Goal: Task Accomplishment & Management: Manage account settings

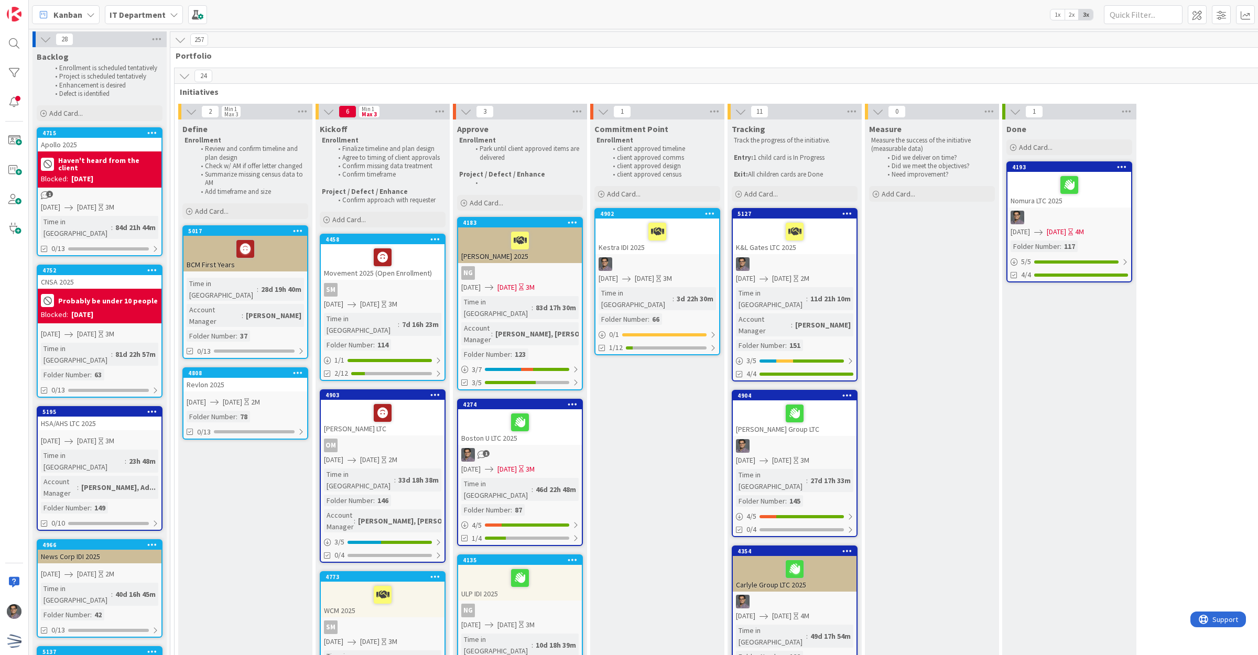
scroll to position [131, 0]
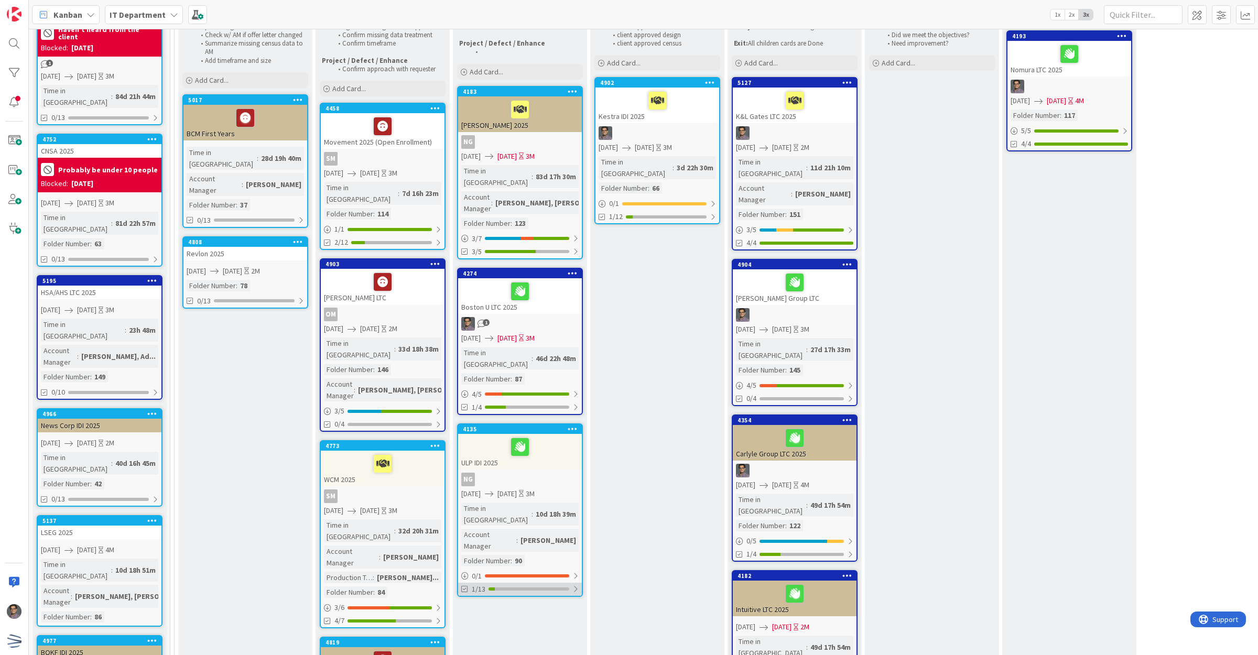
click at [566, 583] on div "1/13" at bounding box center [520, 589] width 124 height 13
click at [569, 583] on div "1/13" at bounding box center [520, 589] width 124 height 13
click at [544, 434] on div "ULP IDI 2025" at bounding box center [520, 452] width 124 height 36
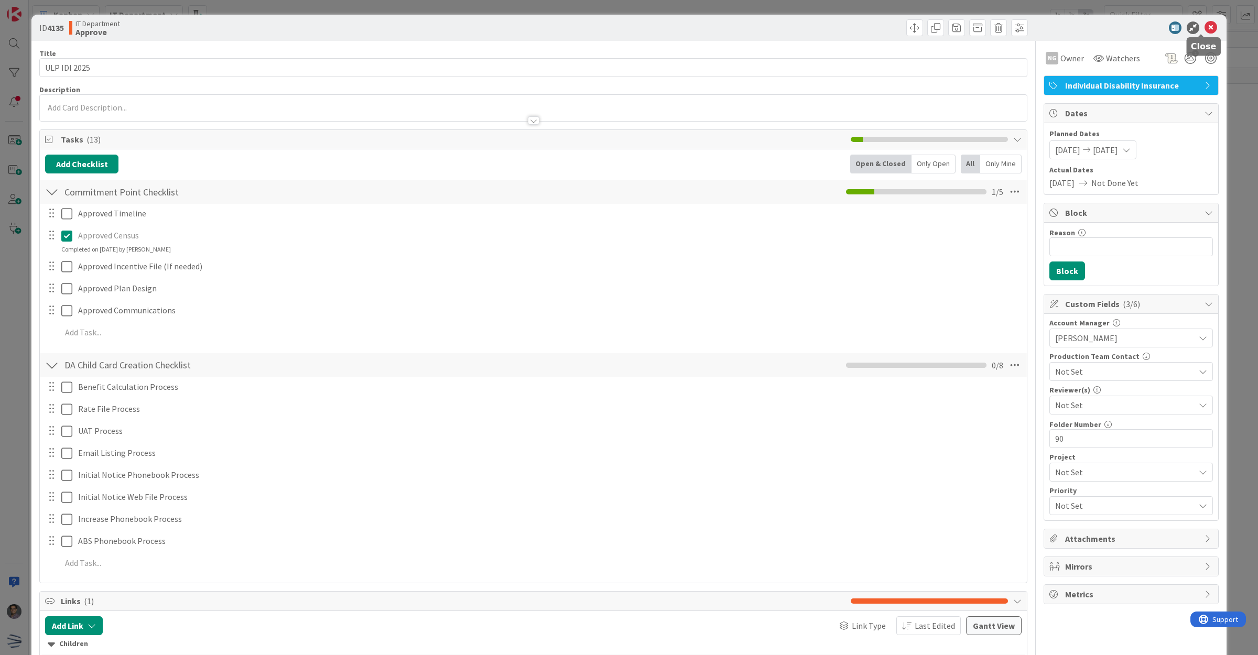
click at [1206, 27] on icon at bounding box center [1211, 27] width 13 height 13
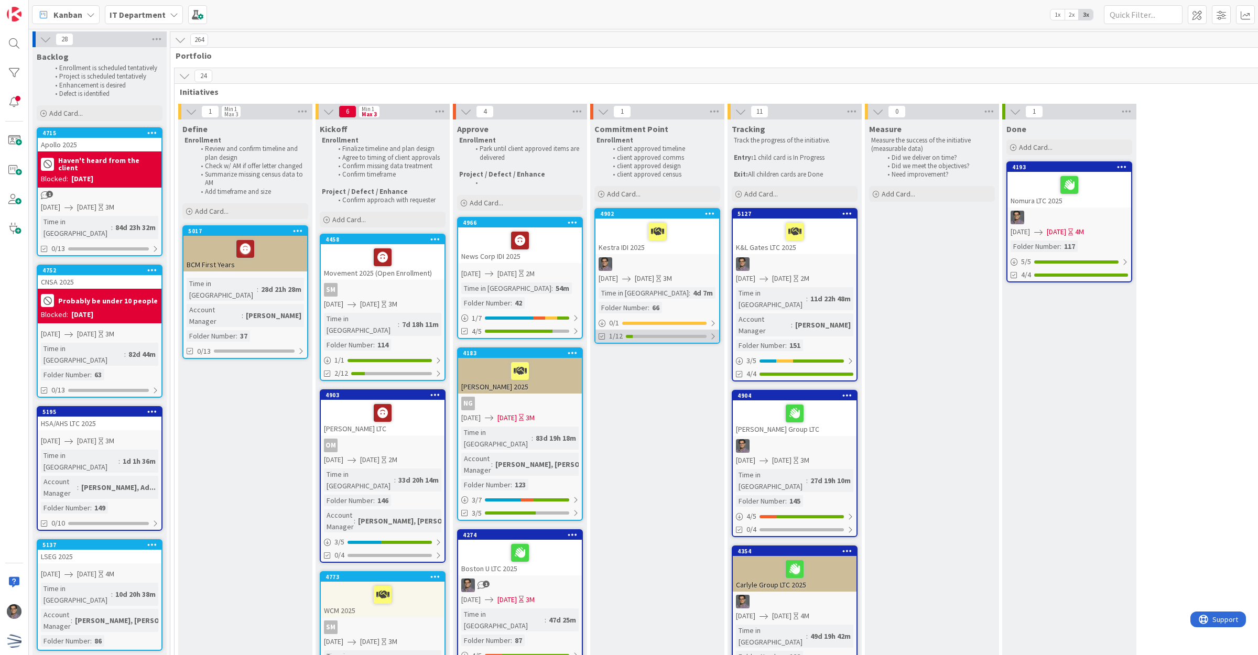
click at [687, 337] on div at bounding box center [666, 336] width 81 height 3
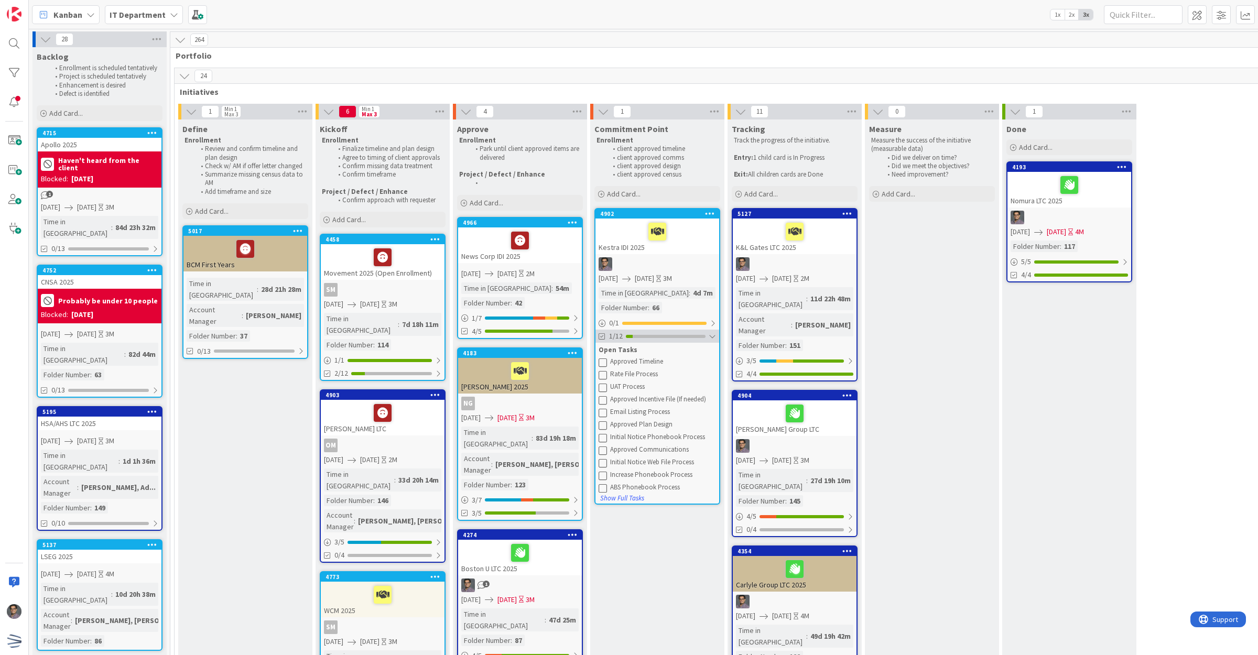
click at [709, 337] on div at bounding box center [712, 336] width 7 height 8
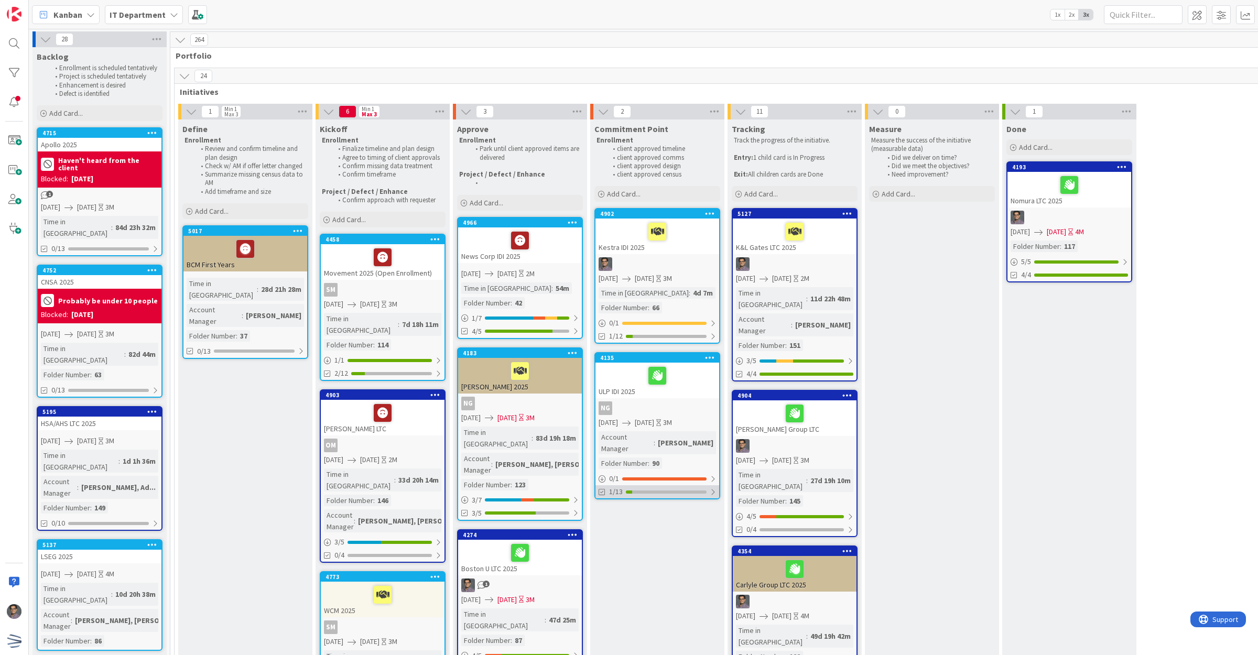
click at [716, 488] on div at bounding box center [713, 492] width 6 height 8
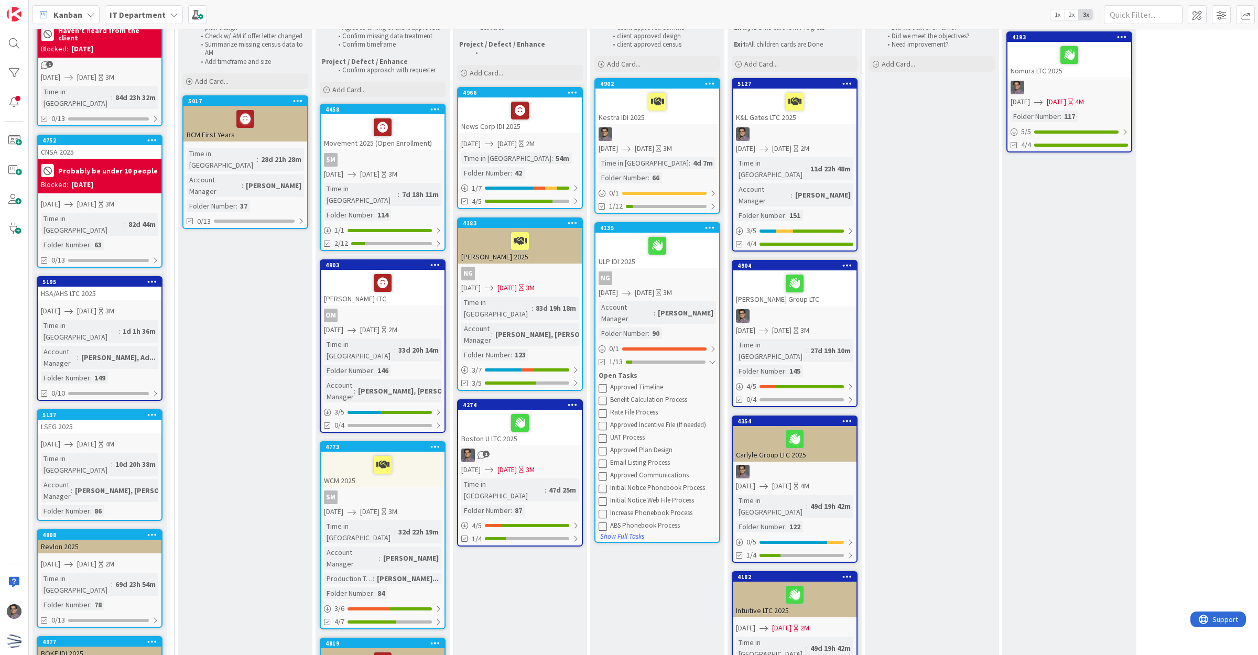
scroll to position [131, 0]
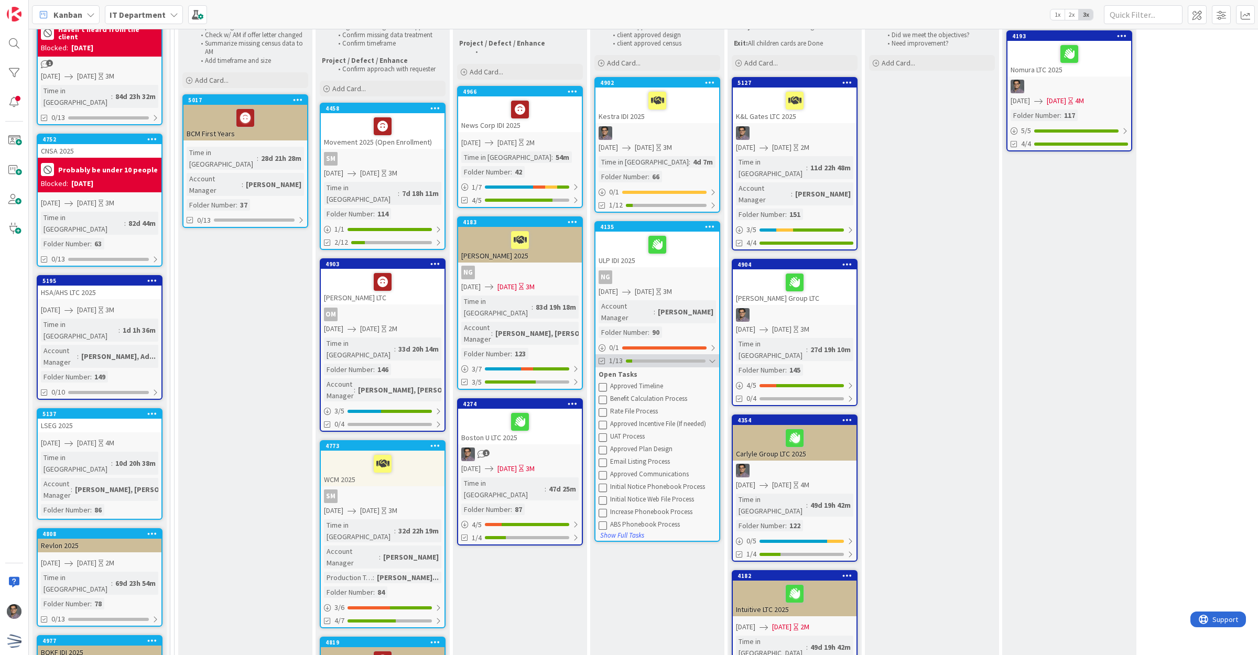
click at [713, 357] on div at bounding box center [712, 361] width 7 height 8
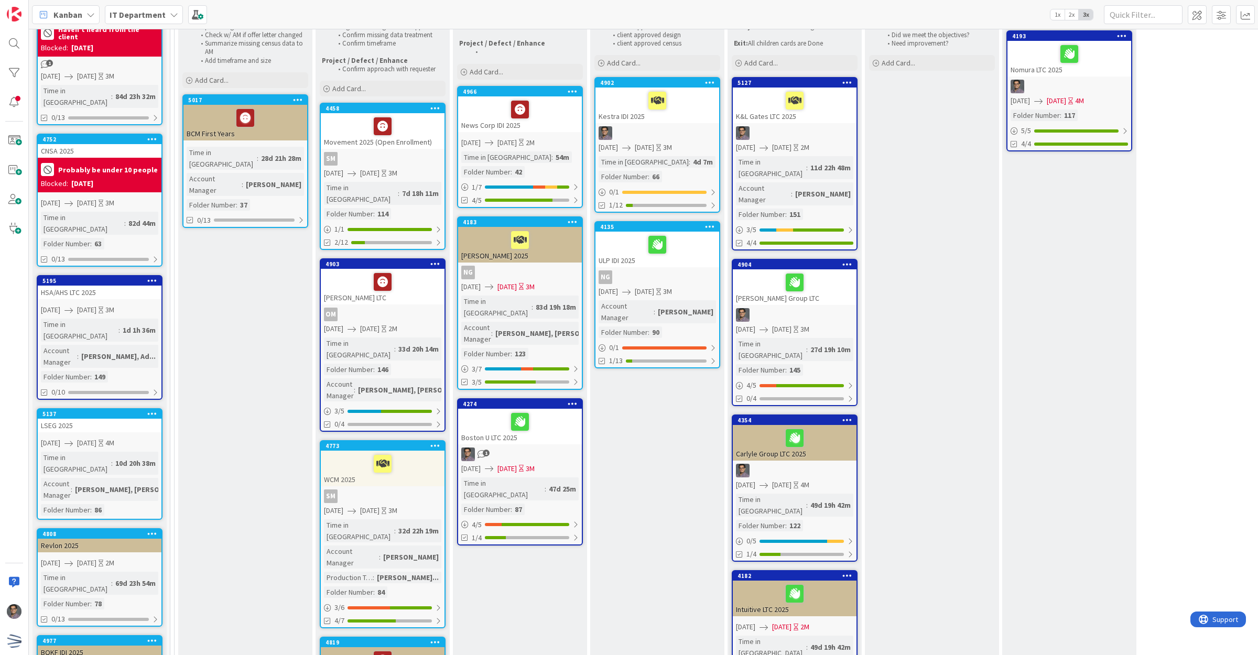
click at [674, 247] on div at bounding box center [657, 245] width 117 height 22
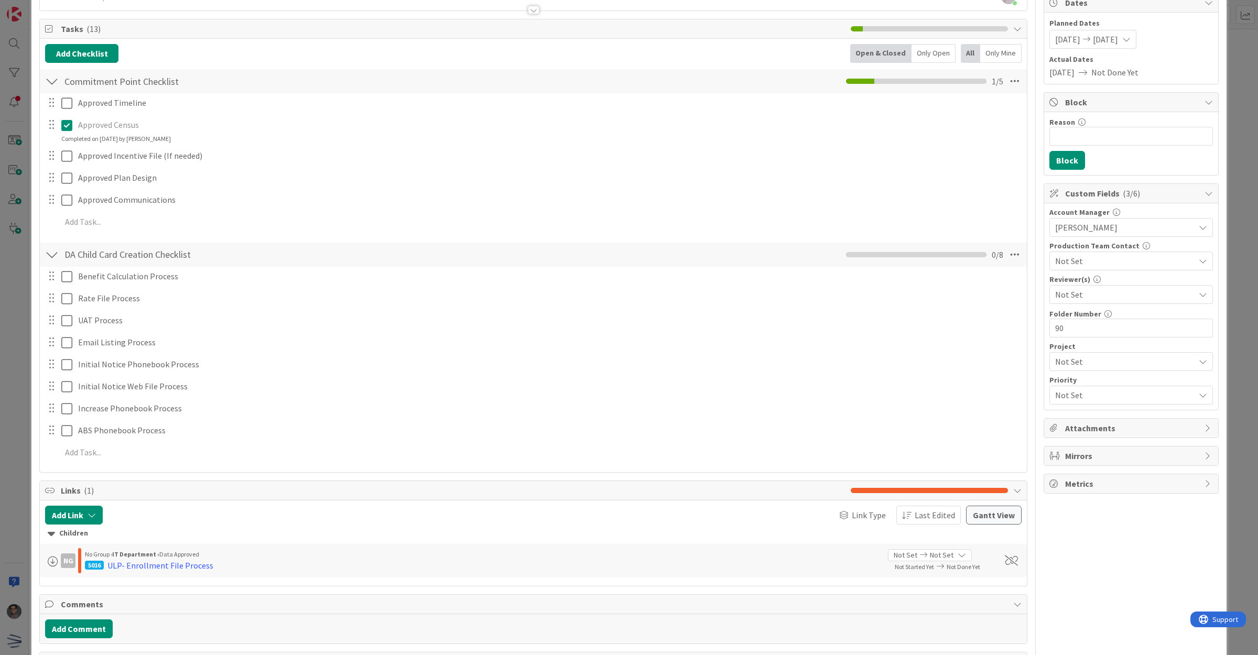
scroll to position [153, 0]
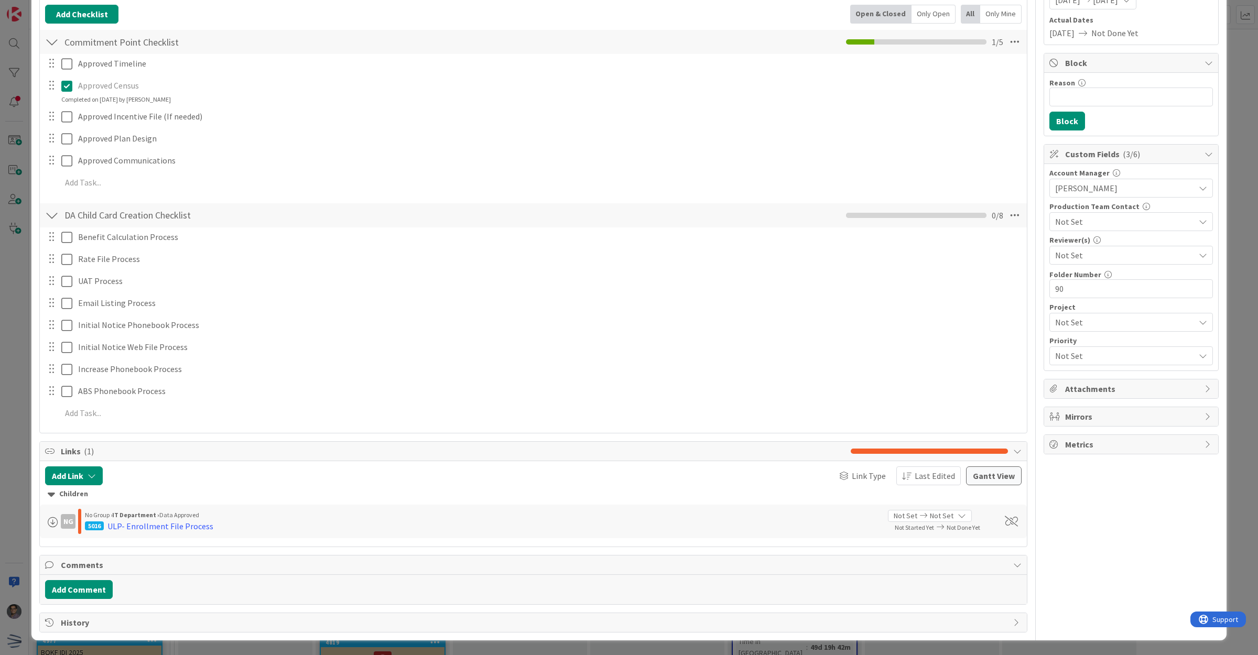
click at [59, 492] on div "Children" at bounding box center [534, 495] width 972 height 12
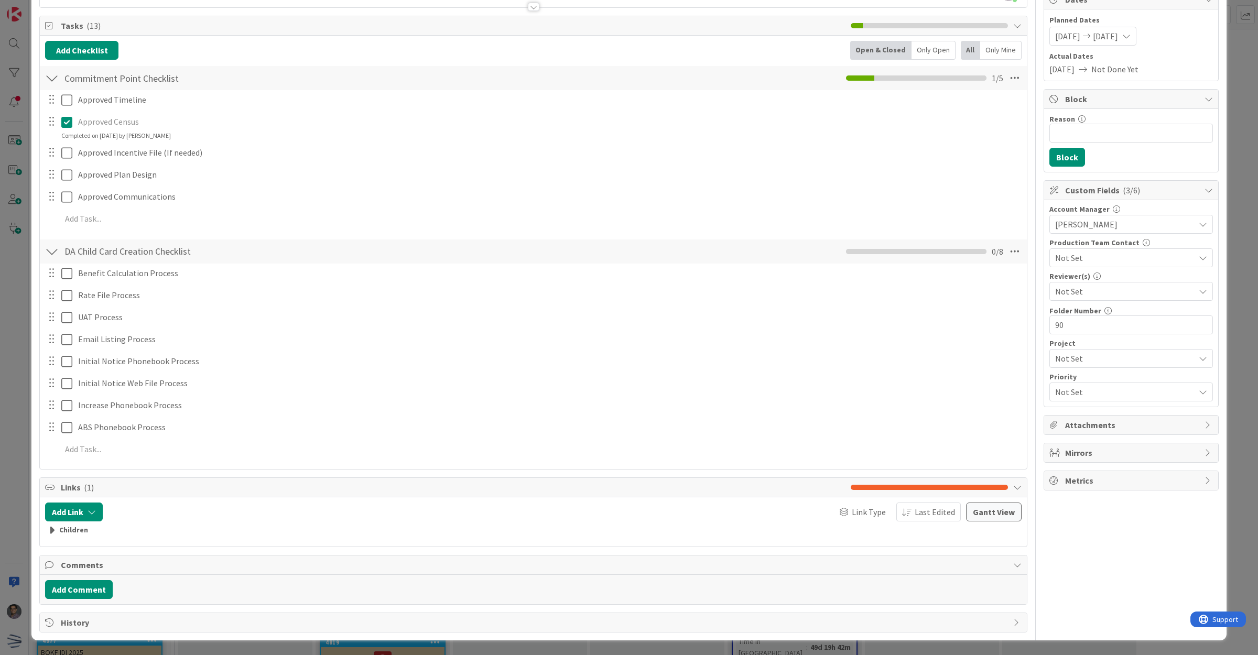
click at [51, 526] on icon at bounding box center [51, 531] width 7 height 12
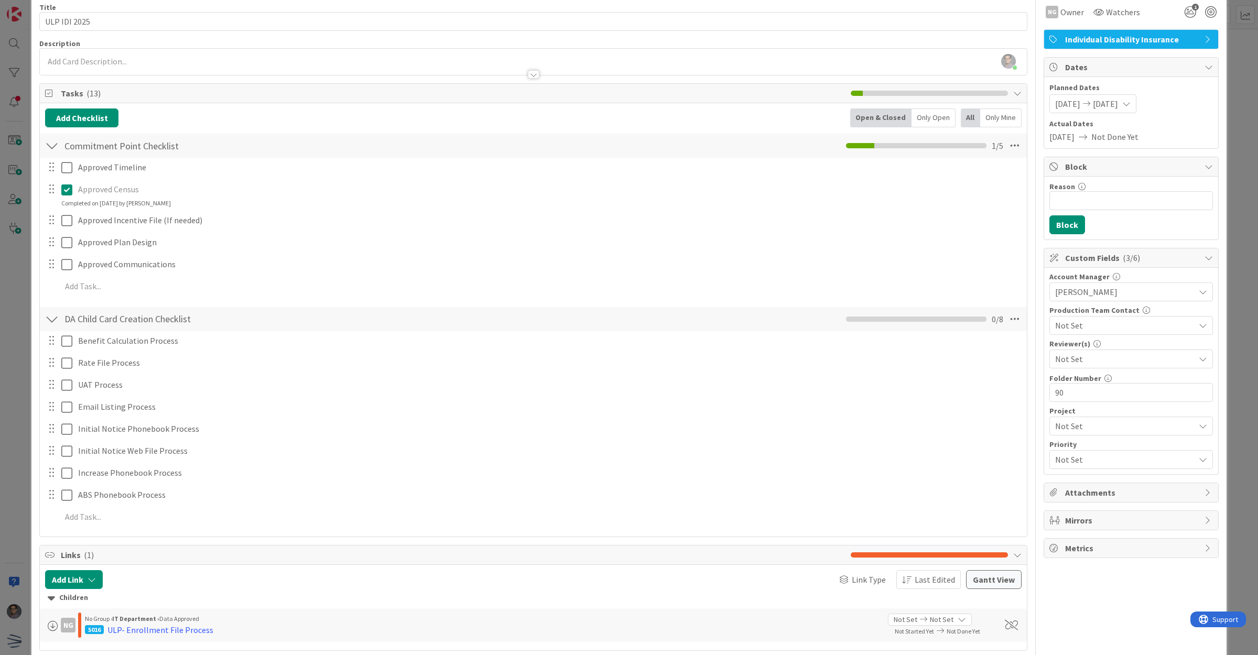
scroll to position [21, 0]
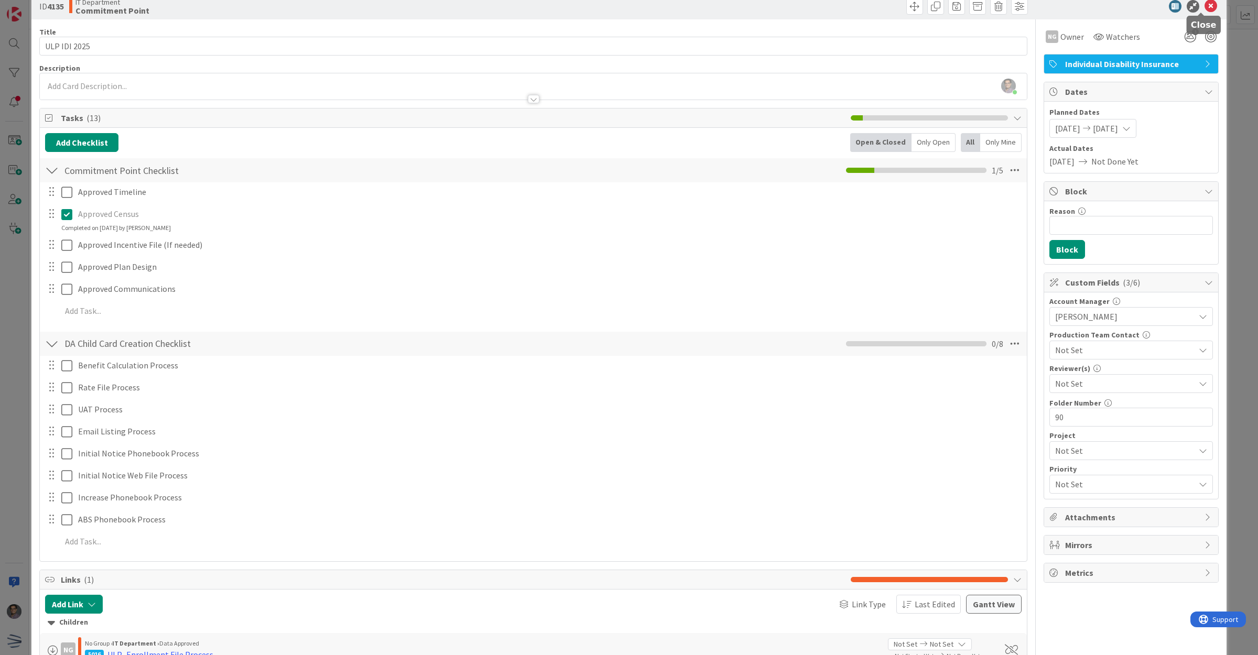
click at [1205, 3] on icon at bounding box center [1211, 6] width 13 height 13
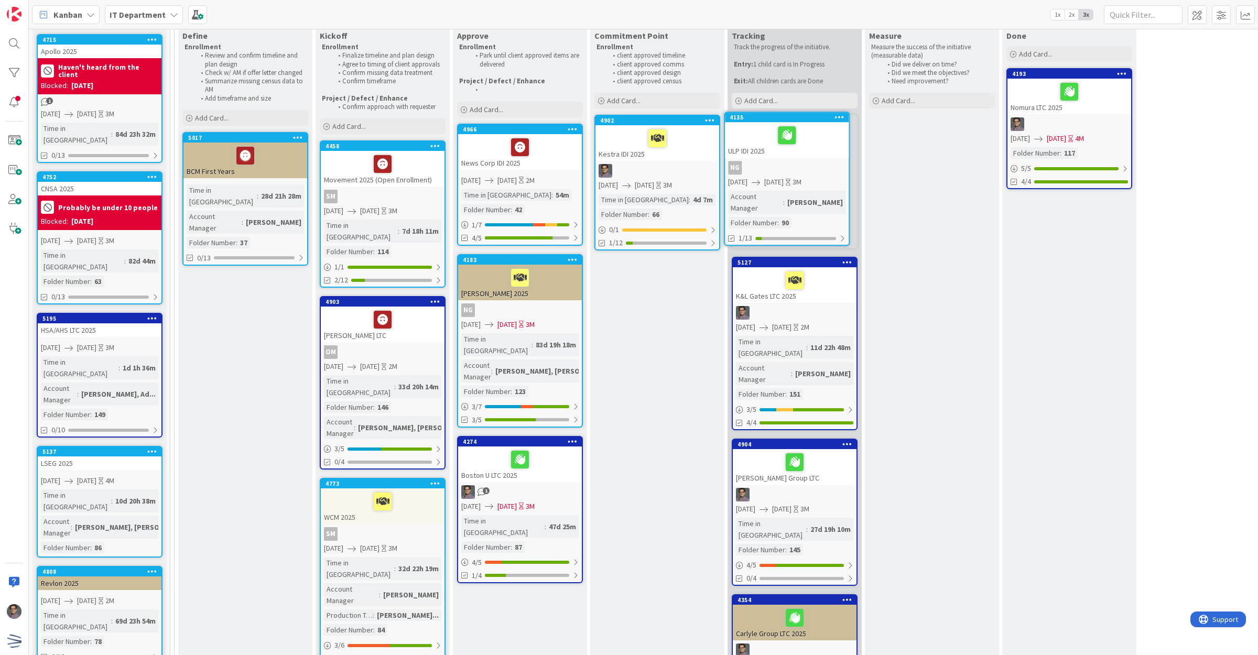
scroll to position [69, 0]
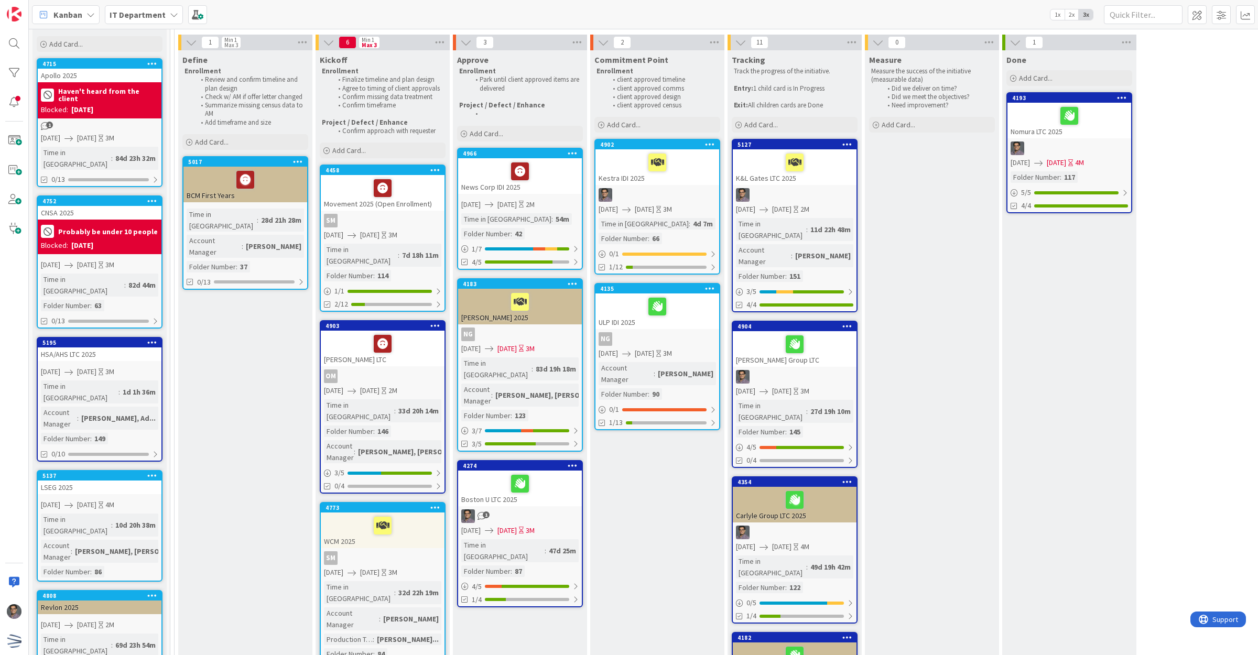
click at [696, 319] on div "ULP IDI 2025" at bounding box center [658, 312] width 124 height 36
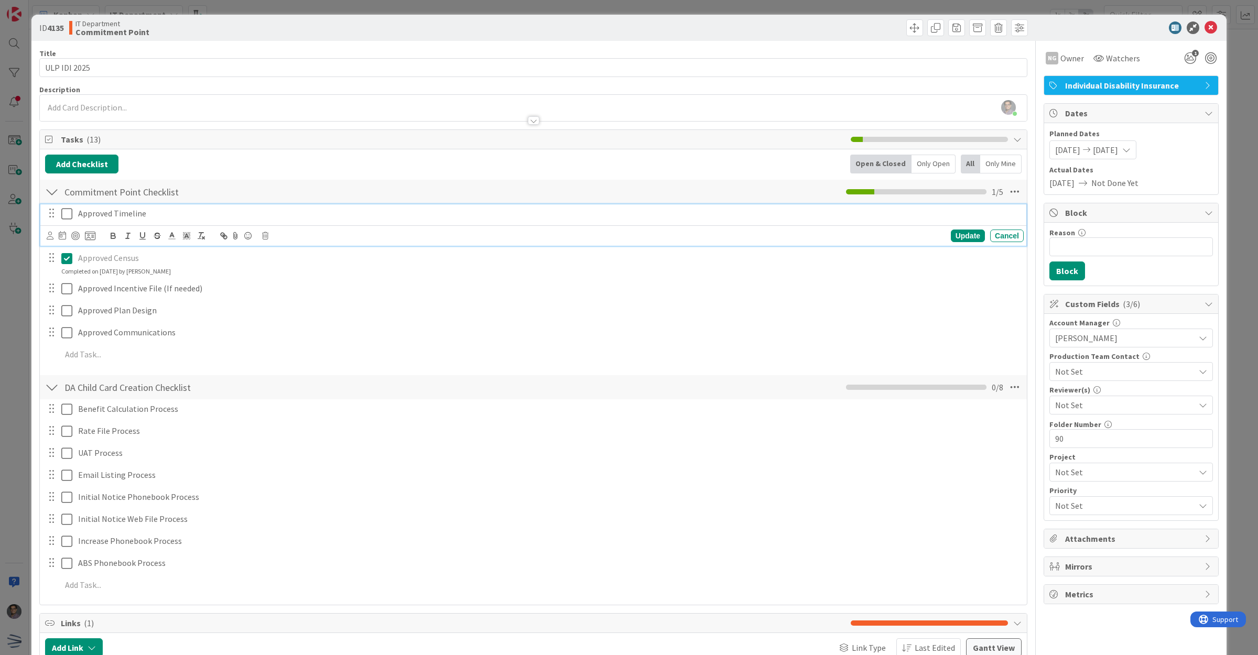
click at [67, 215] on icon at bounding box center [66, 214] width 11 height 13
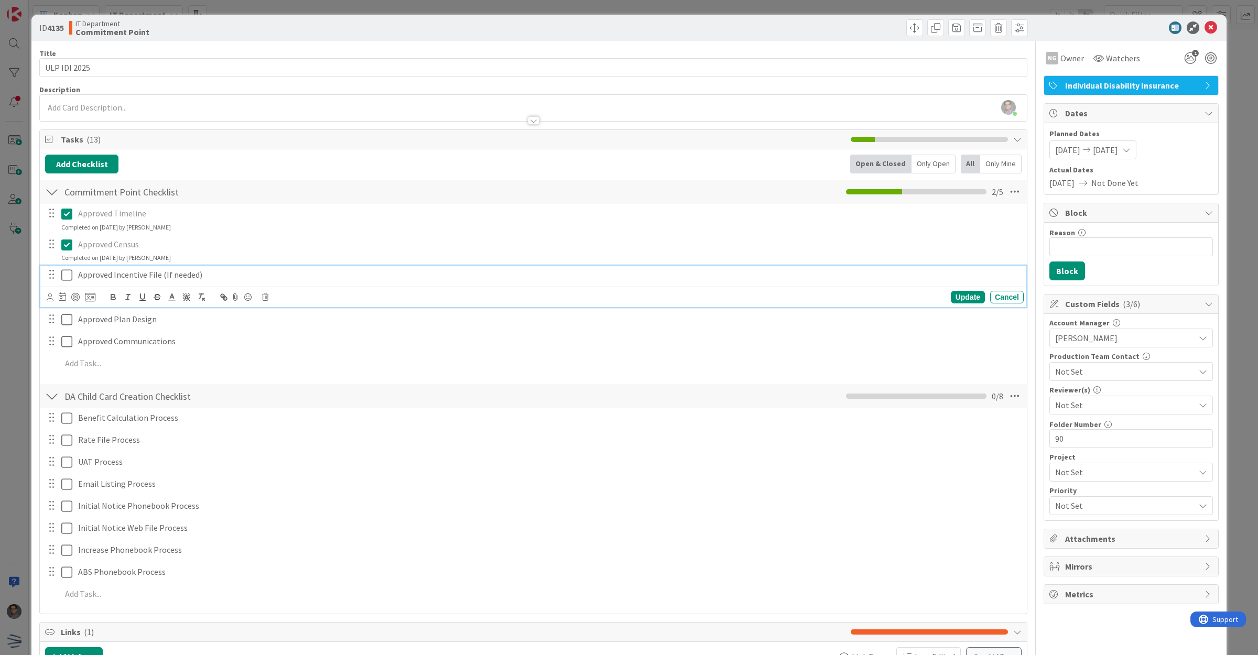
click at [195, 274] on p "Approved Incentive File (If needed)" at bounding box center [549, 275] width 942 height 12
click at [266, 300] on icon at bounding box center [265, 297] width 6 height 7
click at [281, 330] on div "Are you sure you want to delete this task? Delete Cancel" at bounding box center [351, 329] width 168 height 44
click at [284, 338] on div "Delete" at bounding box center [292, 341] width 39 height 19
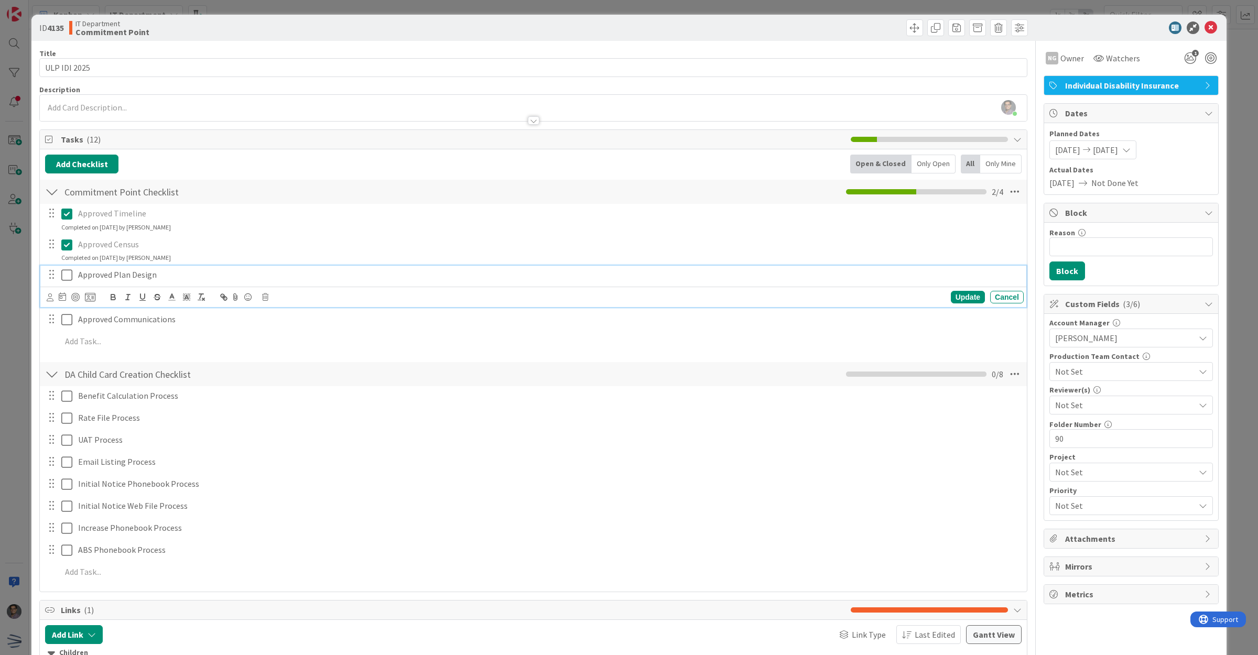
click at [69, 274] on icon at bounding box center [66, 275] width 11 height 13
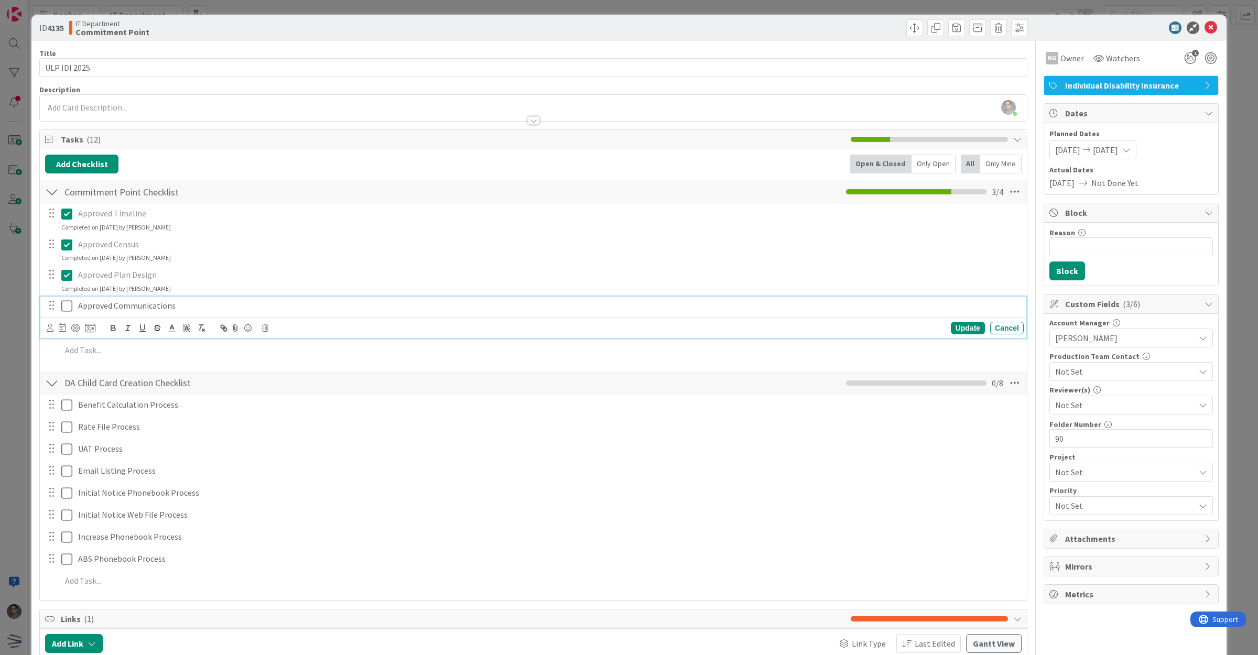
click at [68, 310] on icon at bounding box center [66, 306] width 11 height 13
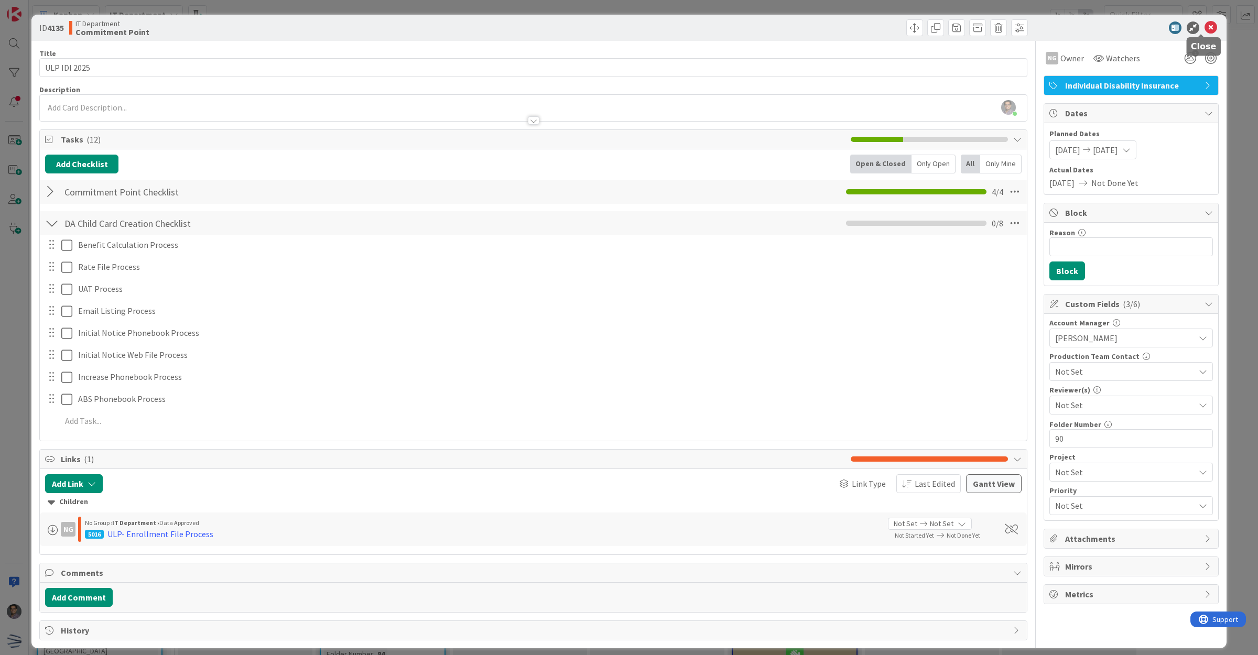
click at [1205, 30] on icon at bounding box center [1211, 27] width 13 height 13
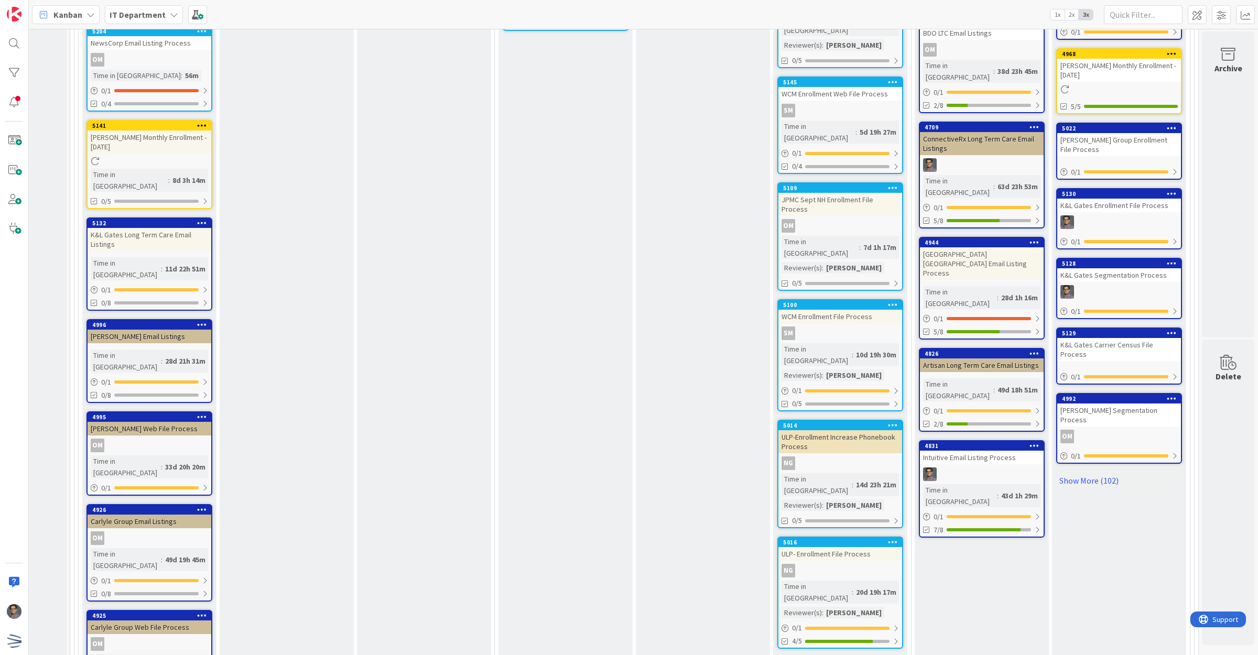
scroll to position [2665, 111]
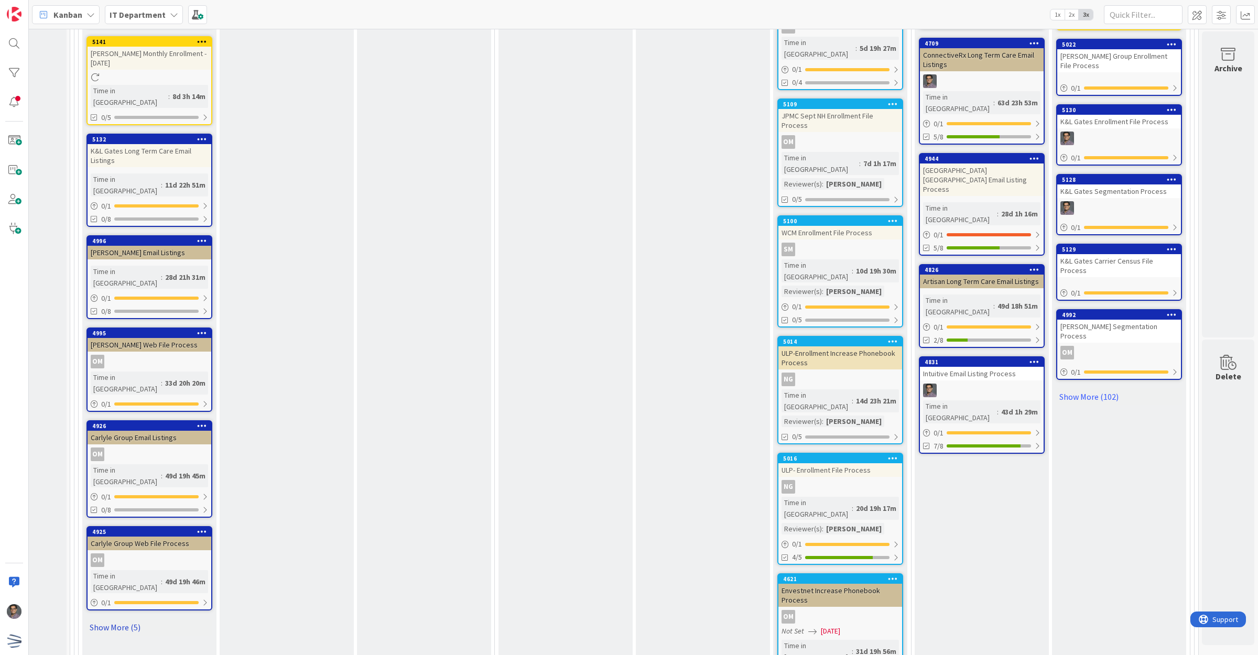
click at [95, 619] on link "Show More (5)" at bounding box center [150, 627] width 126 height 17
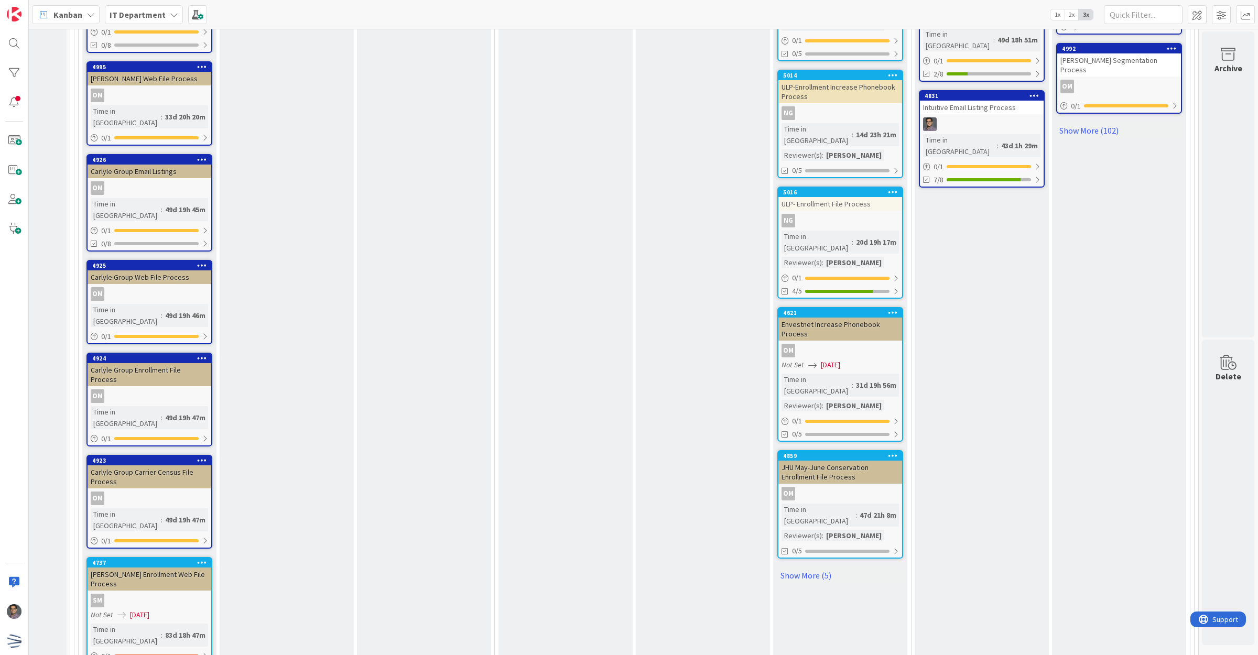
scroll to position [2927, 111]
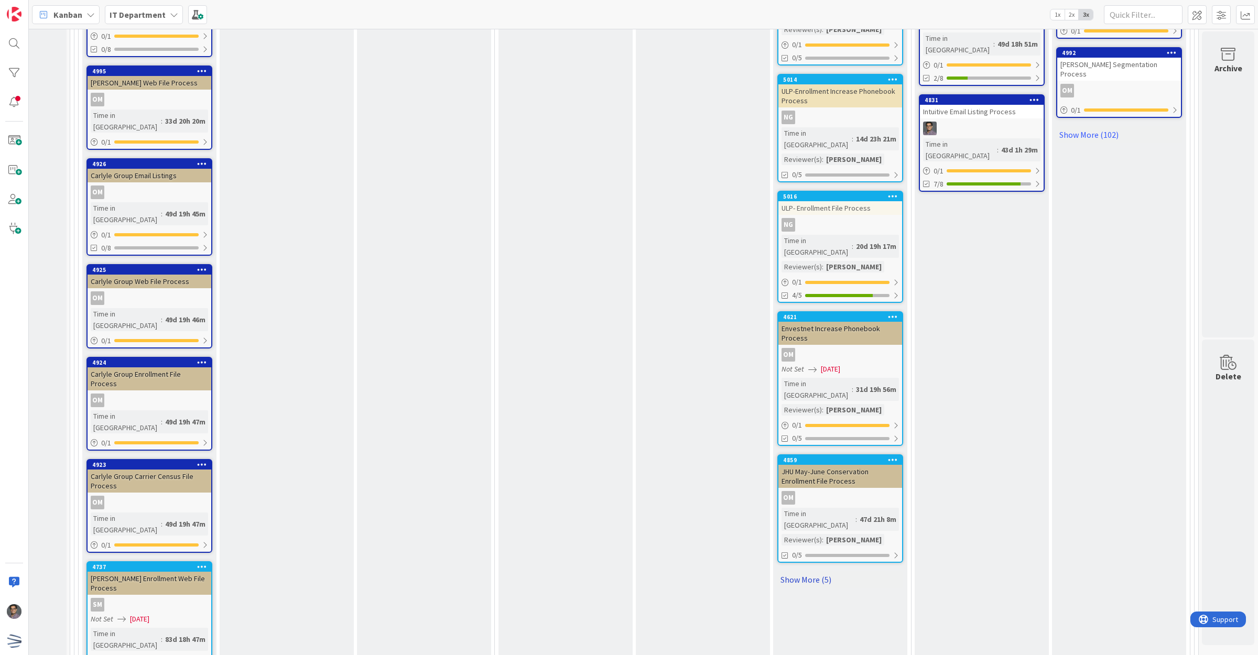
click at [817, 572] on link "Show More (5)" at bounding box center [841, 580] width 126 height 17
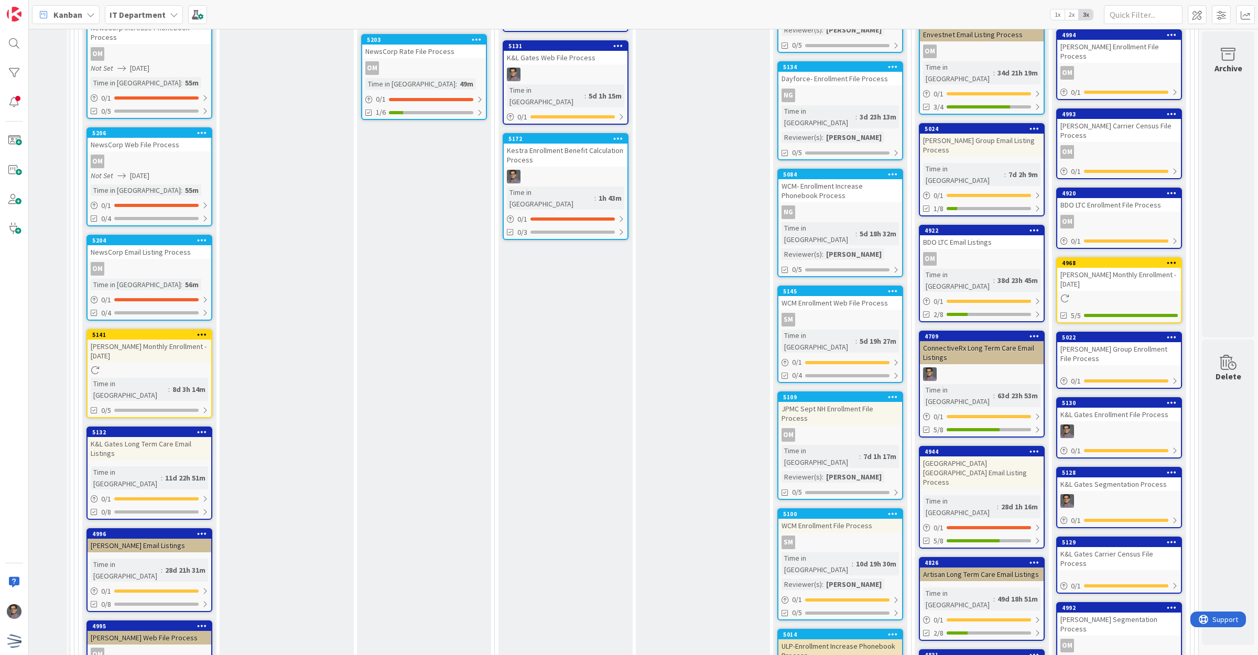
scroll to position [2337, 111]
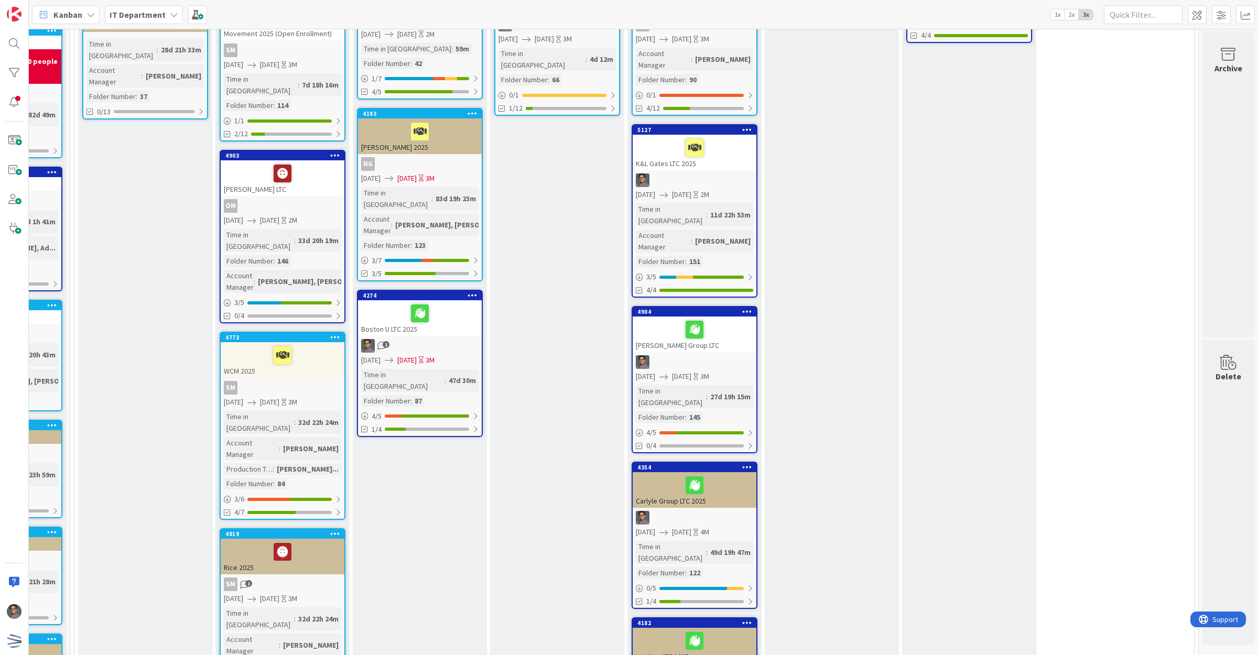
scroll to position [0, 111]
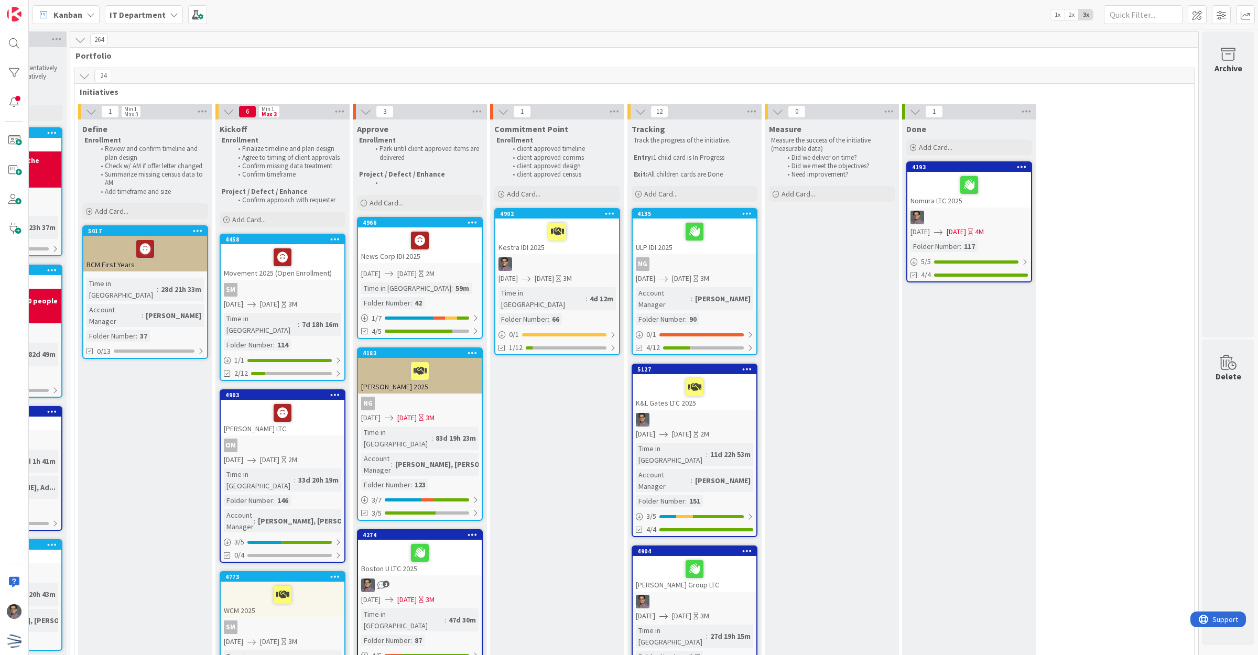
click at [703, 245] on div "ULP IDI 2025" at bounding box center [695, 237] width 124 height 36
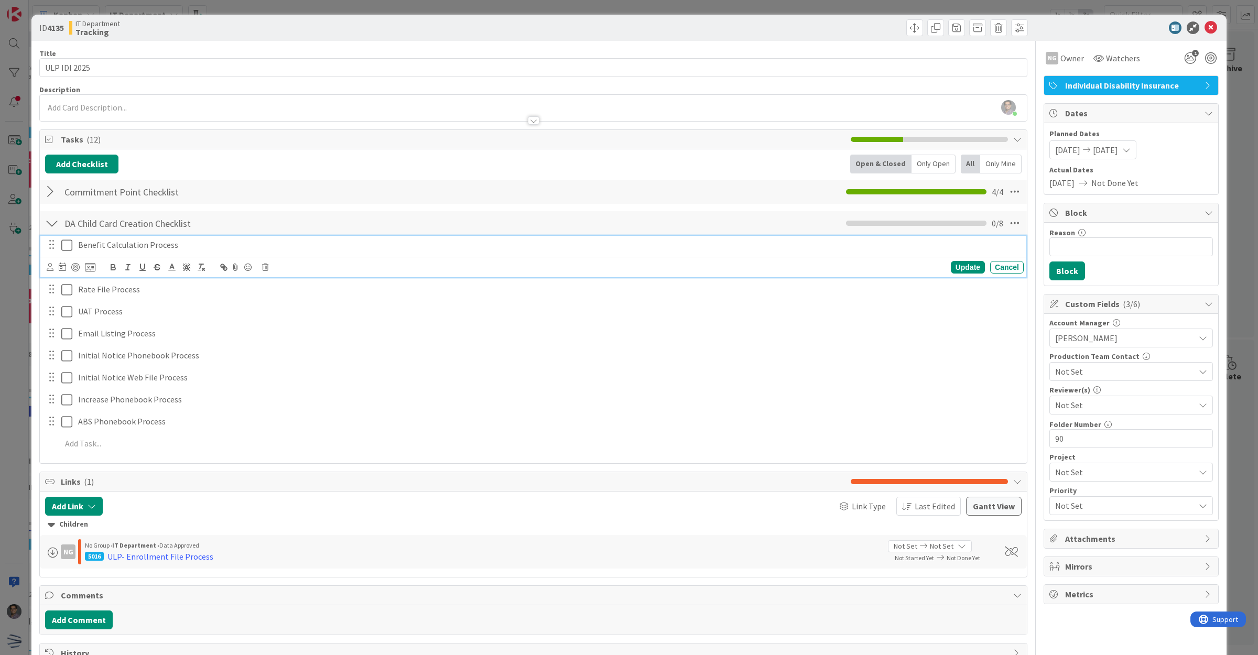
click at [135, 246] on p "Benefit Calculation Process" at bounding box center [549, 245] width 942 height 12
click at [88, 268] on icon at bounding box center [90, 267] width 10 height 9
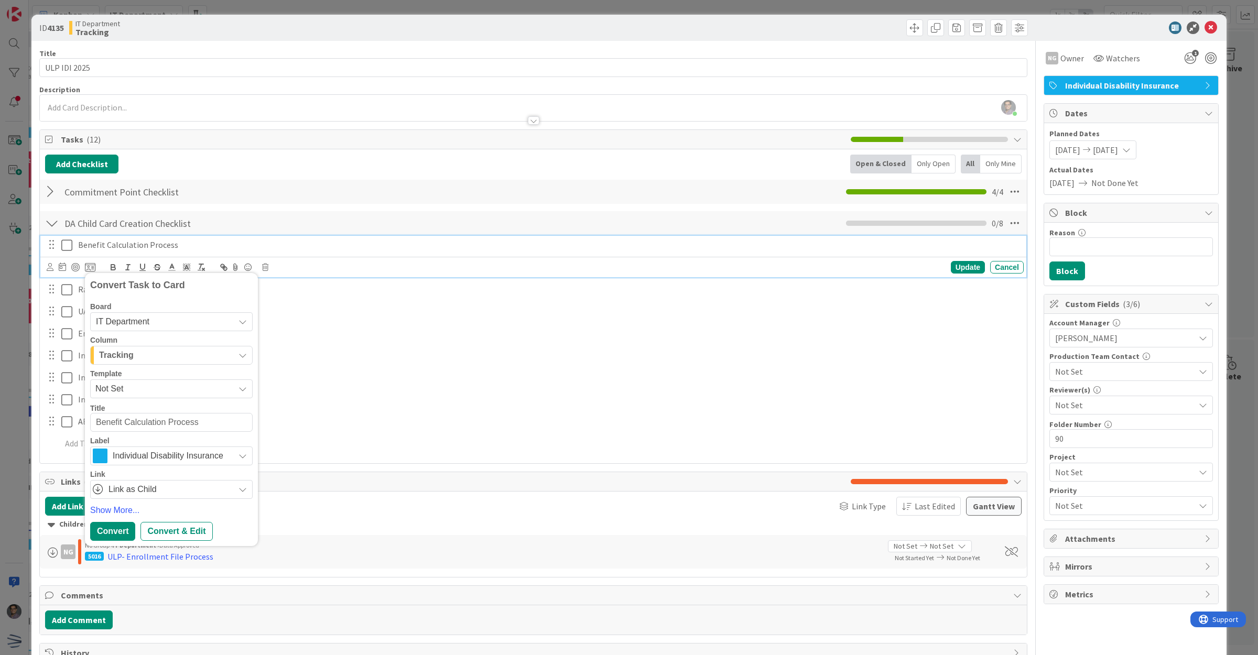
click at [194, 322] on span "IT Department" at bounding box center [162, 322] width 133 height 15
click at [152, 387] on span "Not Set" at bounding box center [160, 389] width 131 height 14
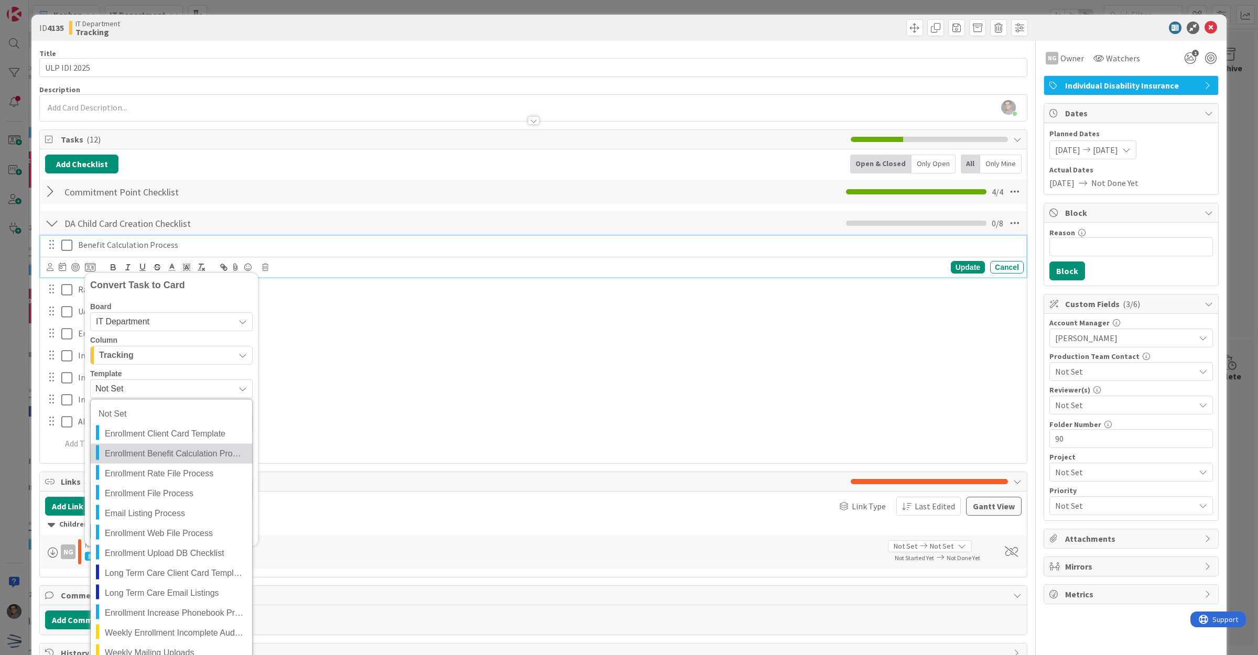
click at [192, 455] on span "Enrollment Benefit Calculation Process" at bounding box center [174, 454] width 139 height 14
type textarea "x"
type textarea "Enrollment Benefit Calculation Process"
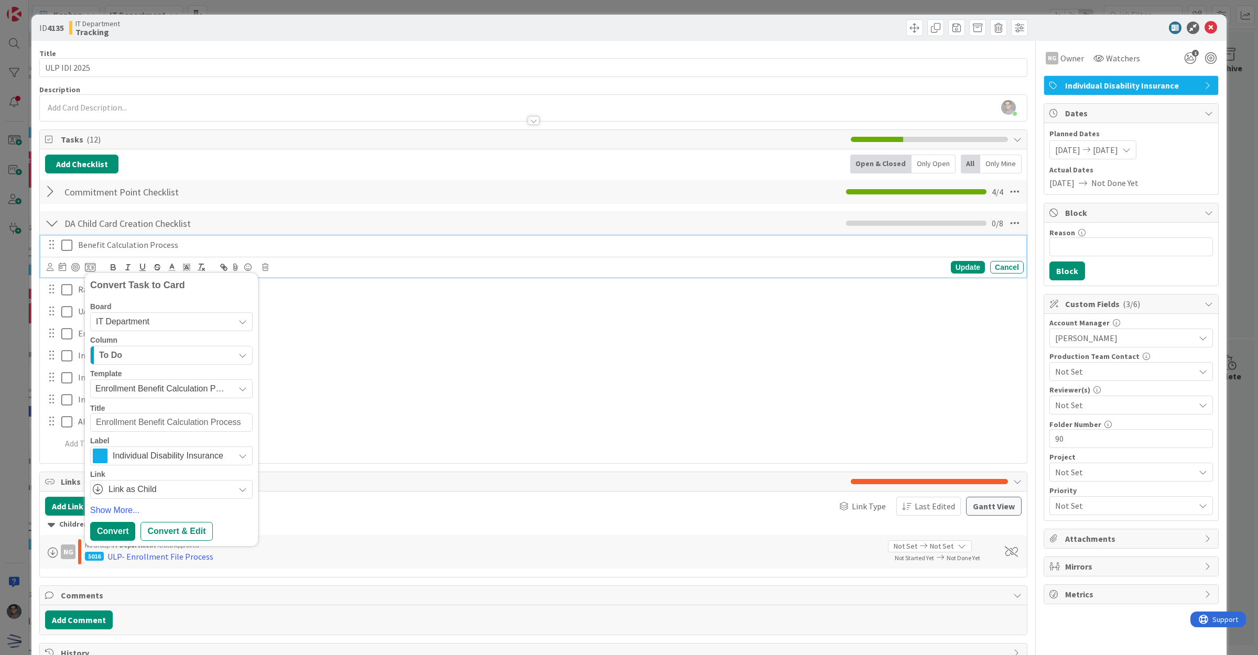
click at [406, 177] on div "Add Checklist Open & Closed Only Open All Only Mine Commitment Point Checklist …" at bounding box center [533, 307] width 977 height 304
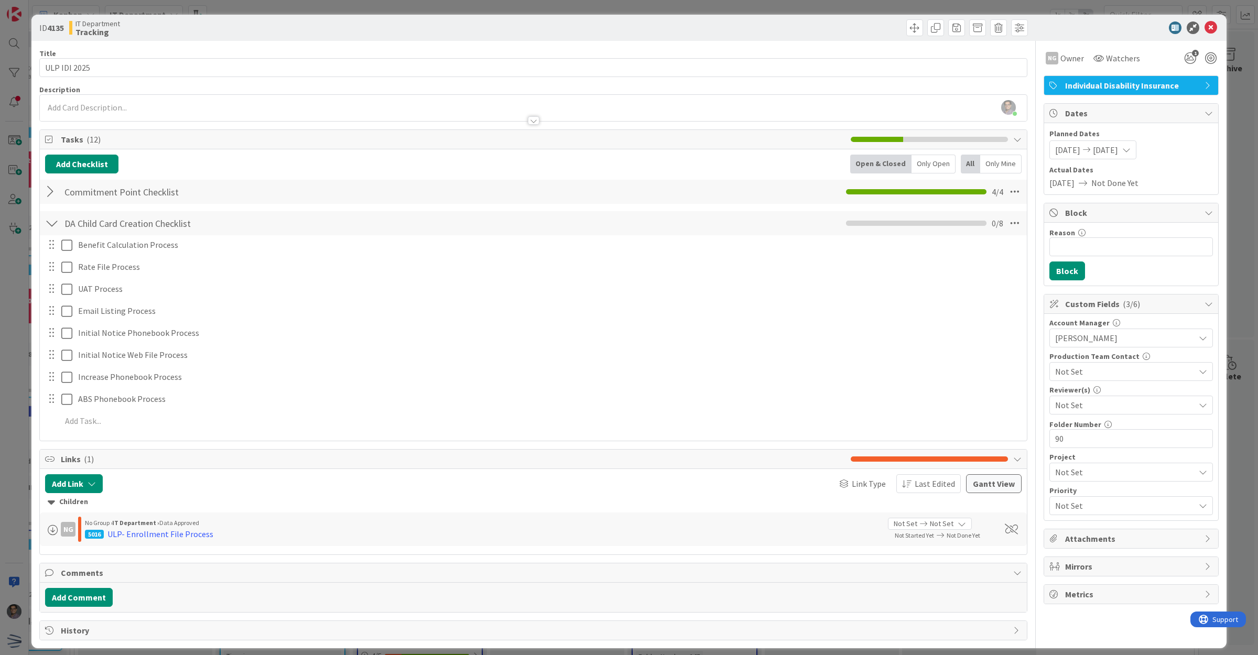
scroll to position [10, 0]
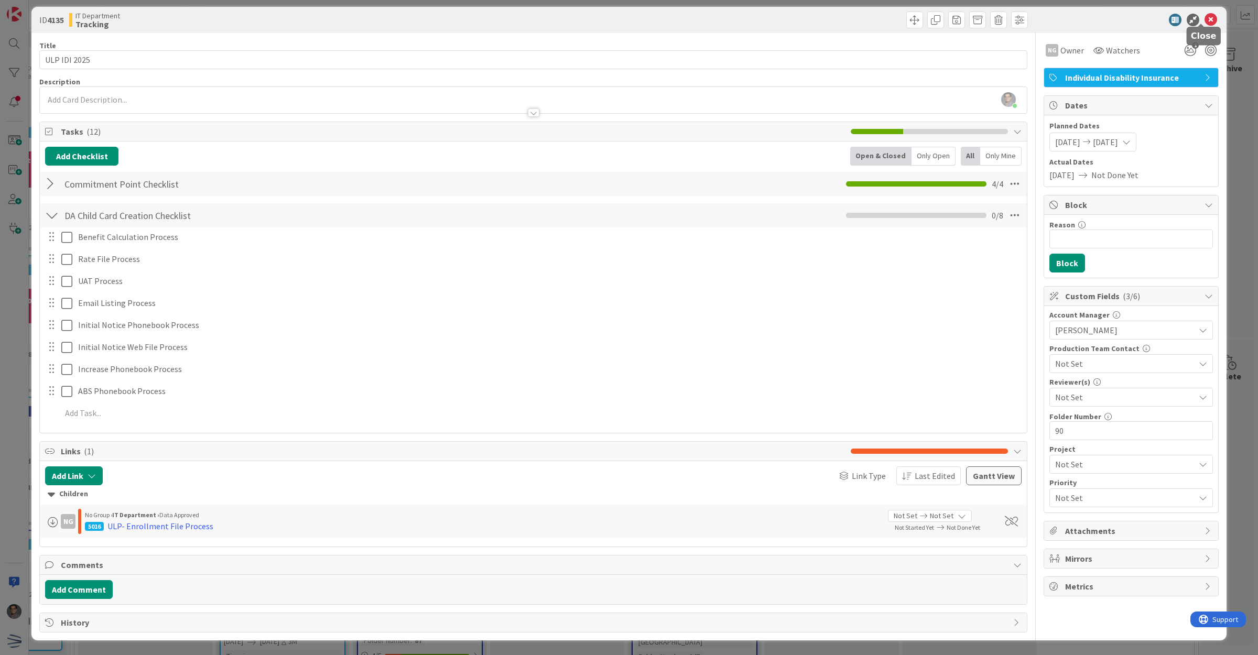
click at [1205, 17] on icon at bounding box center [1211, 20] width 13 height 13
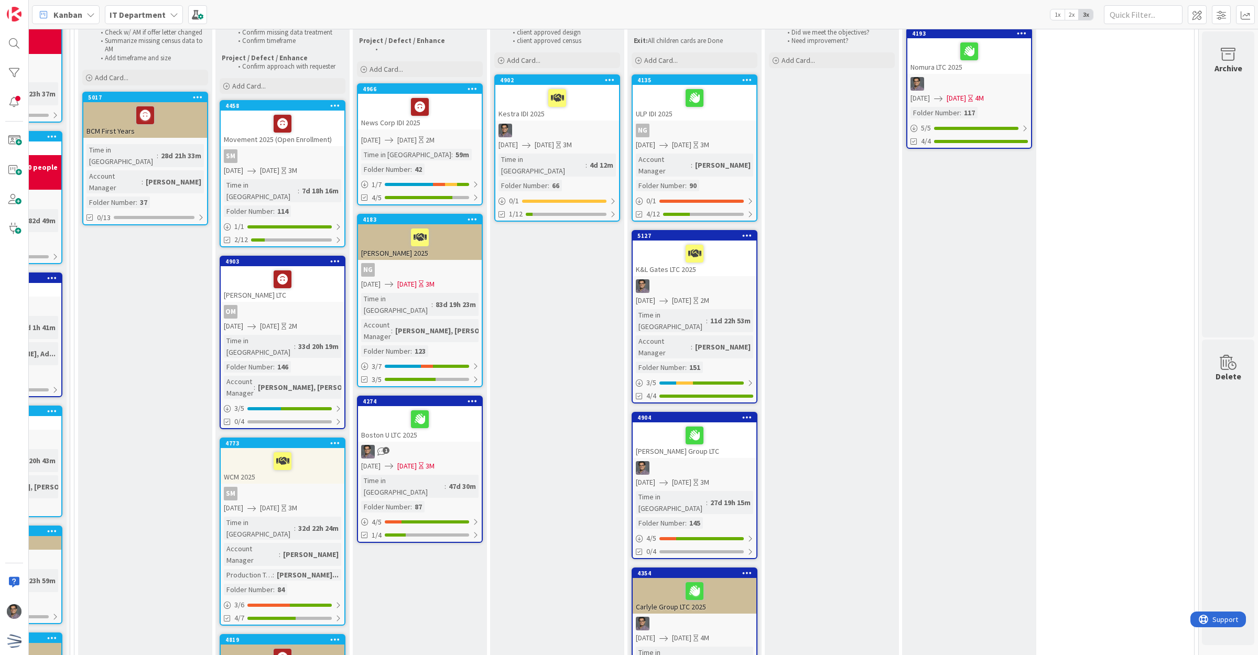
scroll to position [197, 111]
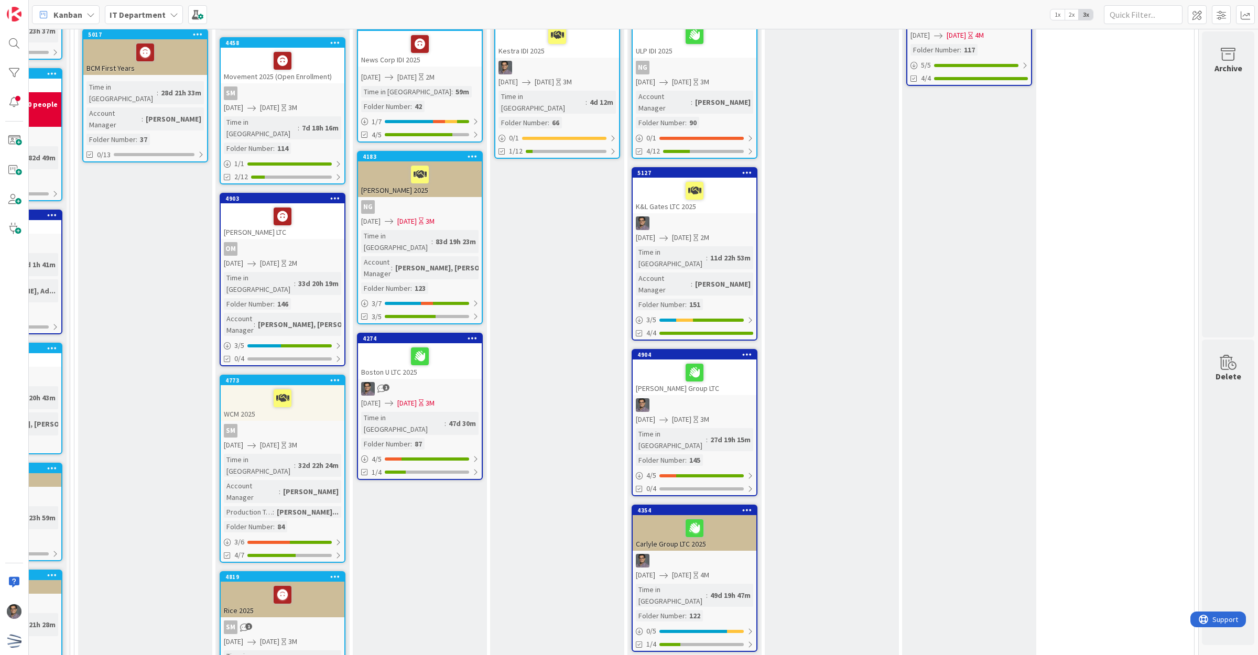
click at [719, 217] on div at bounding box center [695, 224] width 124 height 14
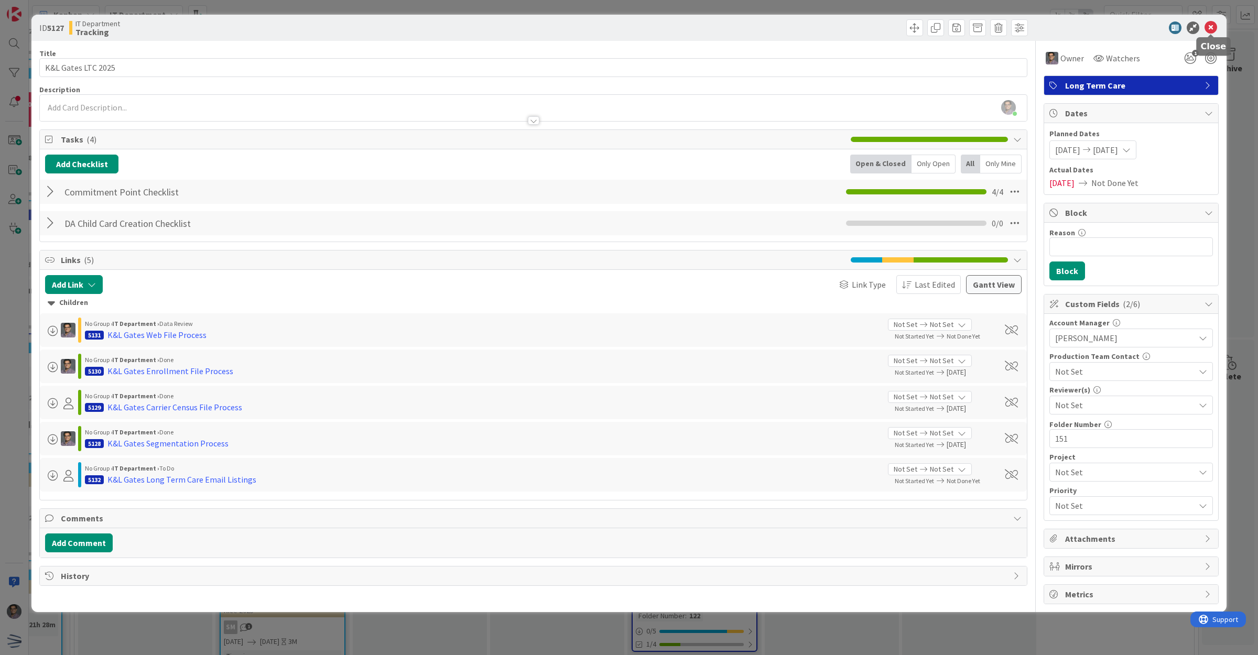
click at [1209, 29] on icon at bounding box center [1211, 27] width 13 height 13
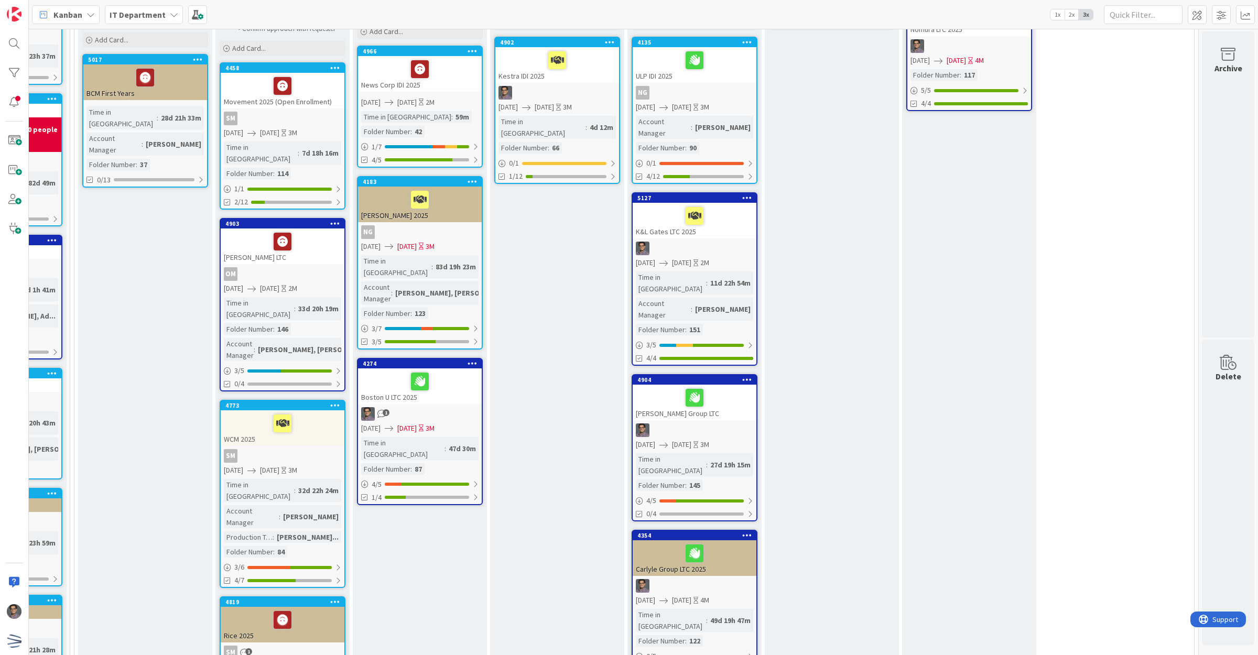
scroll to position [131, 111]
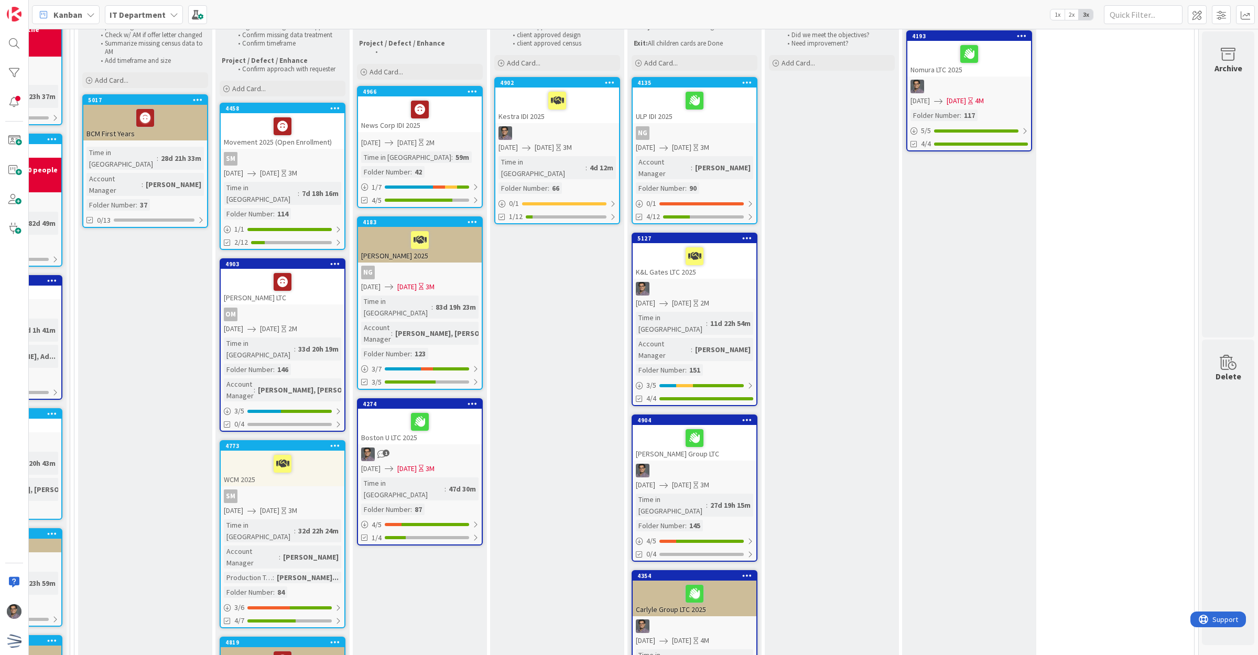
click at [690, 133] on div "NG" at bounding box center [695, 133] width 124 height 14
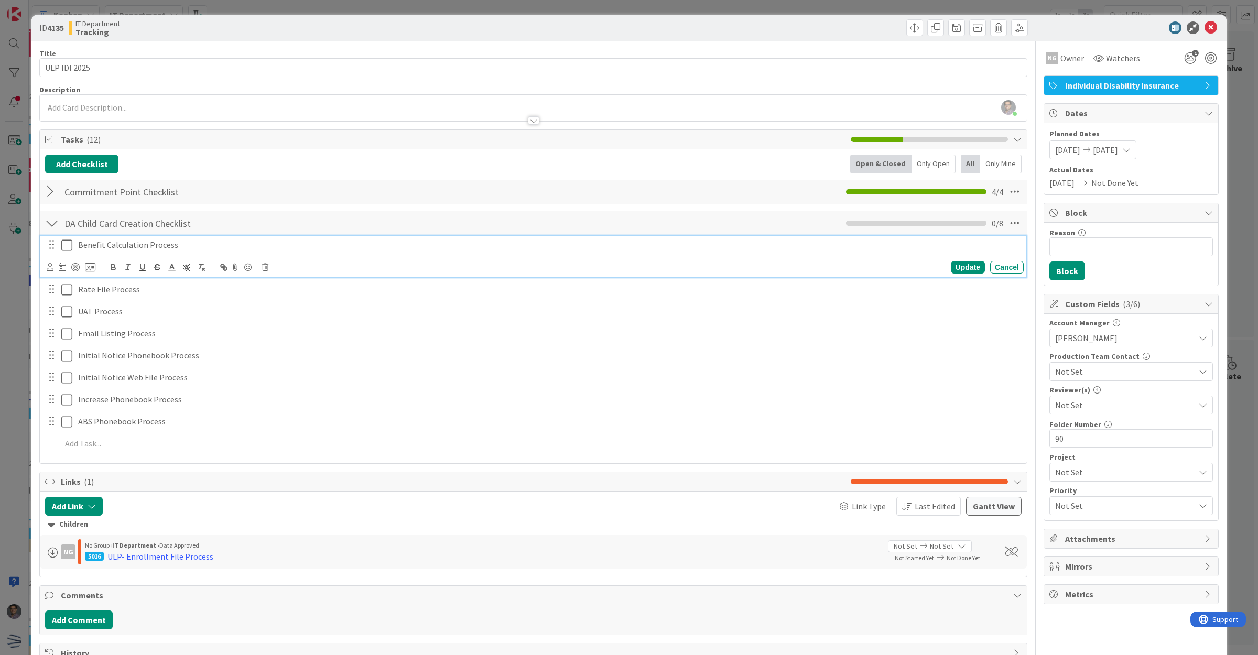
click at [69, 243] on icon at bounding box center [66, 245] width 11 height 13
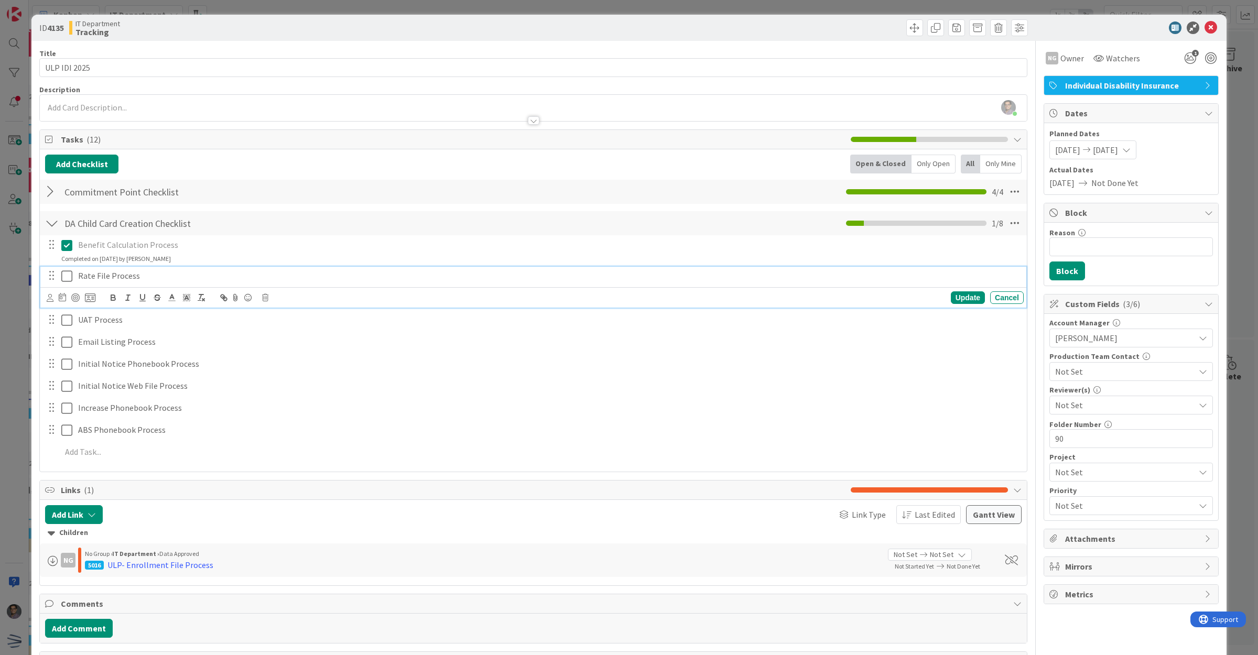
click at [69, 279] on icon at bounding box center [66, 276] width 11 height 13
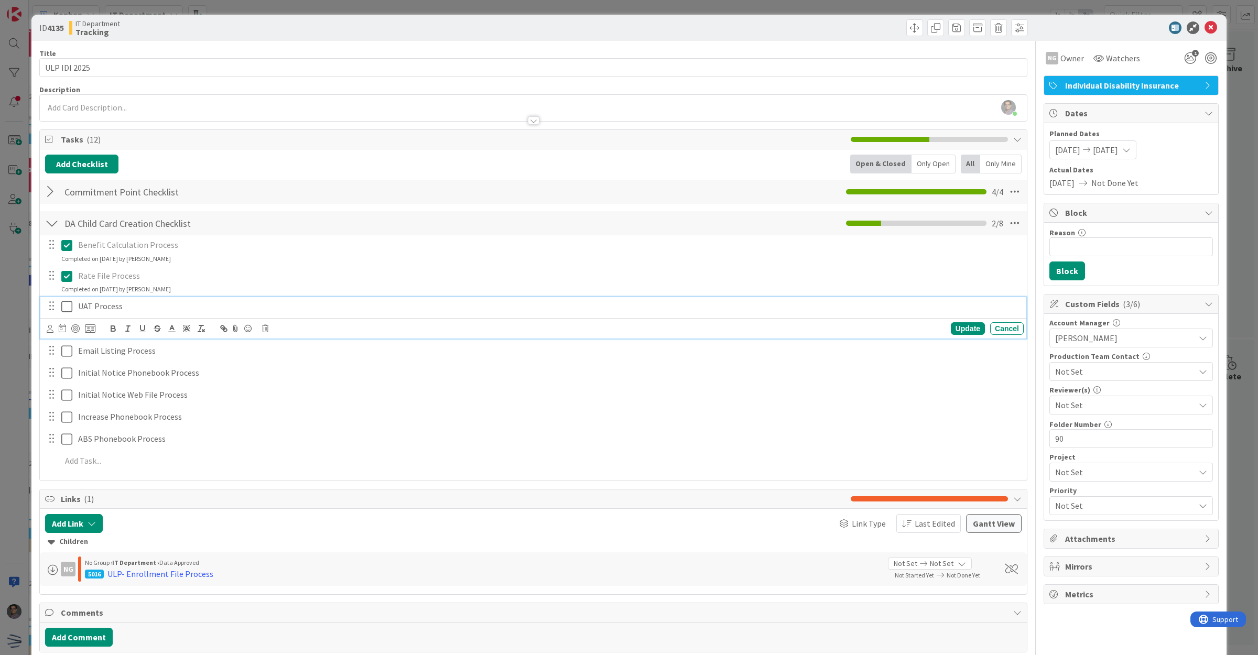
click at [66, 315] on button at bounding box center [67, 306] width 13 height 17
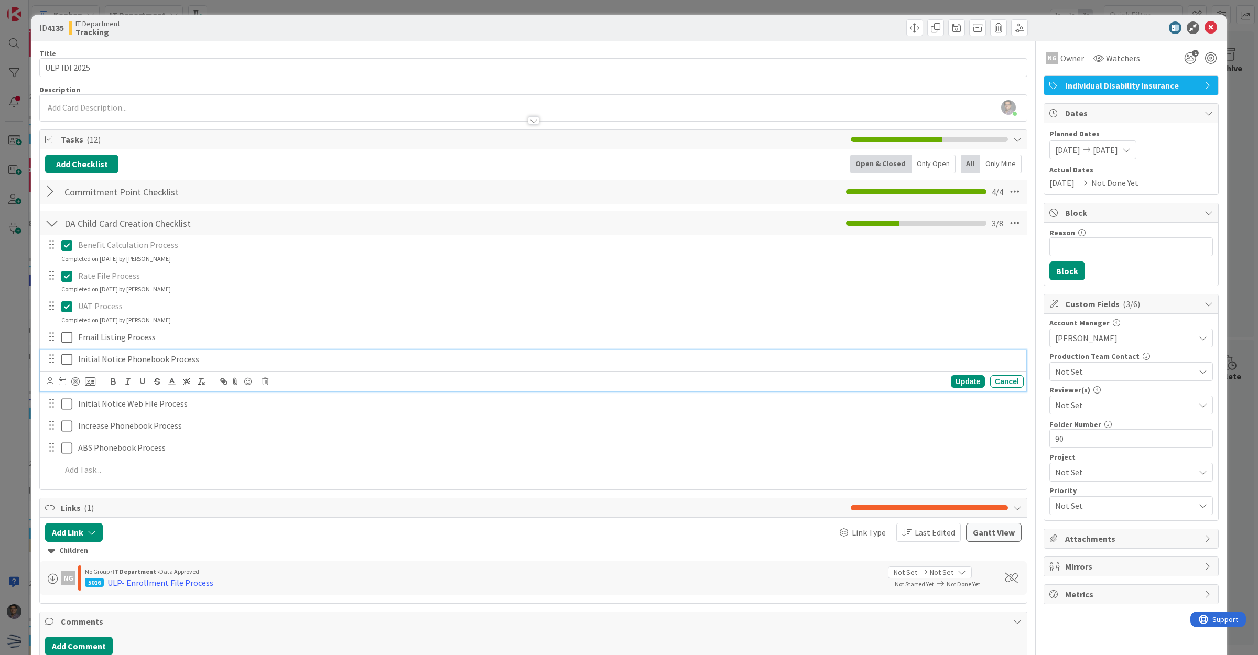
click at [66, 362] on icon at bounding box center [66, 359] width 11 height 13
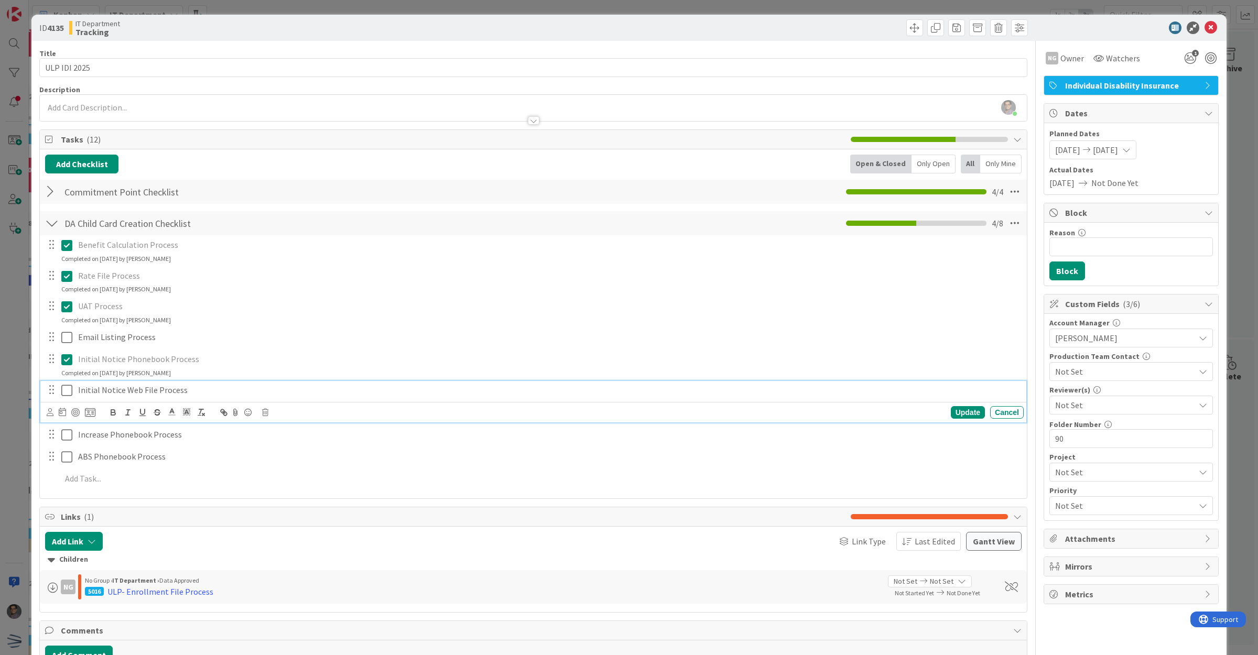
click at [63, 392] on icon at bounding box center [66, 390] width 11 height 13
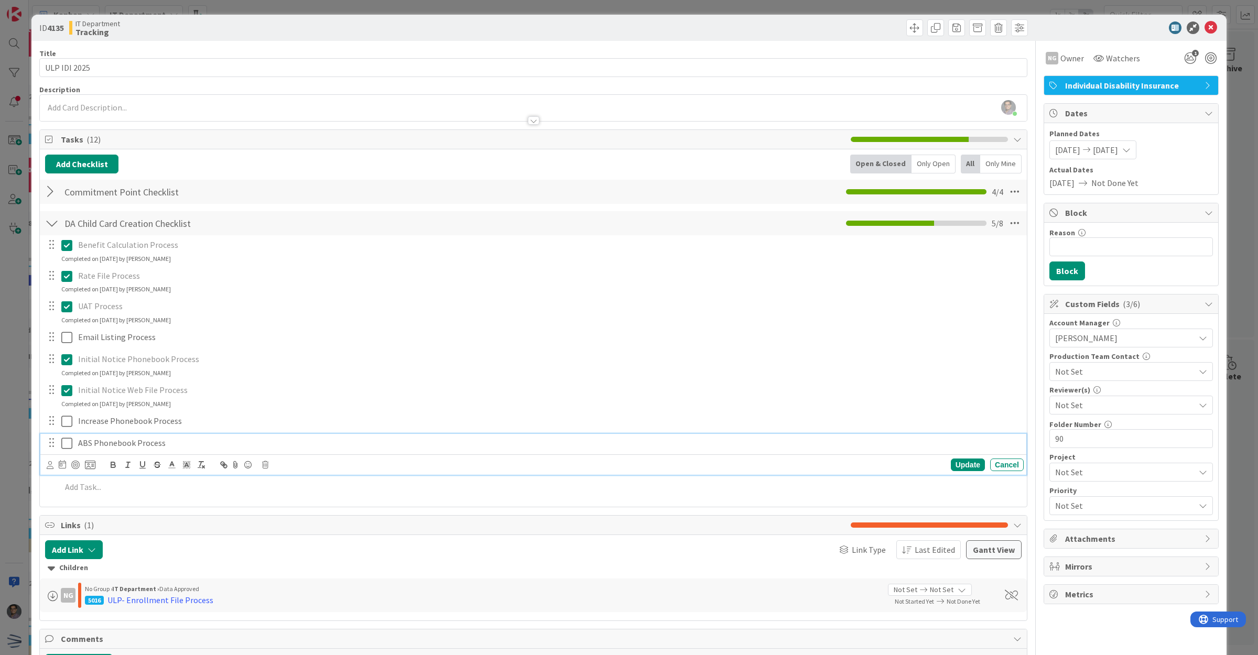
click at [153, 445] on p "ABS Phonebook Process" at bounding box center [549, 443] width 942 height 12
click at [263, 466] on icon at bounding box center [265, 464] width 6 height 7
click at [299, 503] on div "Delete" at bounding box center [292, 510] width 39 height 19
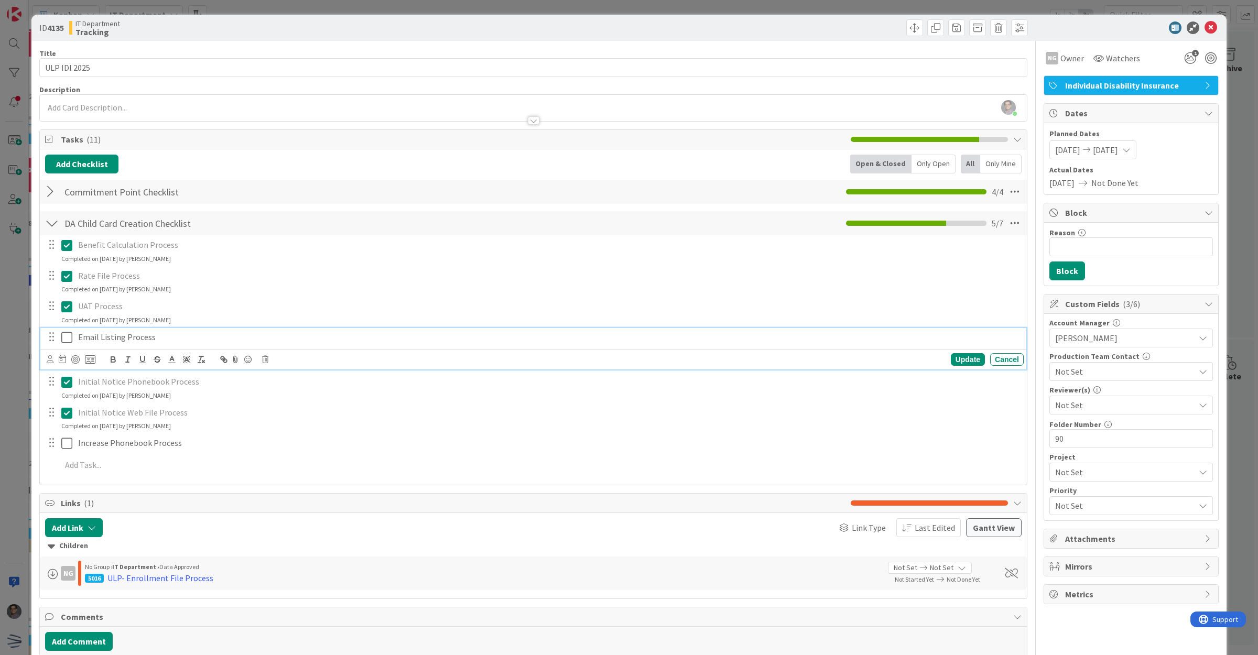
click at [109, 333] on p "Email Listing Process" at bounding box center [549, 337] width 942 height 12
click at [90, 360] on icon at bounding box center [90, 359] width 10 height 9
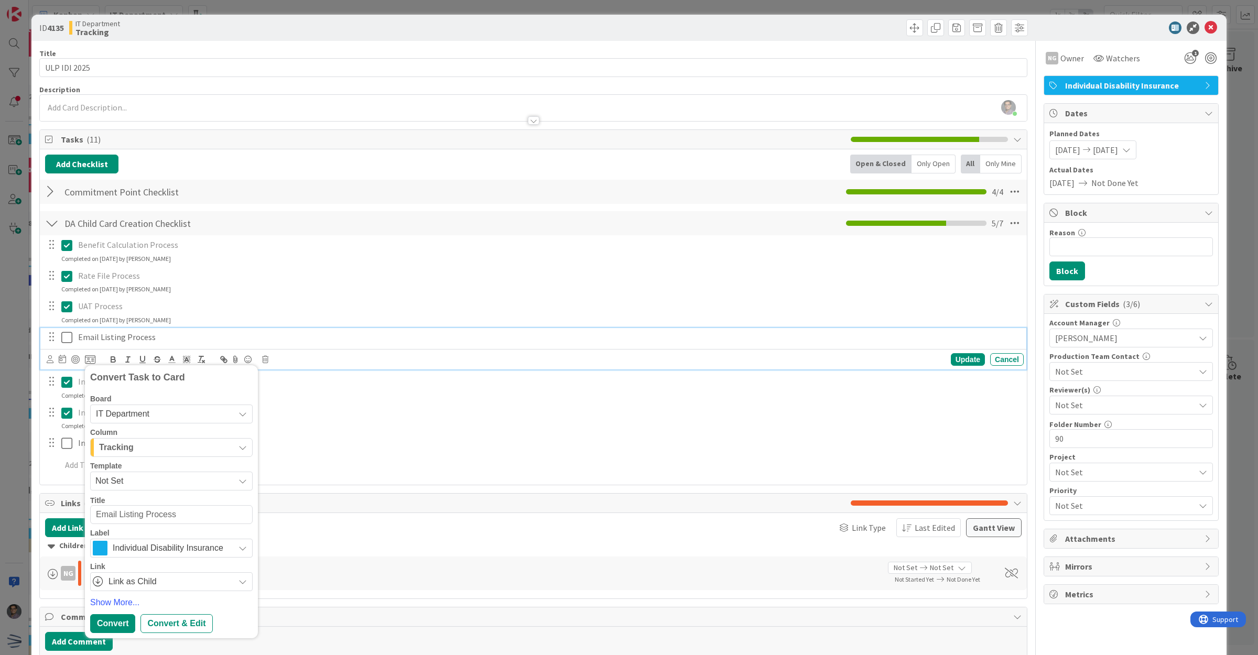
click at [195, 448] on div "Tracking" at bounding box center [165, 447] width 138 height 17
click at [197, 443] on div "Tracking" at bounding box center [165, 447] width 138 height 17
click at [194, 478] on span "Not Set" at bounding box center [160, 482] width 131 height 14
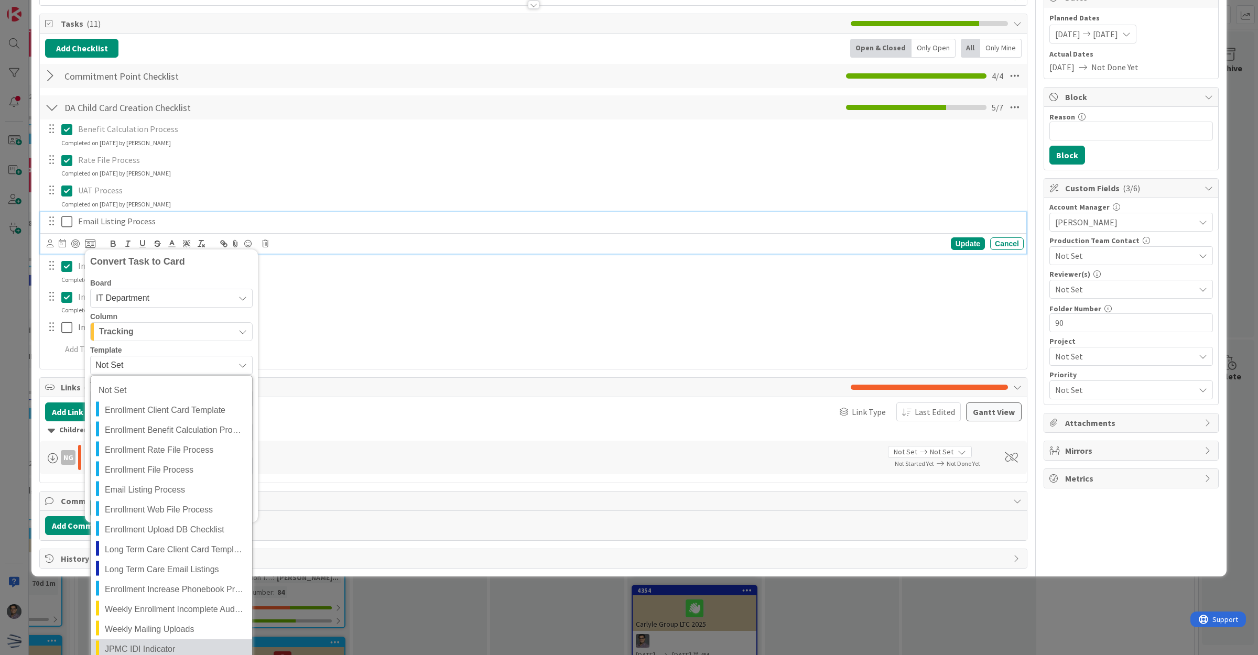
scroll to position [197, 0]
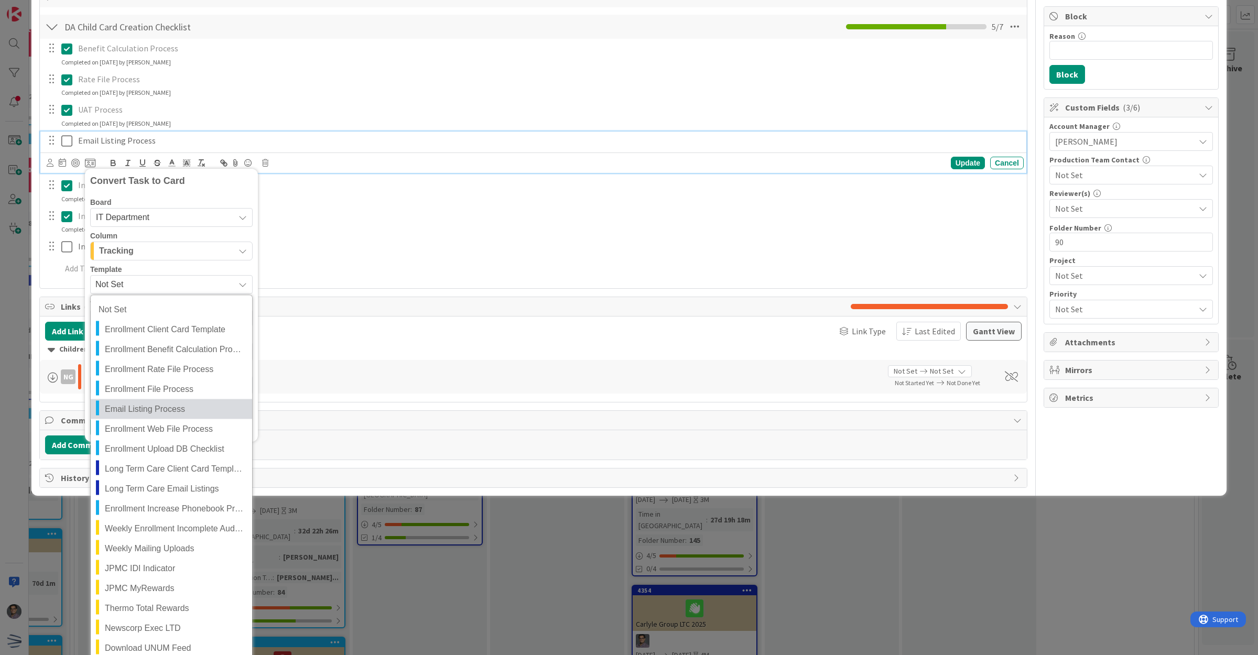
click at [149, 406] on span "Email Listing Process" at bounding box center [174, 409] width 139 height 14
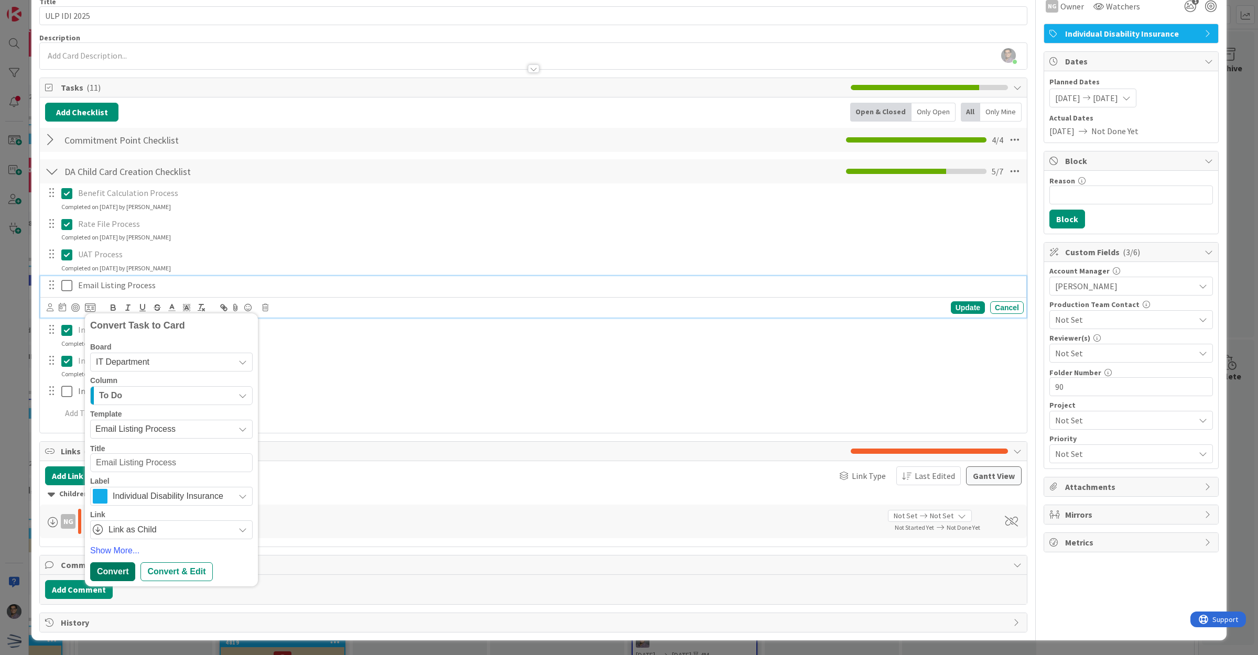
click at [110, 564] on div "Convert" at bounding box center [112, 572] width 45 height 19
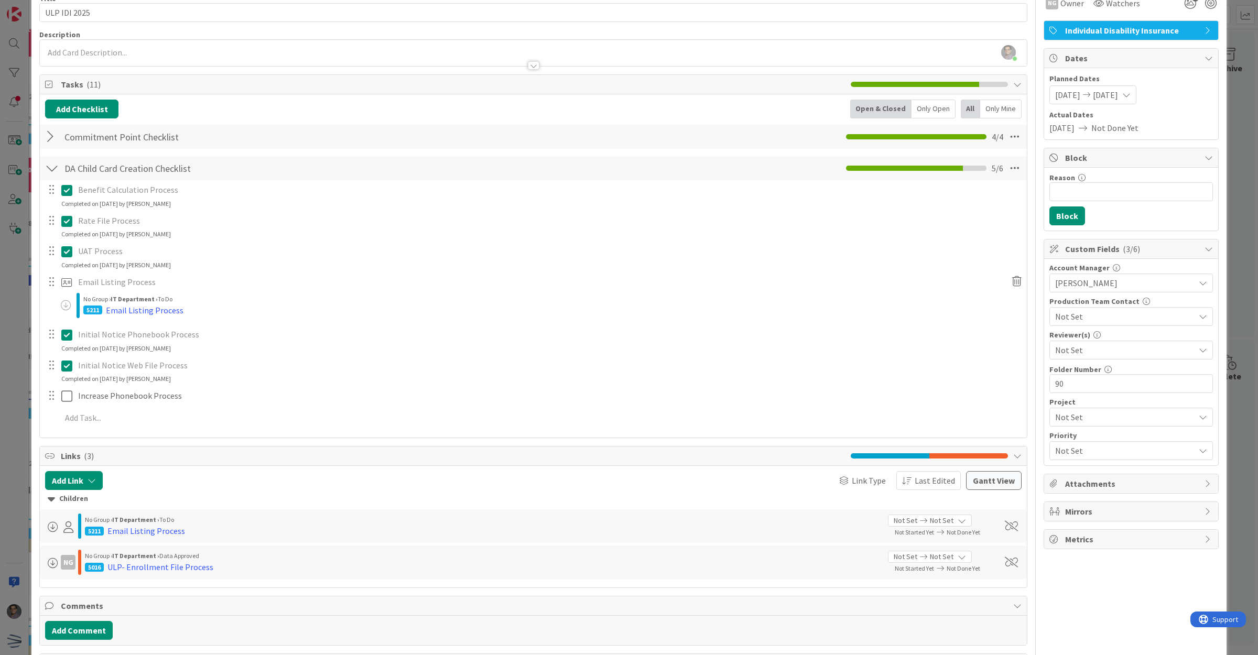
type textarea "x"
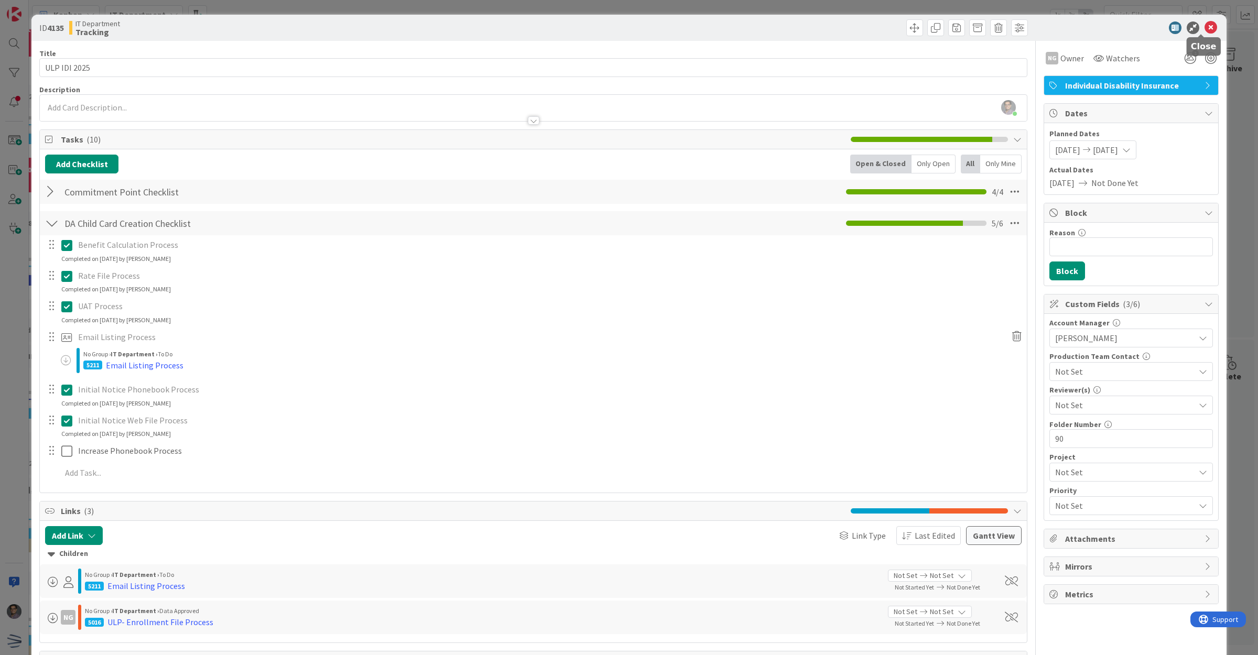
click at [1205, 28] on icon at bounding box center [1211, 27] width 13 height 13
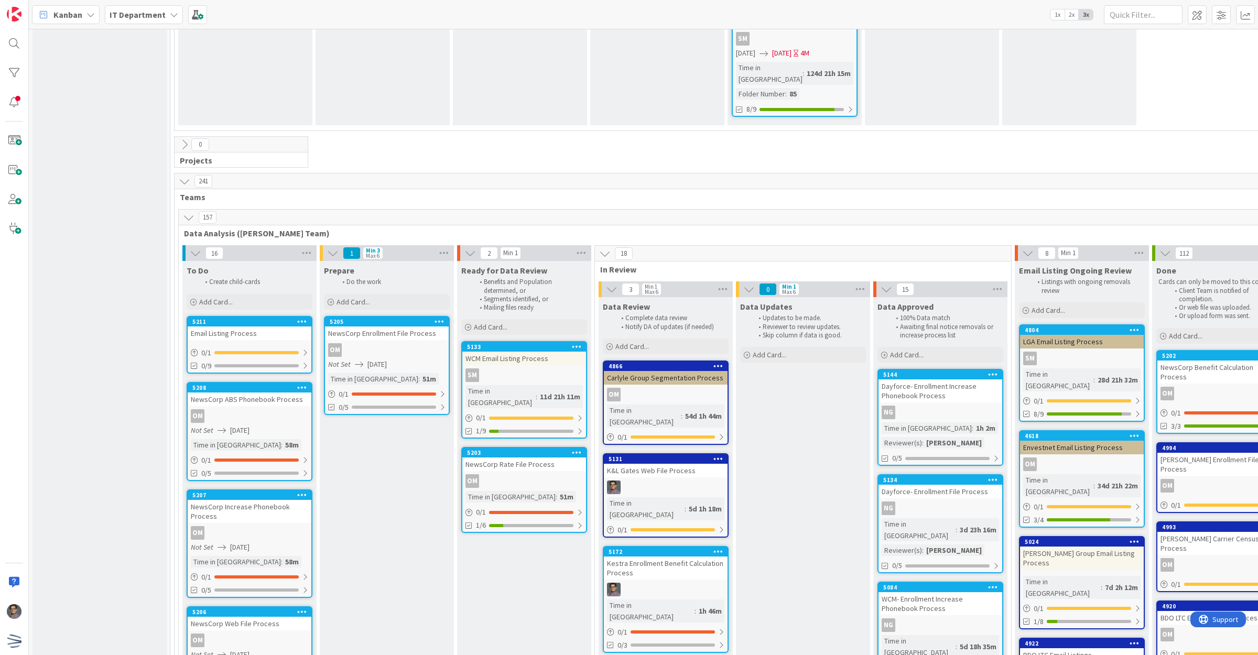
scroll to position [2038, 0]
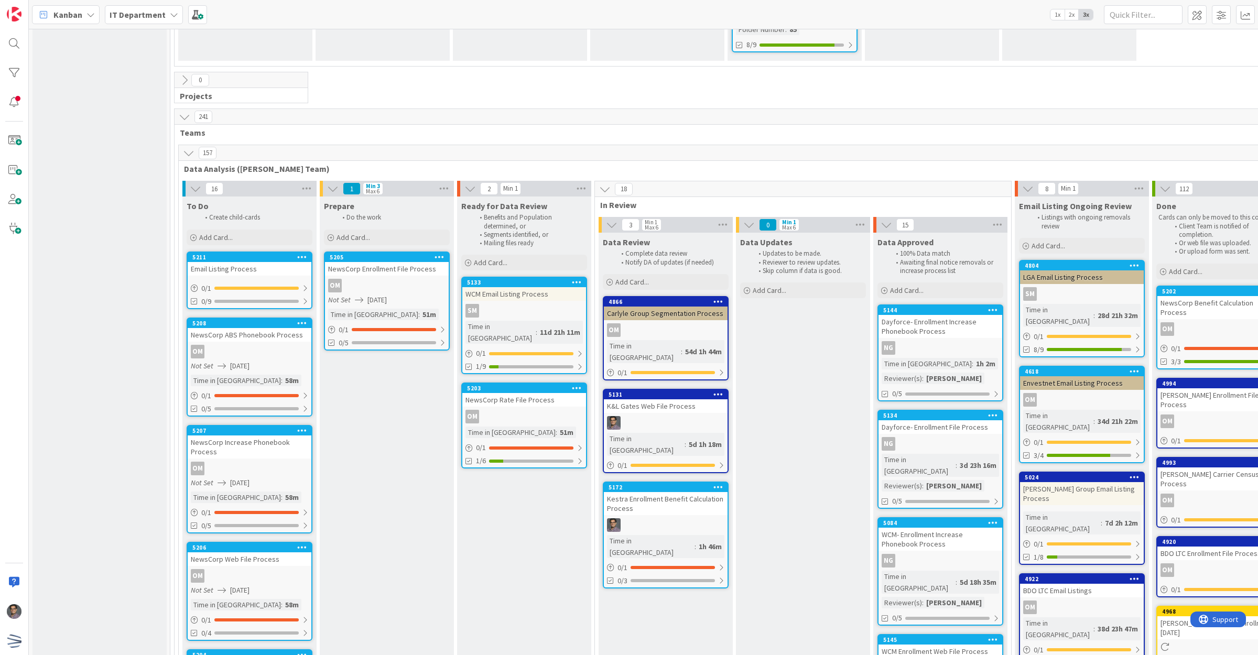
click at [263, 262] on div "Email Listing Process" at bounding box center [250, 269] width 124 height 14
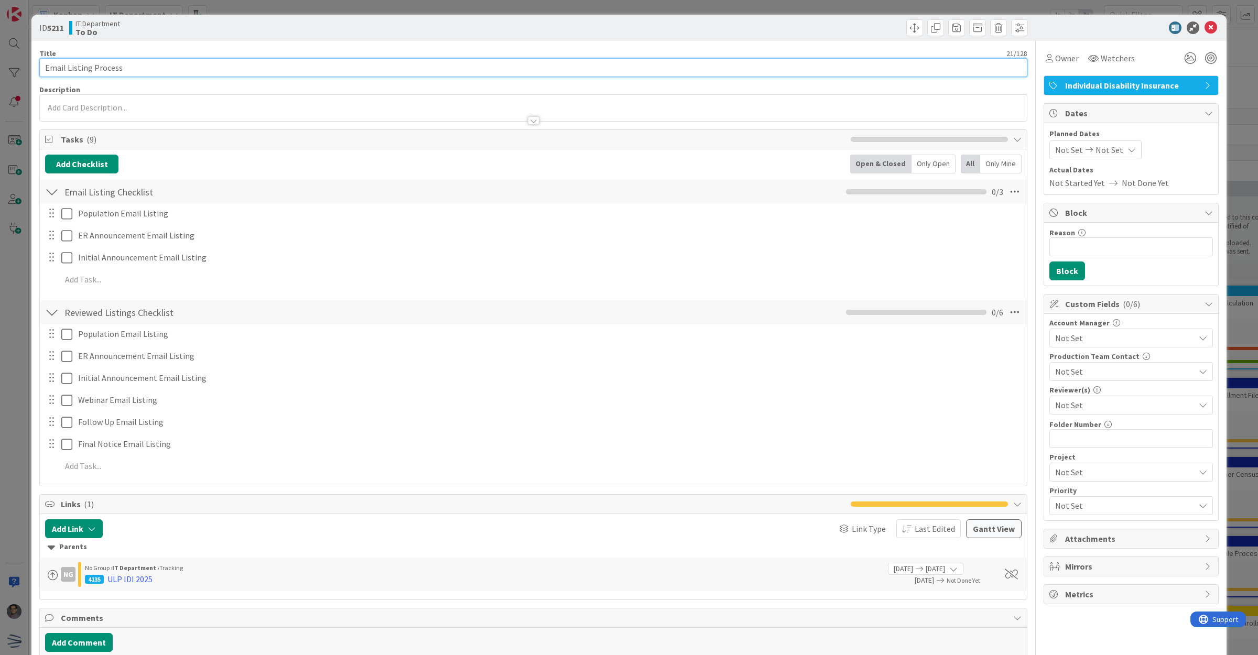
click at [43, 68] on input "Email Listing Process" at bounding box center [533, 67] width 988 height 19
type input "ULP Email Listing Process"
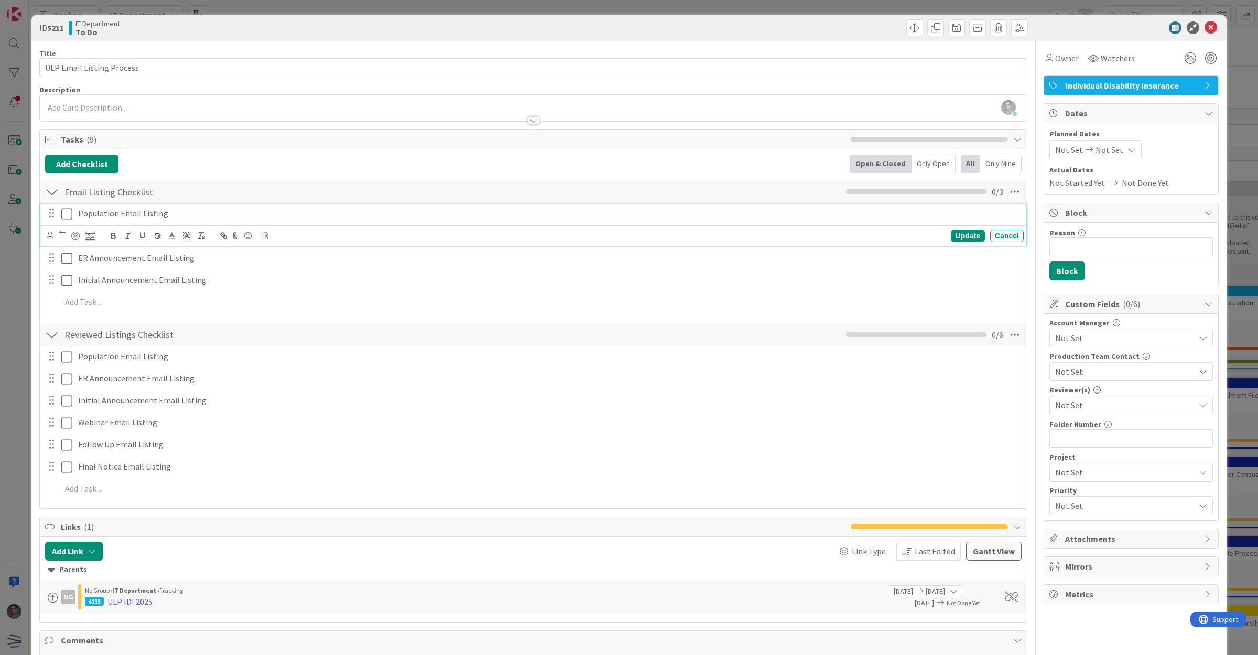
click at [92, 214] on p "Population Email Listing" at bounding box center [549, 214] width 942 height 12
click at [266, 236] on icon at bounding box center [265, 235] width 6 height 7
click at [291, 286] on div "Delete" at bounding box center [292, 280] width 39 height 19
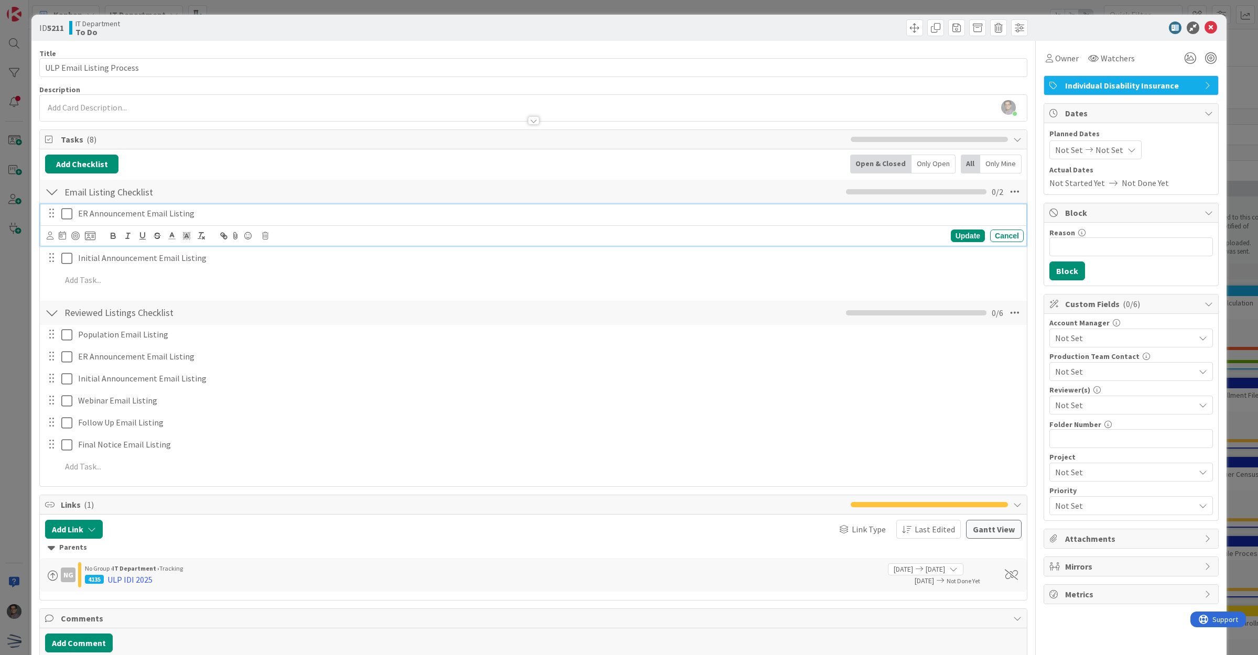
click at [67, 216] on icon at bounding box center [66, 214] width 11 height 13
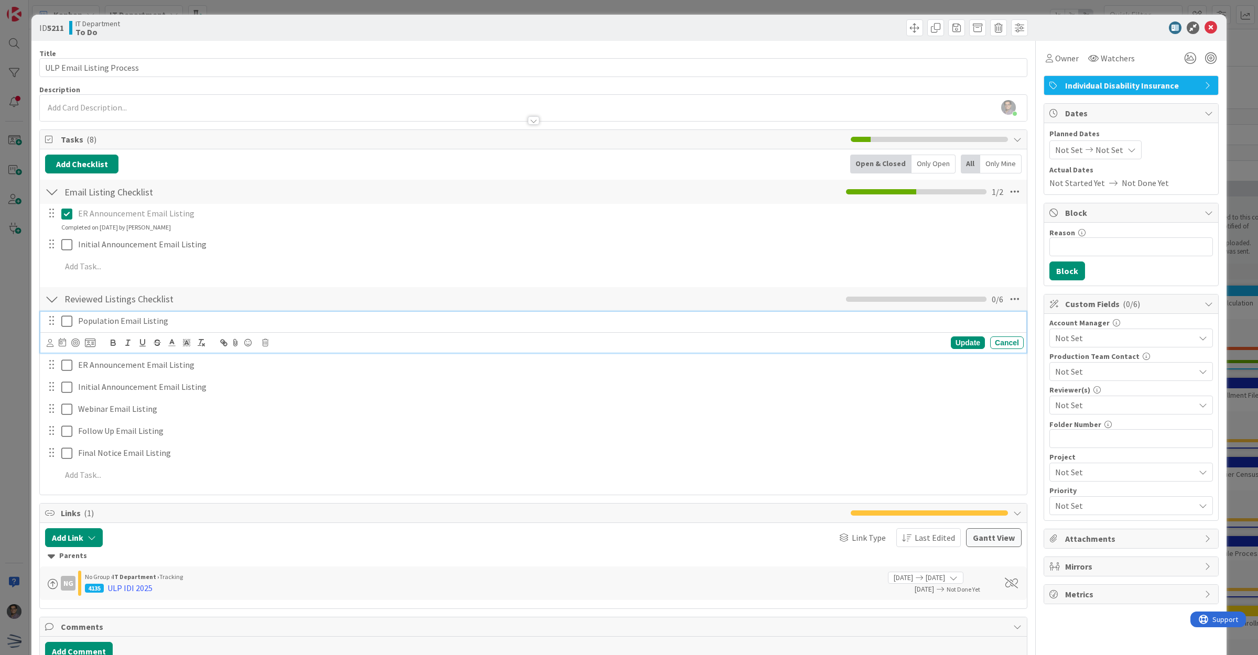
click at [135, 321] on p "Population Email Listing" at bounding box center [549, 321] width 942 height 12
click at [265, 342] on icon at bounding box center [265, 342] width 6 height 7
click at [302, 392] on div "Delete" at bounding box center [292, 388] width 39 height 19
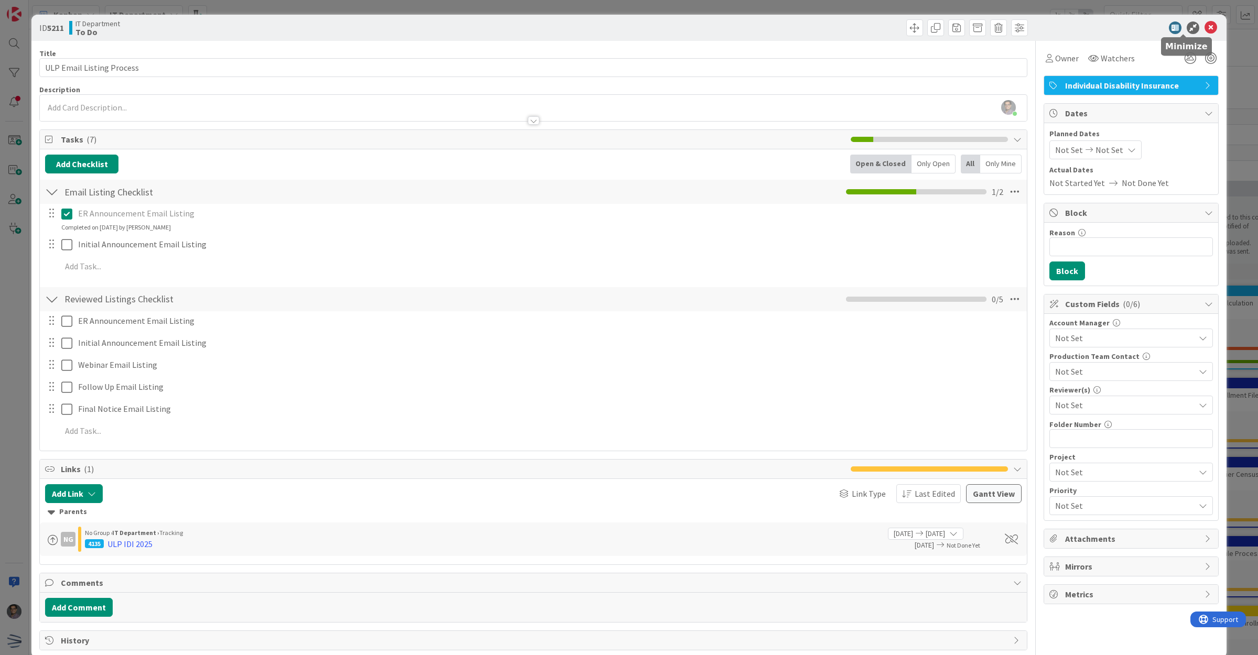
click at [1205, 25] on icon at bounding box center [1211, 27] width 13 height 13
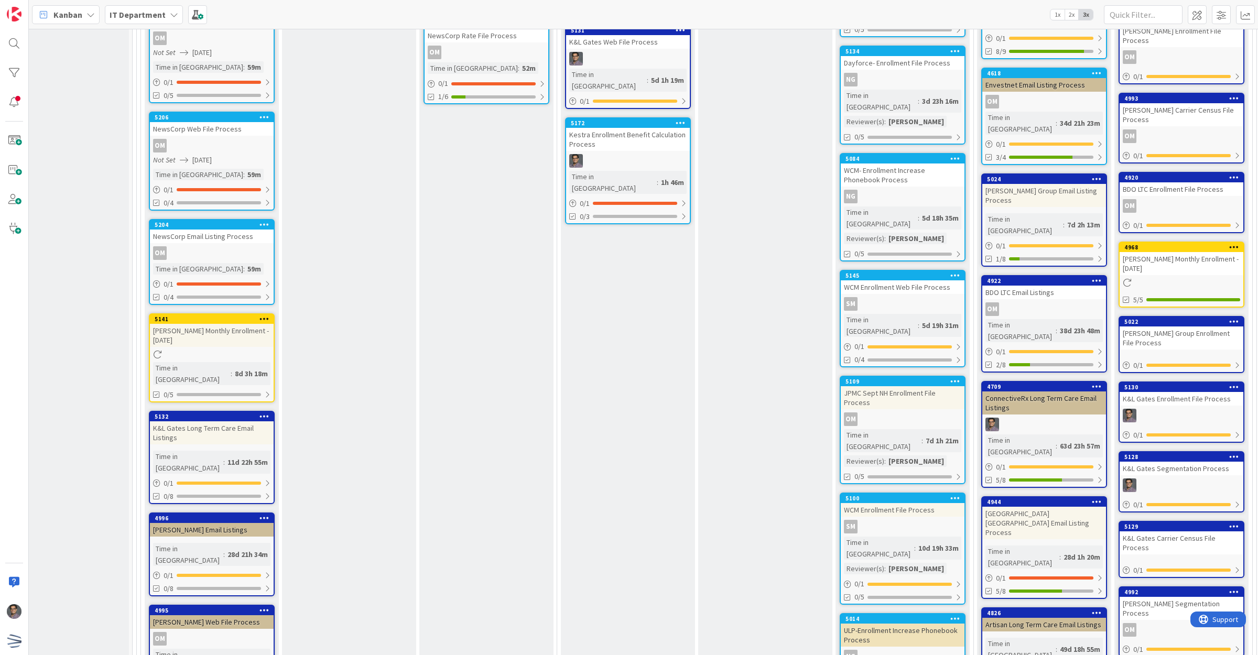
scroll to position [2445, 38]
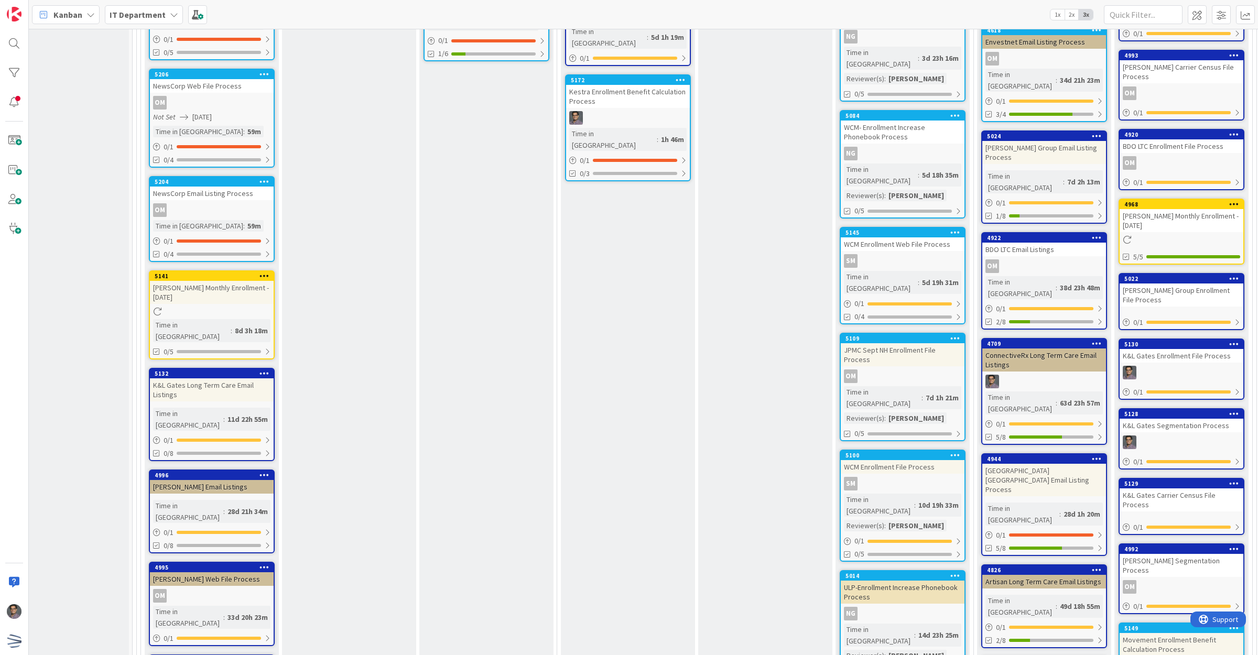
click at [911, 581] on div "ULP-Enrollment Increase Phonebook Process" at bounding box center [903, 592] width 124 height 23
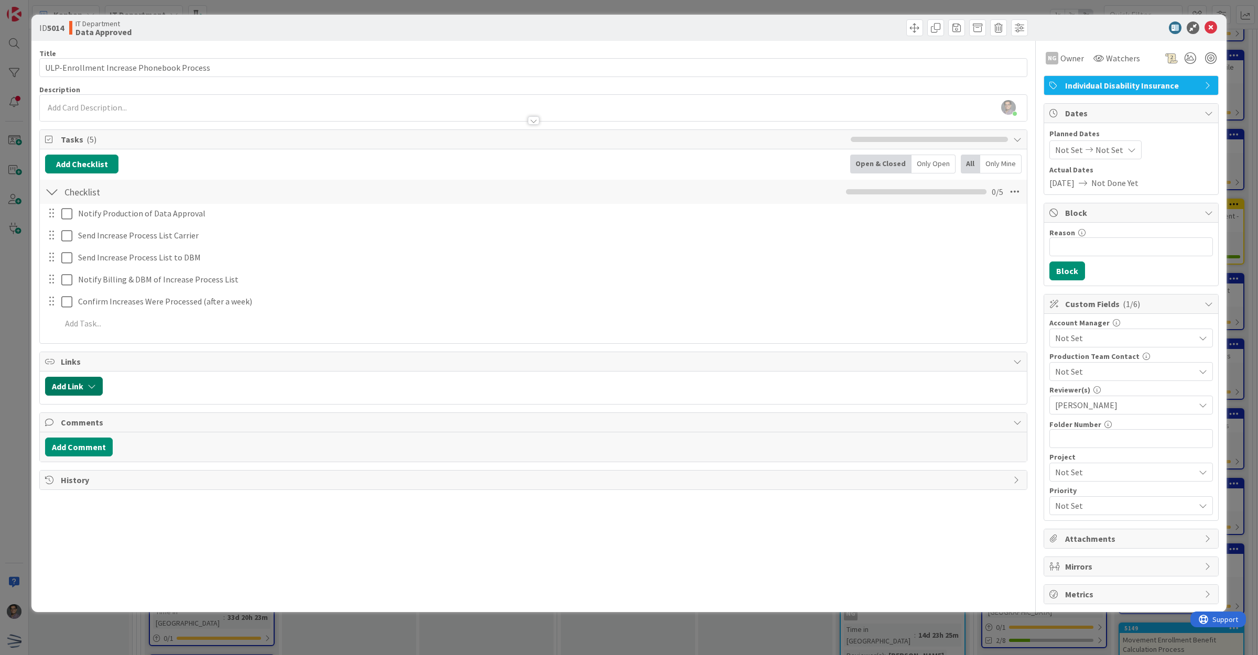
click at [79, 386] on button "Add Link" at bounding box center [74, 386] width 58 height 19
click at [168, 373] on div "Add Link Link Card New Existing Current Board" at bounding box center [533, 388] width 987 height 33
click at [82, 385] on button "Add Link" at bounding box center [74, 386] width 58 height 19
click at [136, 450] on span "Current Board" at bounding box center [114, 452] width 117 height 15
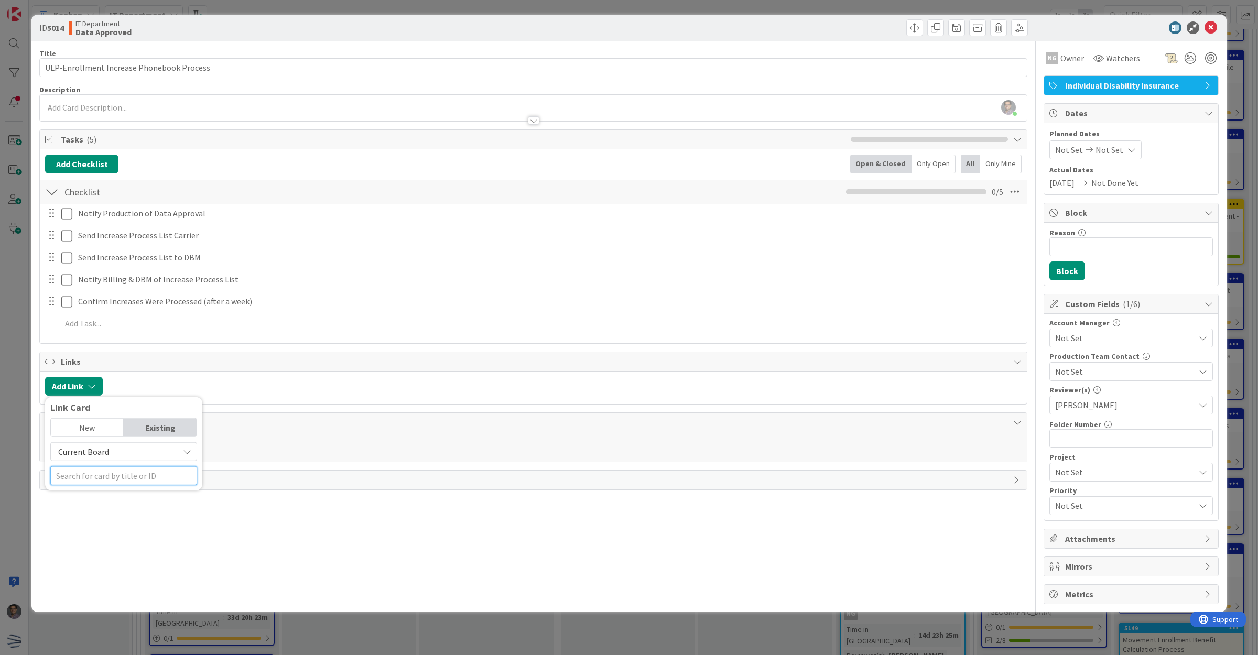
click at [114, 470] on input "text" at bounding box center [123, 476] width 147 height 19
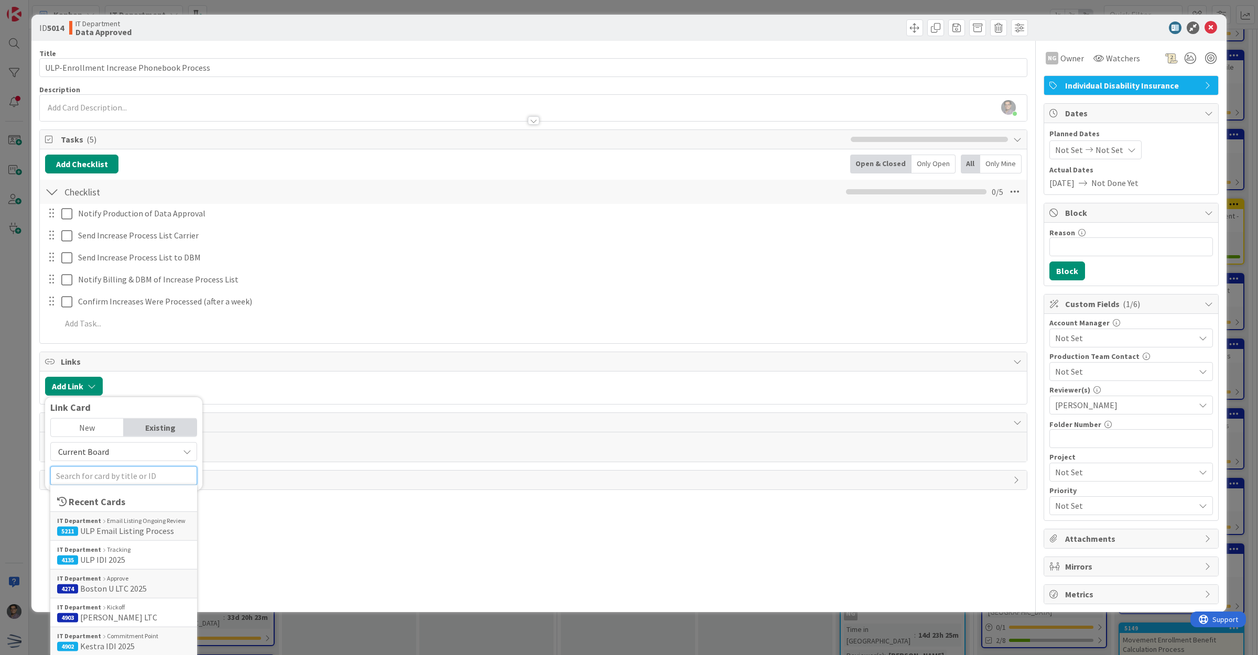
type input "u"
type input "ULP"
click at [120, 528] on span "IDI 2025" at bounding box center [112, 531] width 29 height 10
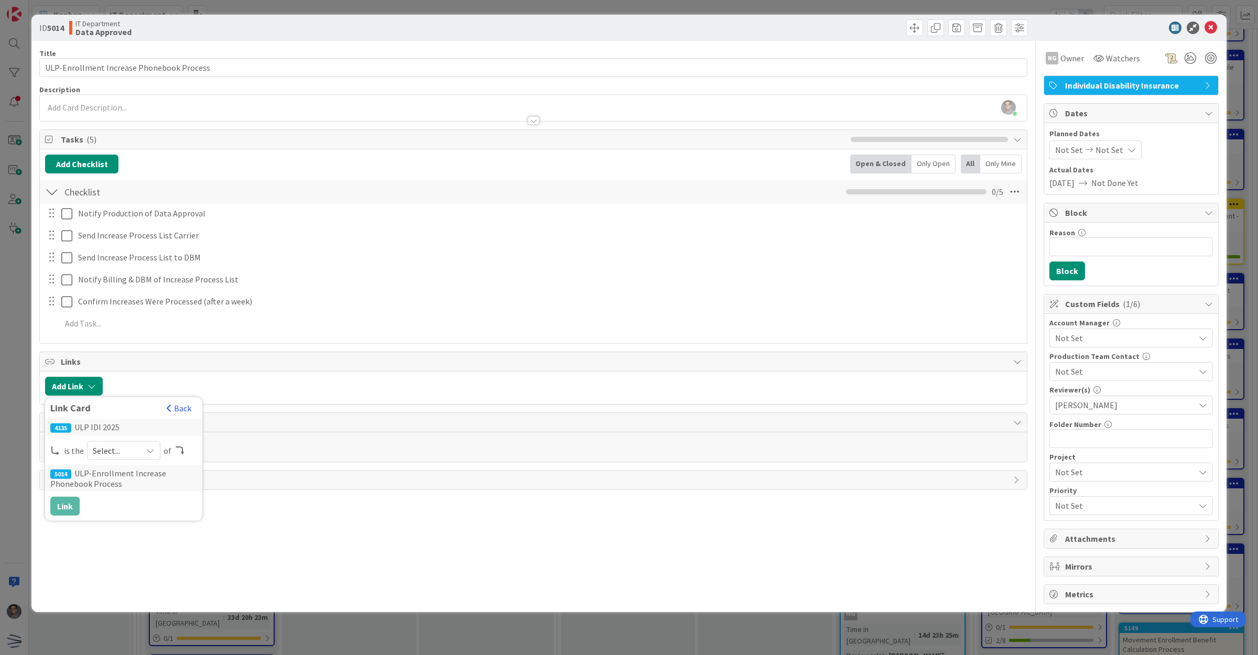
click at [133, 453] on span "Select..." at bounding box center [115, 451] width 44 height 15
click at [150, 478] on span "parent" at bounding box center [179, 475] width 119 height 16
click at [61, 509] on button "Link" at bounding box center [64, 506] width 29 height 19
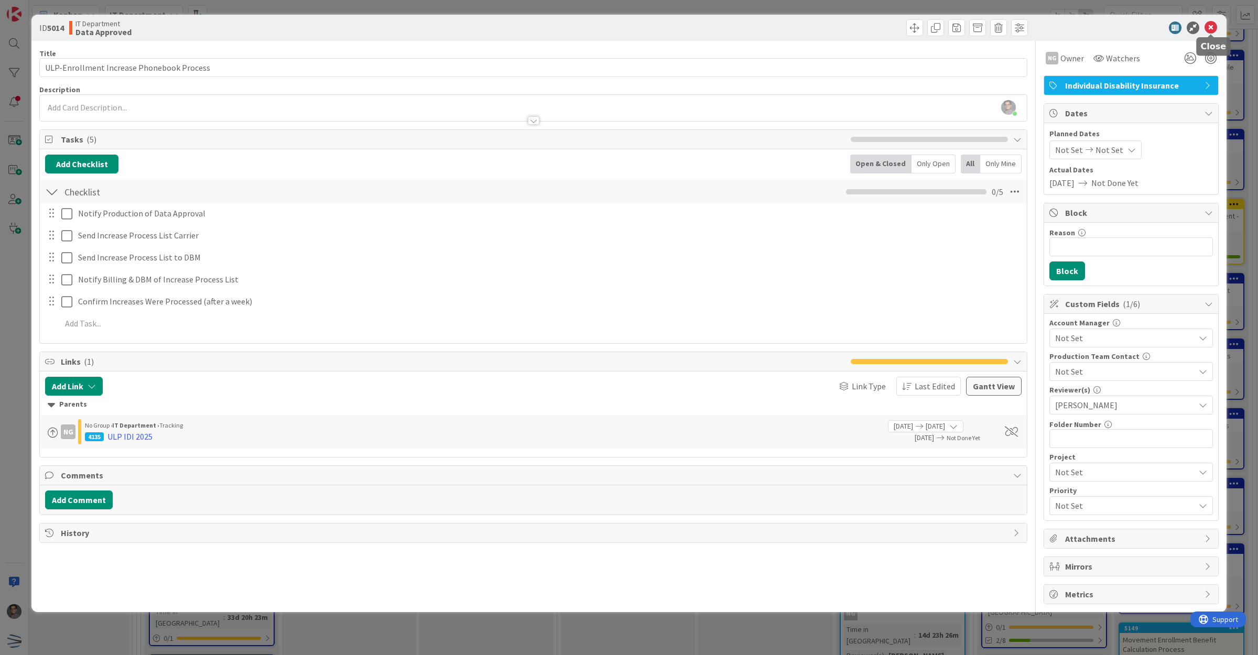
click at [1205, 30] on icon at bounding box center [1211, 27] width 13 height 13
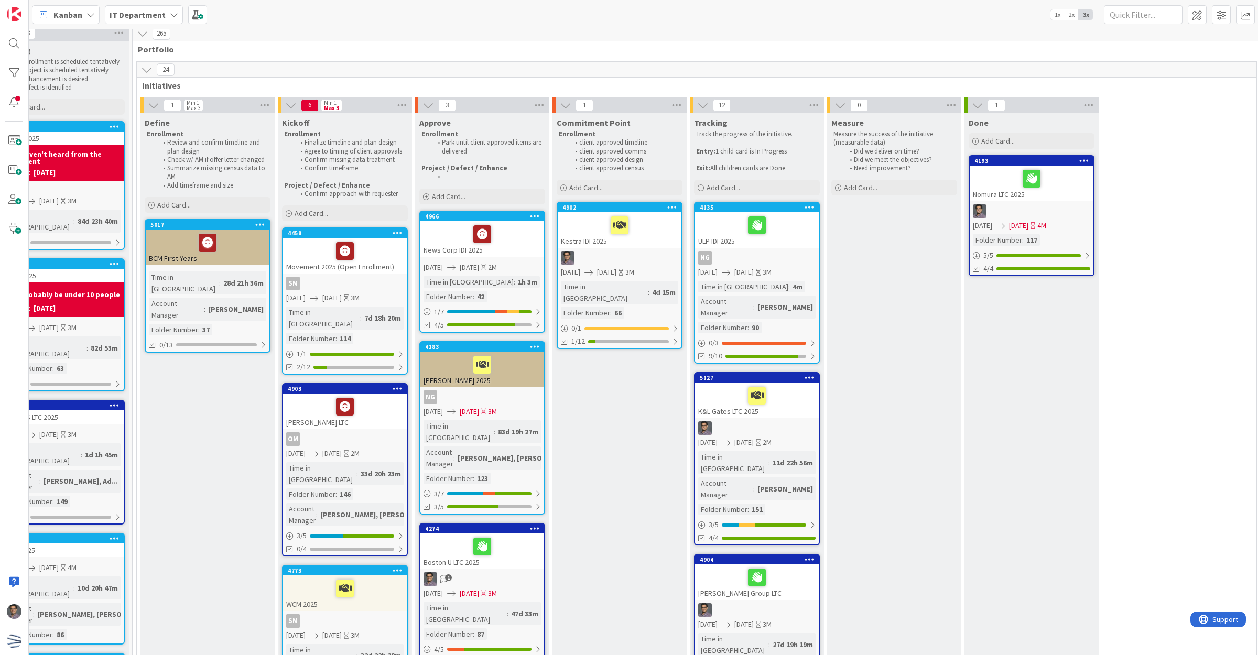
scroll to position [0, 38]
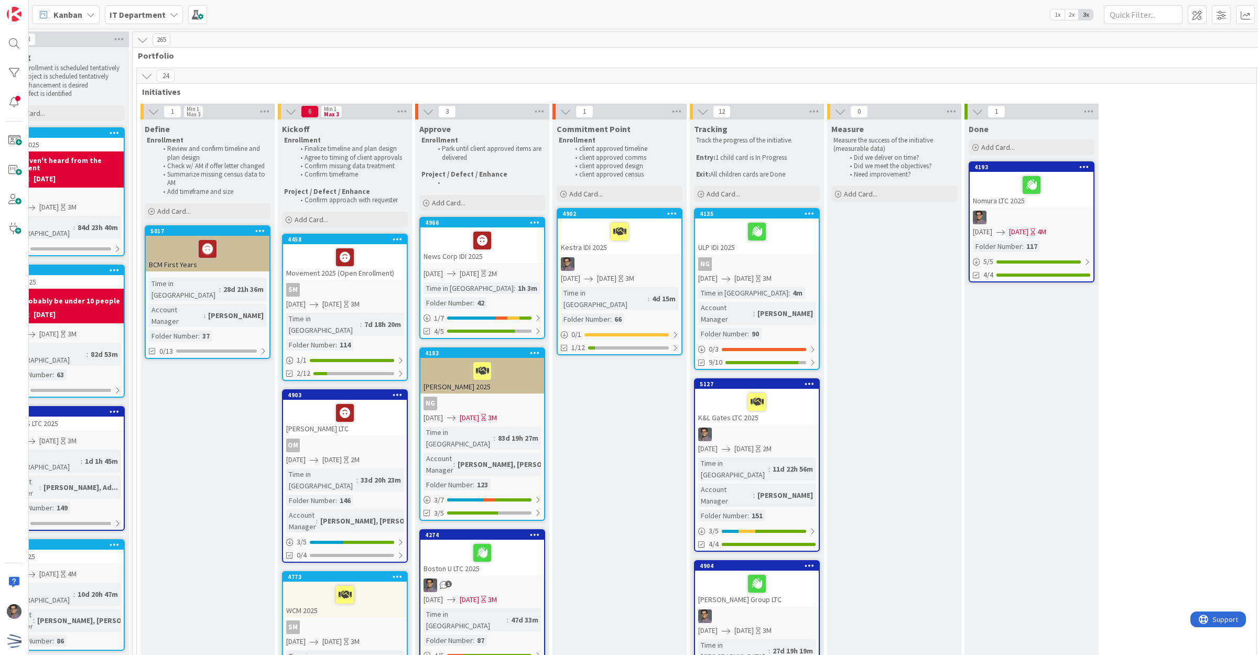
click at [794, 298] on div "Time in Column : 4m Account Manager : Ian Folder Number : 90" at bounding box center [756, 313] width 117 height 52
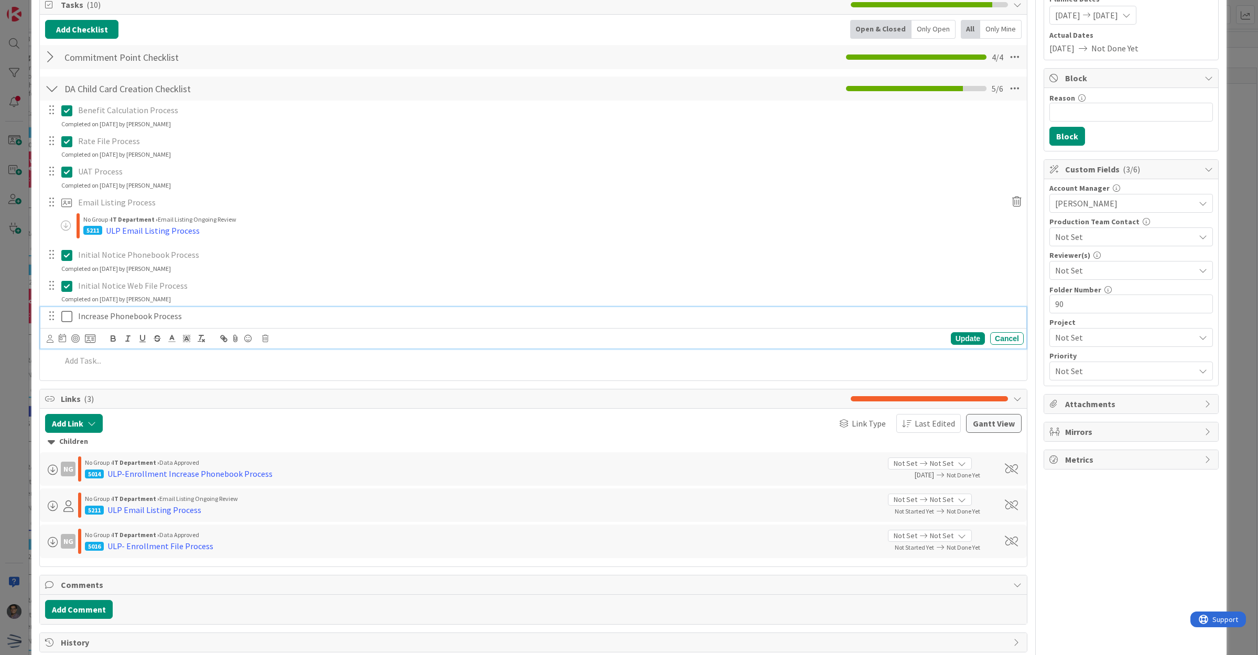
click at [125, 316] on p "Increase Phonebook Process" at bounding box center [549, 316] width 942 height 12
click at [263, 340] on icon at bounding box center [265, 338] width 6 height 7
click at [305, 387] on div "Delete" at bounding box center [292, 383] width 39 height 19
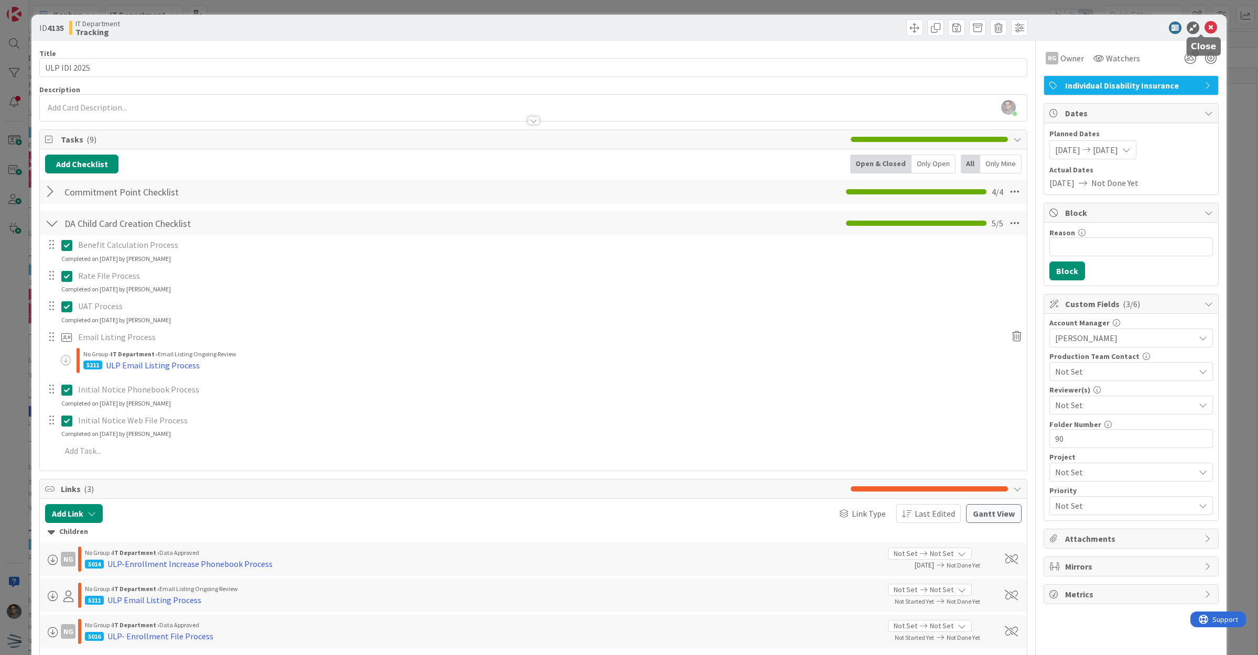
click at [1205, 29] on icon at bounding box center [1211, 27] width 13 height 13
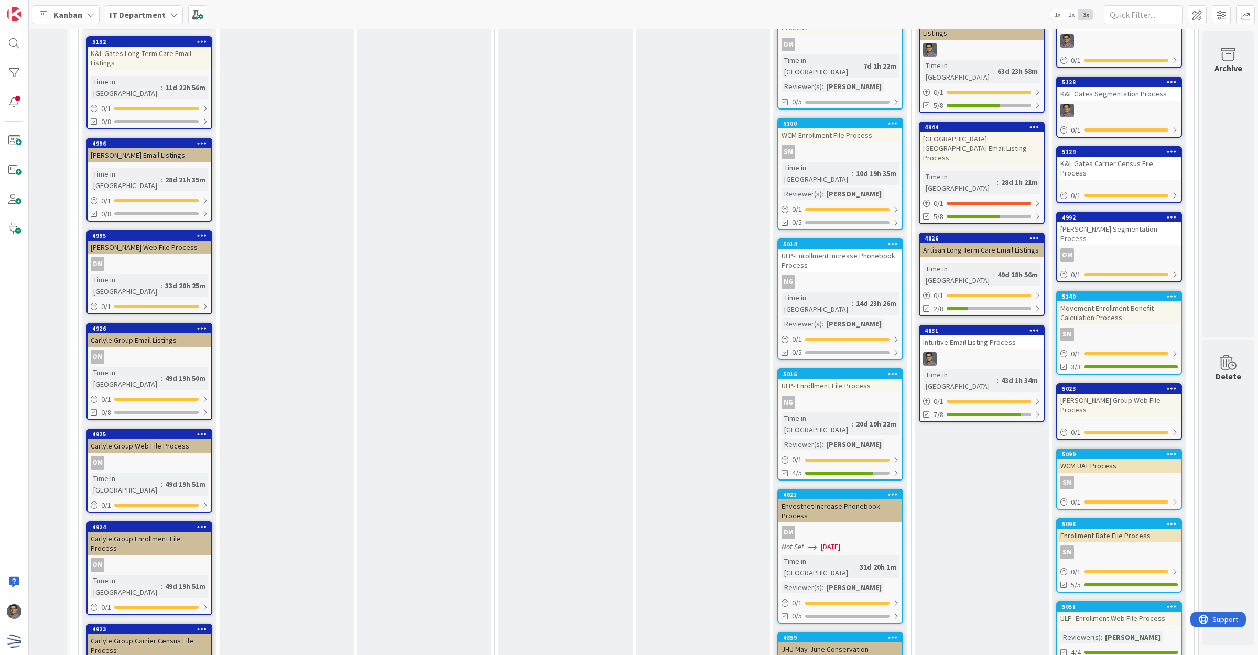
scroll to position [2799, 111]
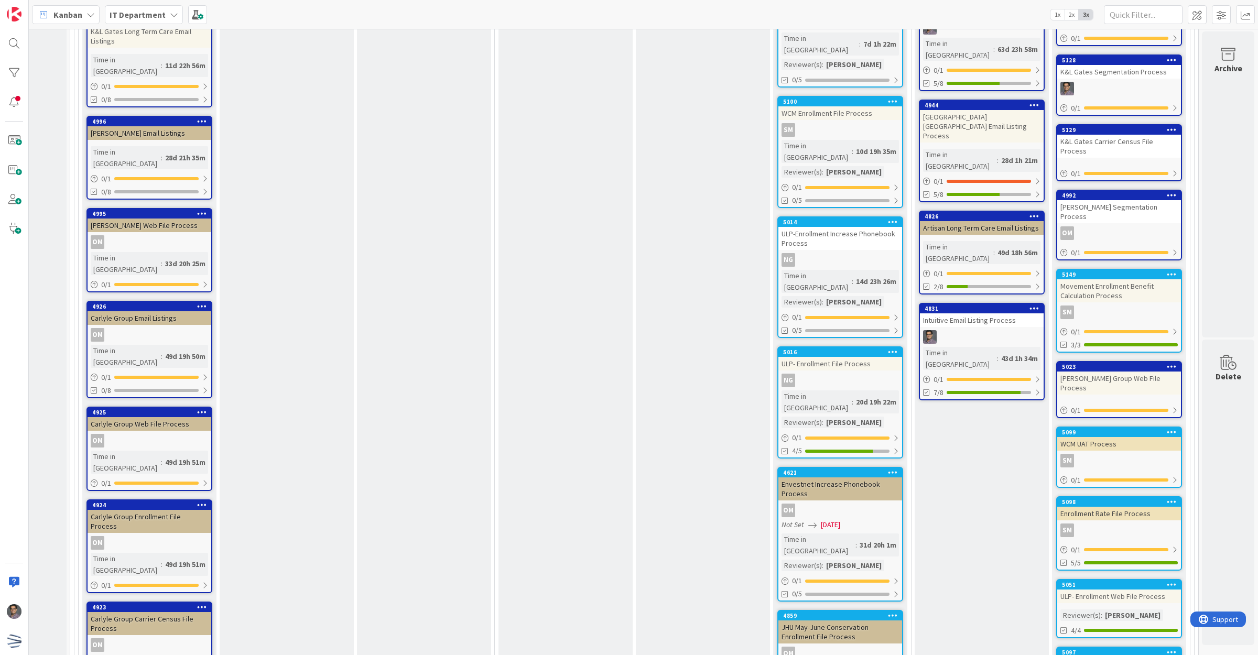
click at [1125, 579] on link "5051 ULP- Enrollment Web File Process Reviewer(s) : Carin Solis 4/4" at bounding box center [1120, 608] width 126 height 59
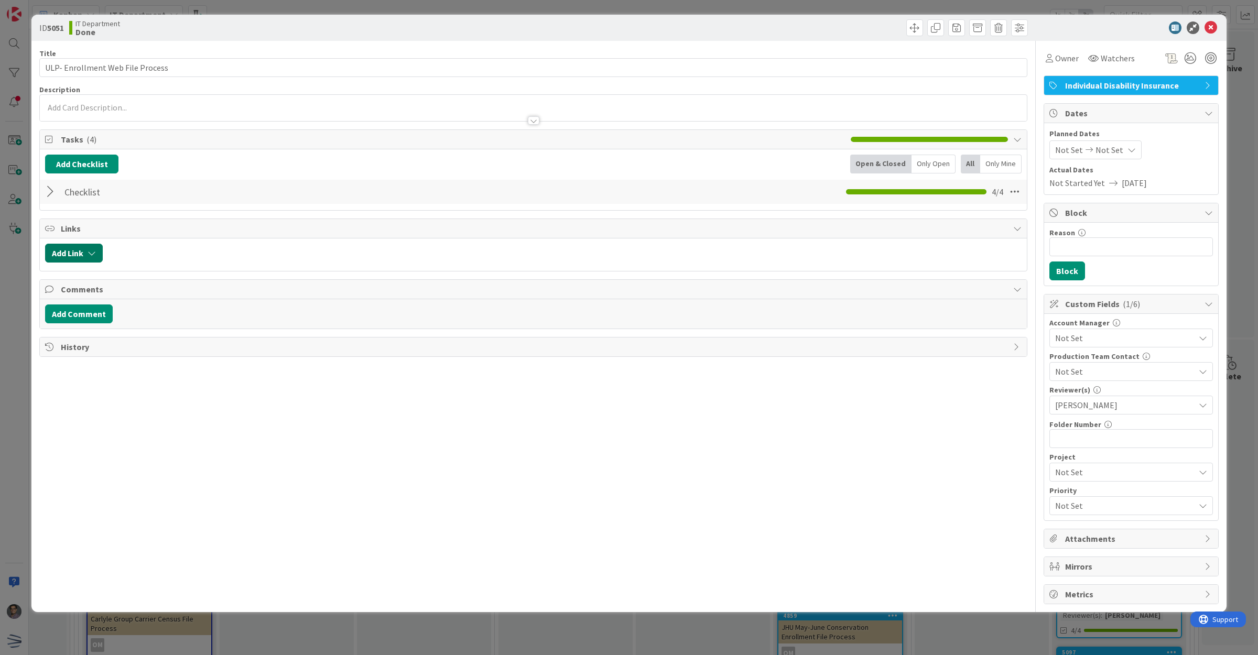
click at [59, 249] on button "Add Link" at bounding box center [74, 253] width 58 height 19
click at [160, 294] on div "Existing" at bounding box center [160, 295] width 73 height 18
click at [76, 294] on div "New" at bounding box center [87, 295] width 73 height 18
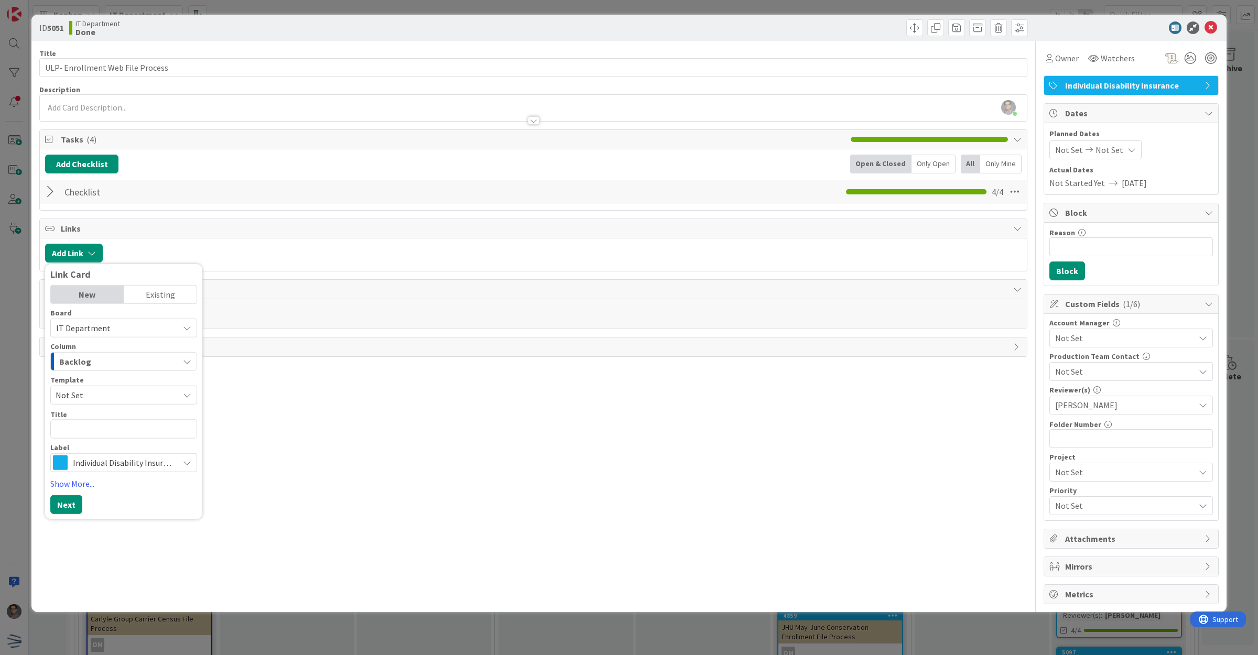
click at [149, 296] on div "Existing" at bounding box center [160, 295] width 73 height 18
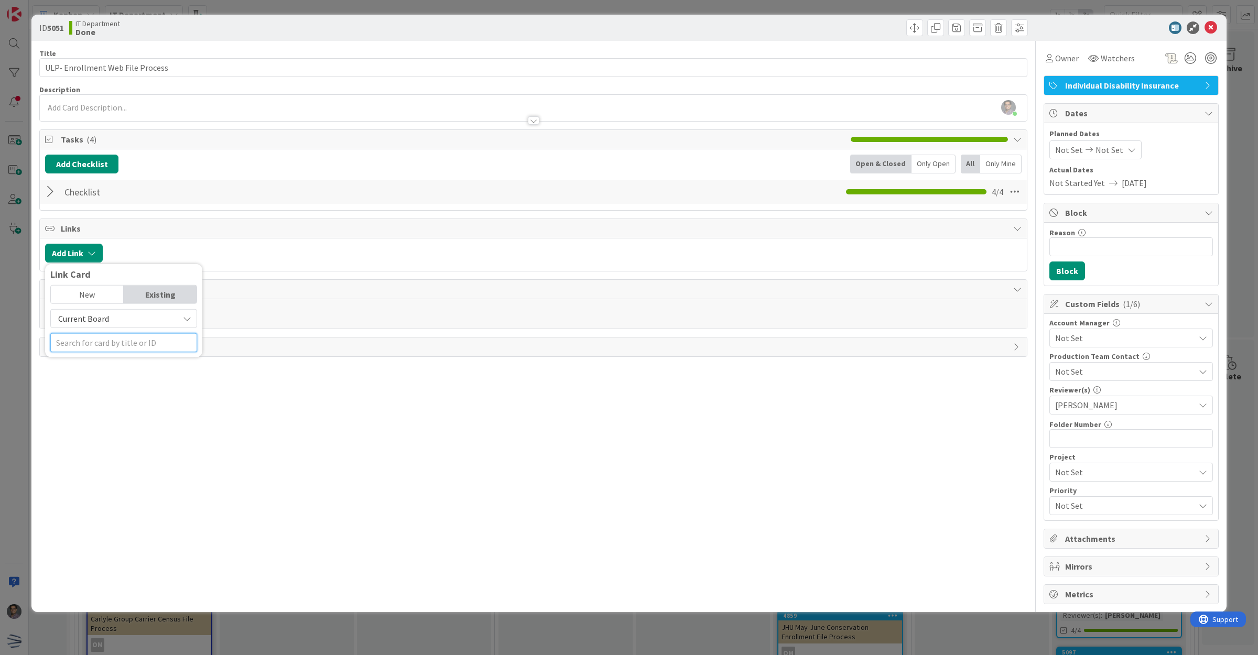
click at [109, 343] on input "text" at bounding box center [123, 342] width 147 height 19
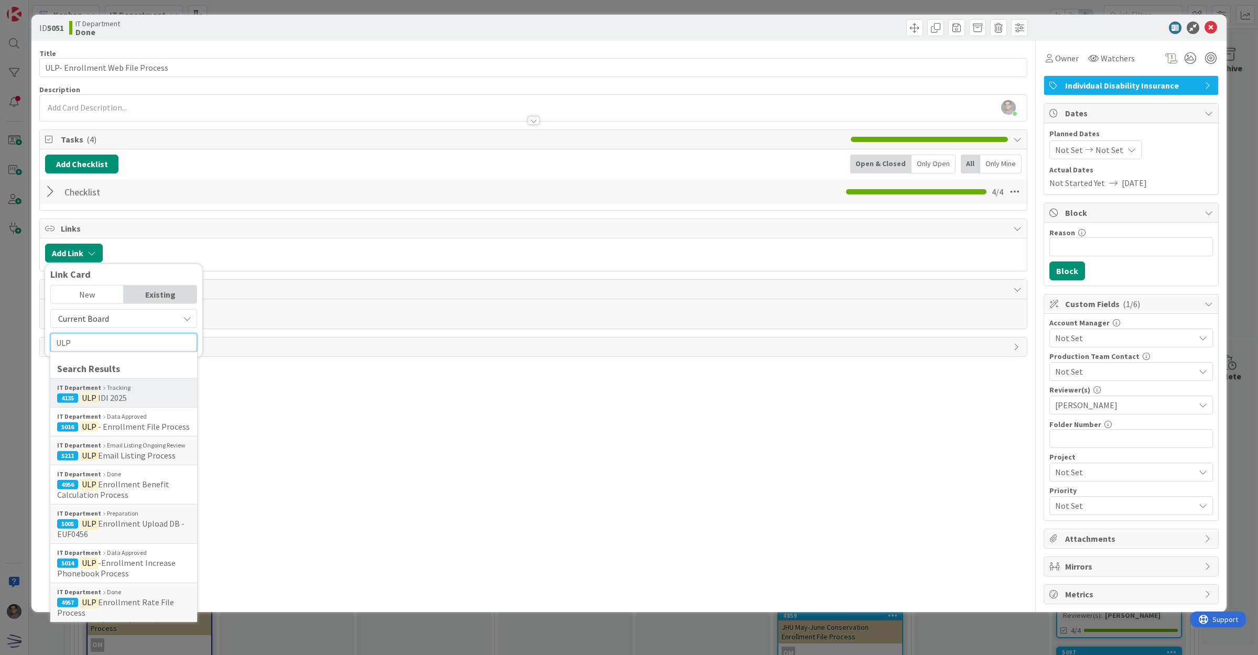
type input "ULP"
click at [128, 394] on span "4135 ULP IDI 2025" at bounding box center [123, 398] width 133 height 10
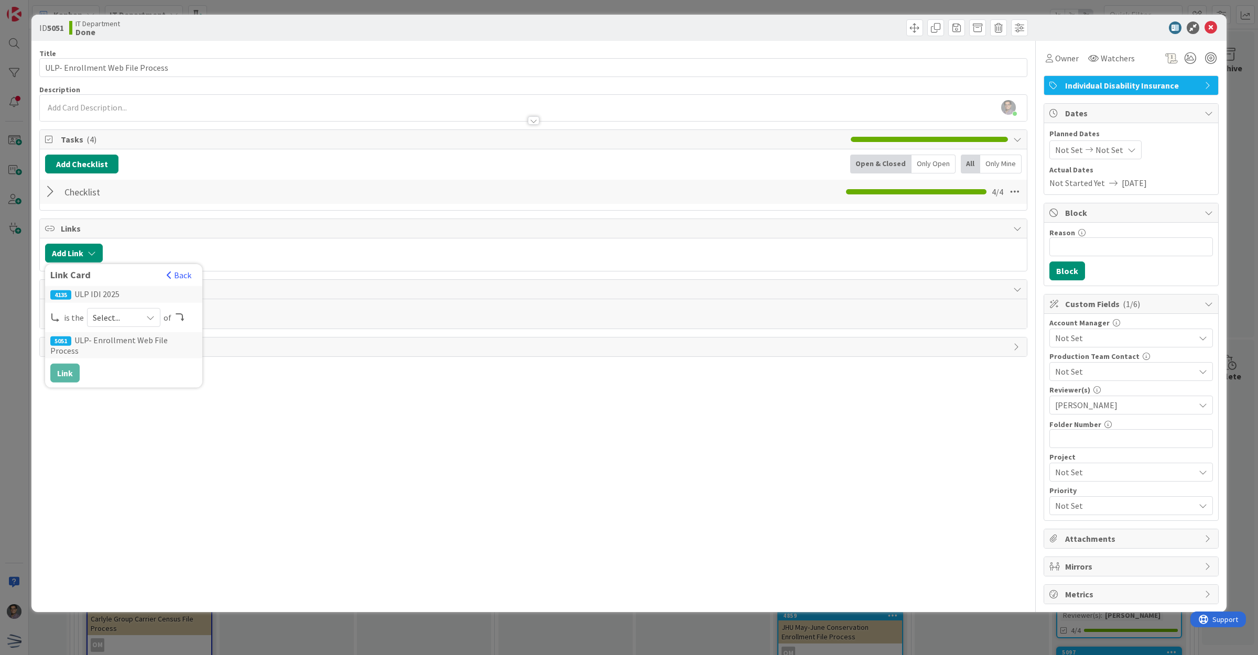
click at [114, 325] on span "Select..." at bounding box center [115, 317] width 44 height 15
click at [116, 342] on link "parent" at bounding box center [166, 341] width 156 height 19
click at [58, 370] on button "Link" at bounding box center [64, 373] width 29 height 19
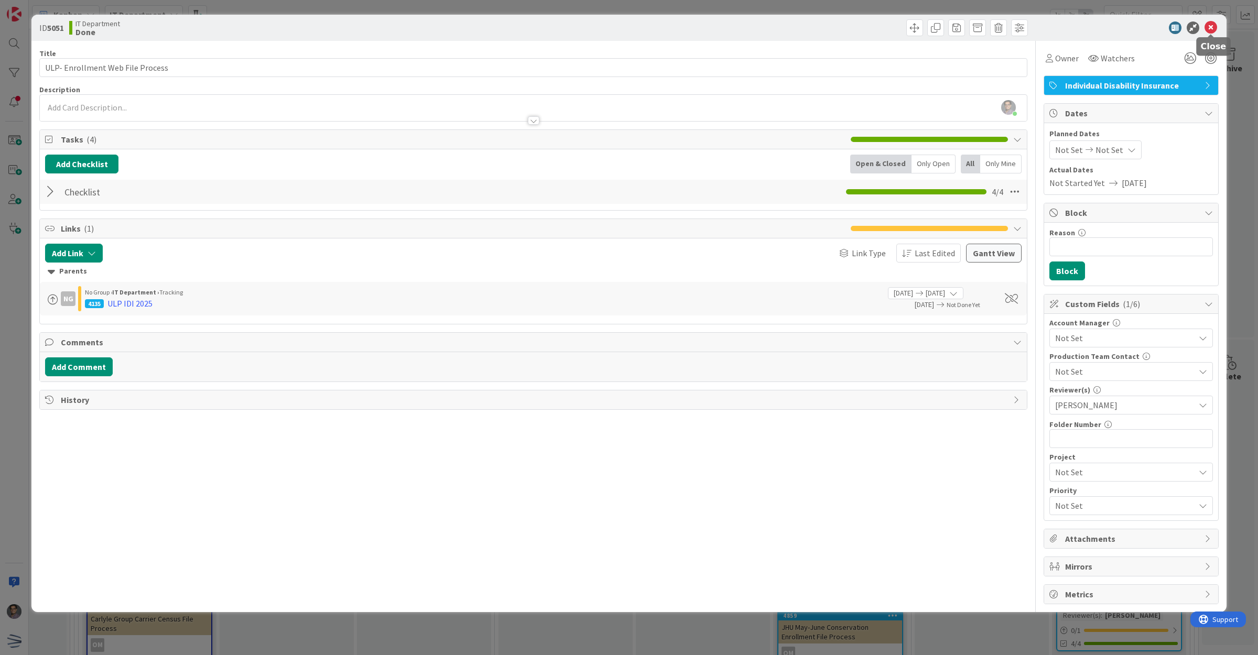
click at [1212, 23] on icon at bounding box center [1211, 27] width 13 height 13
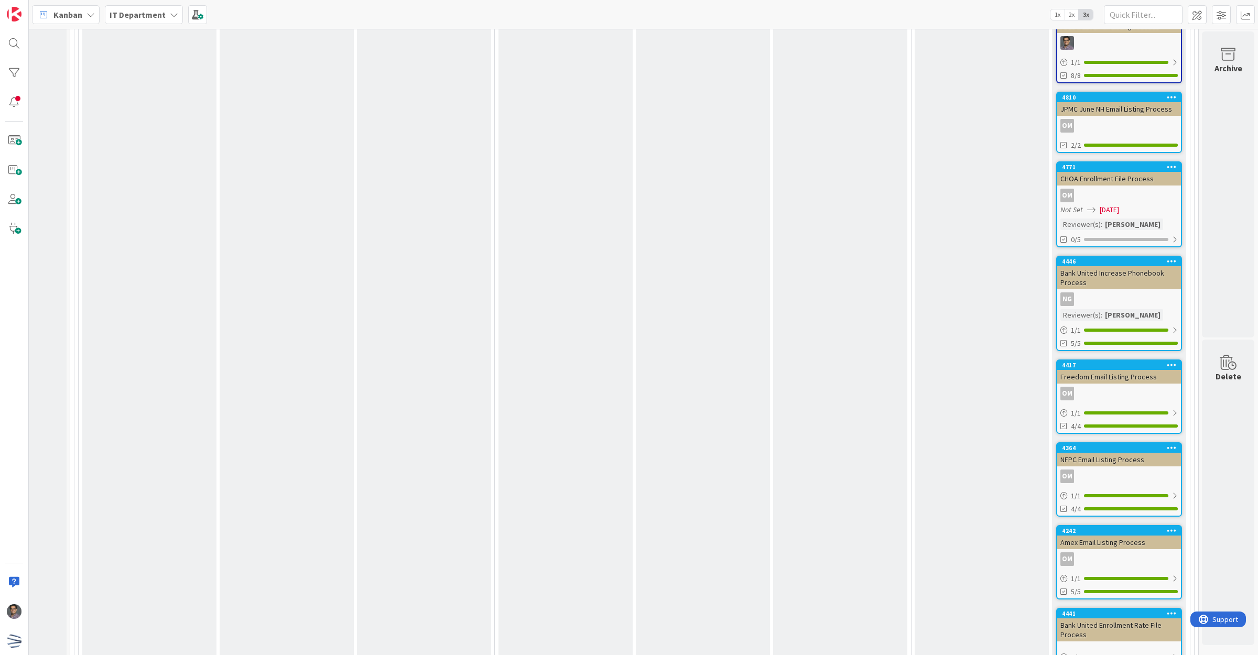
scroll to position [5880, 111]
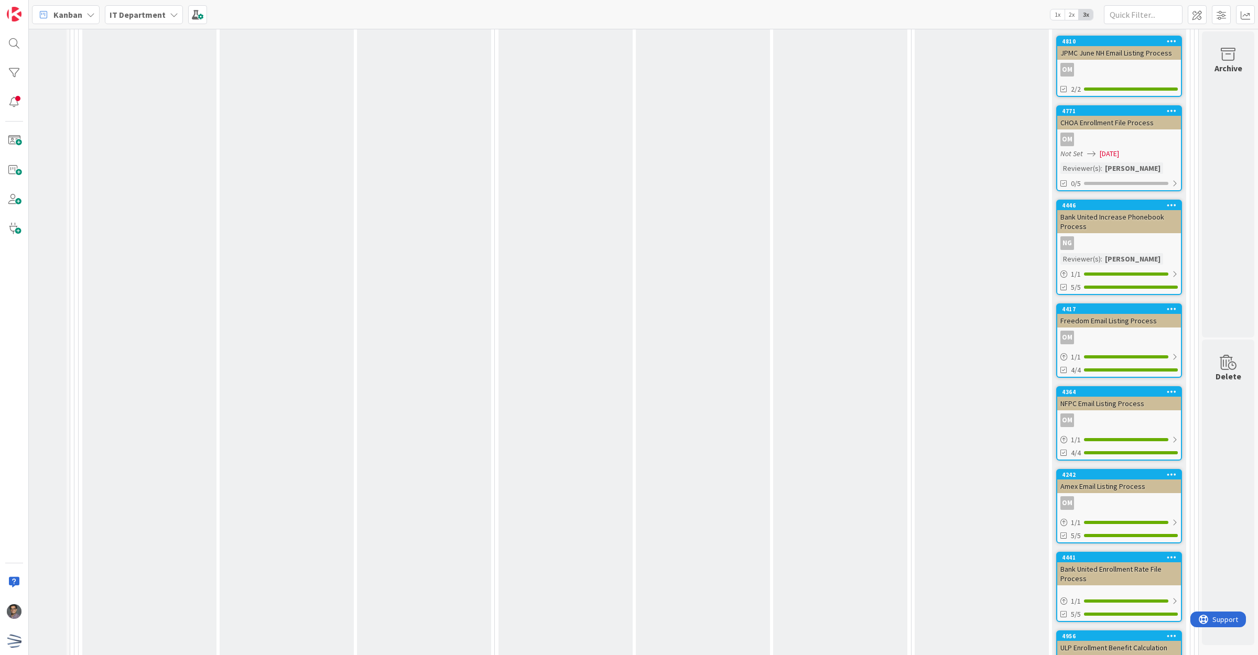
click at [1126, 631] on link "4956 ULP Enrollment Benefit Calculation Process NG 3/3" at bounding box center [1120, 666] width 126 height 71
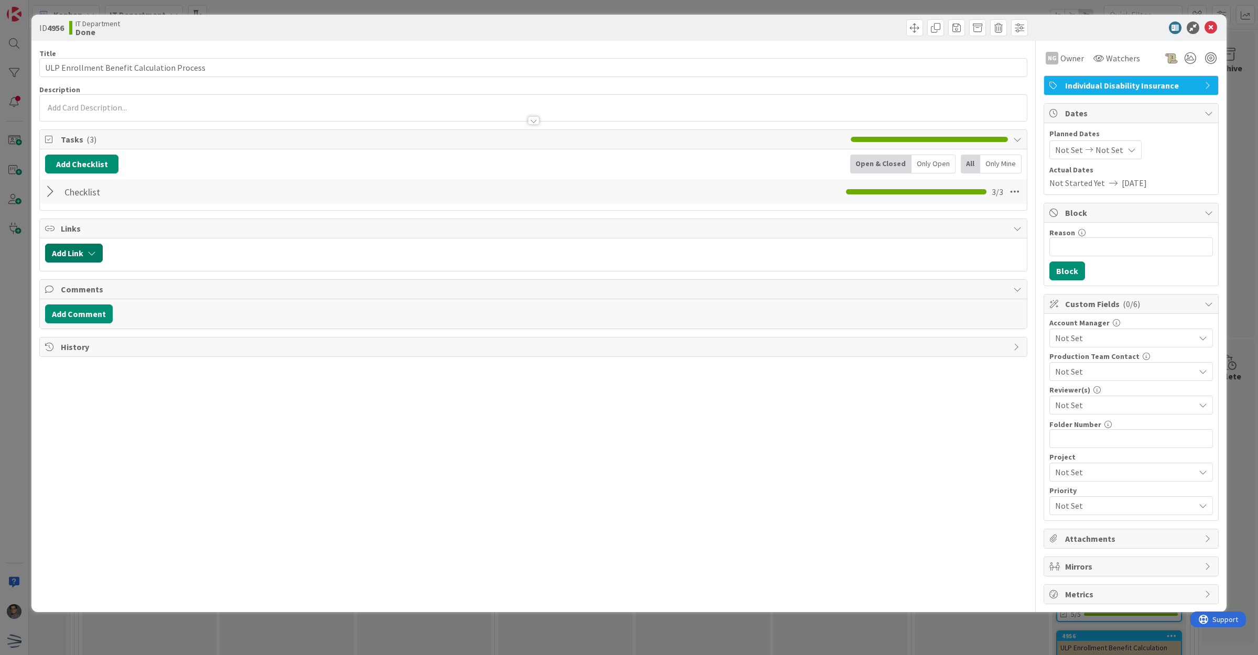
click at [67, 253] on button "Add Link" at bounding box center [74, 253] width 58 height 19
click at [126, 349] on input "text" at bounding box center [123, 342] width 147 height 19
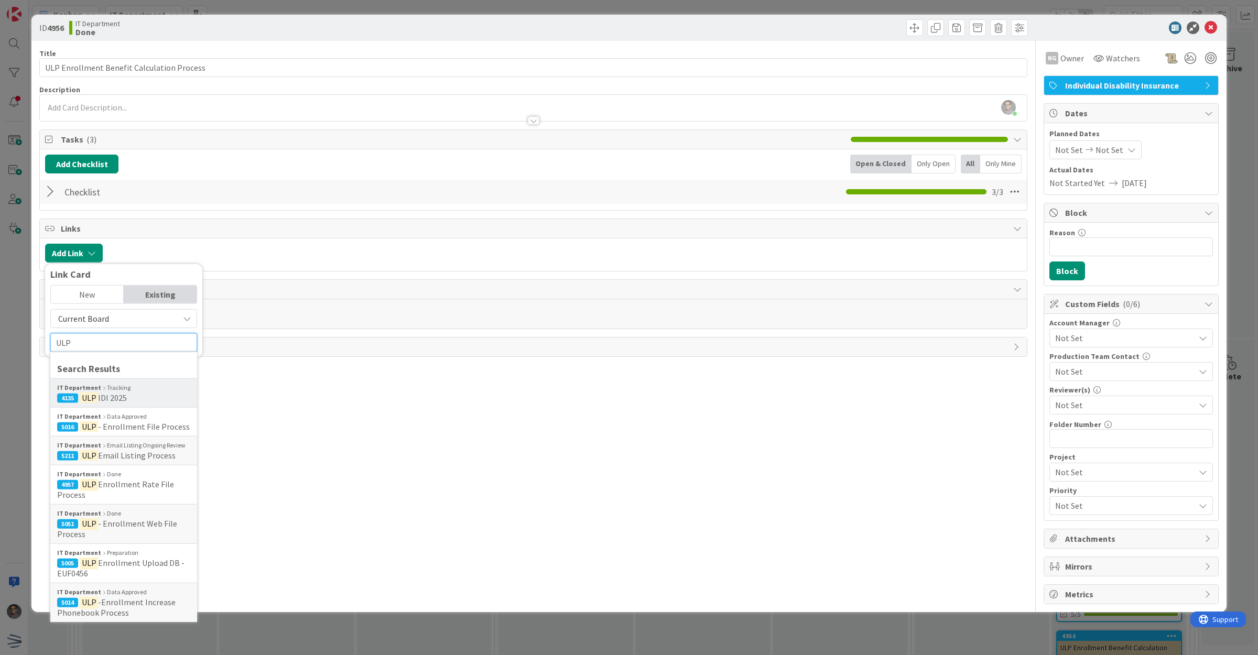
type input "ULP"
click at [134, 391] on div "IT Department Tracking" at bounding box center [123, 387] width 133 height 9
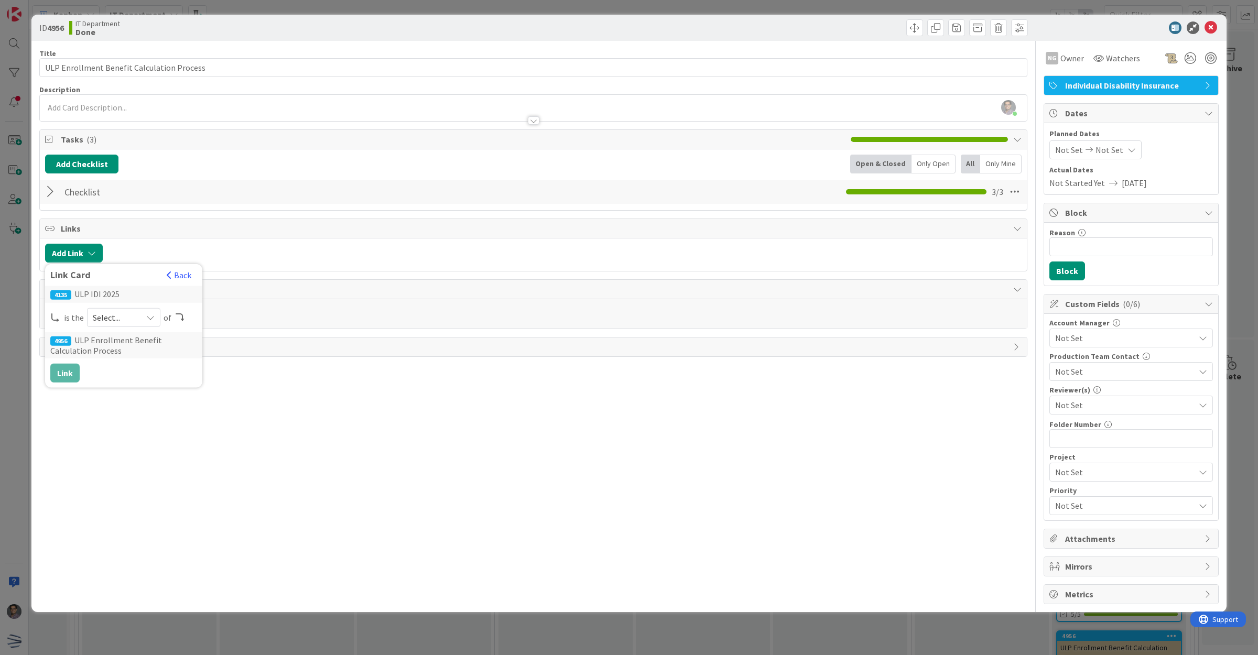
click at [104, 315] on span "Select..." at bounding box center [115, 317] width 44 height 15
click at [120, 341] on span "parent" at bounding box center [179, 342] width 119 height 16
click at [71, 375] on button "Link" at bounding box center [64, 373] width 29 height 19
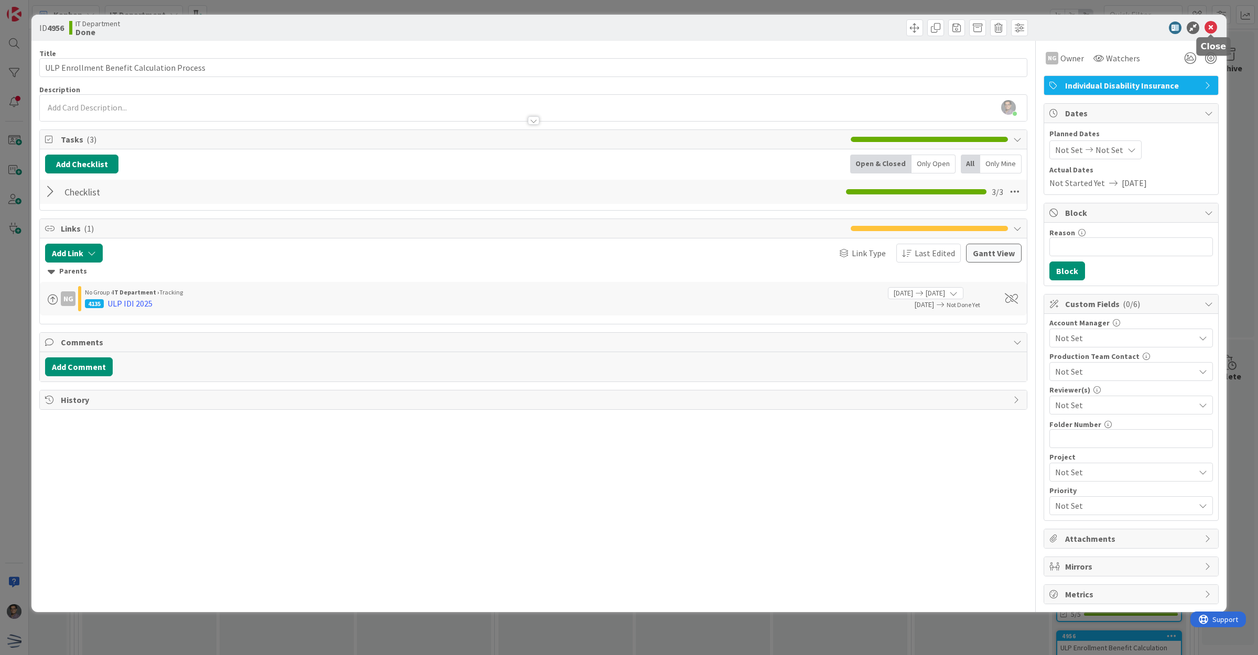
click at [1208, 25] on icon at bounding box center [1211, 27] width 13 height 13
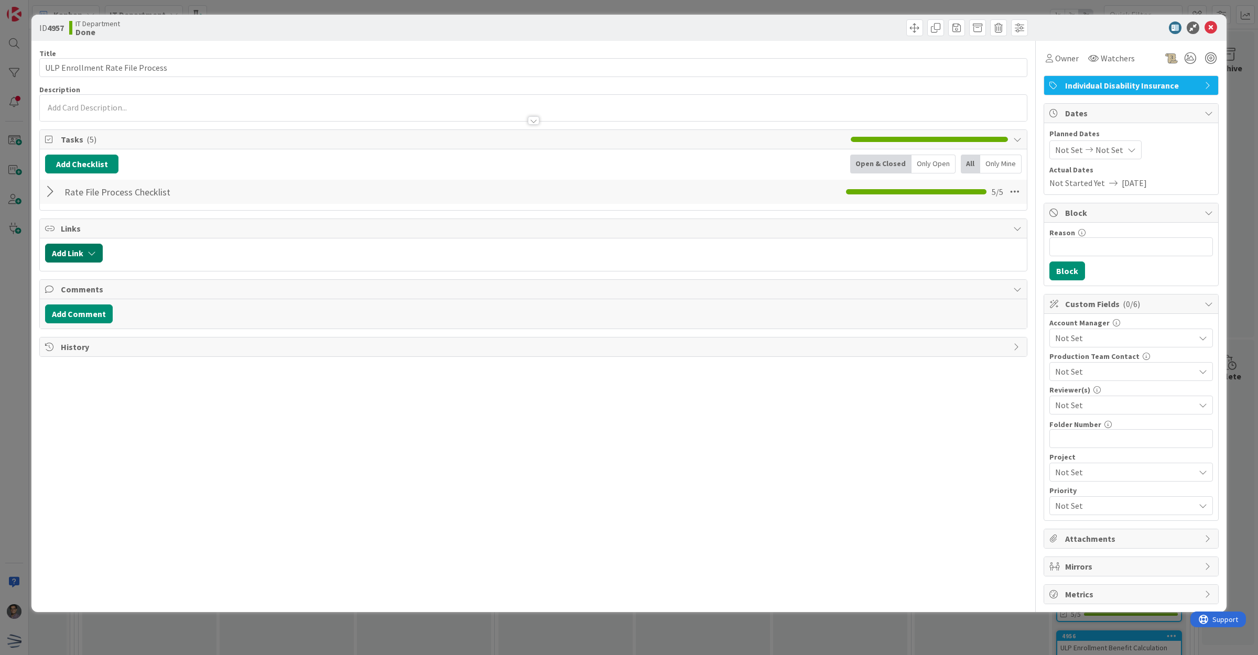
click at [66, 254] on button "Add Link" at bounding box center [74, 253] width 58 height 19
click at [100, 342] on input "text" at bounding box center [123, 342] width 147 height 19
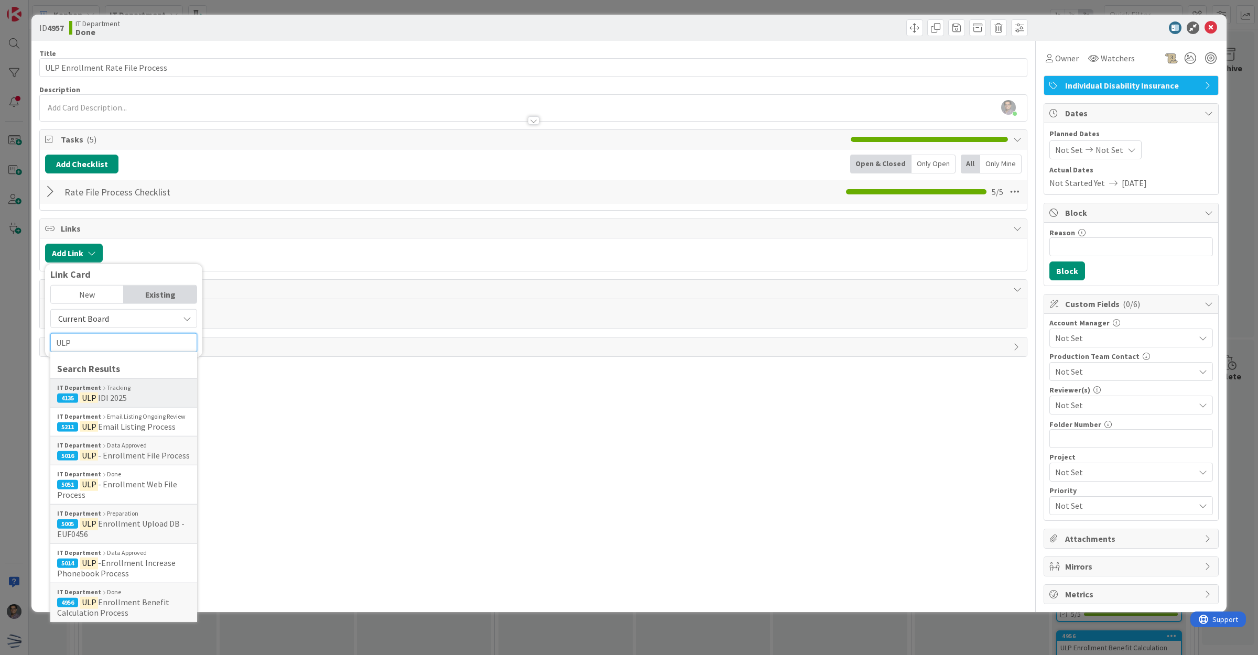
type input "ULP"
click at [116, 392] on div "IT Department Tracking" at bounding box center [123, 387] width 133 height 9
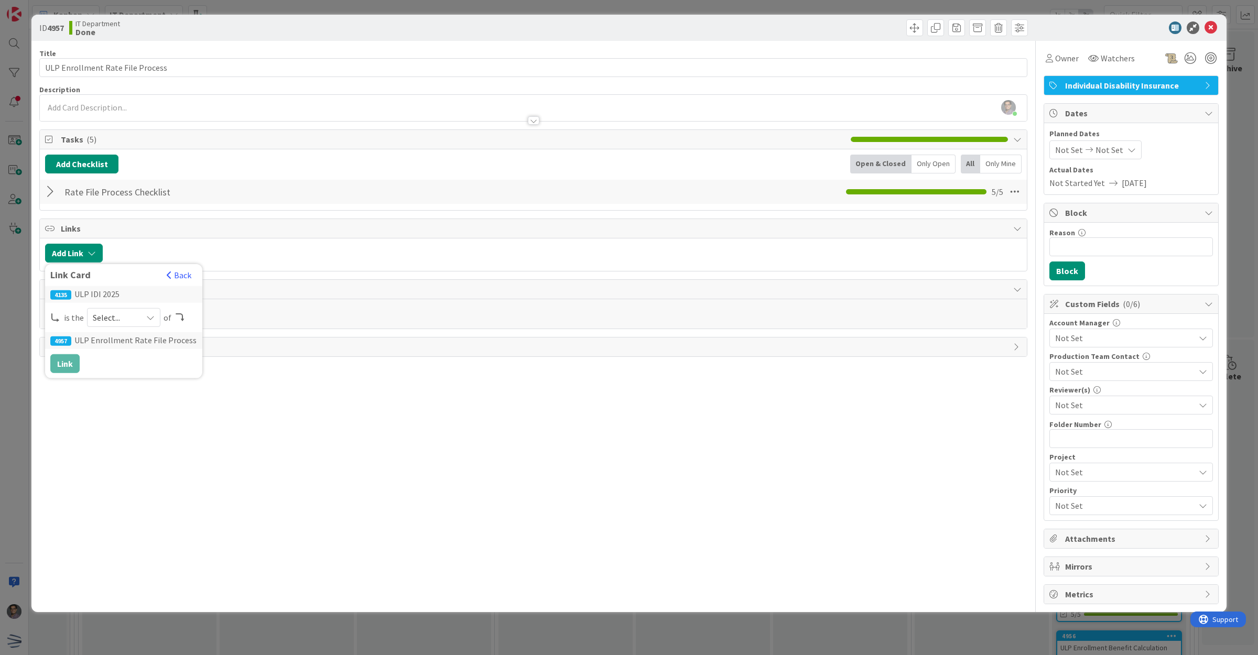
click at [95, 318] on span "Select..." at bounding box center [115, 317] width 44 height 15
click at [116, 339] on link "parent" at bounding box center [166, 341] width 156 height 19
click at [73, 367] on button "Link" at bounding box center [64, 363] width 29 height 19
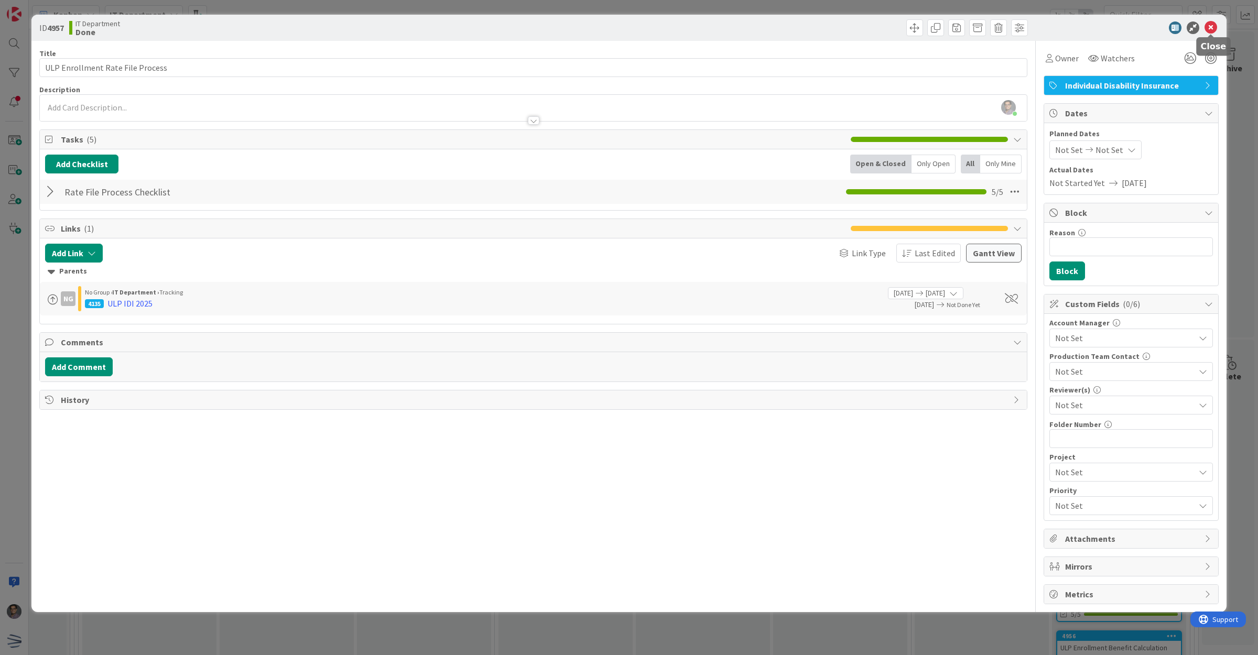
click at [1214, 30] on icon at bounding box center [1211, 27] width 13 height 13
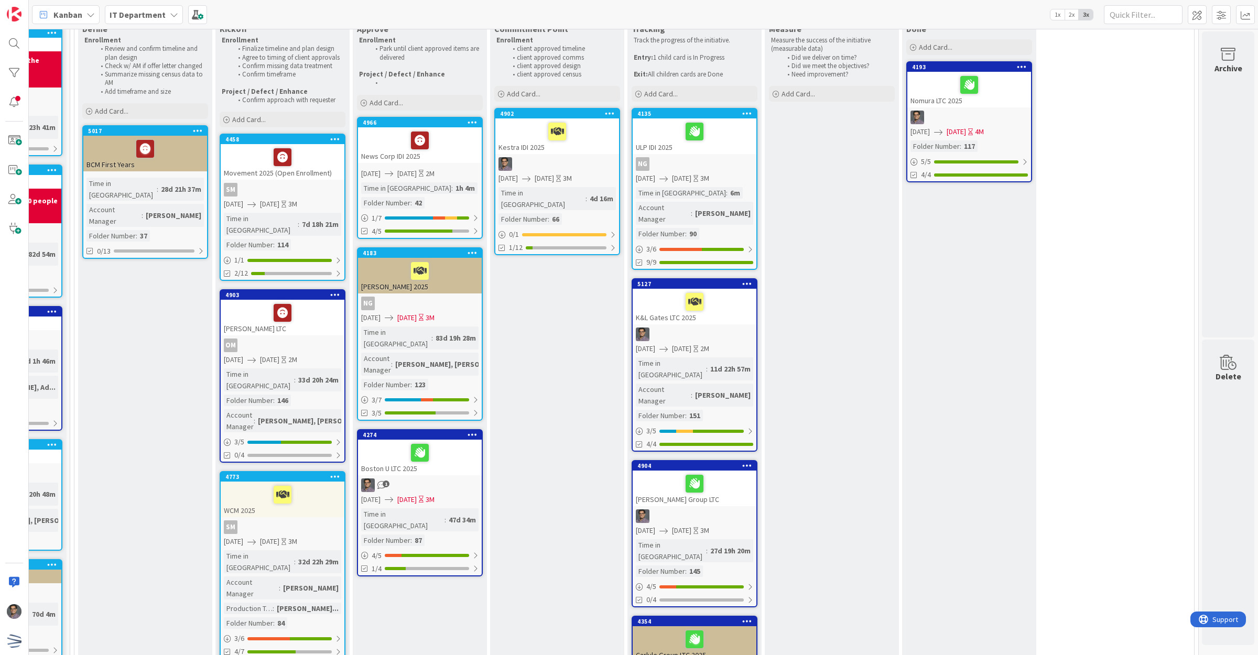
scroll to position [0, 111]
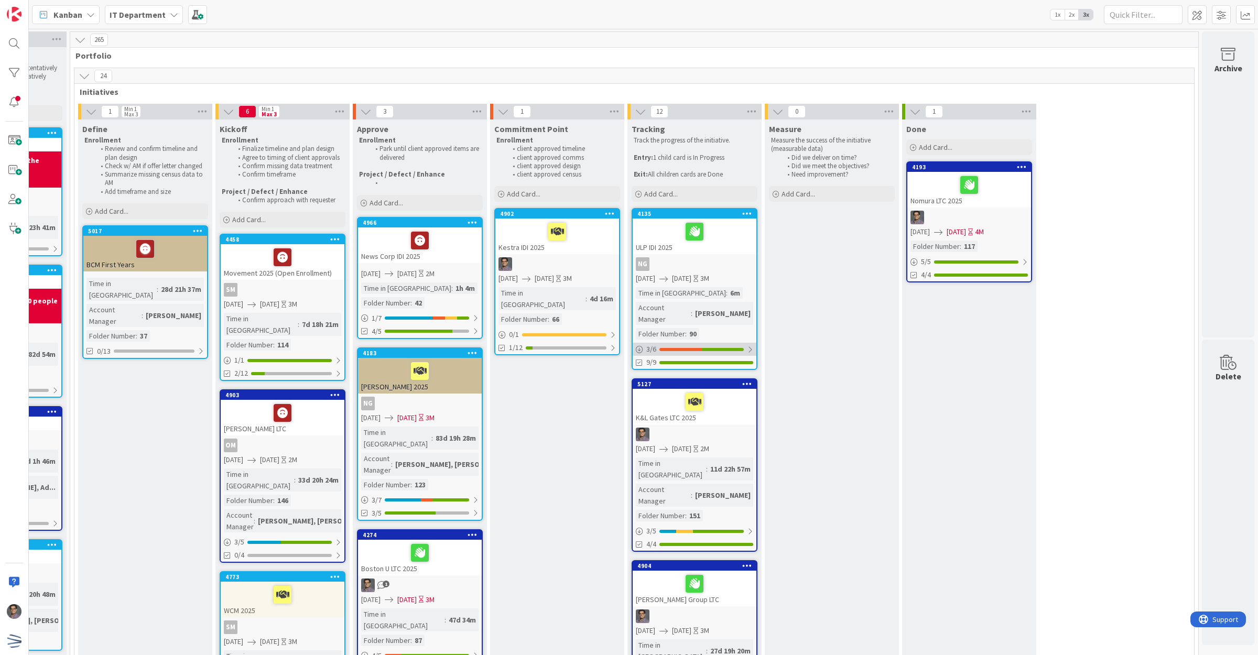
click at [660, 348] on div at bounding box center [681, 349] width 42 height 3
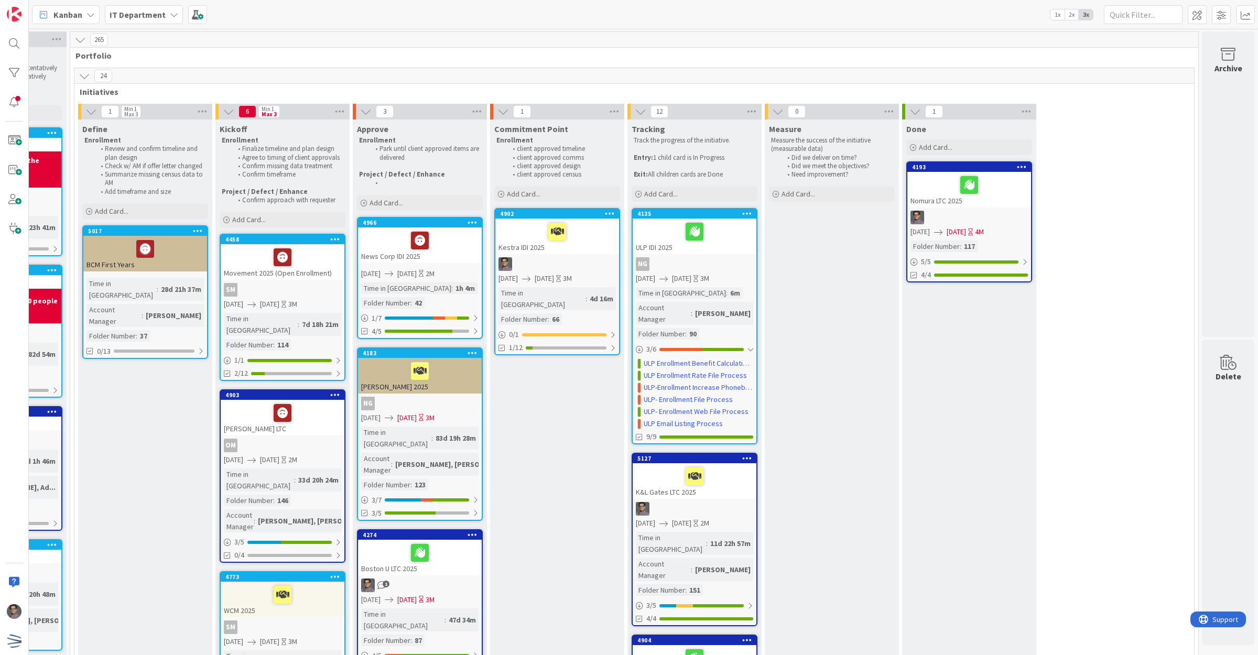
scroll to position [262, 111]
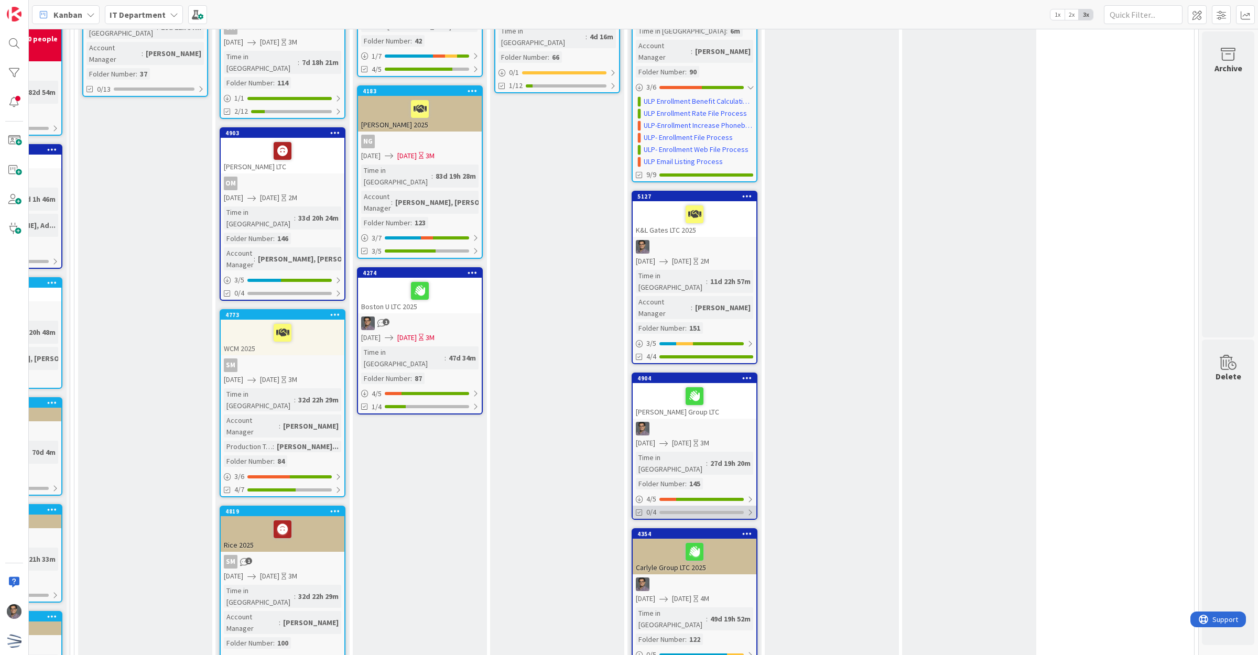
click at [709, 511] on div at bounding box center [702, 512] width 84 height 3
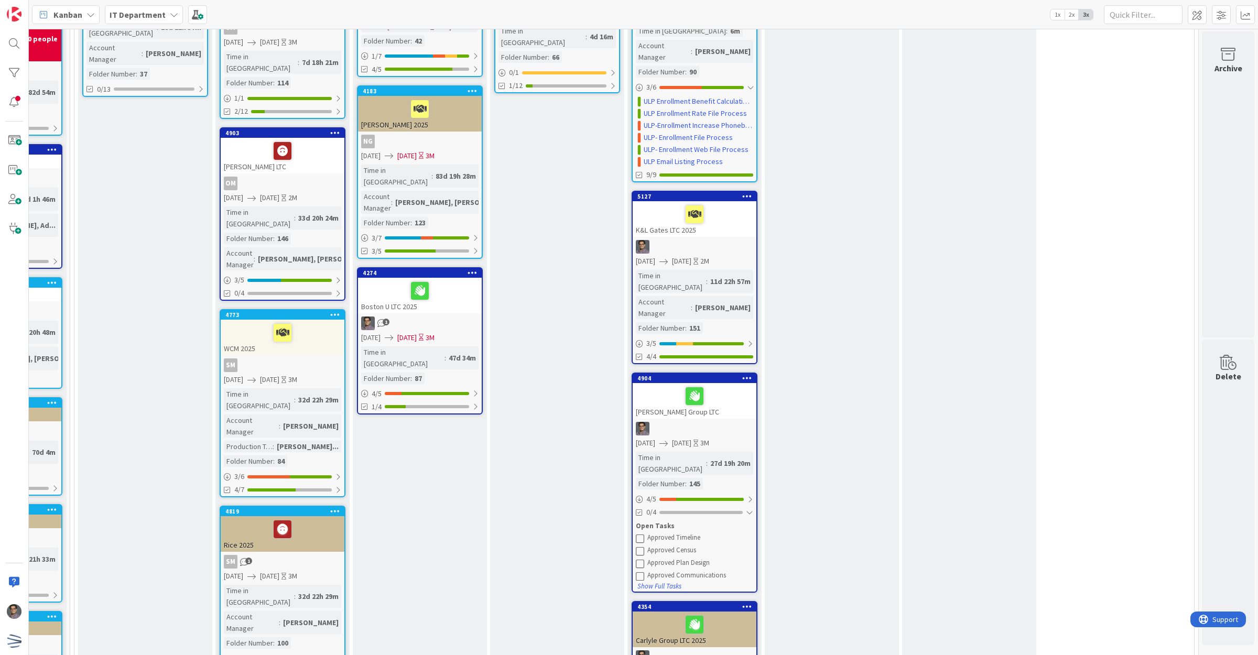
click at [636, 534] on icon at bounding box center [640, 538] width 8 height 8
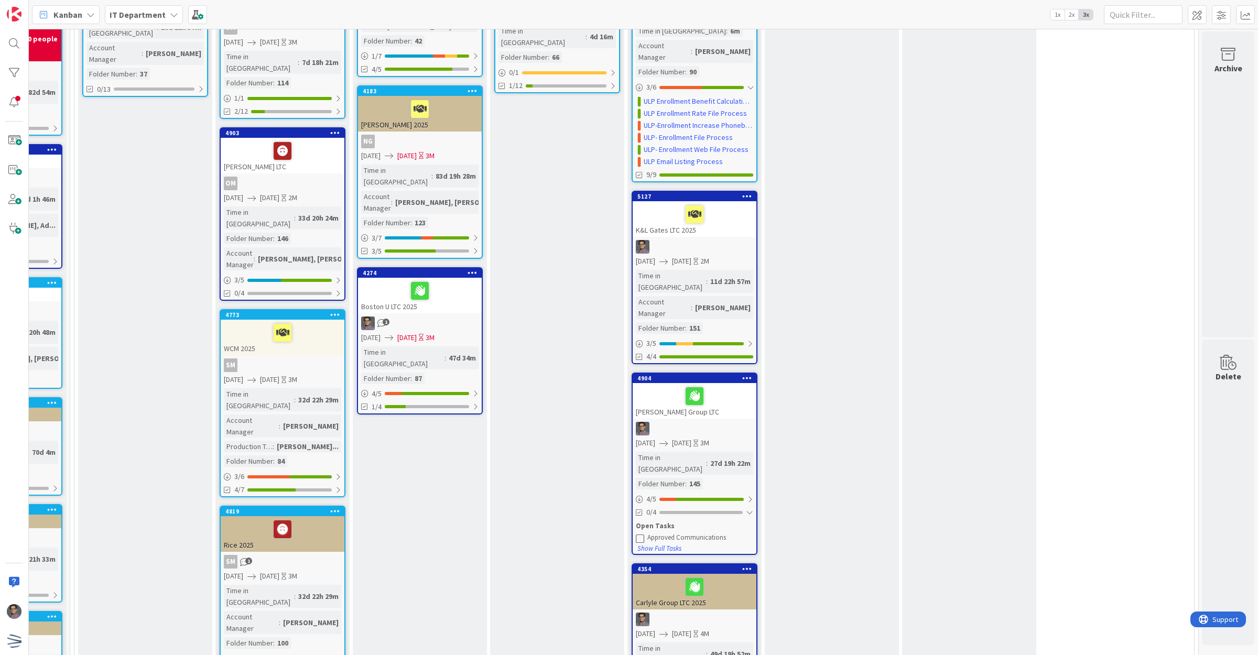
click at [636, 534] on icon at bounding box center [640, 538] width 8 height 8
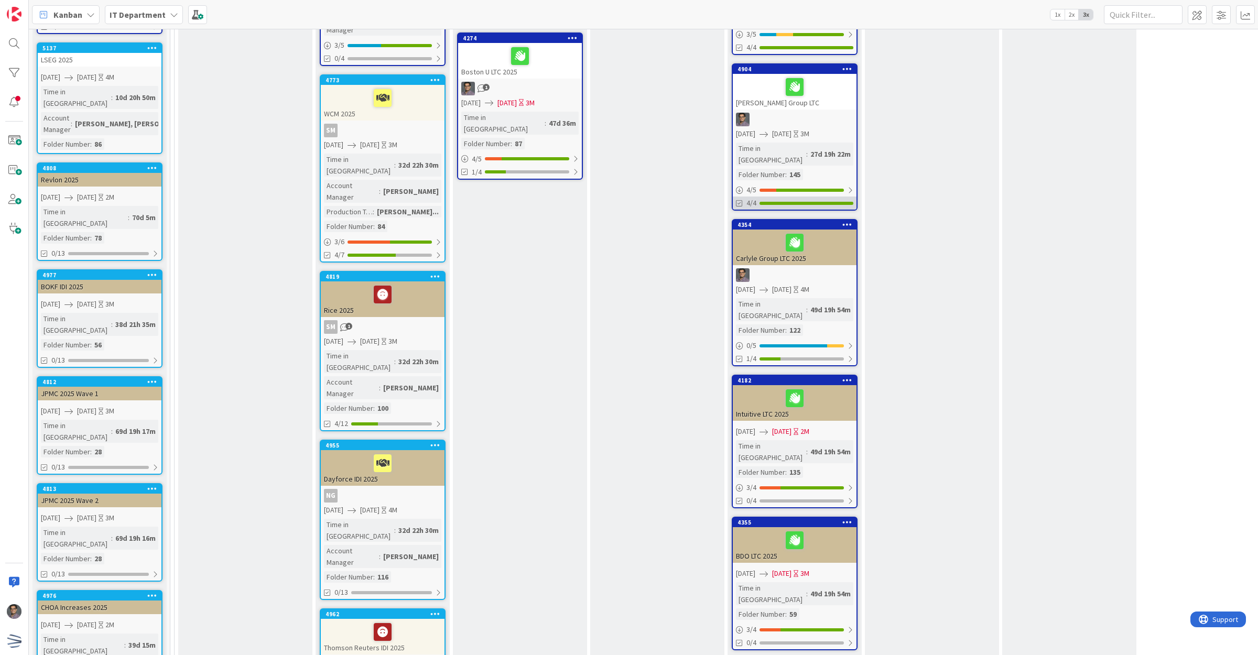
scroll to position [524, 0]
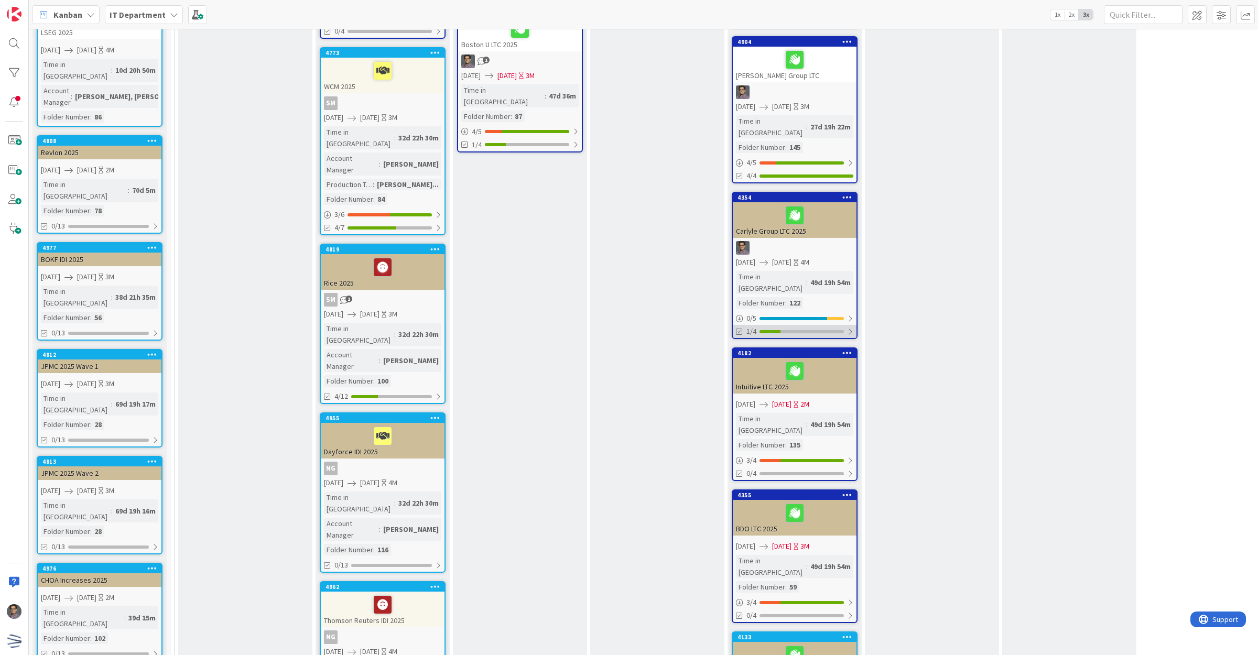
click at [791, 325] on div "1/4" at bounding box center [795, 331] width 124 height 13
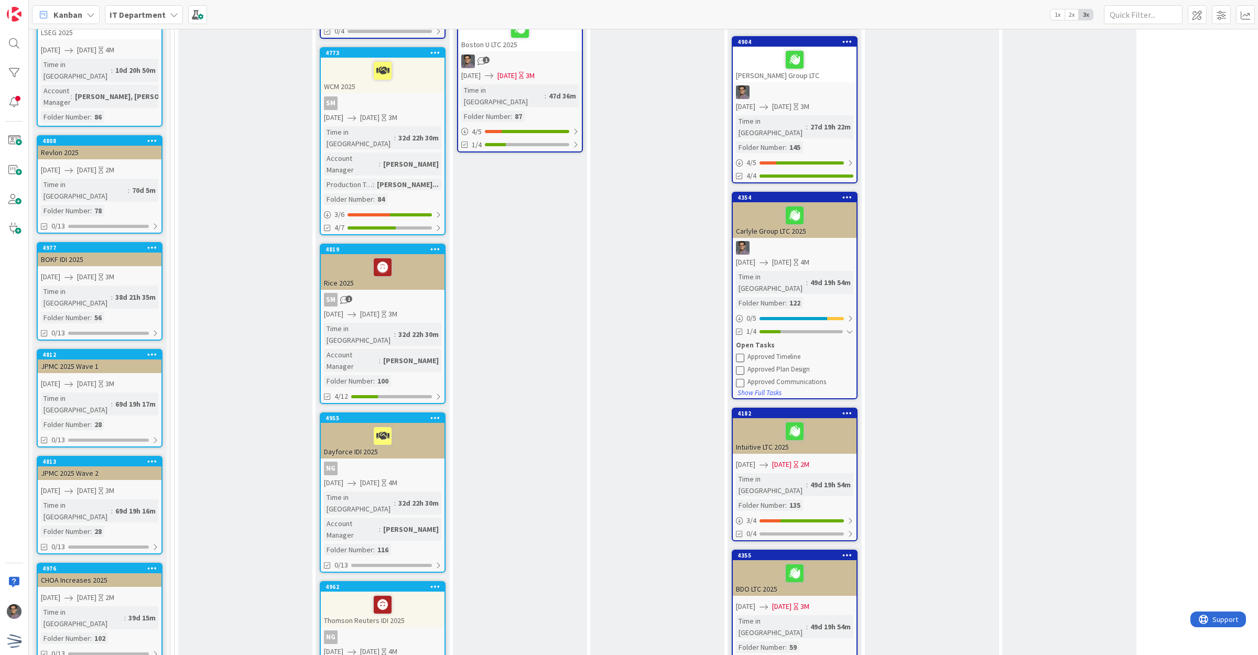
click at [740, 353] on icon at bounding box center [740, 357] width 8 height 8
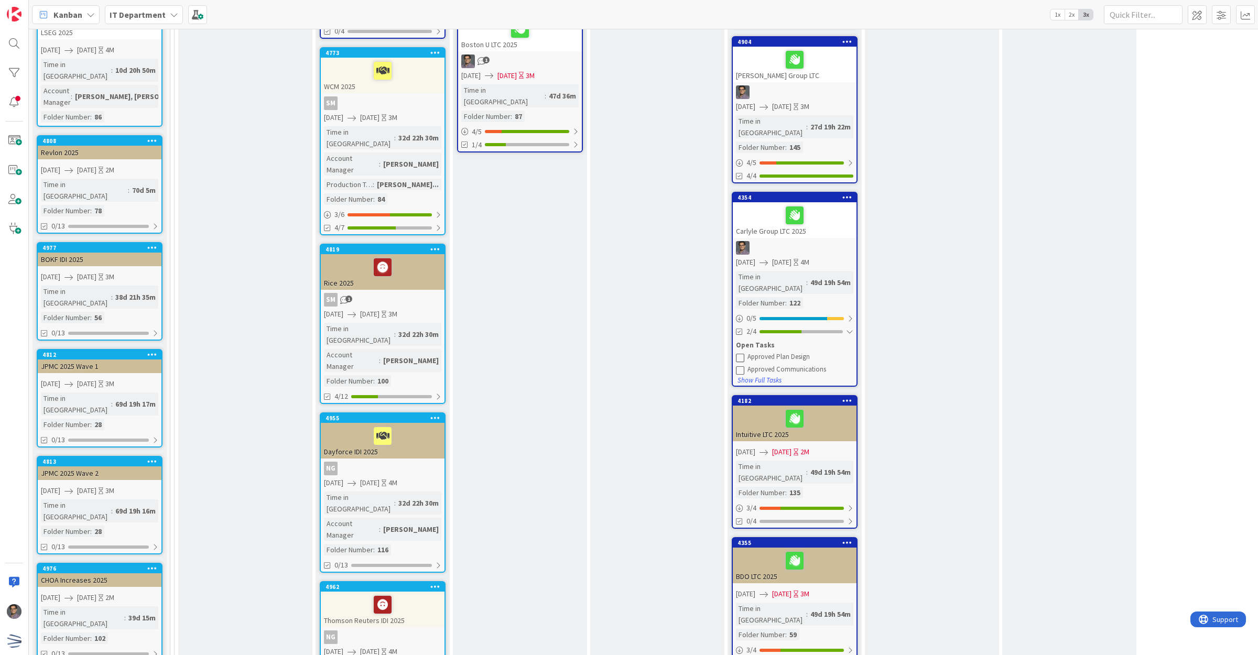
click at [740, 366] on icon at bounding box center [740, 370] width 8 height 8
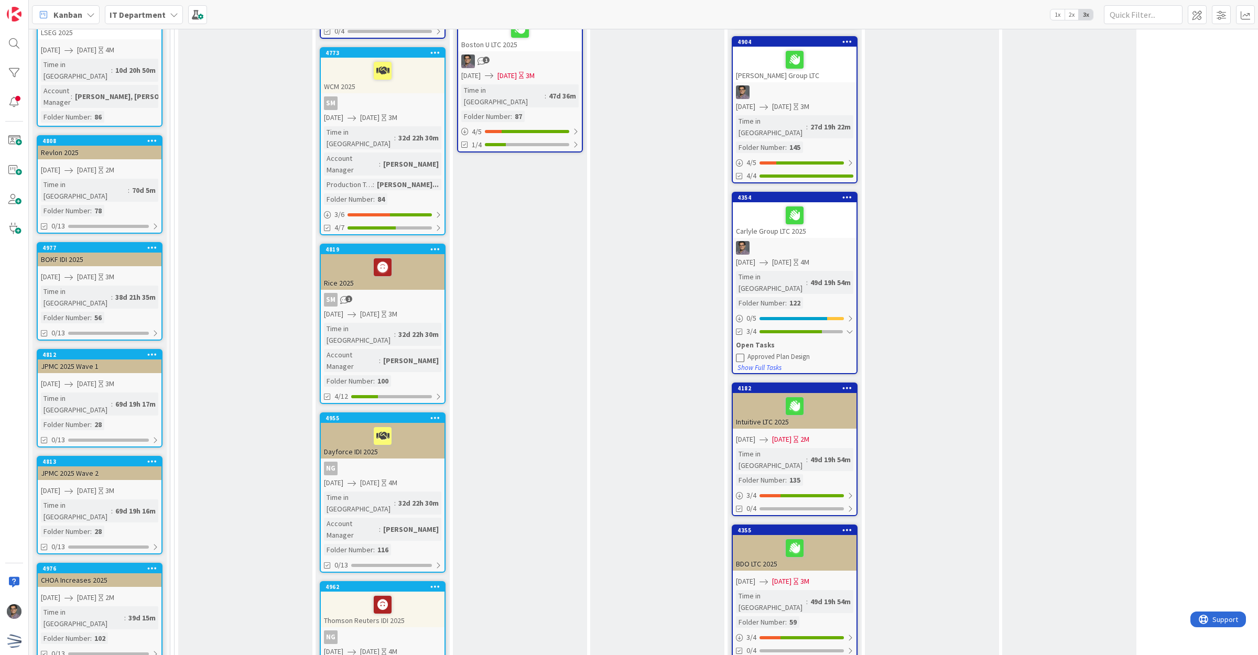
click at [737, 353] on icon at bounding box center [740, 357] width 8 height 8
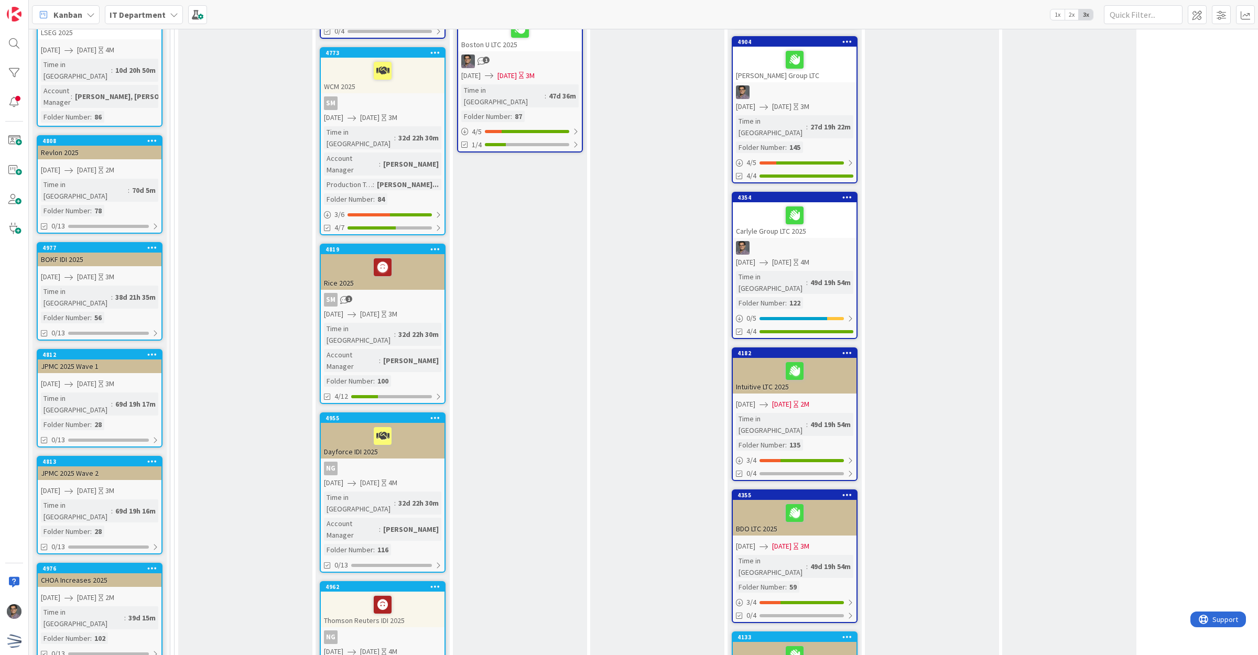
click at [942, 295] on div "Measure Measure the success of the initiative (measurable data) Did we deliver …" at bounding box center [932, 584] width 134 height 1979
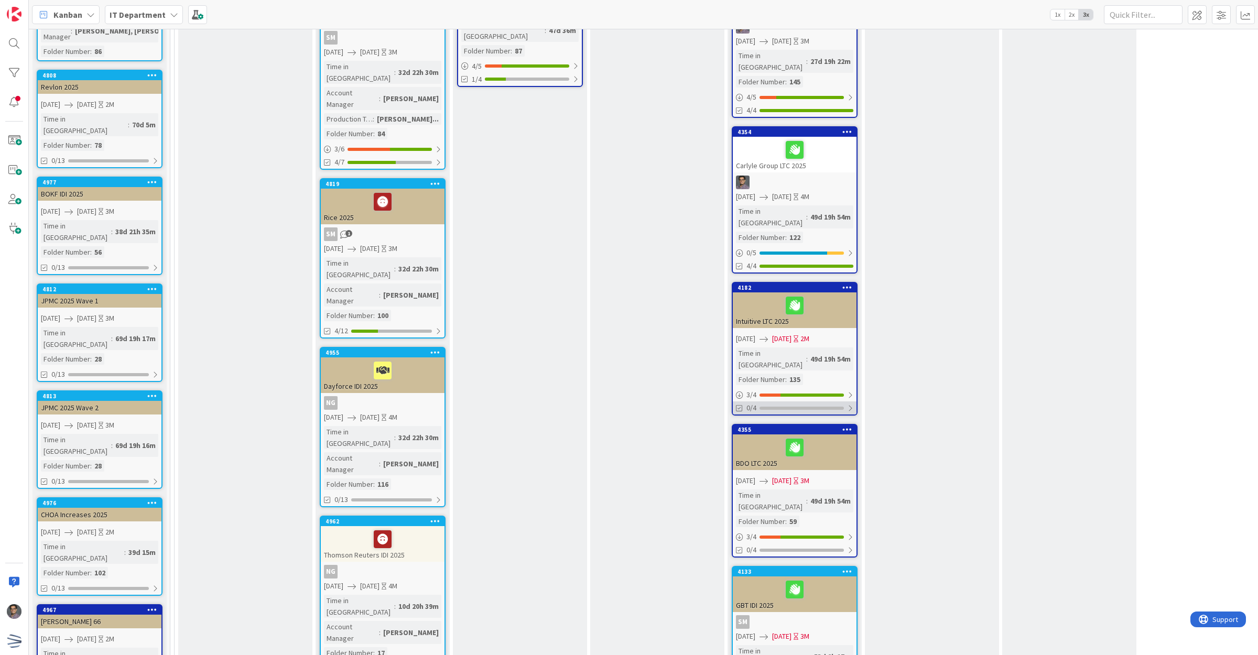
click at [800, 402] on div "0/4" at bounding box center [795, 408] width 124 height 13
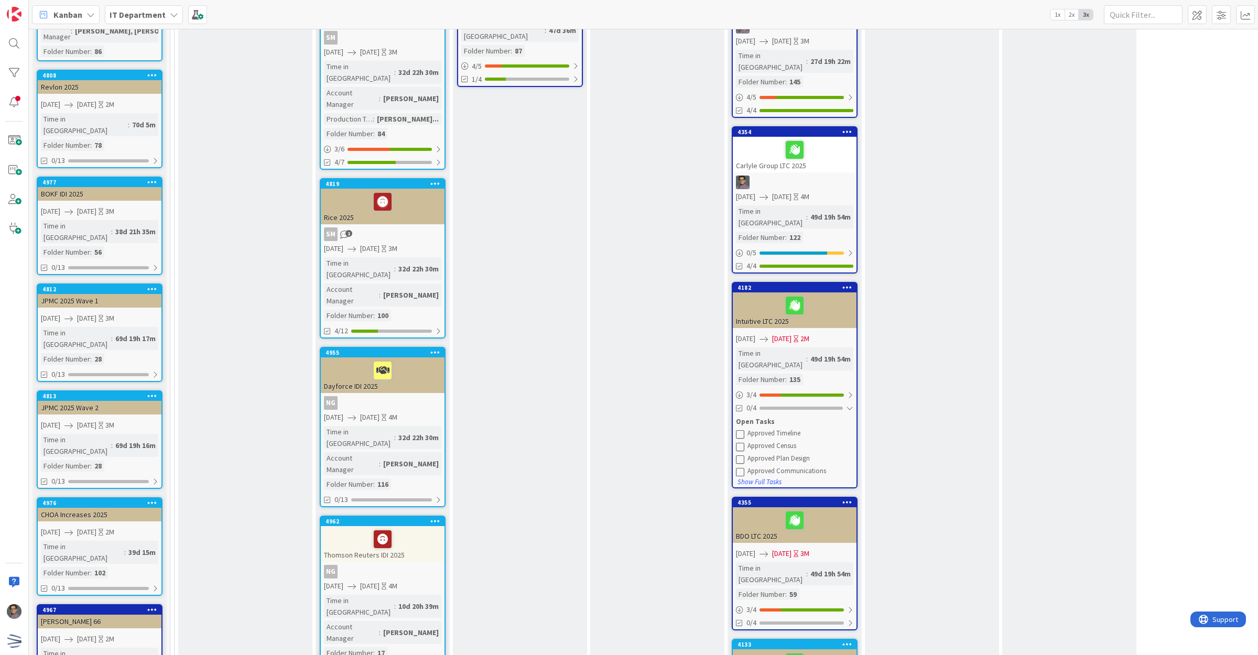
click at [742, 430] on icon at bounding box center [740, 434] width 8 height 8
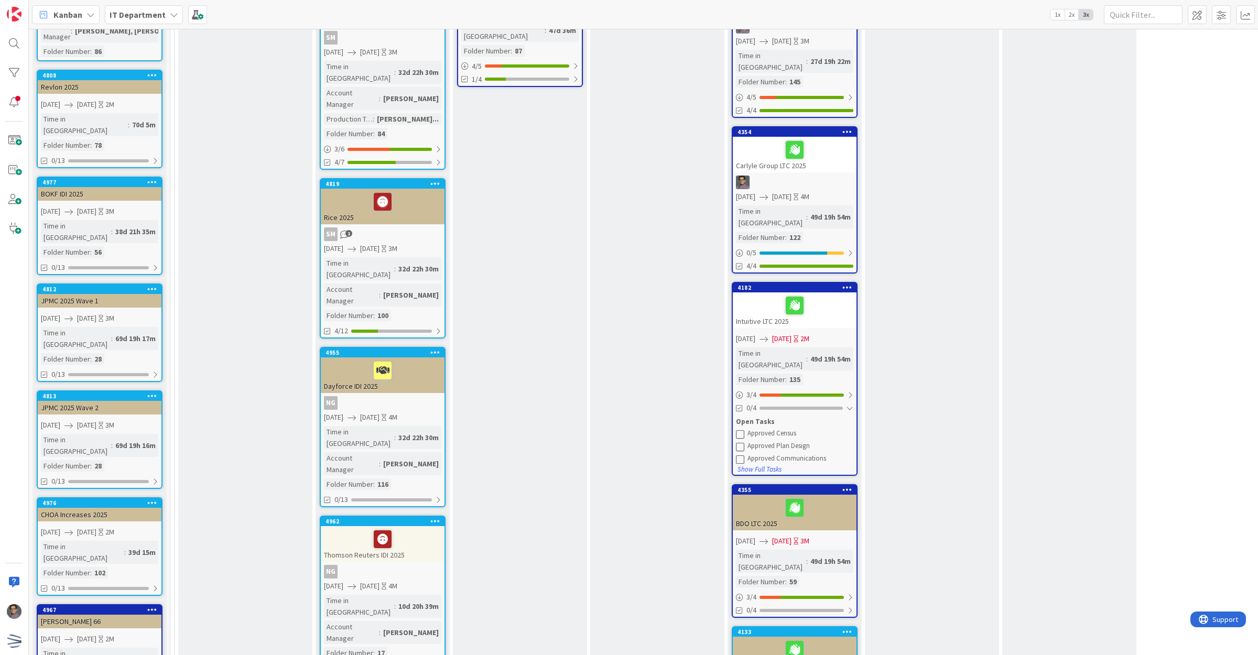
click at [741, 443] on icon at bounding box center [740, 447] width 8 height 8
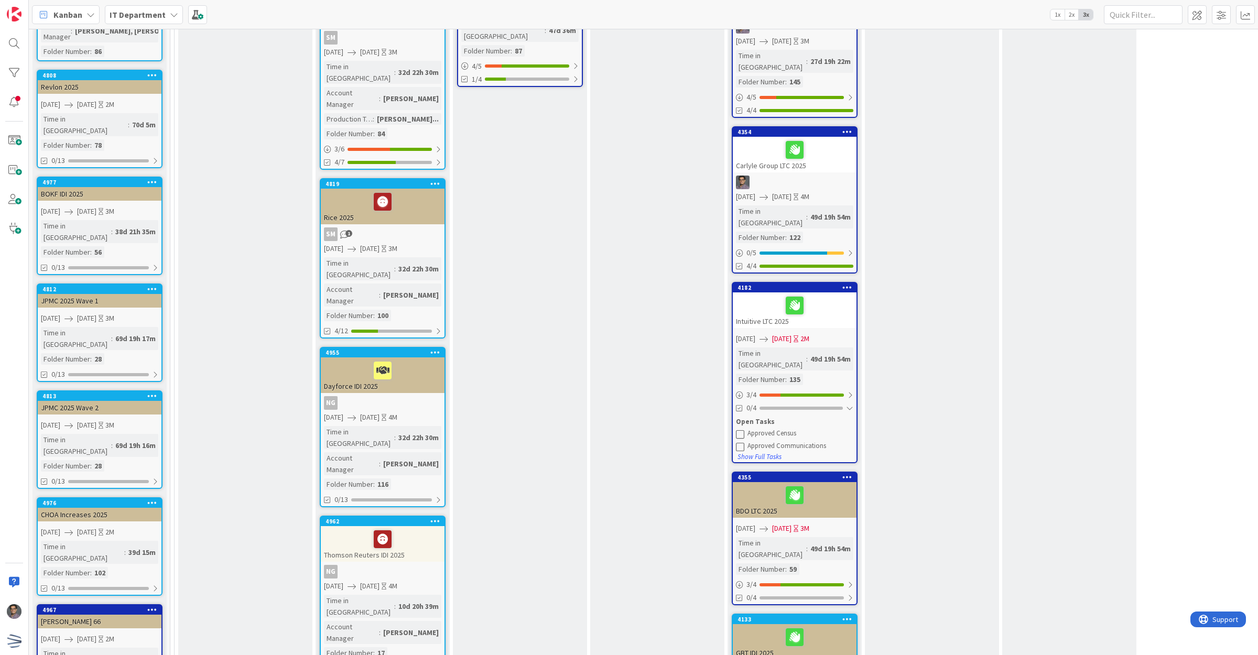
click at [739, 430] on icon at bounding box center [740, 434] width 8 height 8
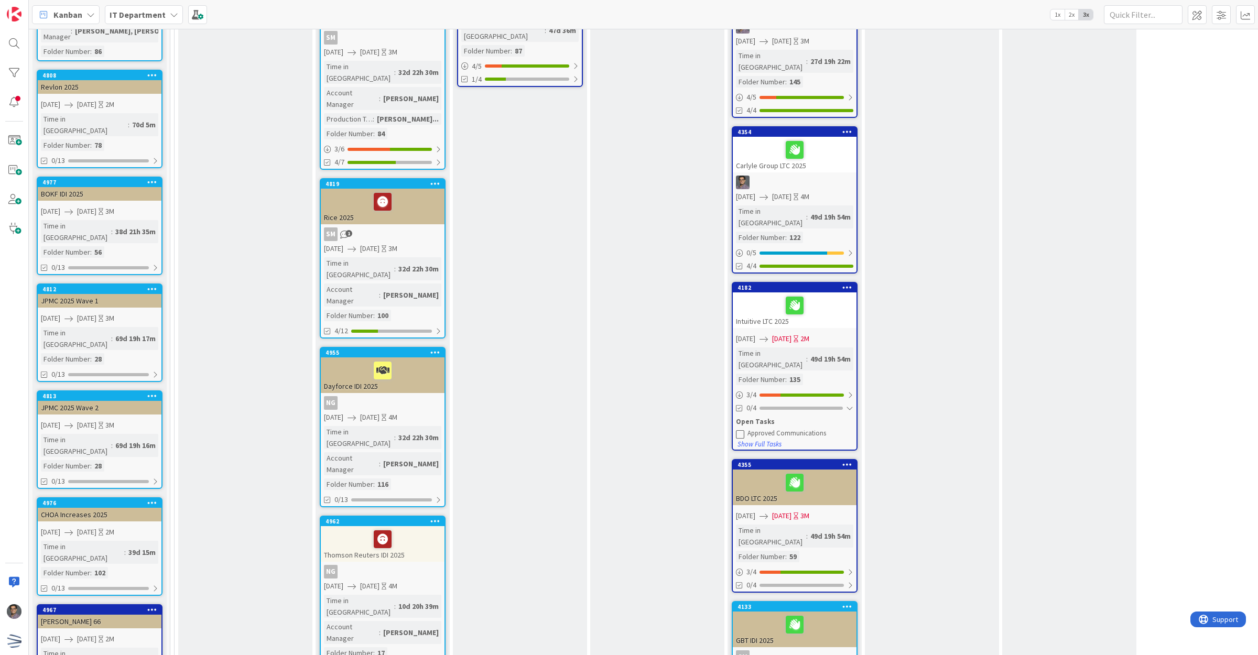
click at [737, 430] on icon at bounding box center [740, 434] width 8 height 8
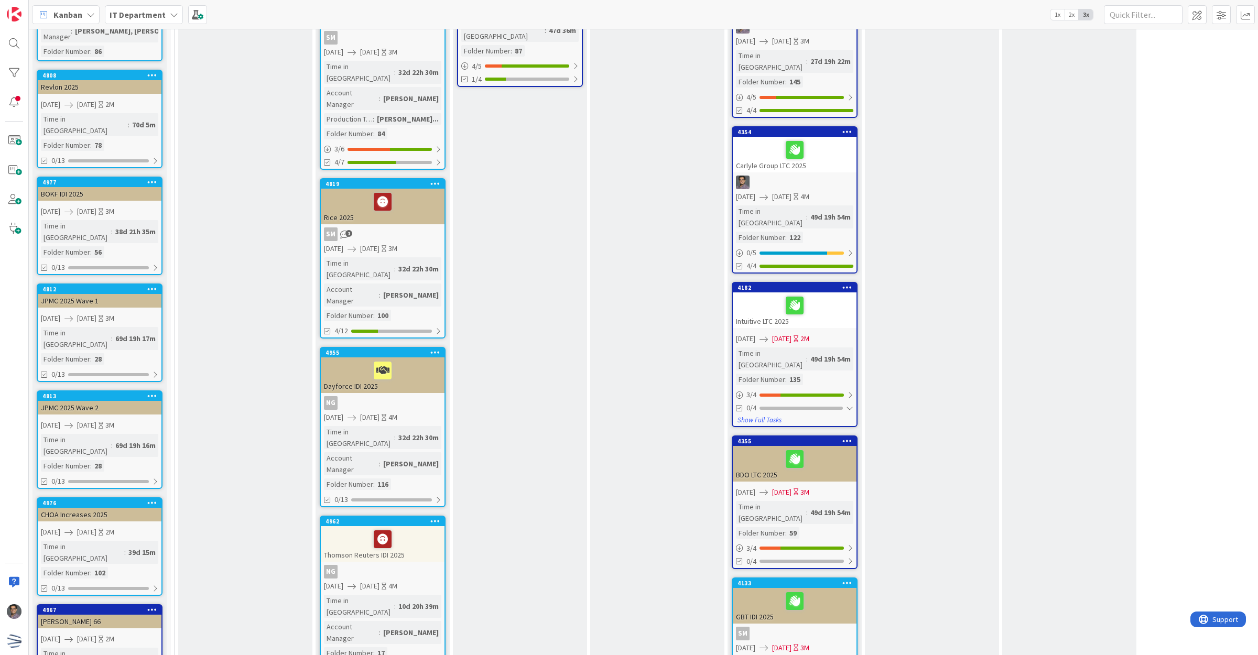
click at [911, 344] on div "Measure Measure the success of the initiative (measurable data) Did we deliver …" at bounding box center [932, 525] width 134 height 1990
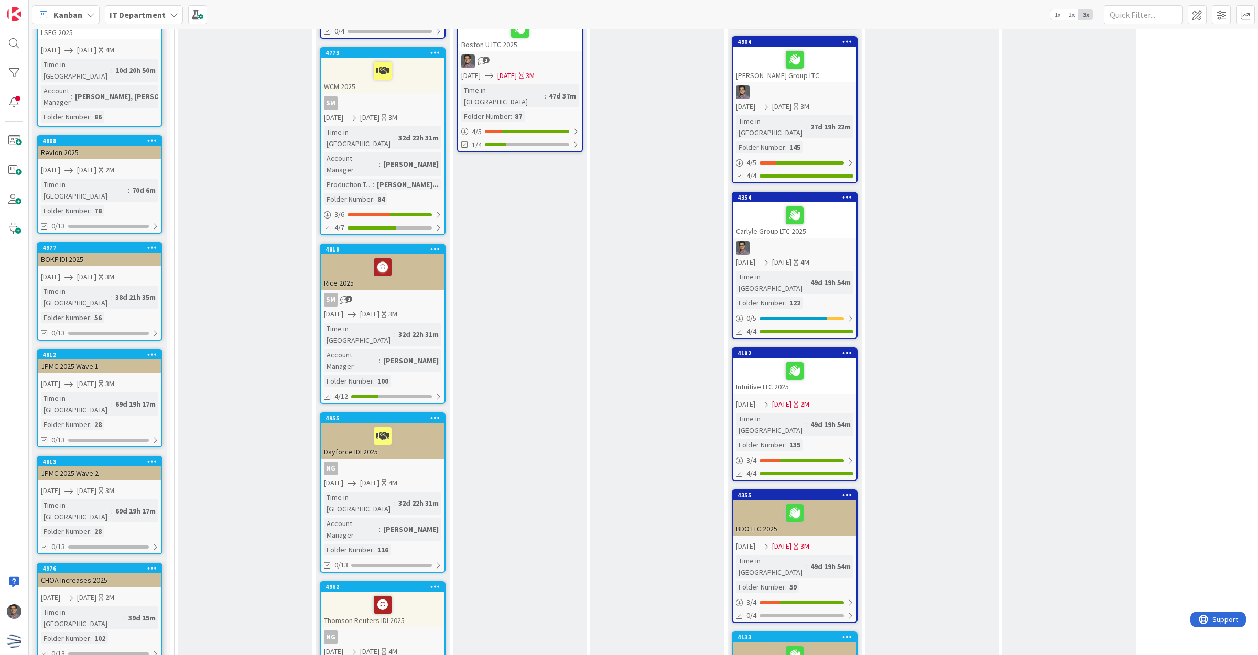
scroll to position [655, 0]
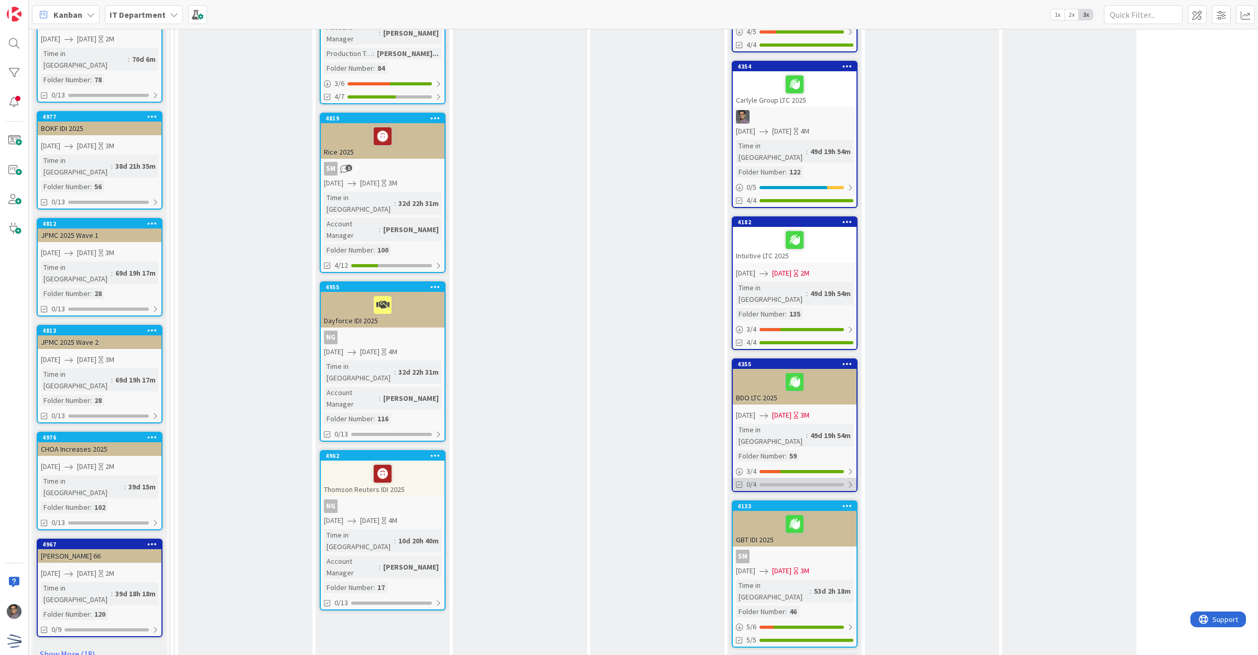
click at [795, 478] on div "0/4" at bounding box center [795, 484] width 124 height 13
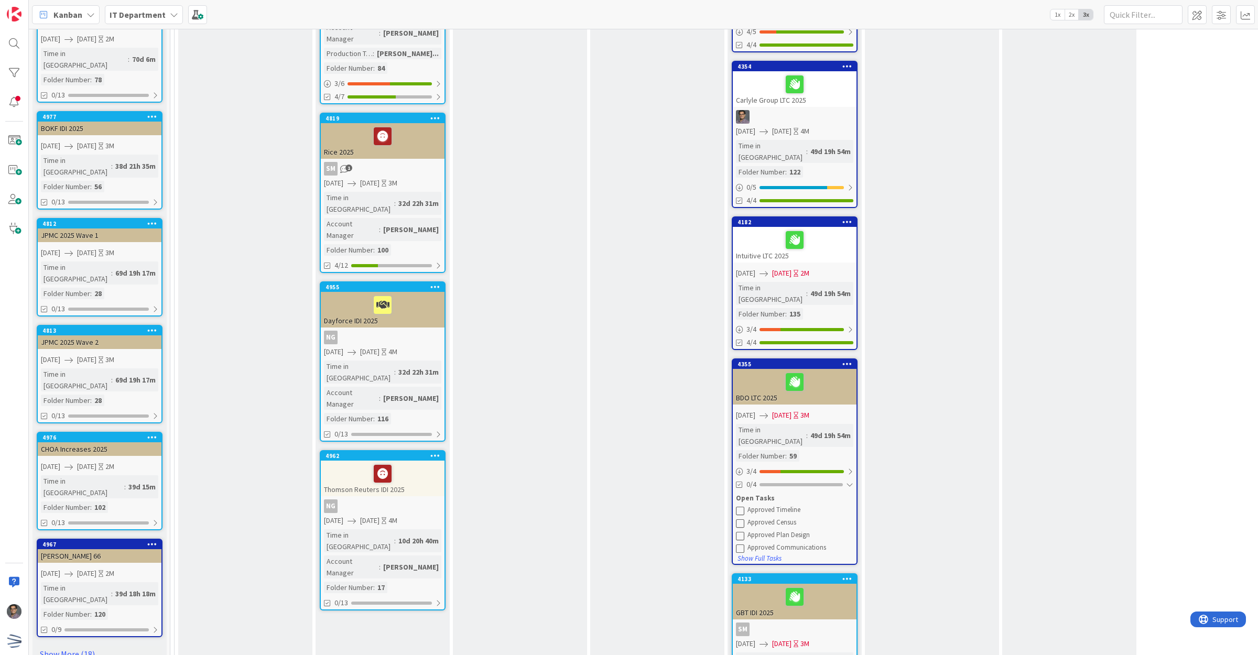
click at [737, 507] on icon at bounding box center [740, 511] width 8 height 8
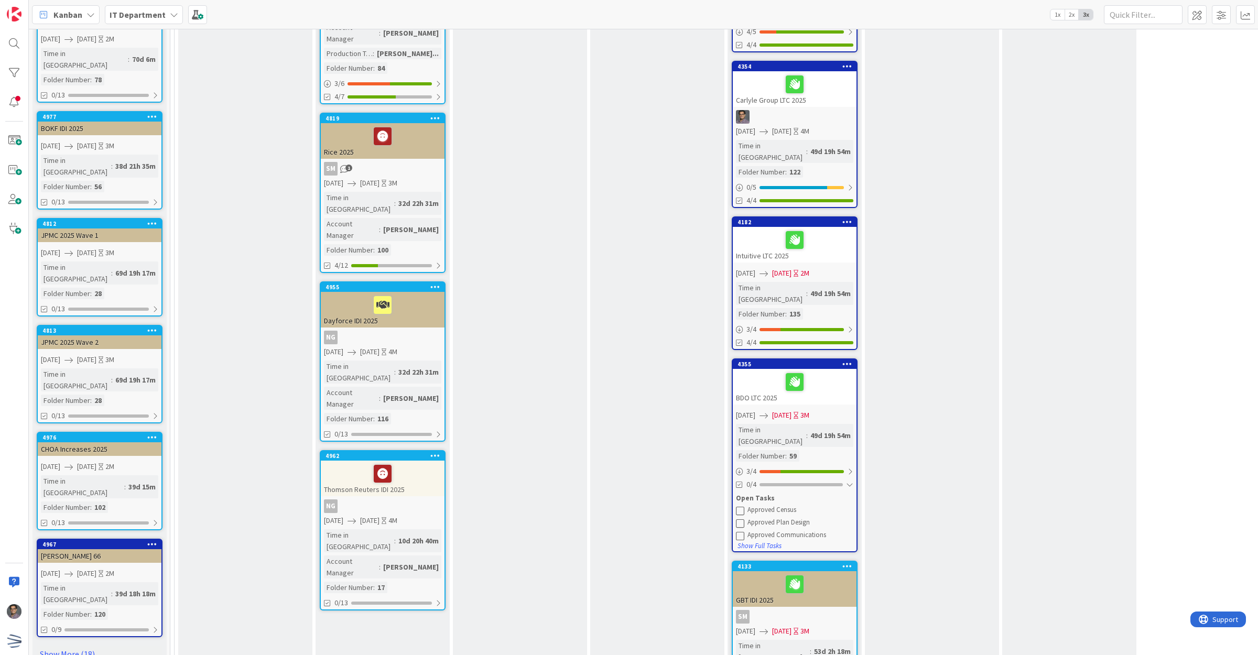
click at [742, 507] on icon at bounding box center [740, 511] width 8 height 8
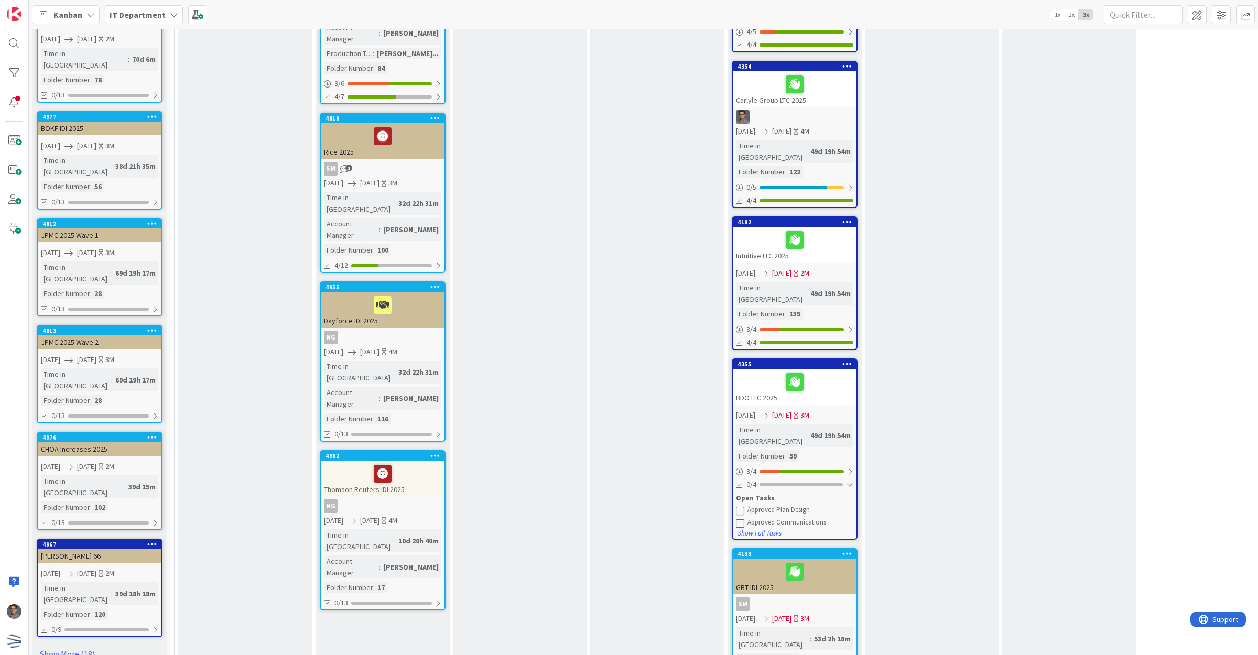
click at [740, 507] on icon at bounding box center [740, 511] width 8 height 8
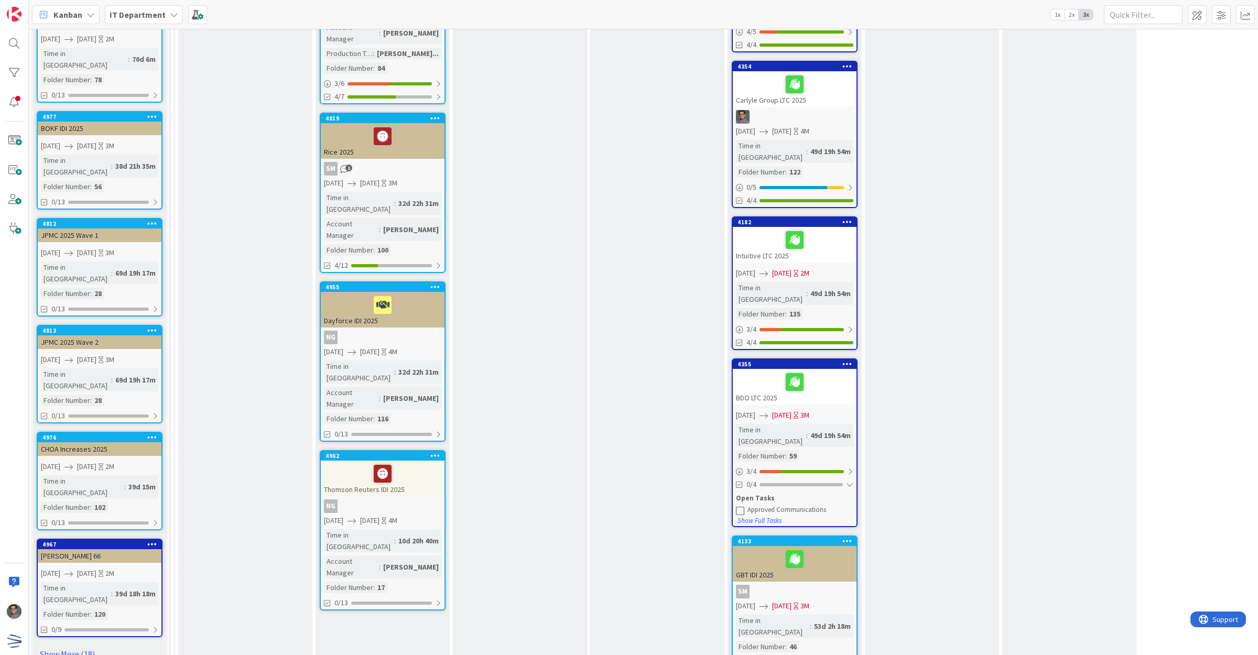
click at [741, 507] on icon at bounding box center [740, 511] width 8 height 8
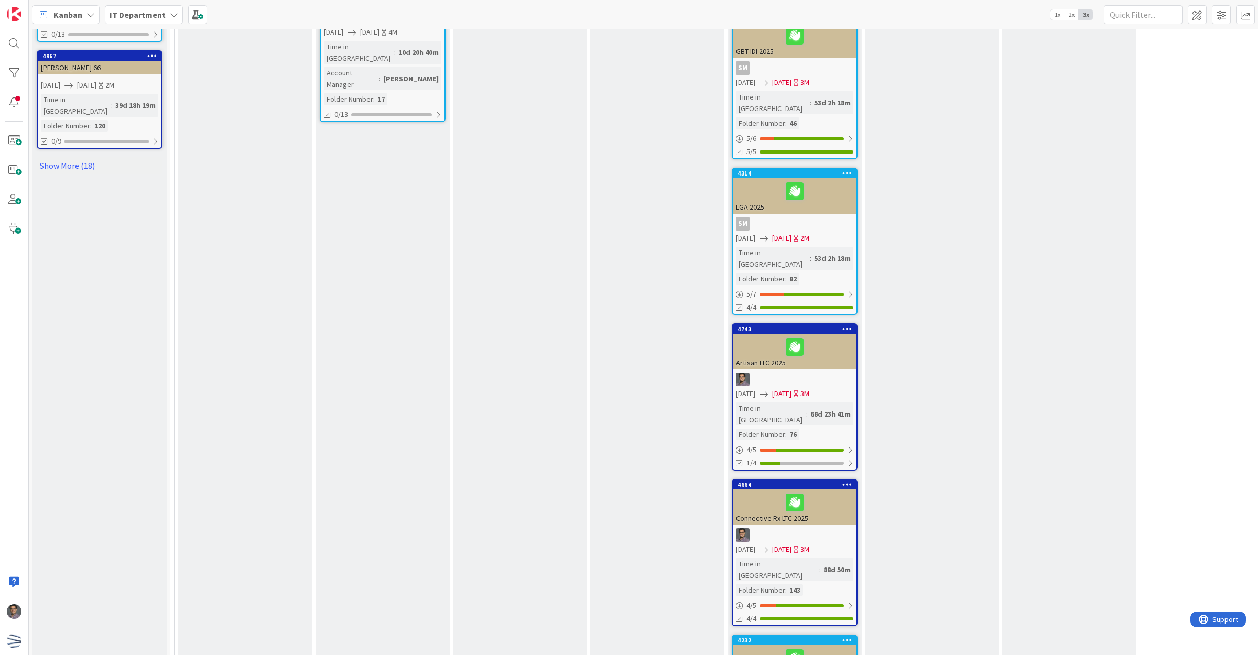
scroll to position [1245, 0]
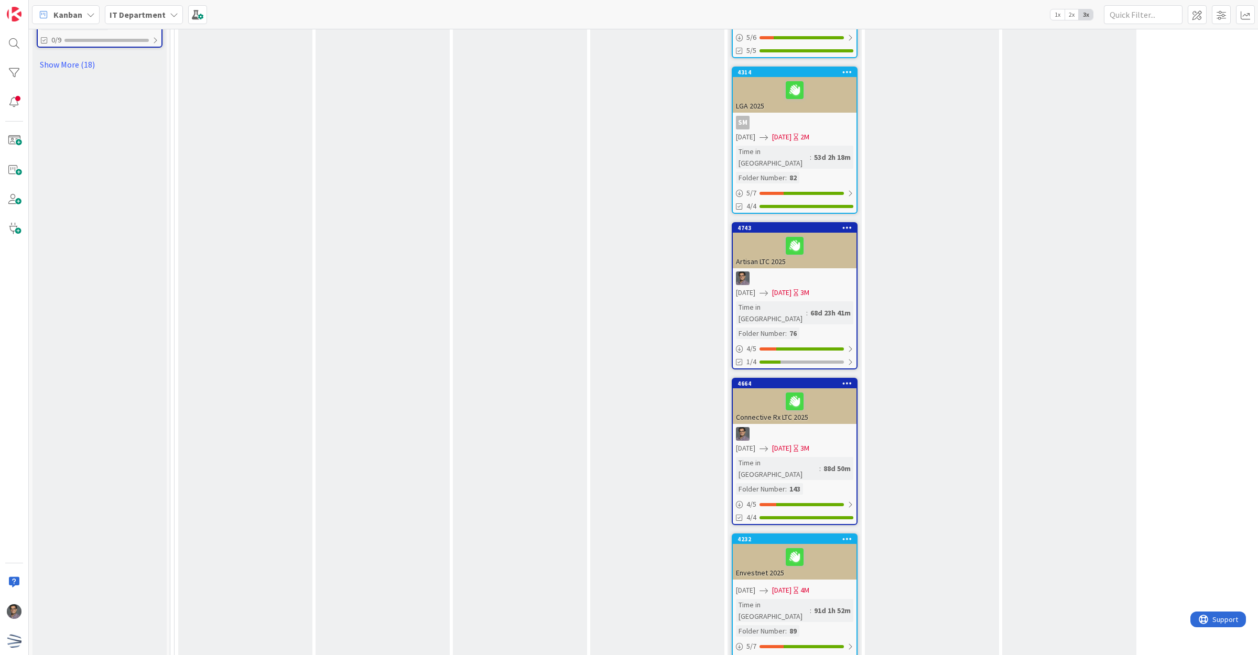
click at [788, 246] on link "4743 Artisan LTC 2025 [DATE] [DATE] 3M Time in [GEOGRAPHIC_DATA] : 68d 23h 41m …" at bounding box center [795, 295] width 126 height 147
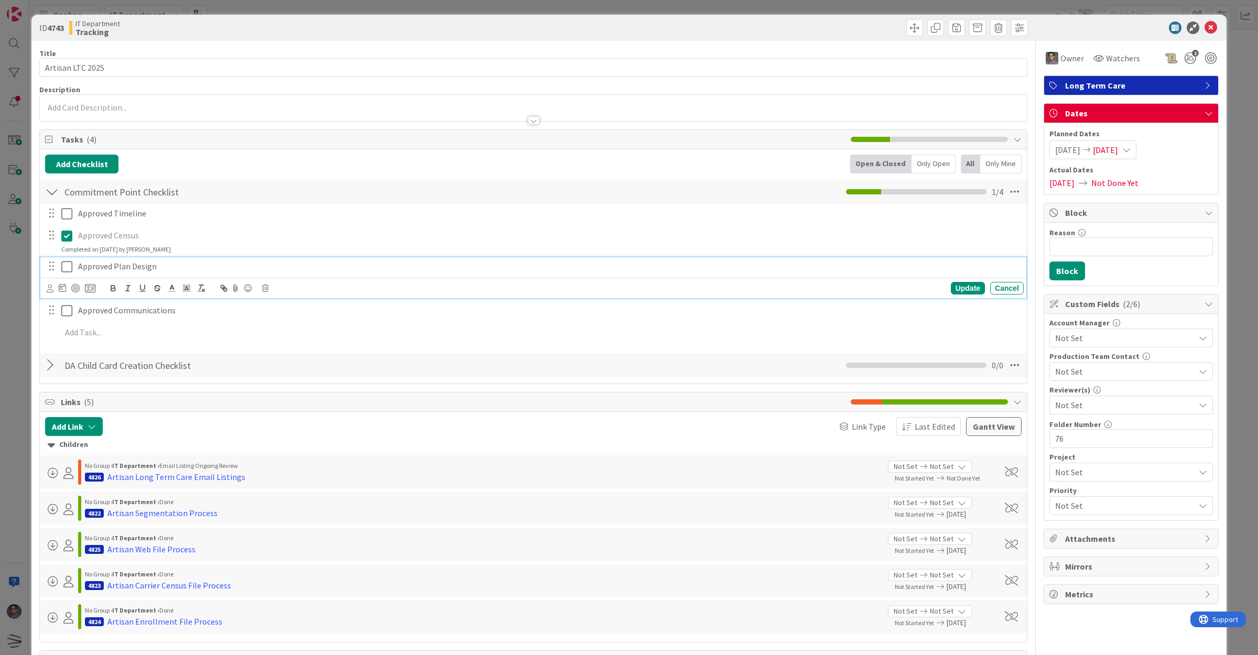
click at [66, 268] on icon at bounding box center [66, 267] width 11 height 13
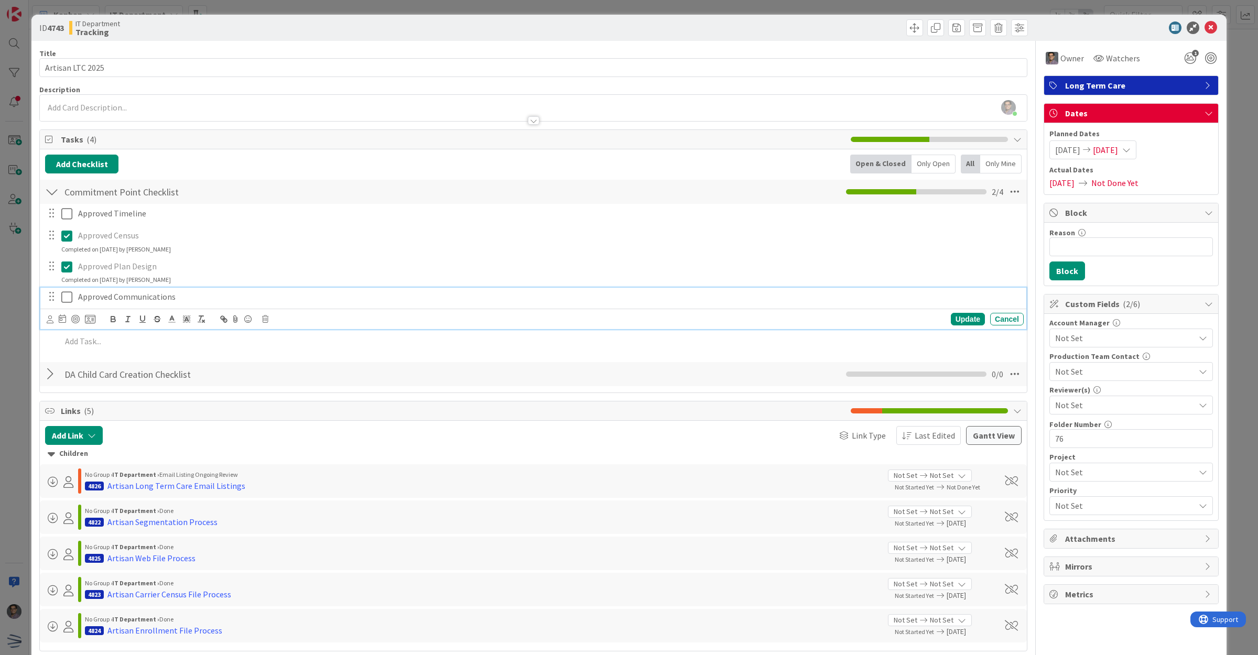
click at [68, 300] on icon at bounding box center [66, 297] width 11 height 13
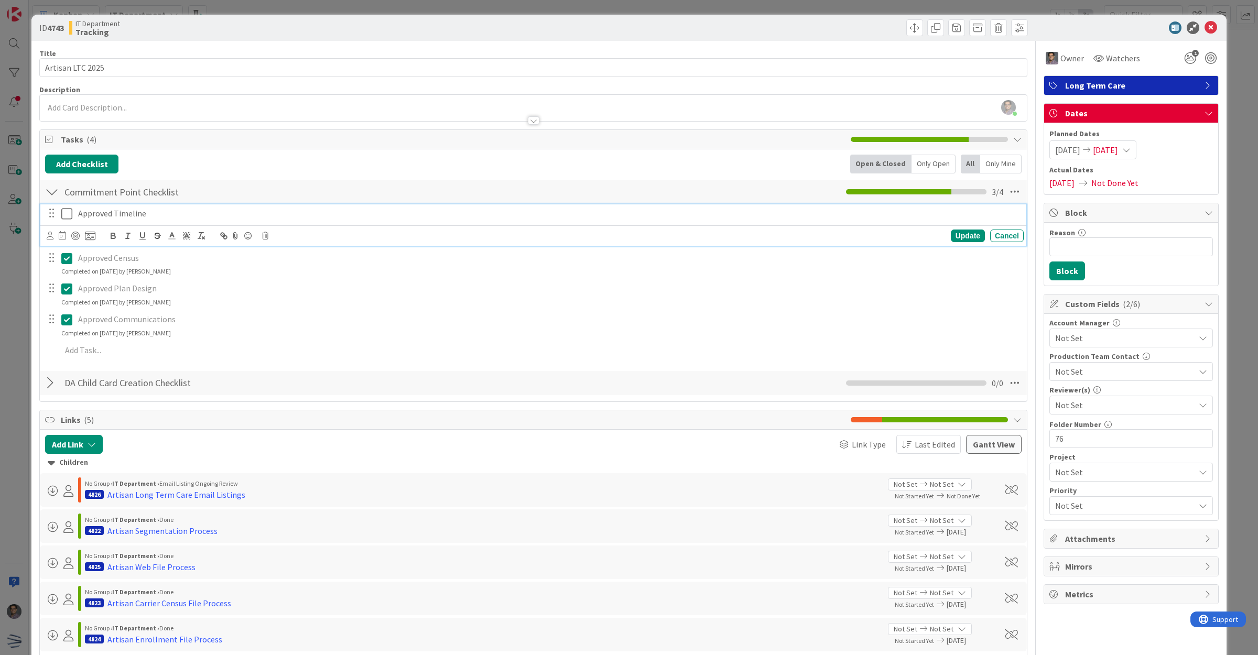
click at [67, 206] on button at bounding box center [67, 214] width 13 height 17
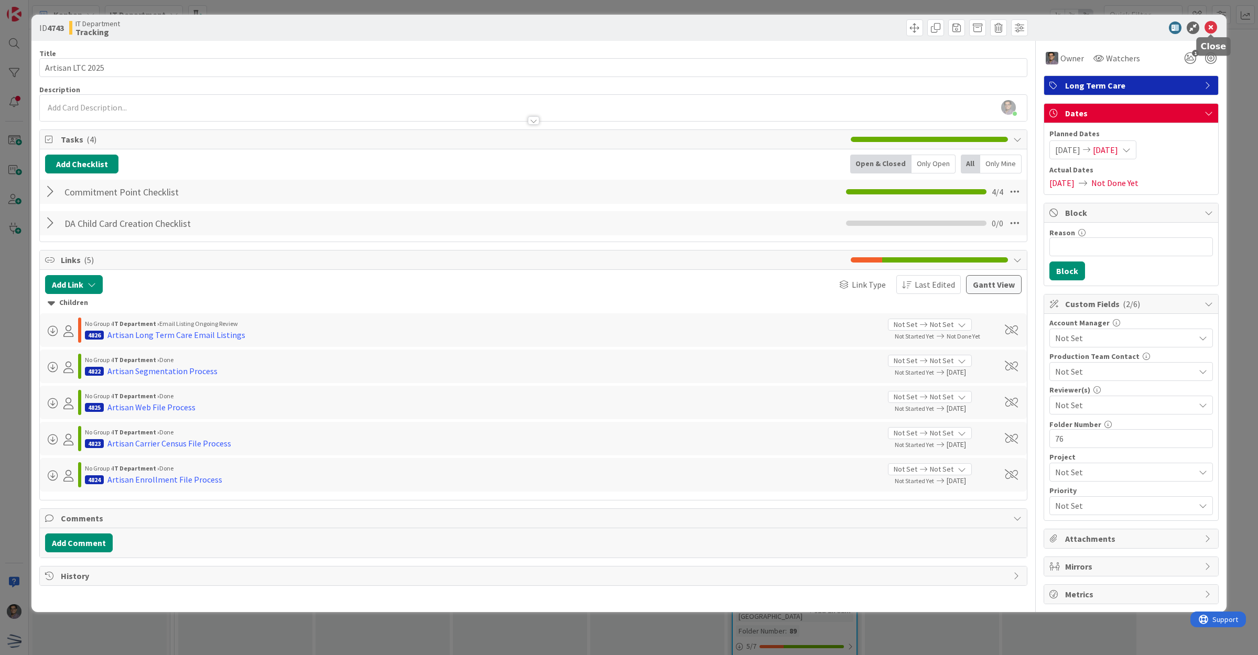
click at [1207, 29] on icon at bounding box center [1211, 27] width 13 height 13
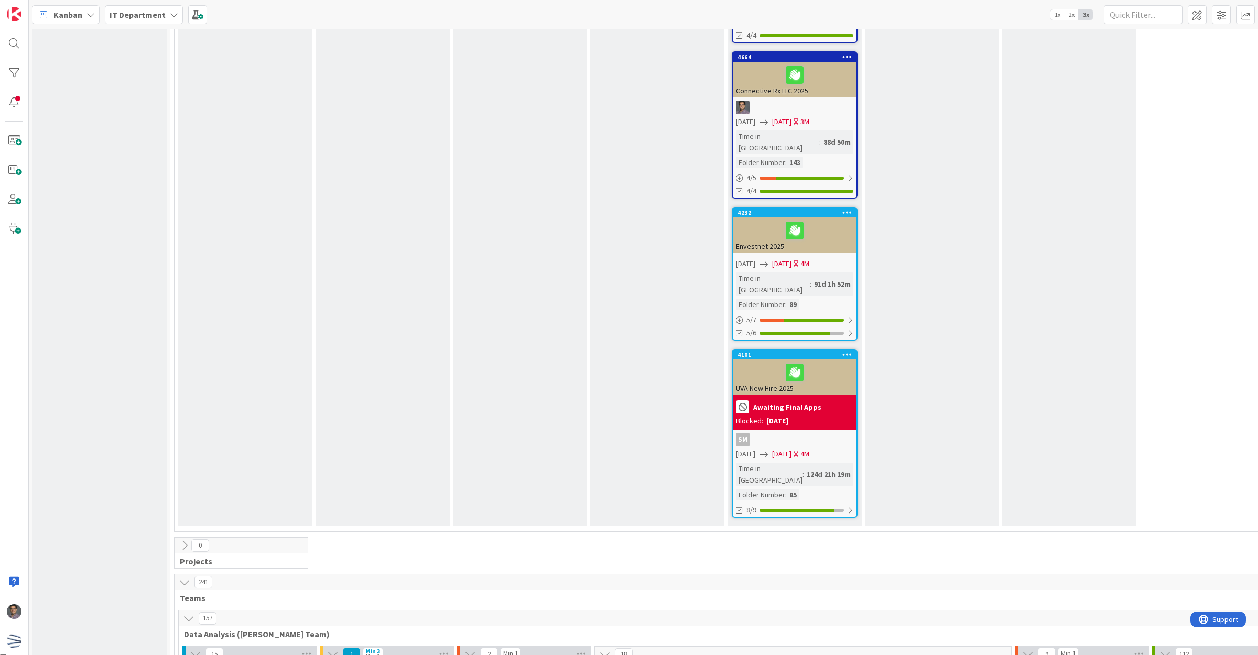
scroll to position [1573, 0]
click at [819, 331] on div at bounding box center [795, 332] width 70 height 3
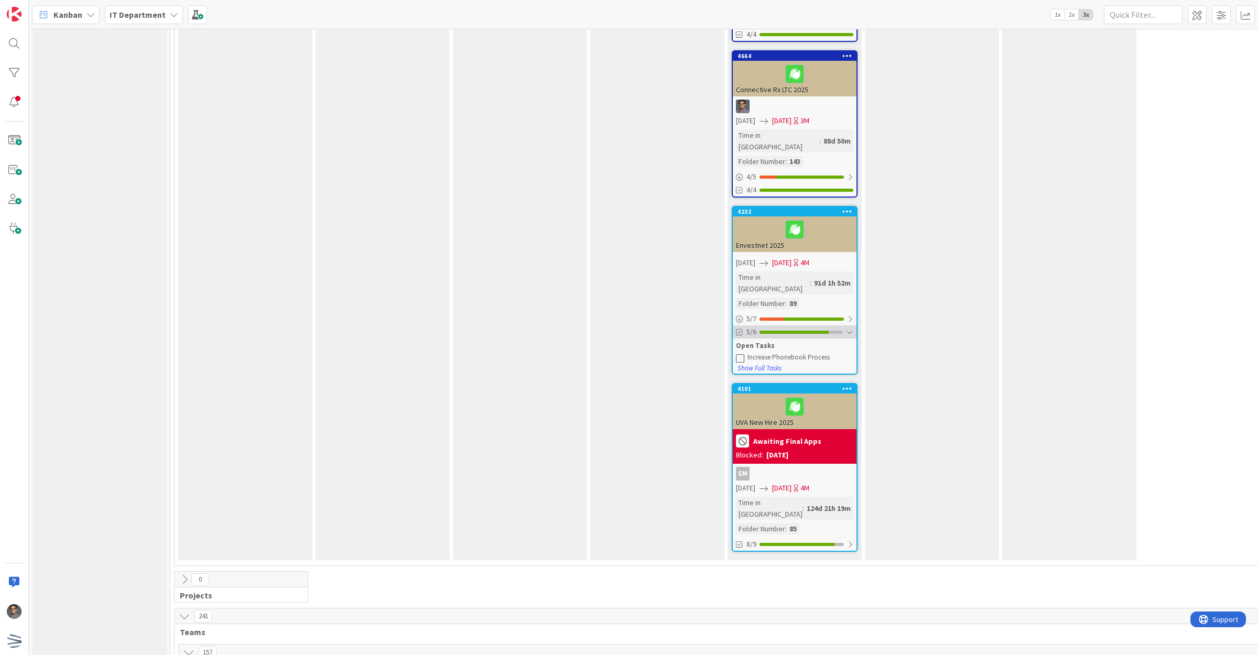
click at [819, 331] on div at bounding box center [794, 332] width 69 height 3
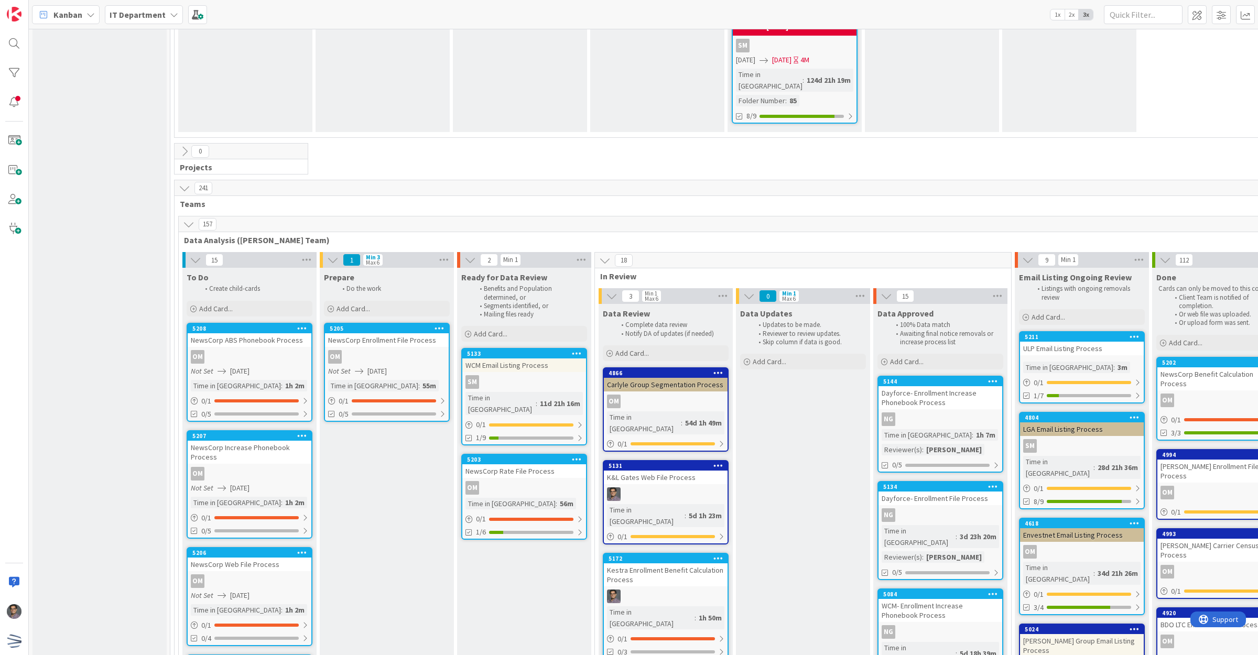
scroll to position [1966, 111]
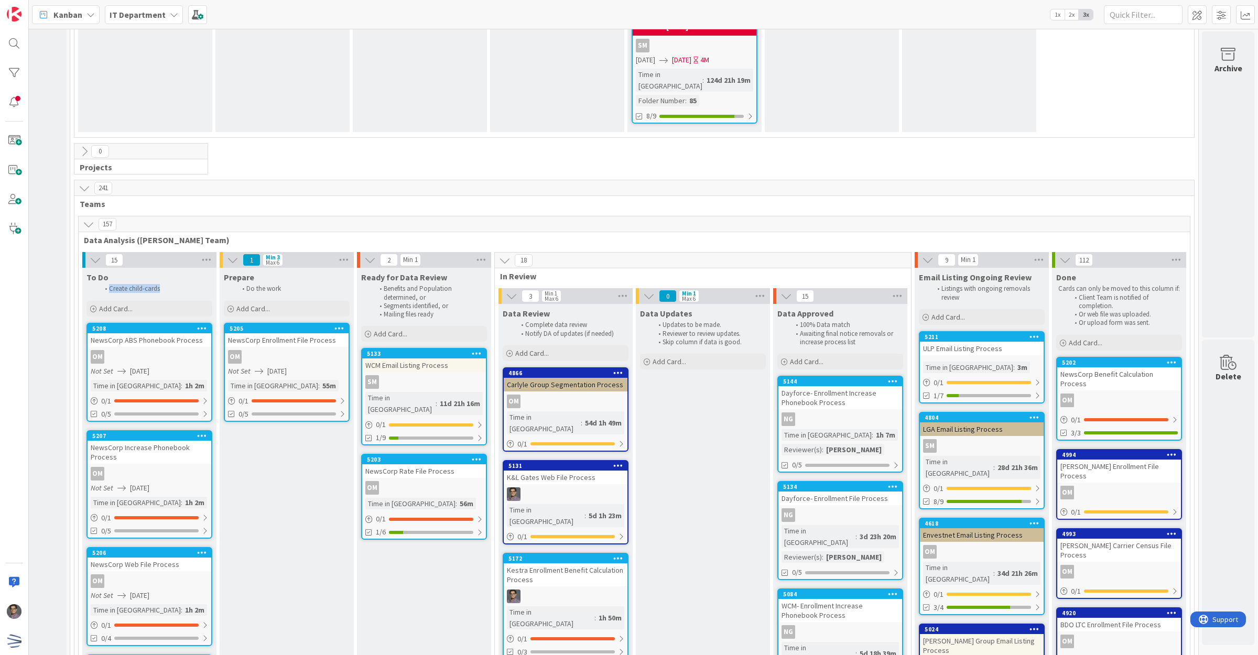
drag, startPoint x: 98, startPoint y: 131, endPoint x: 153, endPoint y: 128, distance: 55.1
click at [153, 285] on li "Create child-cards" at bounding box center [155, 289] width 112 height 8
click at [133, 285] on li "Create child-cards" at bounding box center [155, 289] width 112 height 8
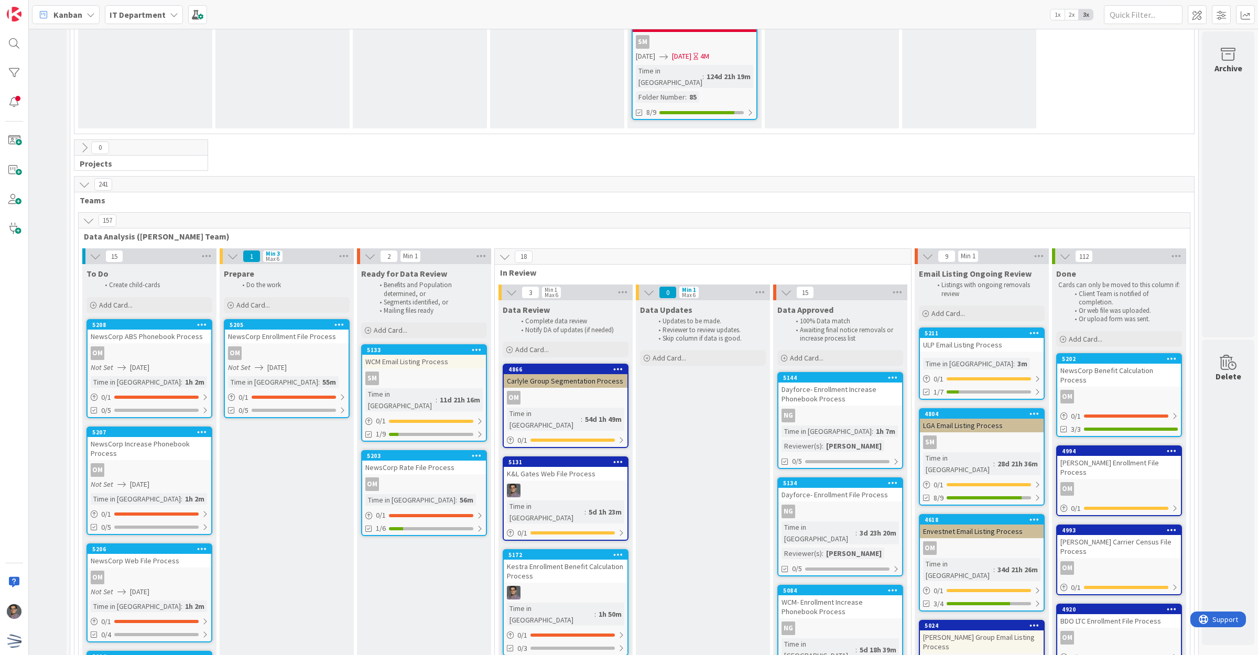
scroll to position [2036, 111]
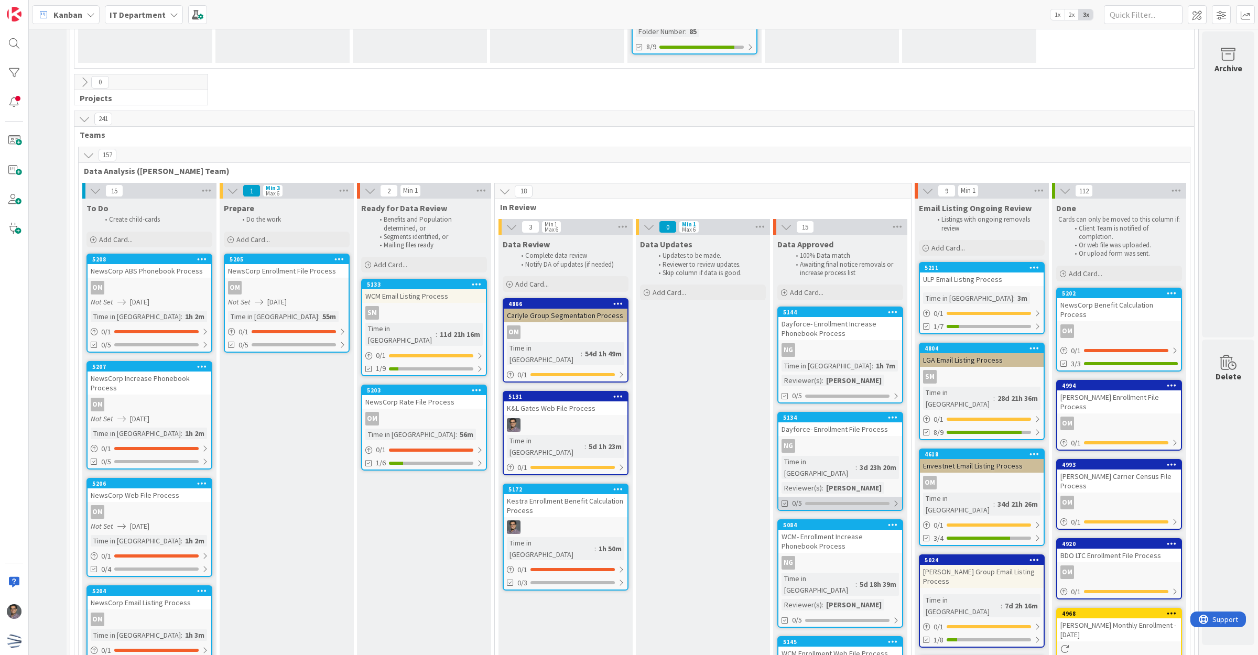
click at [855, 502] on div at bounding box center [847, 503] width 84 height 3
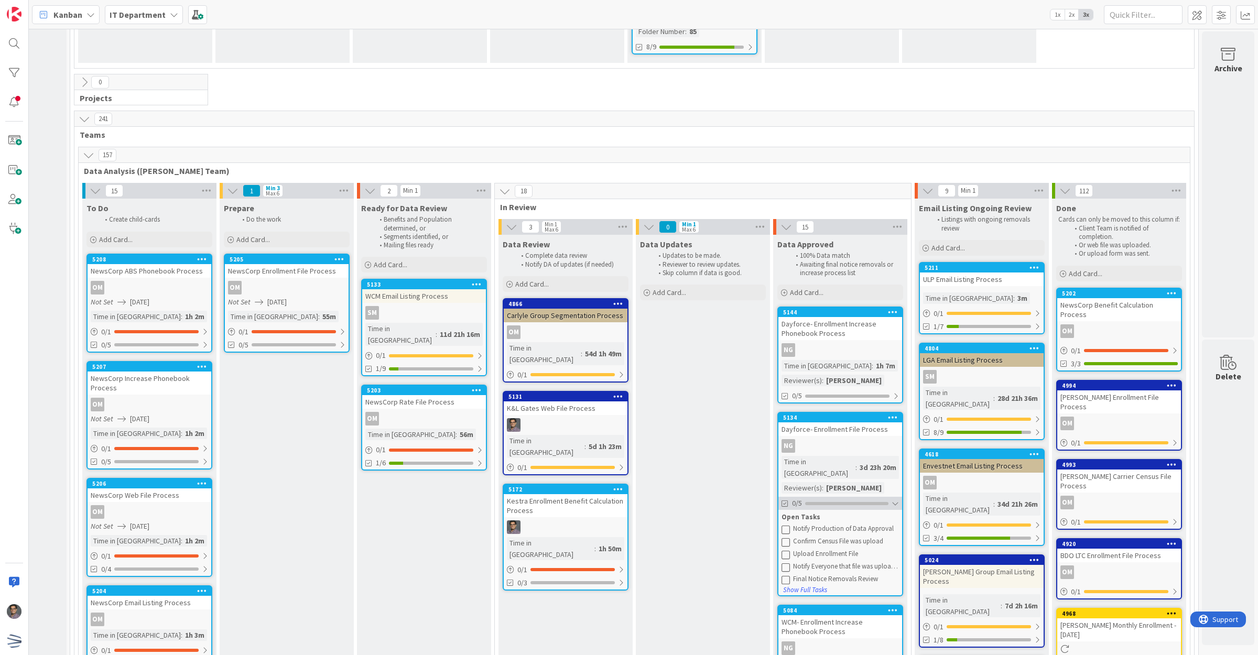
click at [855, 502] on div at bounding box center [846, 503] width 83 height 3
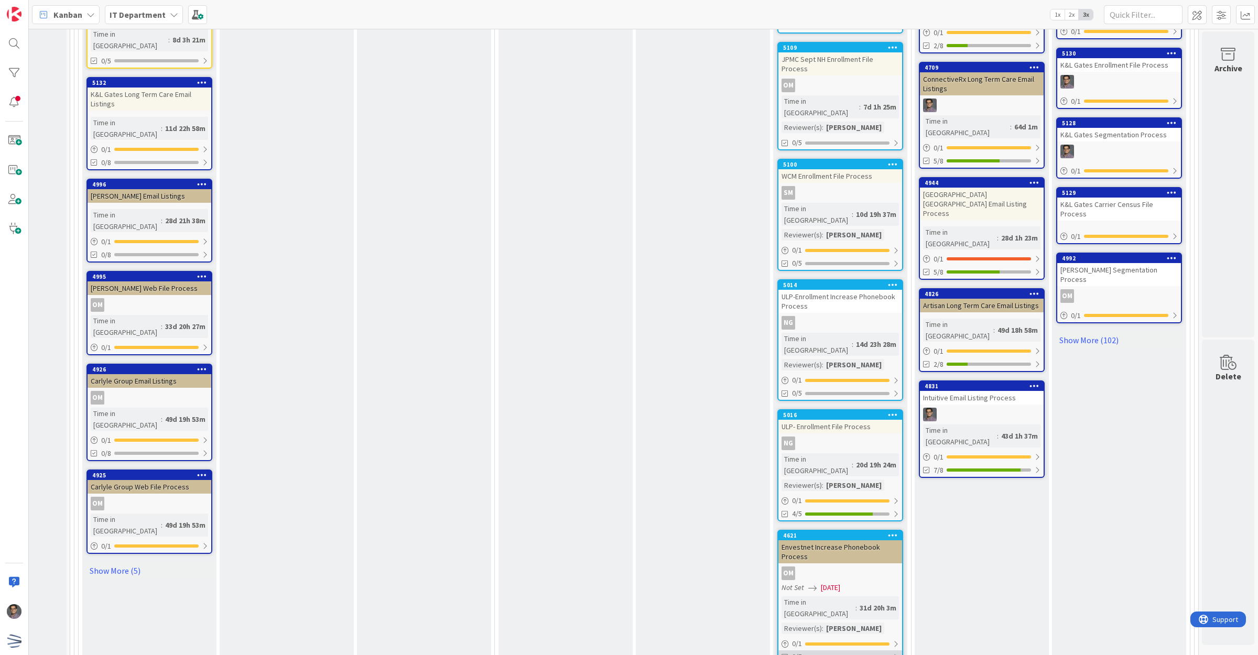
scroll to position [2757, 111]
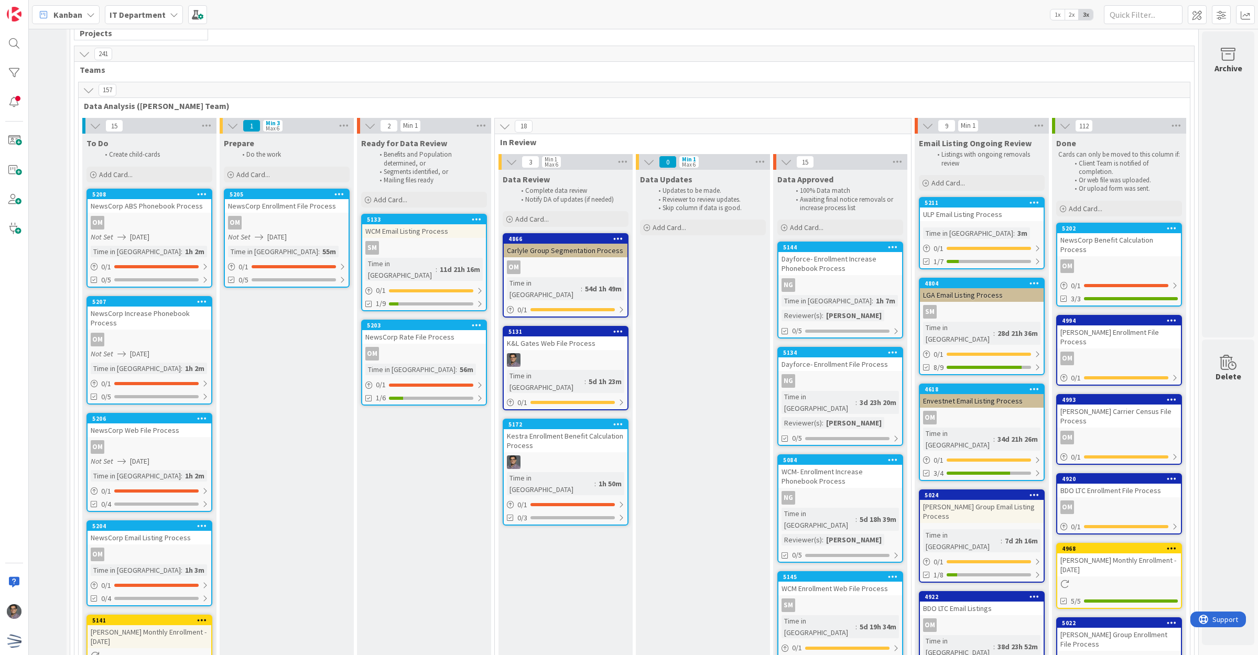
scroll to position [2101, 111]
click at [863, 324] on div "0/5" at bounding box center [841, 330] width 124 height 13
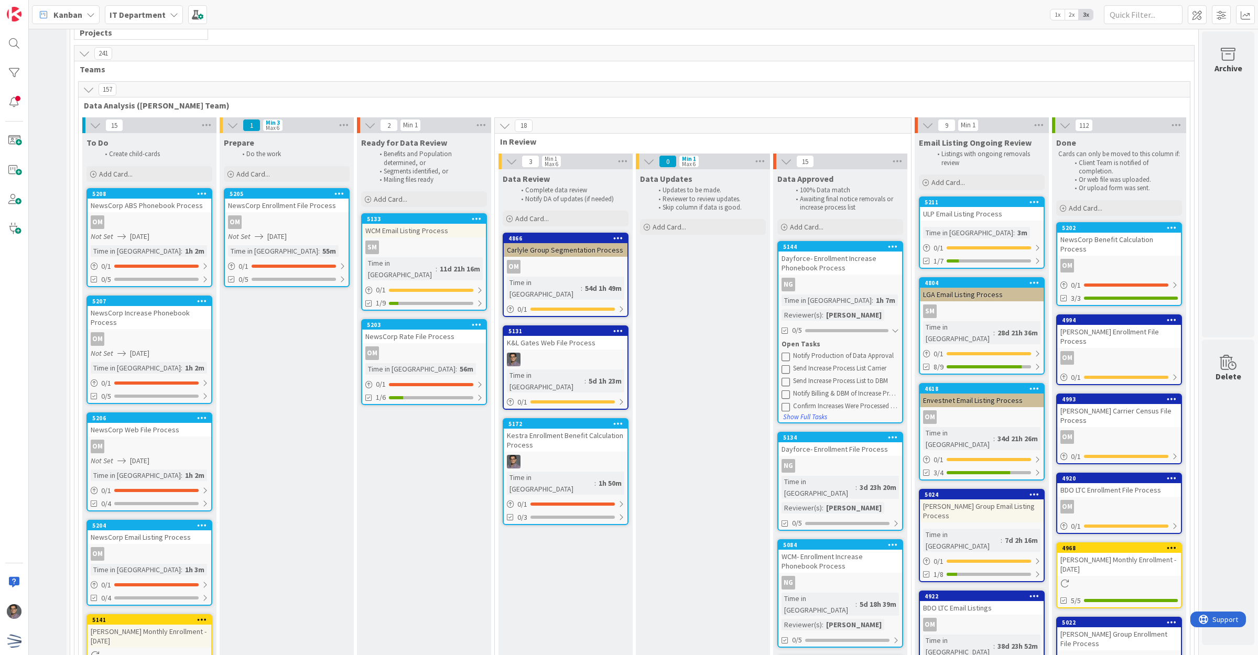
click at [838, 252] on div "Dayforce- Enrollment Increase Phonebook Process" at bounding box center [841, 263] width 124 height 23
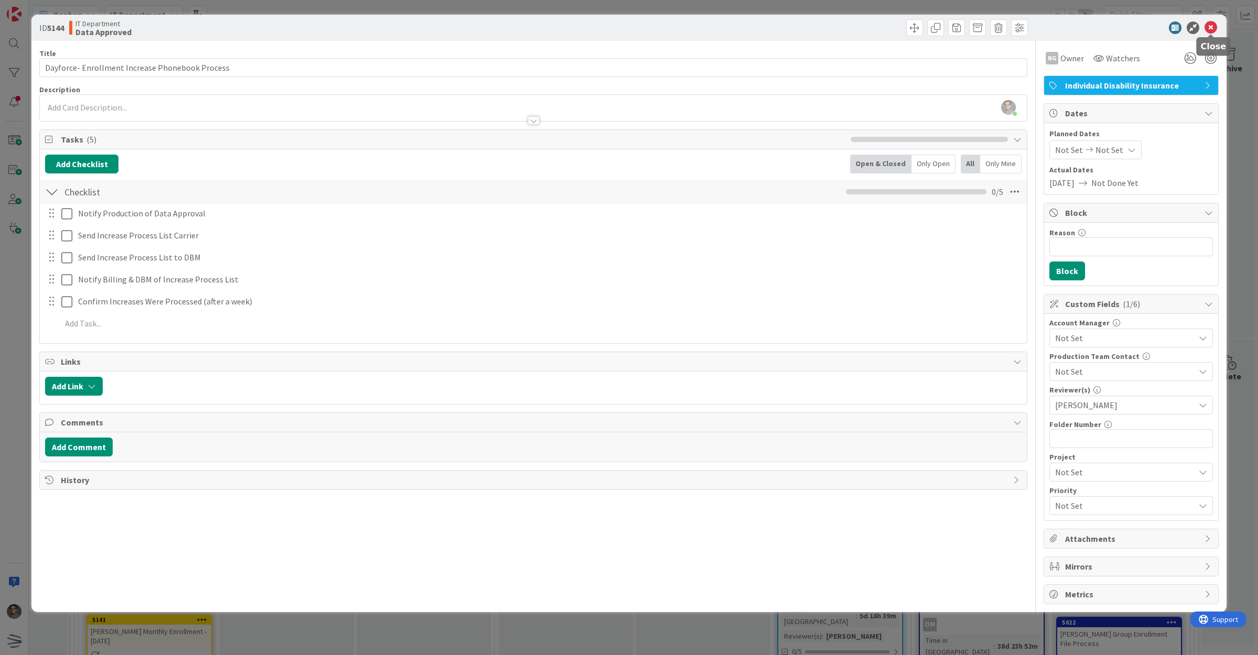
click at [1211, 25] on icon at bounding box center [1211, 27] width 13 height 13
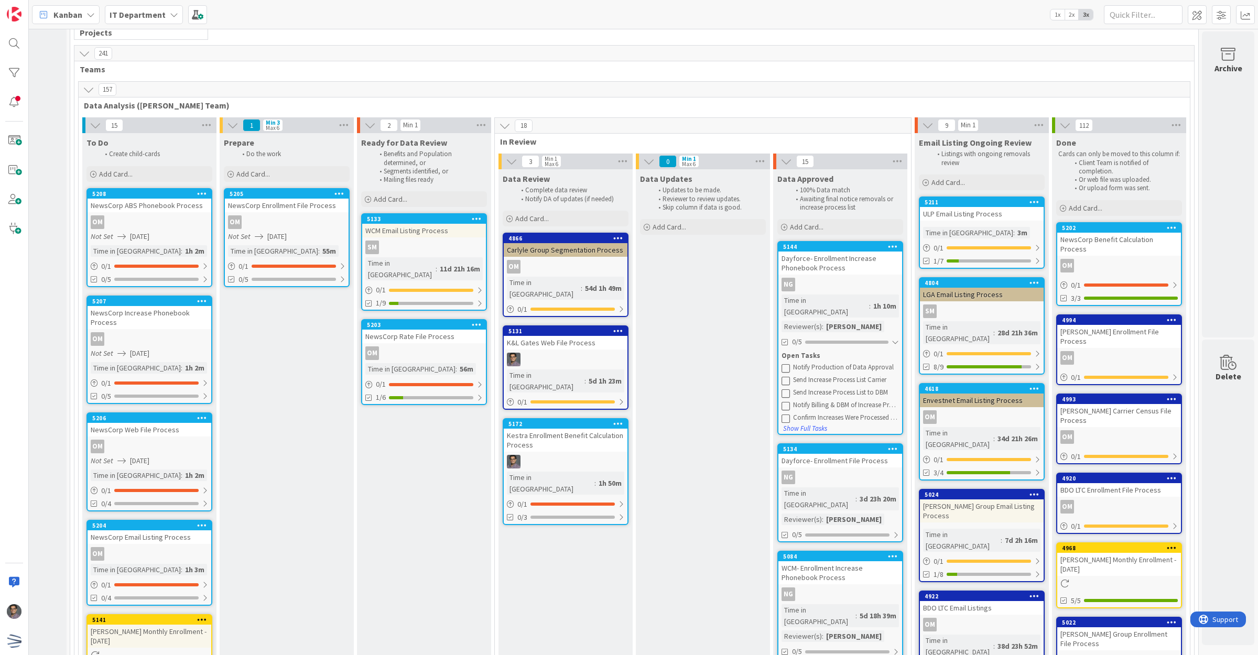
click at [848, 241] on link "5144 Dayforce- Enrollment Increase Phonebook Process NG Time in Column : 1h 10m…" at bounding box center [841, 338] width 126 height 194
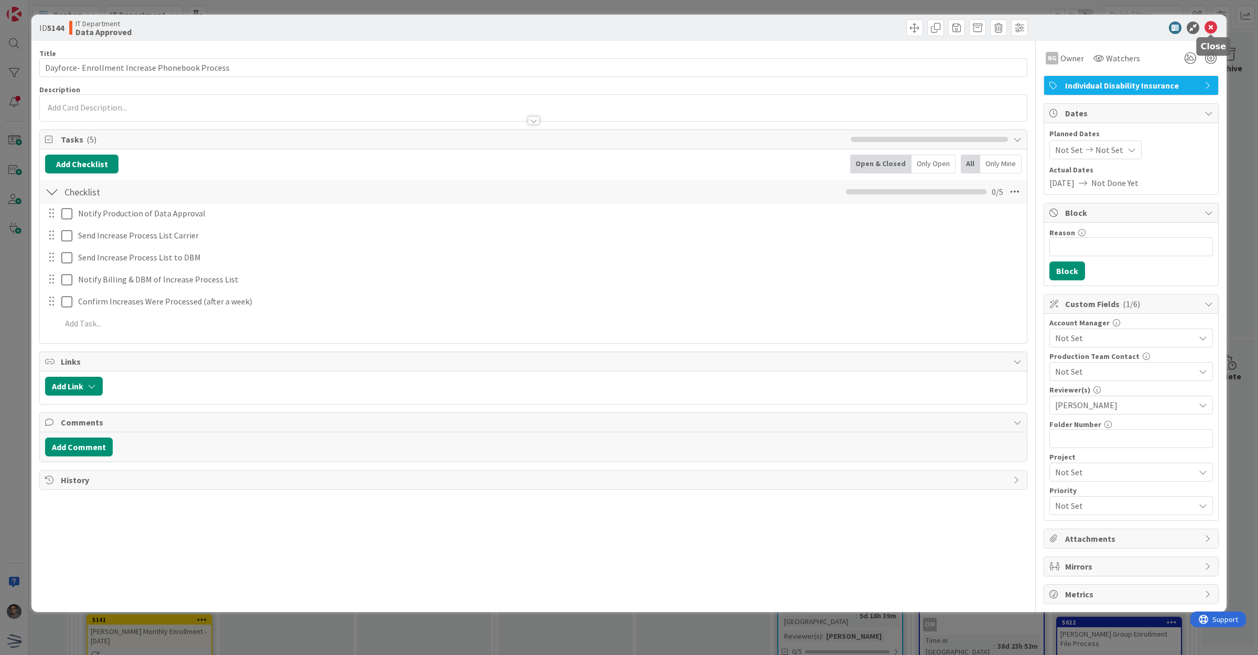
click at [1207, 25] on icon at bounding box center [1211, 27] width 13 height 13
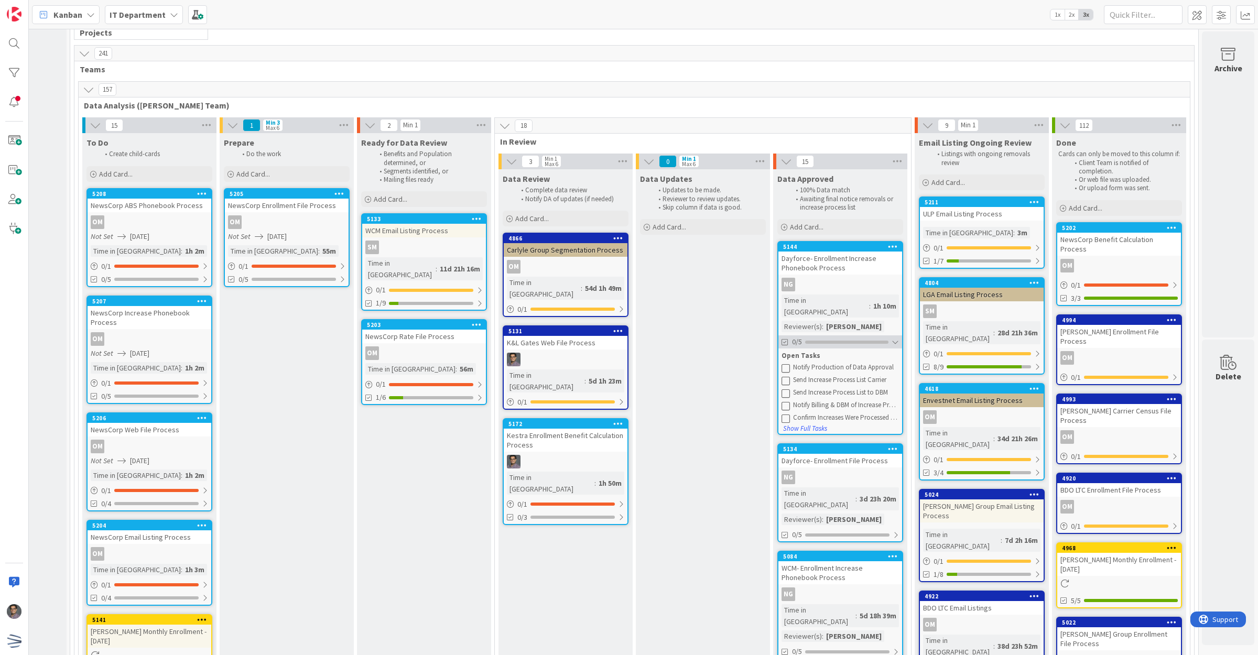
click at [830, 336] on div "0/5" at bounding box center [841, 342] width 124 height 13
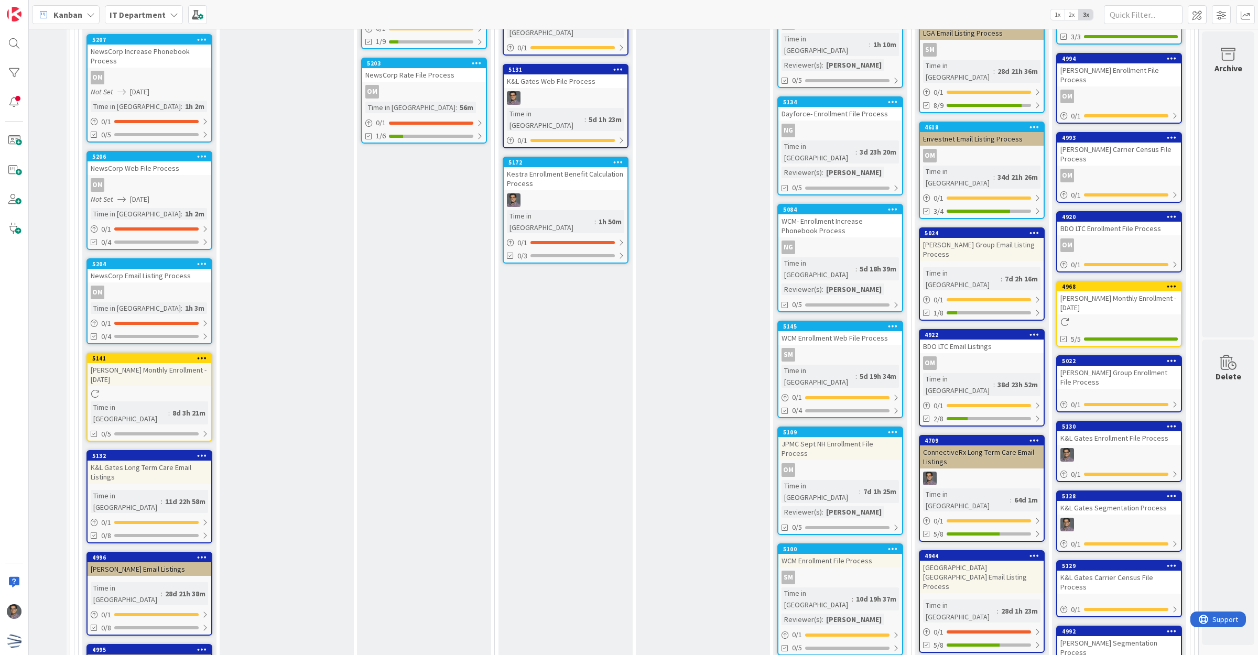
scroll to position [2363, 111]
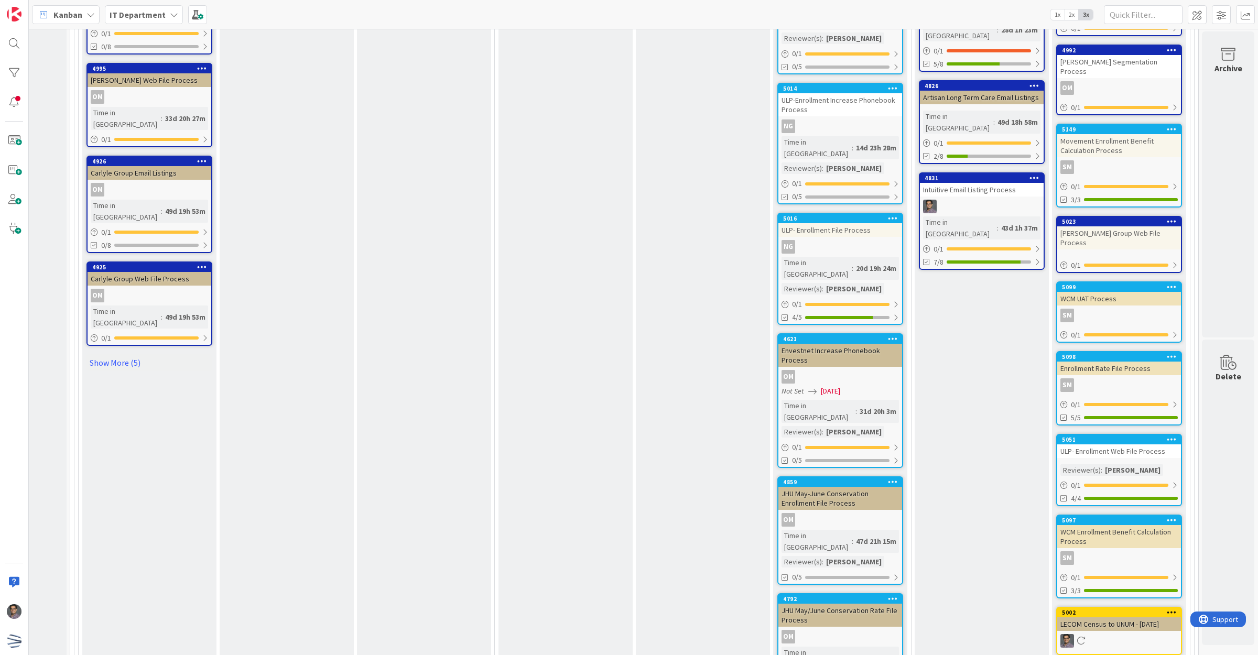
scroll to position [2888, 111]
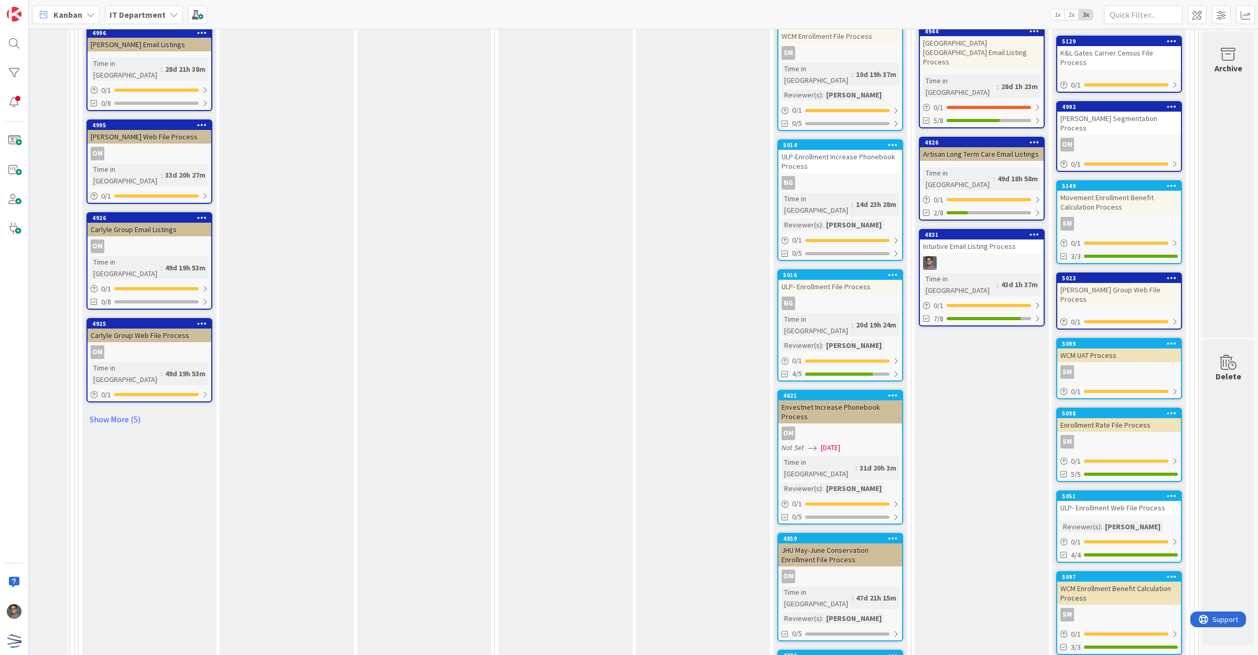
click at [1115, 501] on div "ULP- Enrollment Web File Process" at bounding box center [1120, 508] width 124 height 14
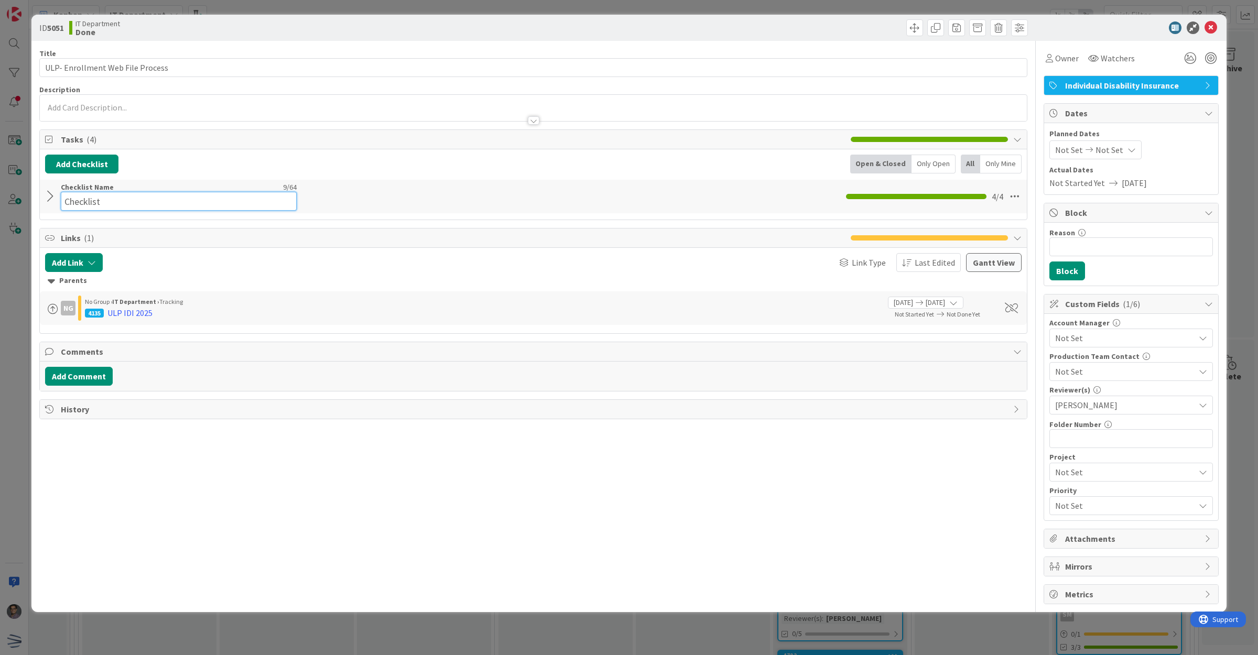
click at [80, 189] on div "Checklist Name 9 / 64 Checklist" at bounding box center [179, 196] width 236 height 28
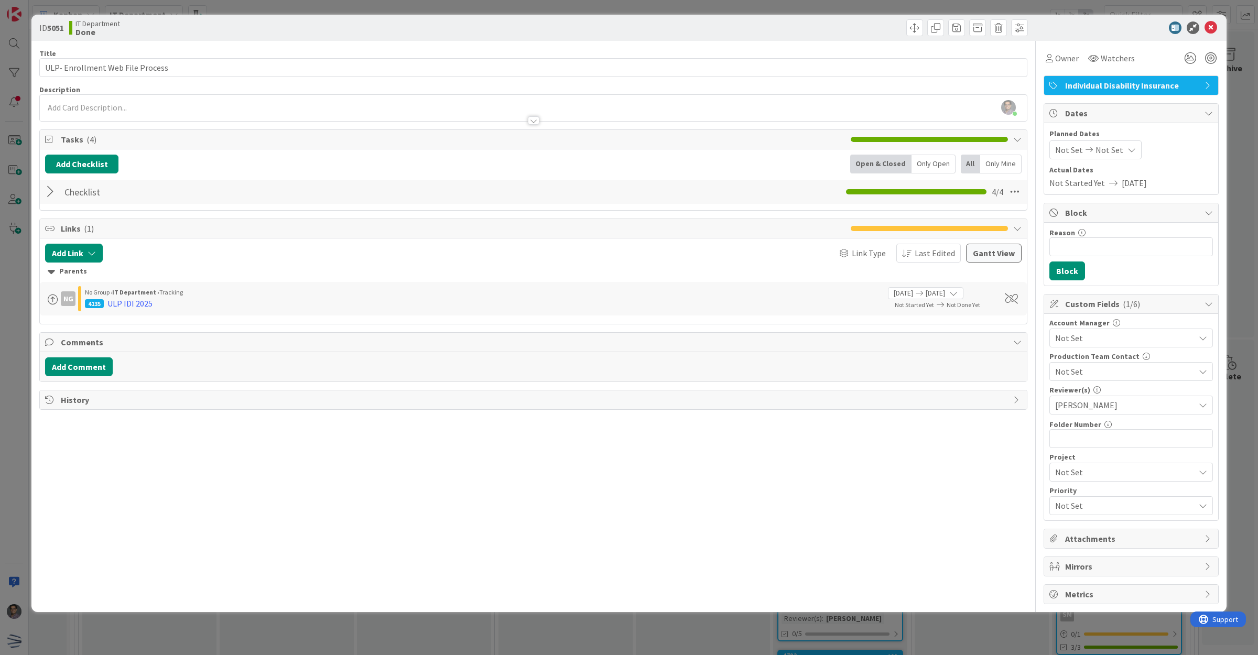
click at [48, 196] on div at bounding box center [52, 191] width 14 height 19
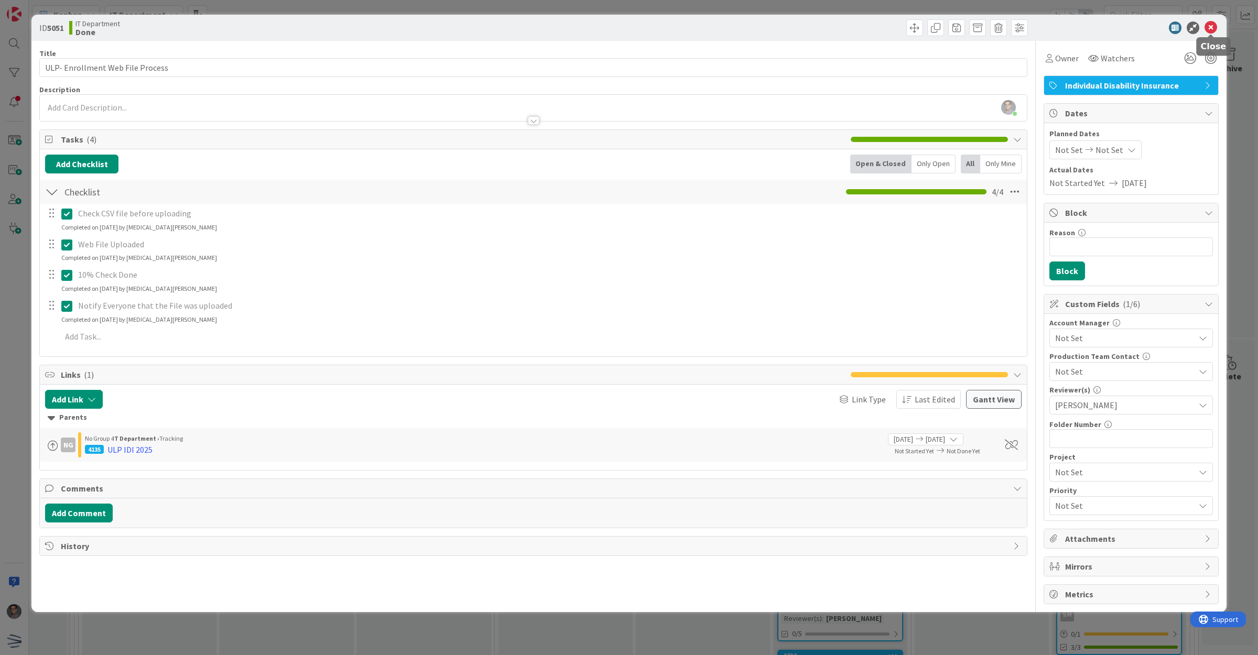
click at [1209, 26] on icon at bounding box center [1211, 27] width 13 height 13
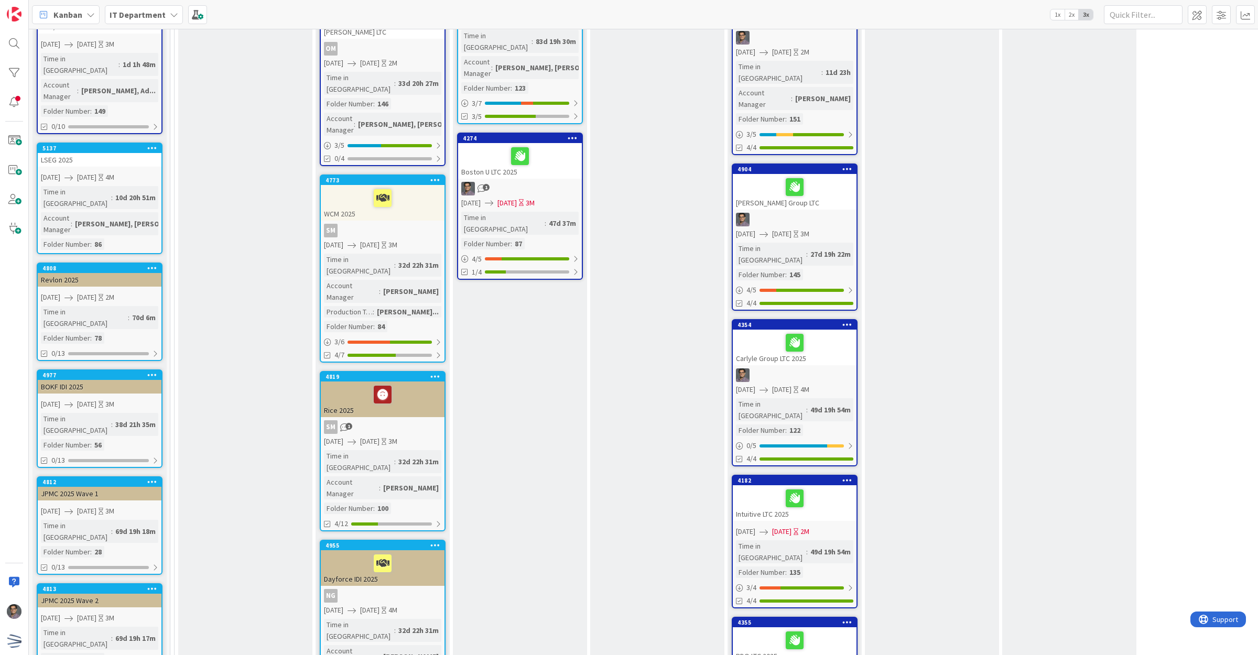
scroll to position [594, 0]
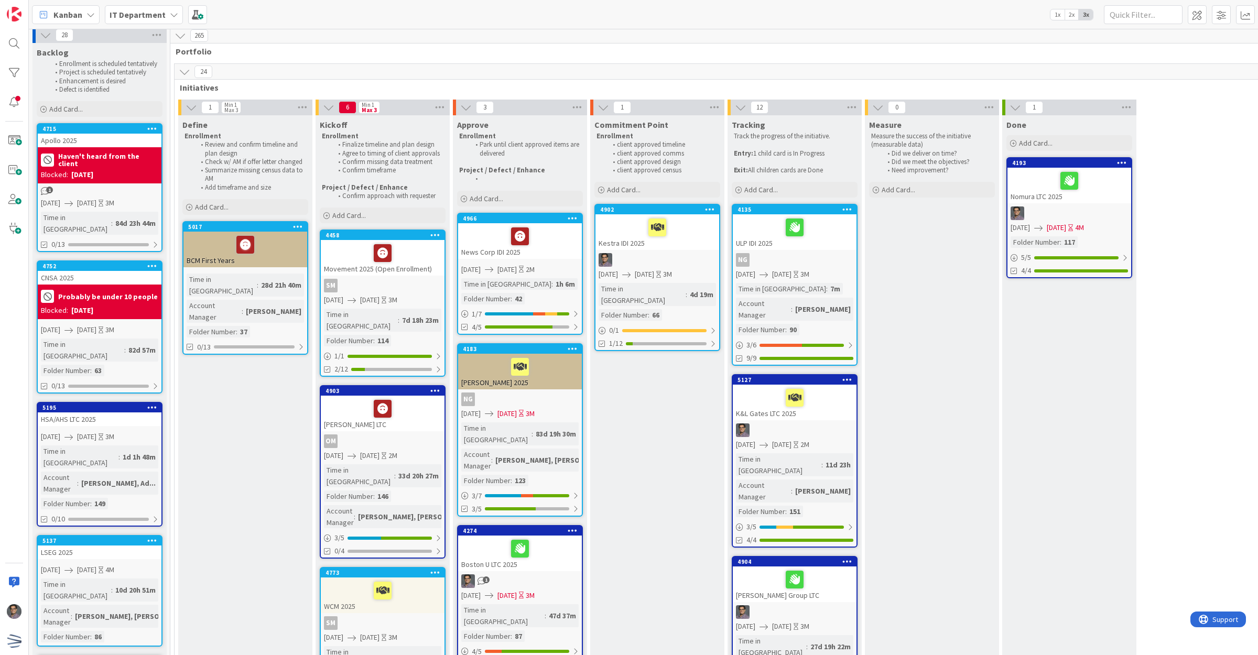
scroll to position [0, 0]
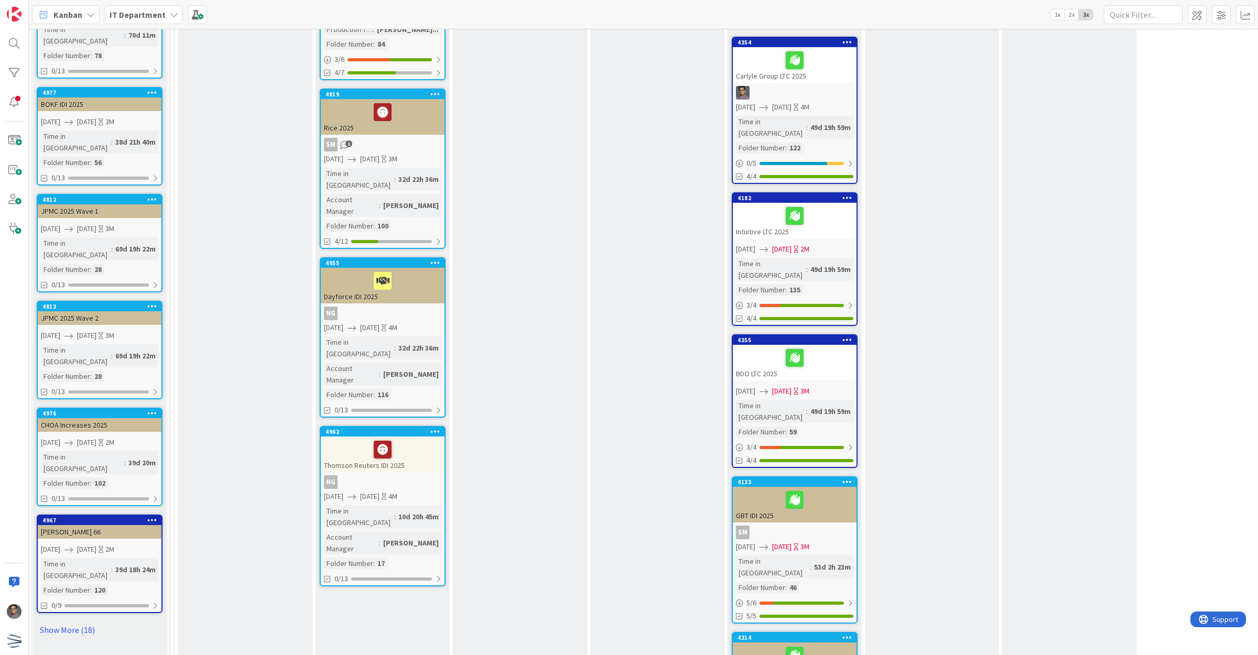
scroll to position [721, 0]
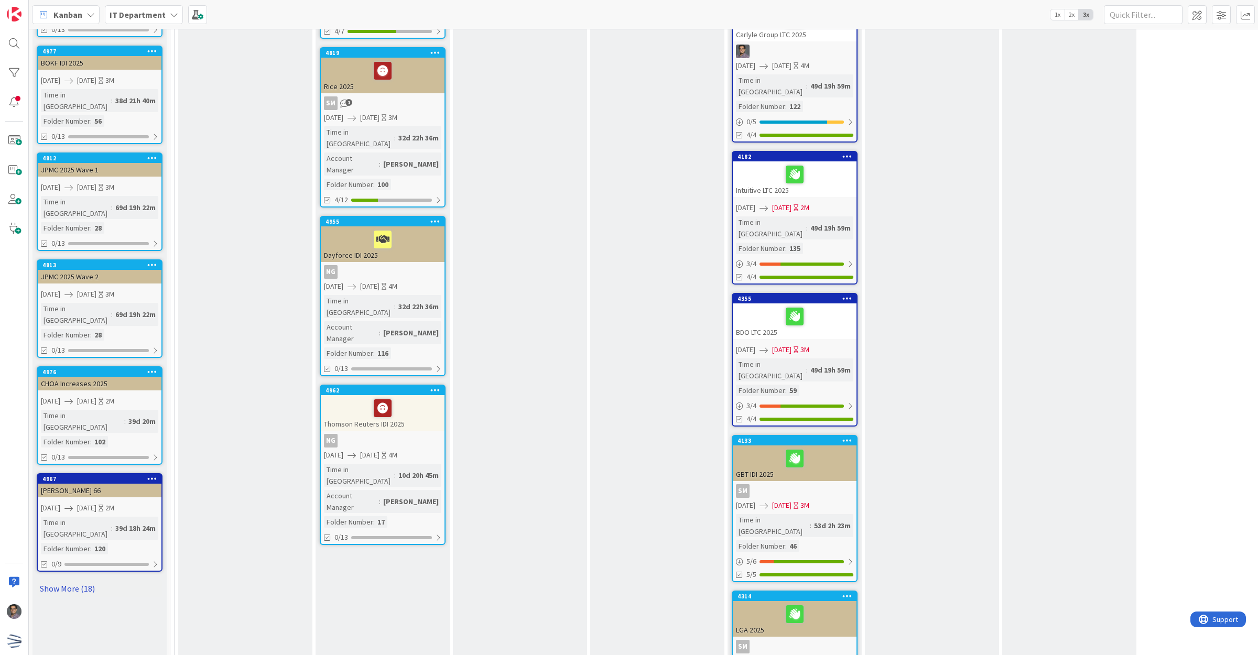
click at [67, 580] on link "Show More (18)" at bounding box center [100, 588] width 126 height 17
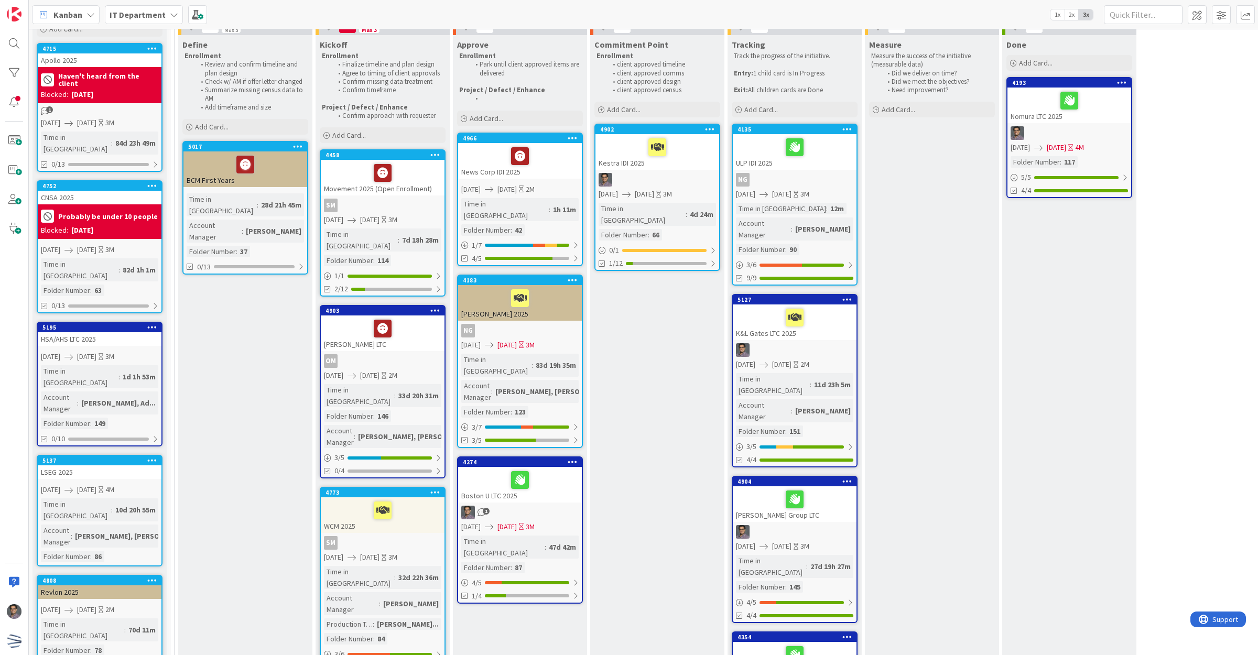
scroll to position [0, 0]
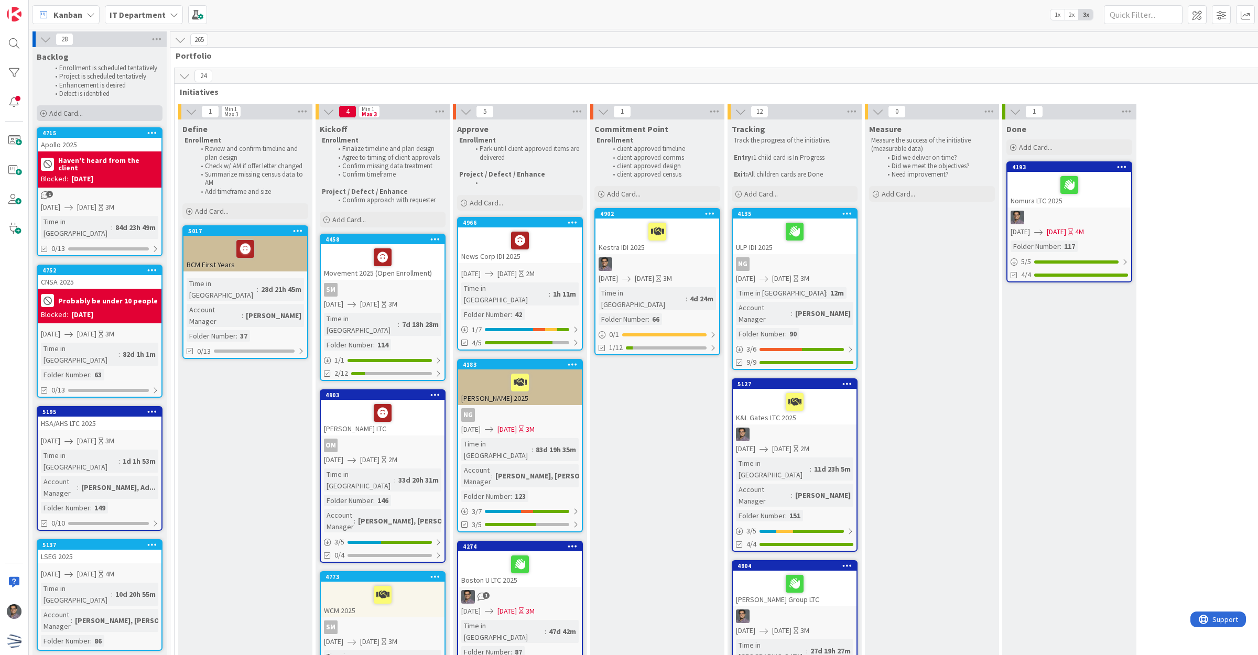
click at [136, 114] on div "Add Card..." at bounding box center [100, 113] width 126 height 16
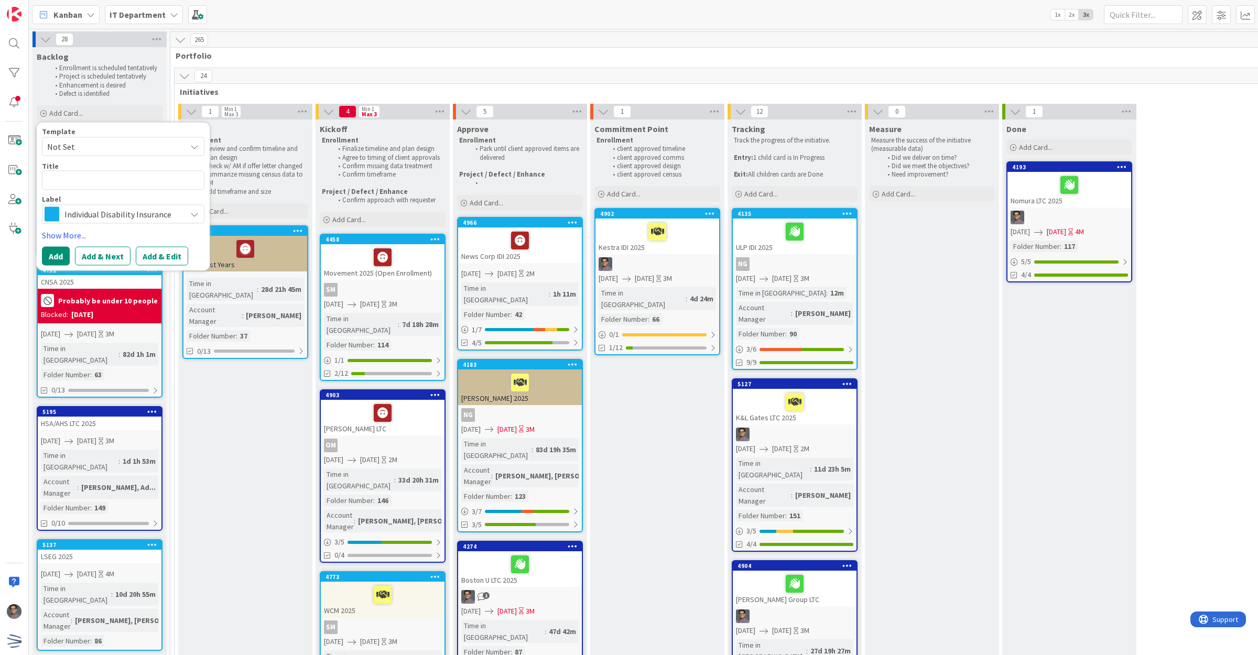
click at [130, 146] on span "Not Set" at bounding box center [112, 147] width 131 height 14
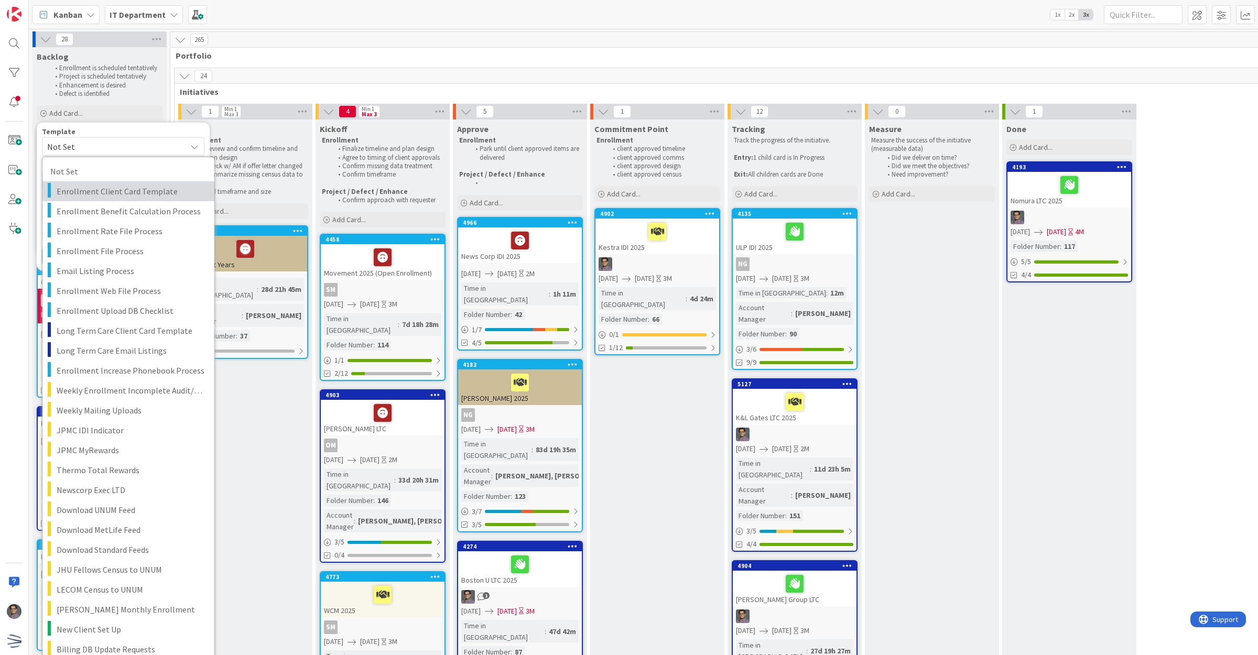
click at [134, 193] on span "Enrollment Client Card Template" at bounding box center [132, 192] width 150 height 14
type textarea "x"
type textarea "Enrollment Client Card Template"
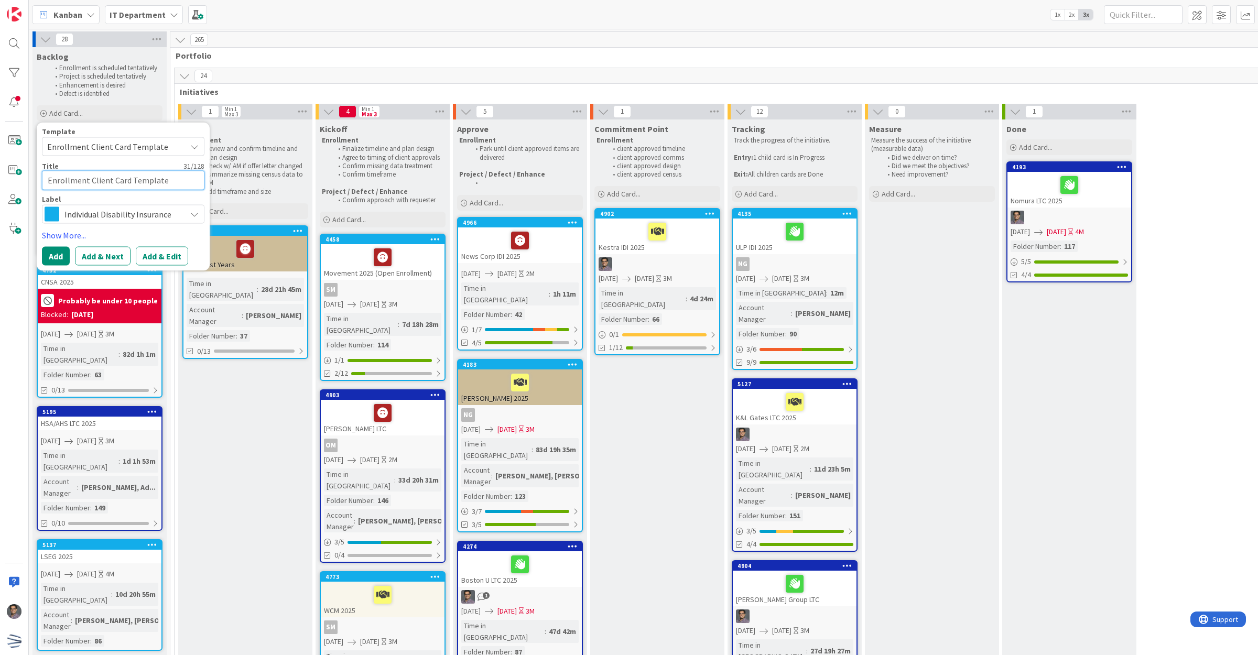
click at [147, 185] on textarea "Enrollment Client Card Template" at bounding box center [123, 180] width 163 height 19
drag, startPoint x: 179, startPoint y: 181, endPoint x: -33, endPoint y: 182, distance: 211.3
click at [0, 182] on html "Kanban IT Department 1x 2x 3x 28 Backlog Enrollment is scheduled tentatively Pr…" at bounding box center [629, 327] width 1258 height 655
type textarea "x"
type textarea "R"
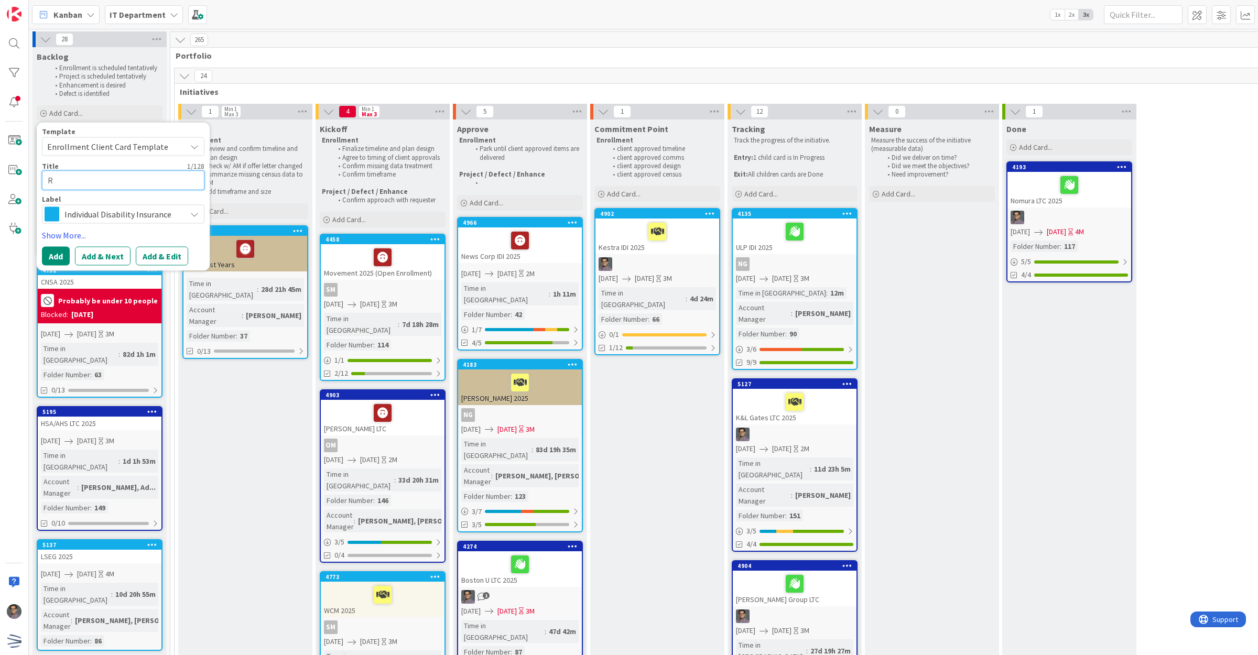
type textarea "x"
type textarea "Ri"
type textarea "x"
type textarea "Ric"
type textarea "x"
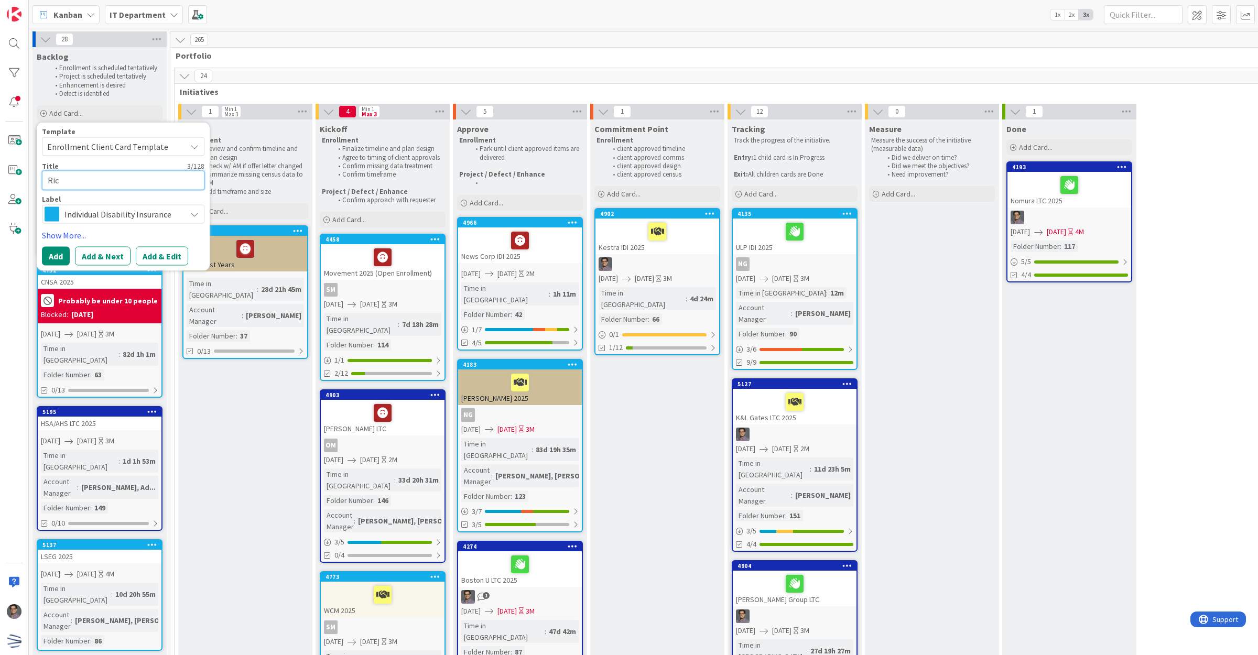
type textarea "Rice"
type textarea "x"
type textarea "Rice"
type textarea "x"
type textarea "Rice"
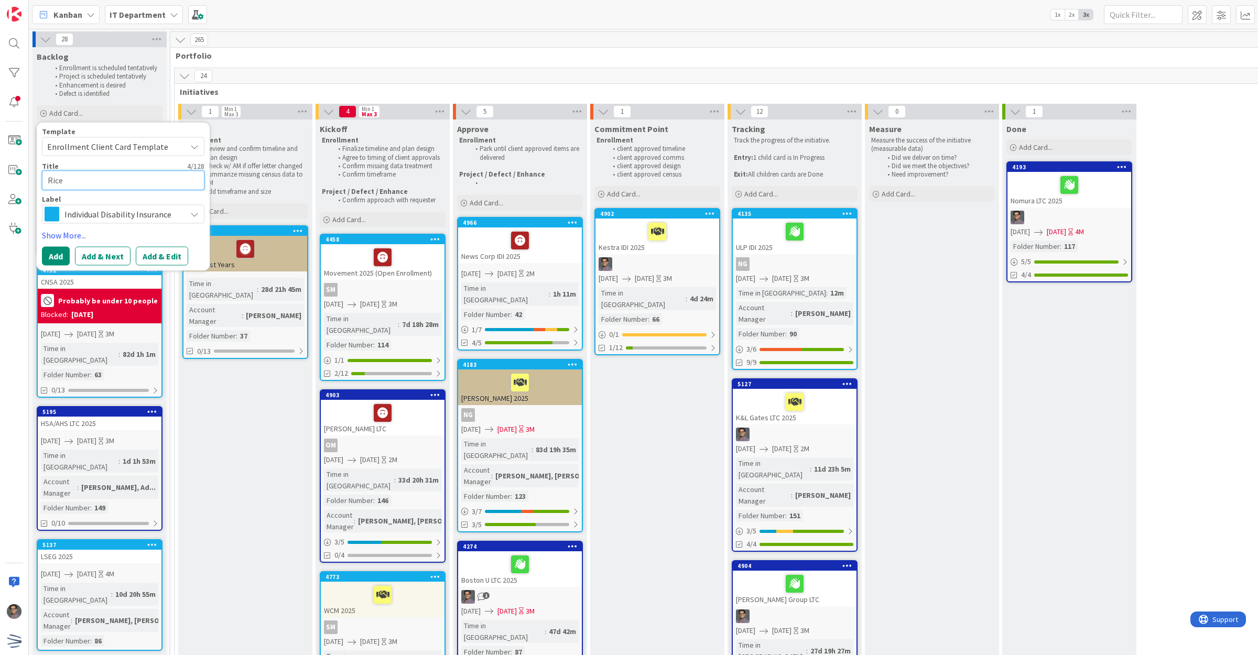
type textarea "x"
type textarea "Rice"
type textarea "x"
type textarea "Rice"
type textarea "x"
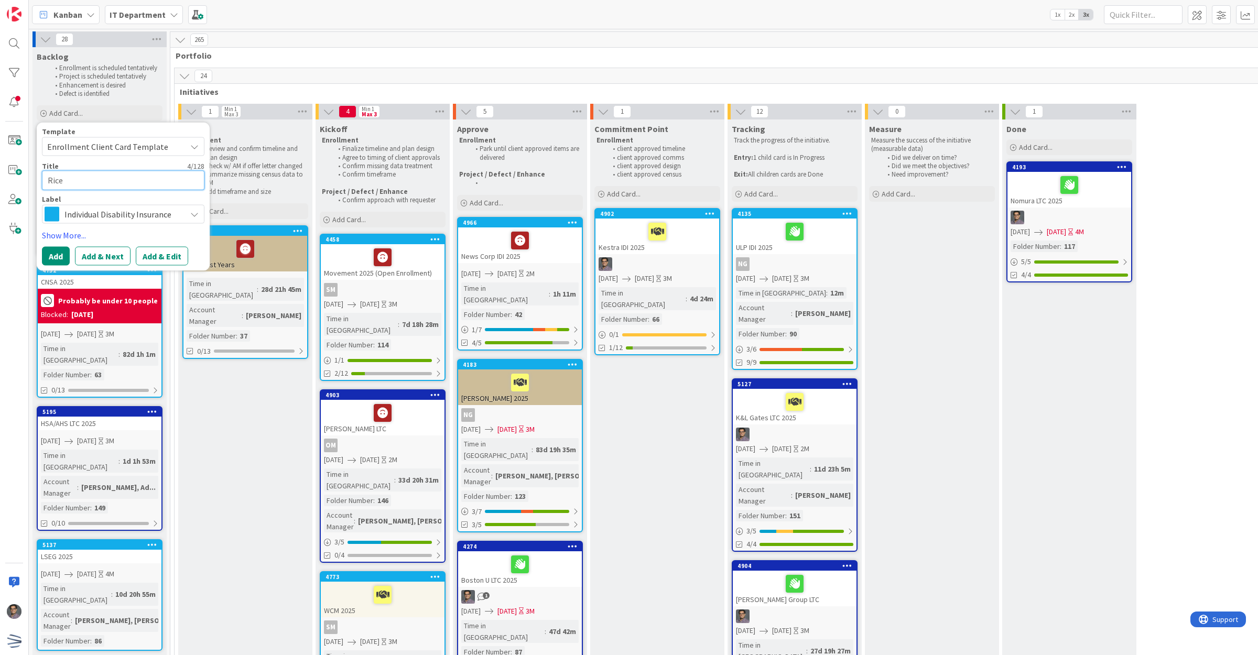
type textarea "Rice"
type textarea "x"
type textarea "Rice 2"
type textarea "x"
type textarea "Rice 20"
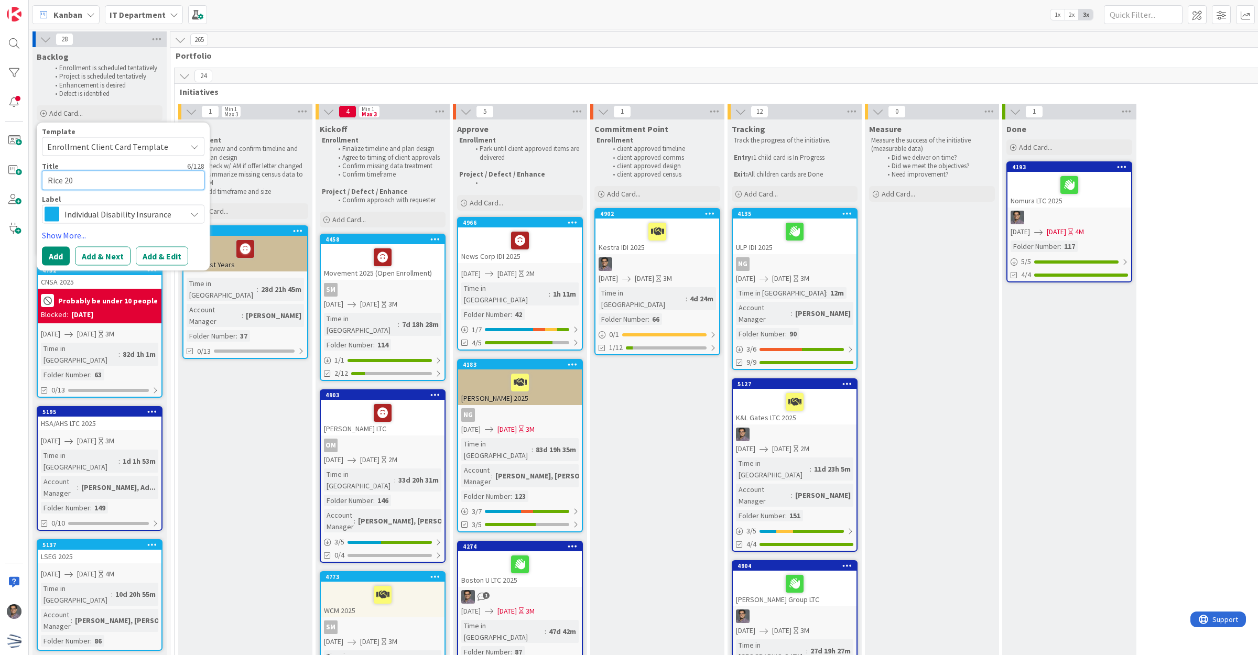
type textarea "x"
type textarea "Rice 202"
type textarea "x"
type textarea "Rice 2025"
type textarea "x"
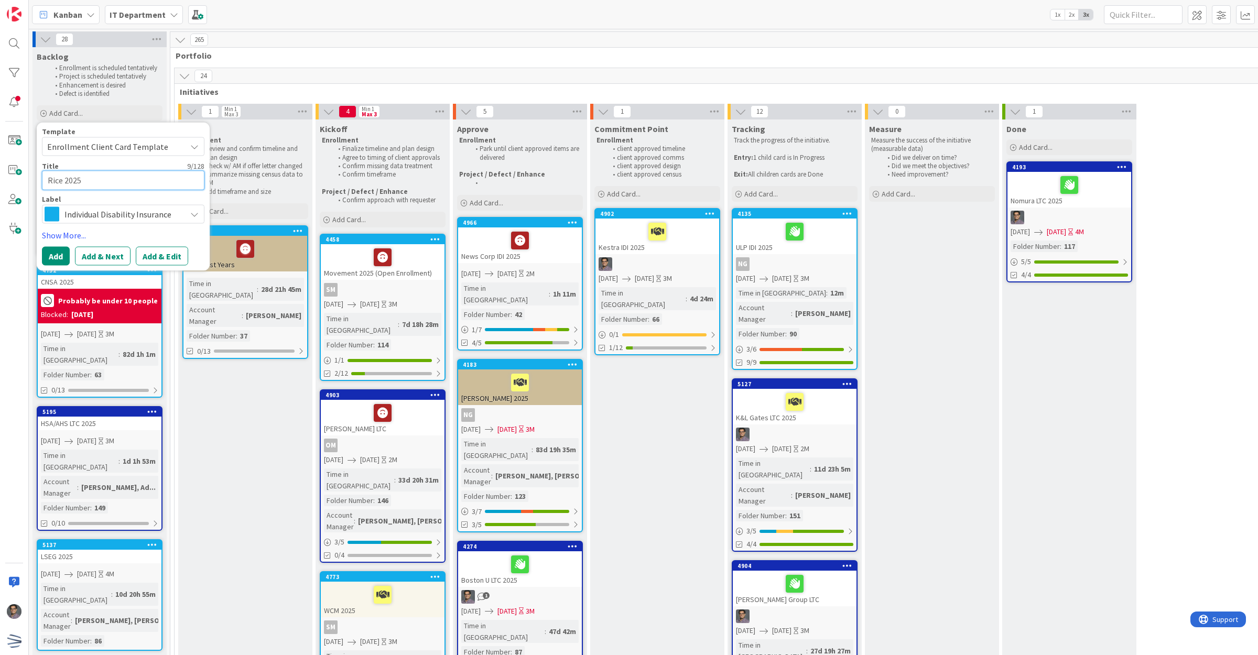
type textarea "Rice 2025"
type textarea "x"
type textarea "Rice 2025"
click at [60, 252] on button "Add" at bounding box center [56, 255] width 28 height 19
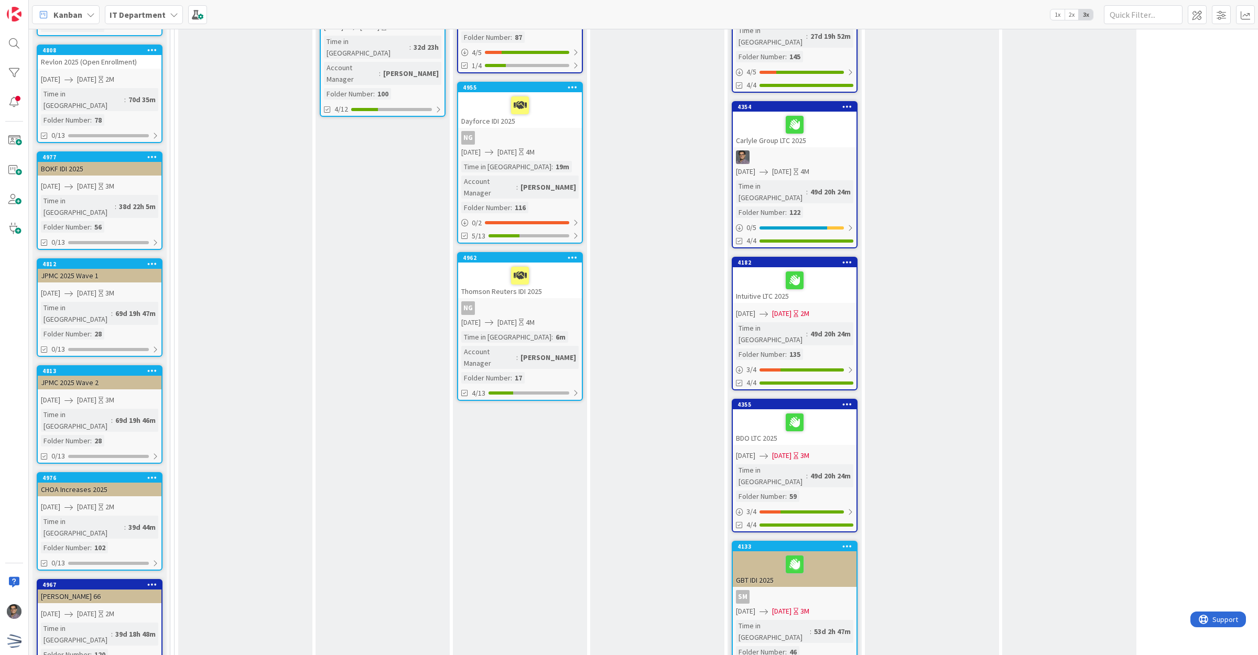
scroll to position [655, 0]
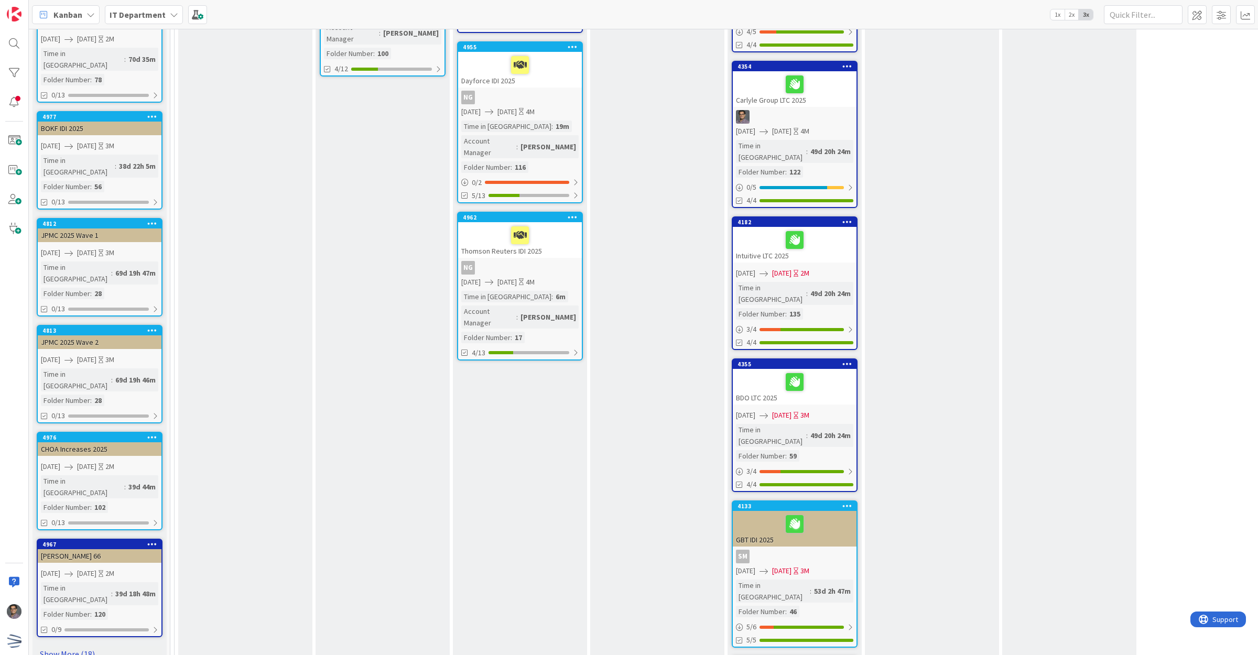
click at [74, 646] on link "Show More (18)" at bounding box center [100, 654] width 126 height 17
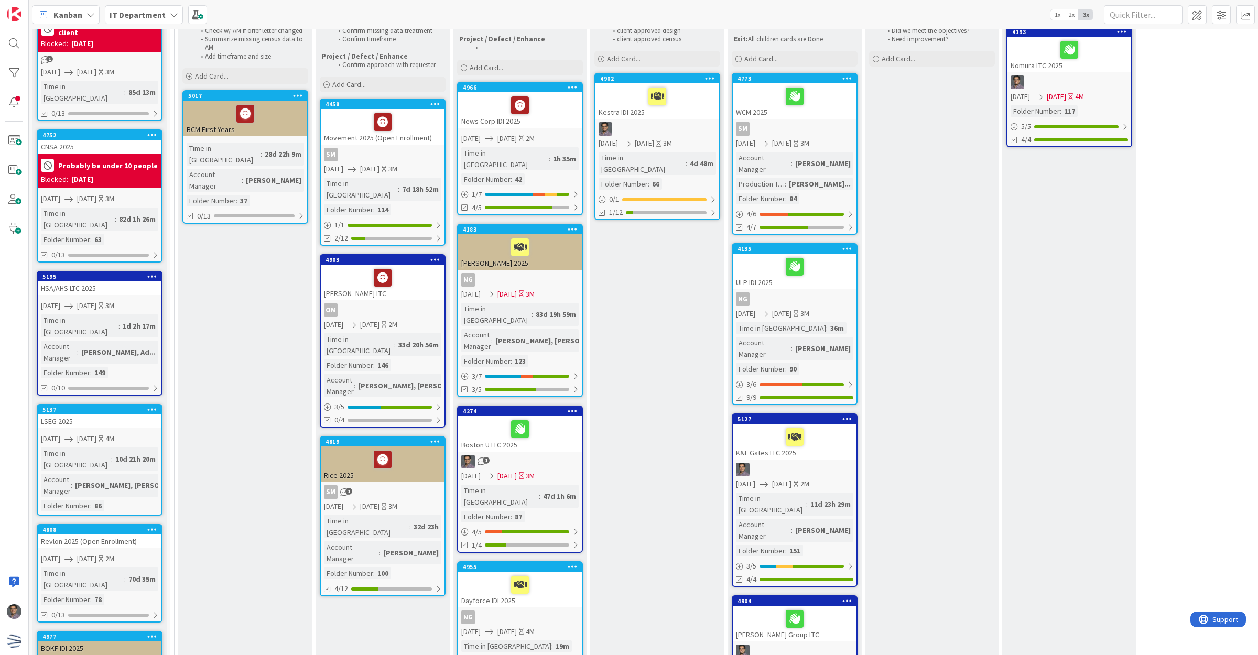
scroll to position [0, 0]
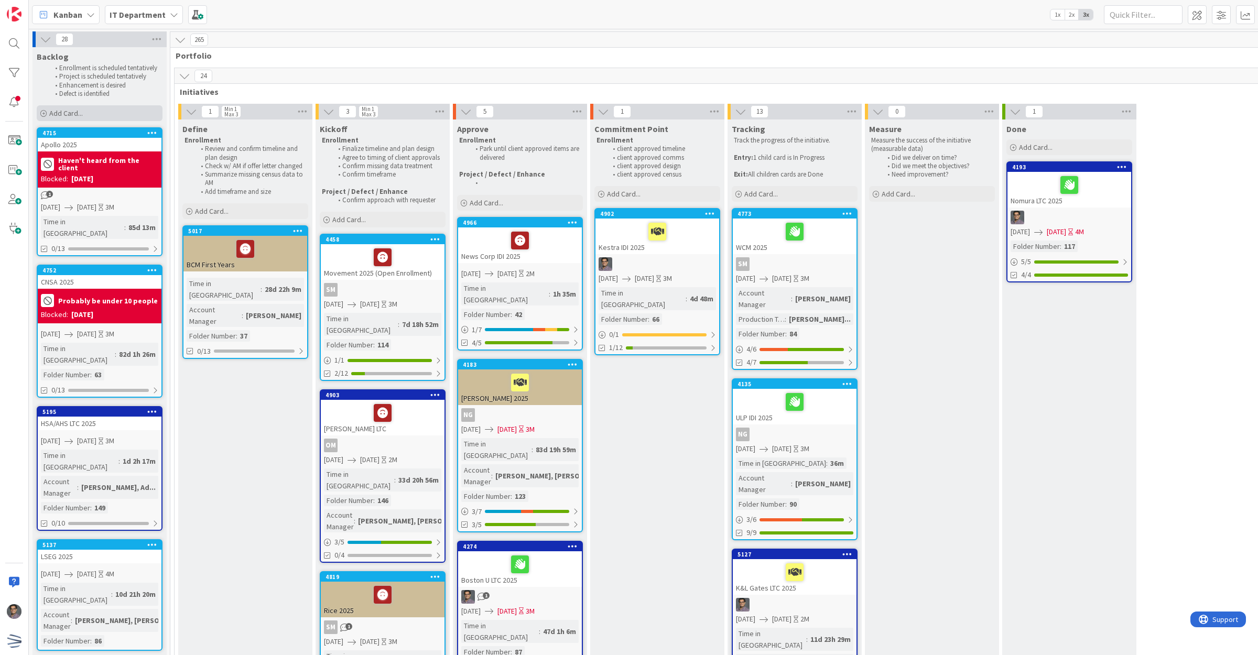
click at [72, 114] on span "Add Card..." at bounding box center [66, 113] width 34 height 9
click at [71, 116] on span "Add Card..." at bounding box center [66, 113] width 34 height 9
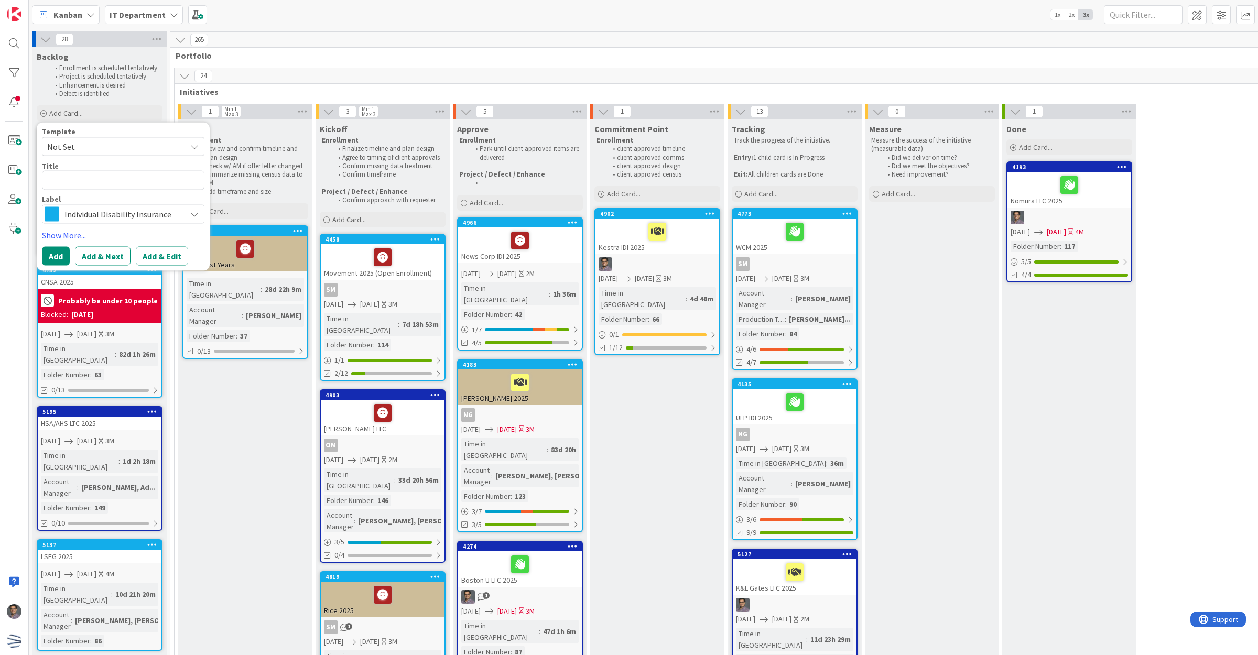
click at [84, 142] on span "Not Set" at bounding box center [112, 147] width 131 height 14
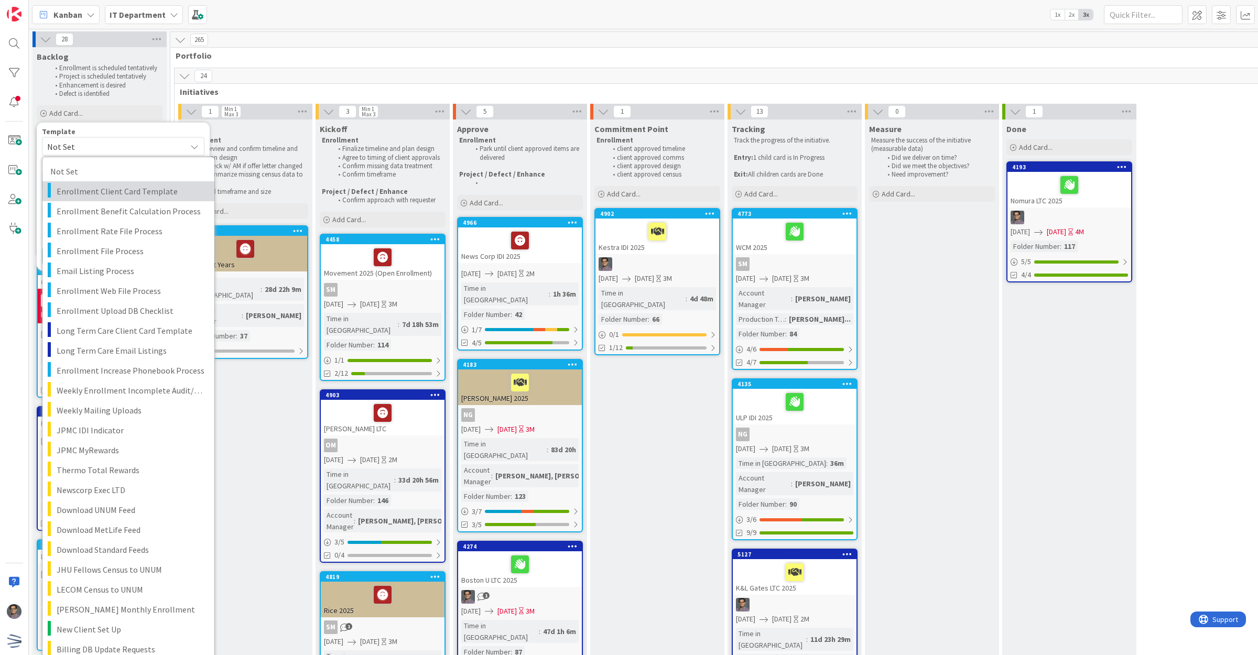
click at [135, 190] on span "Enrollment Client Card Template" at bounding box center [132, 192] width 150 height 14
type textarea "x"
type textarea "Enrollment Client Card Template"
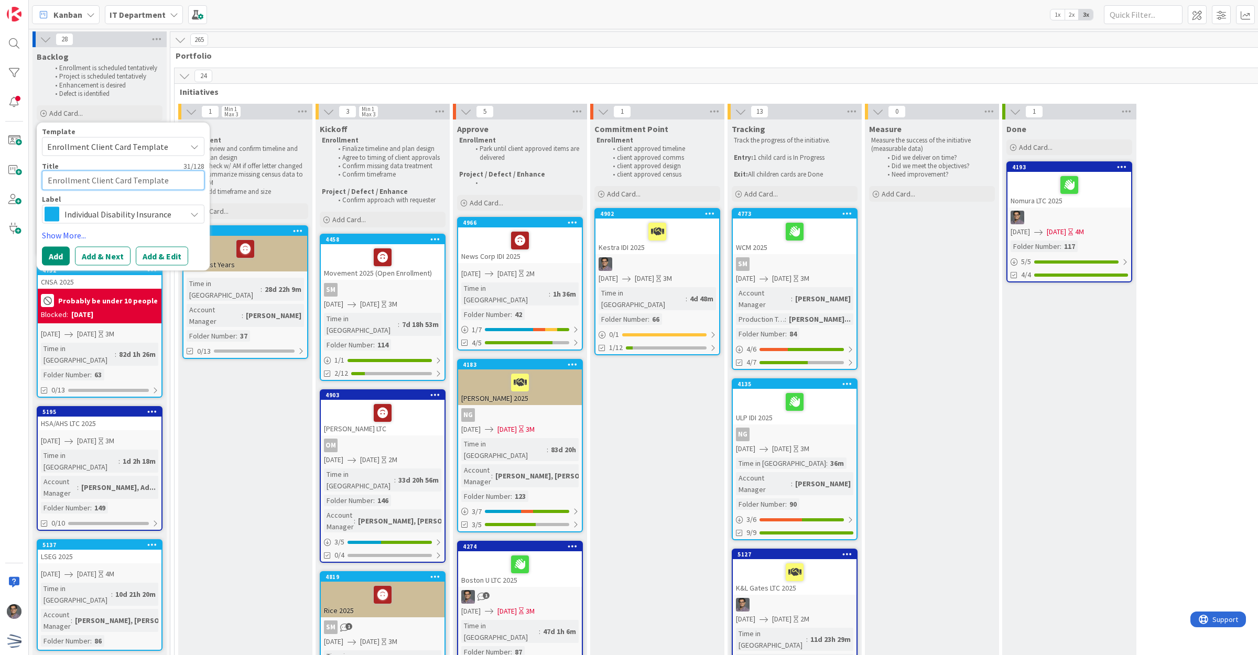
drag, startPoint x: 179, startPoint y: 181, endPoint x: -15, endPoint y: 179, distance: 193.5
click at [0, 179] on html "Kanban IT Department 1x 2x 3x 28 Backlog Enrollment is scheduled tentatively Pr…" at bounding box center [629, 327] width 1258 height 655
type textarea "x"
type textarea "R"
type textarea "x"
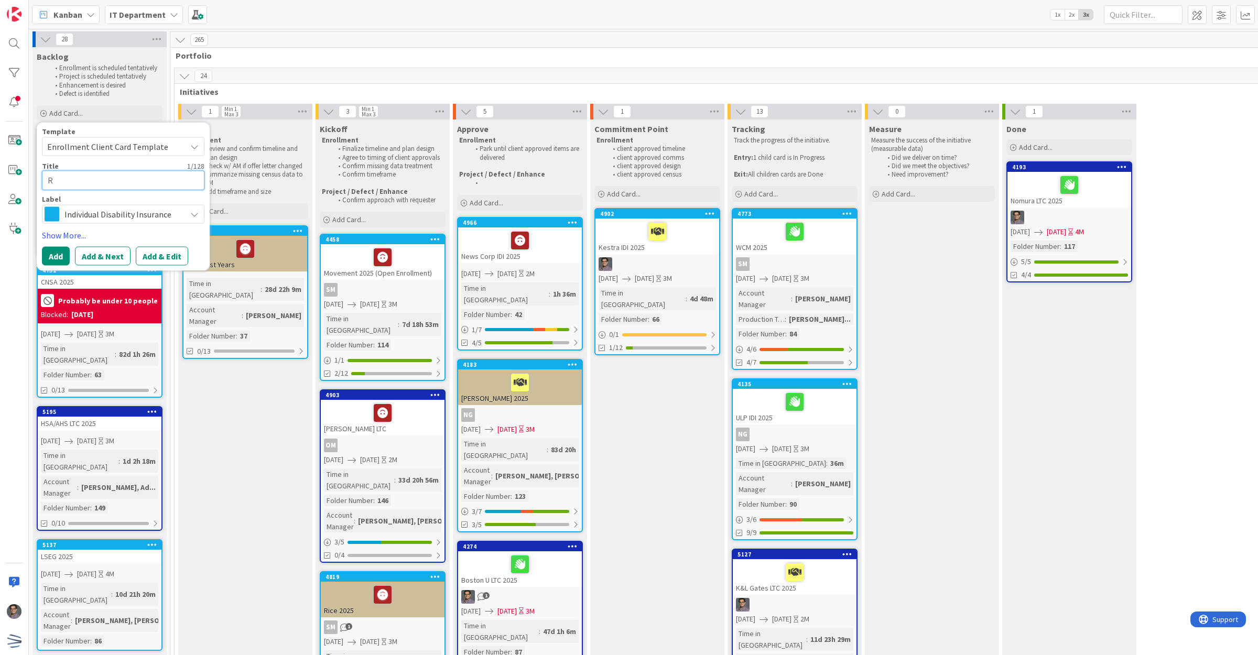
type textarea "Ri"
type textarea "x"
type textarea "Ric"
type textarea "x"
type textarea "Rice"
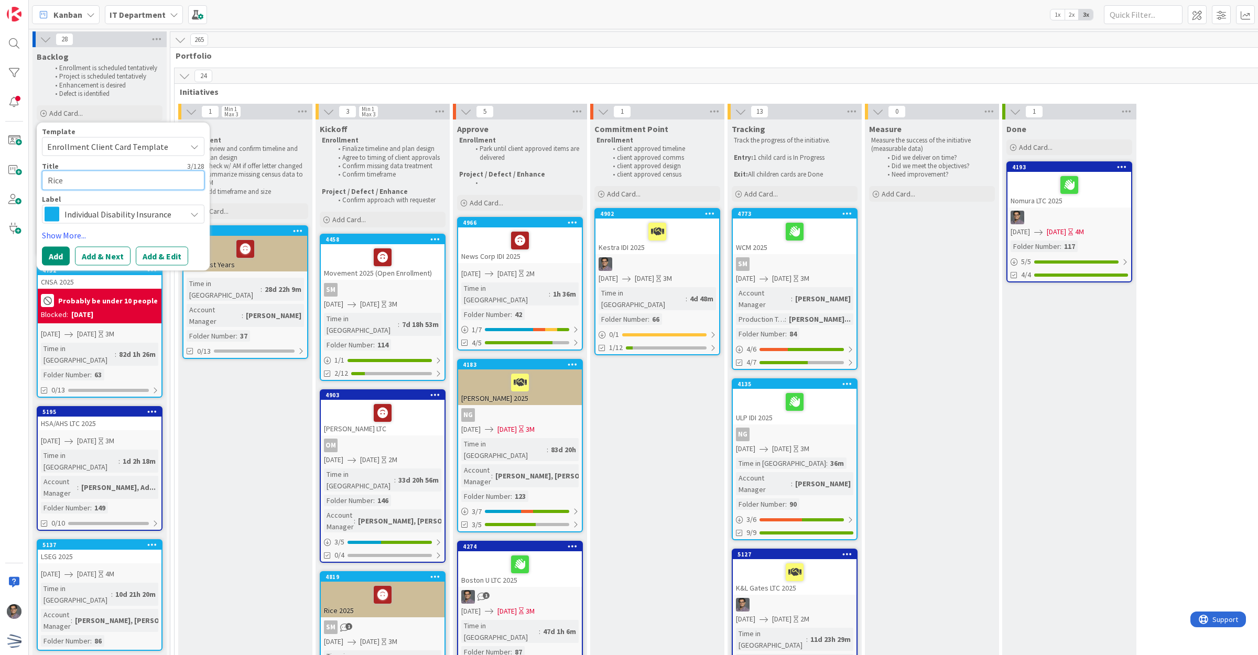
type textarea "x"
type textarea "Rice"
type textarea "x"
type textarea "Rice"
type textarea "x"
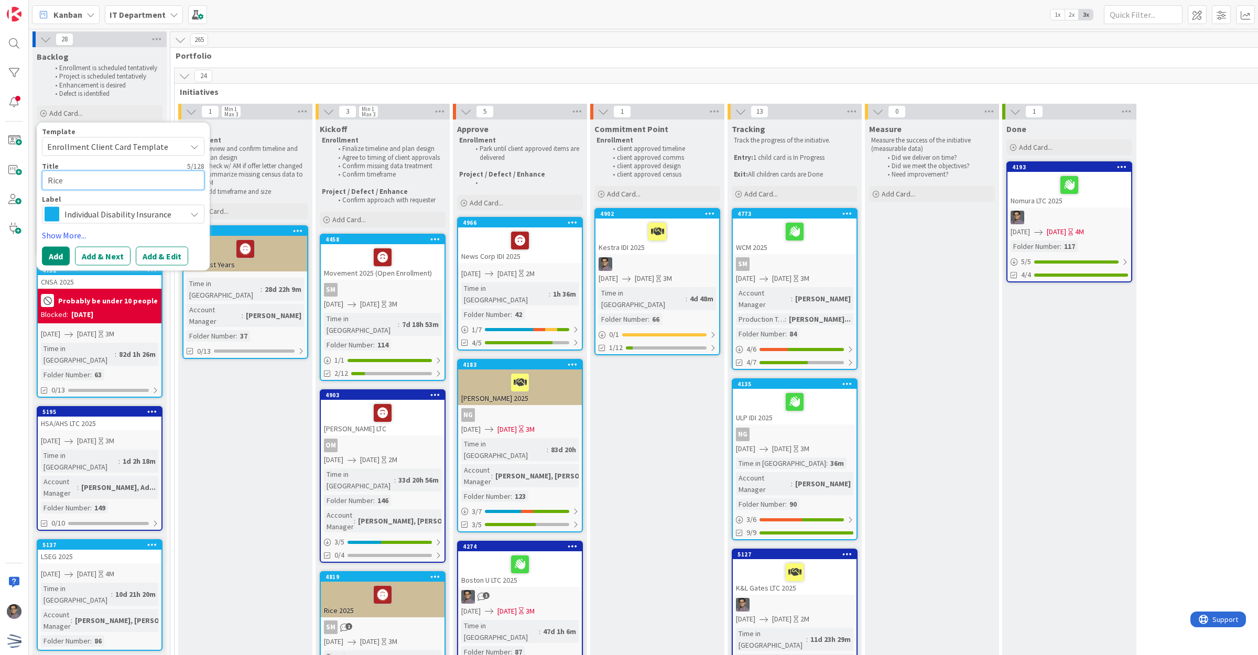
type textarea "Rice"
type textarea "x"
type textarea "Rice 2"
type textarea "x"
type textarea "Rice 20"
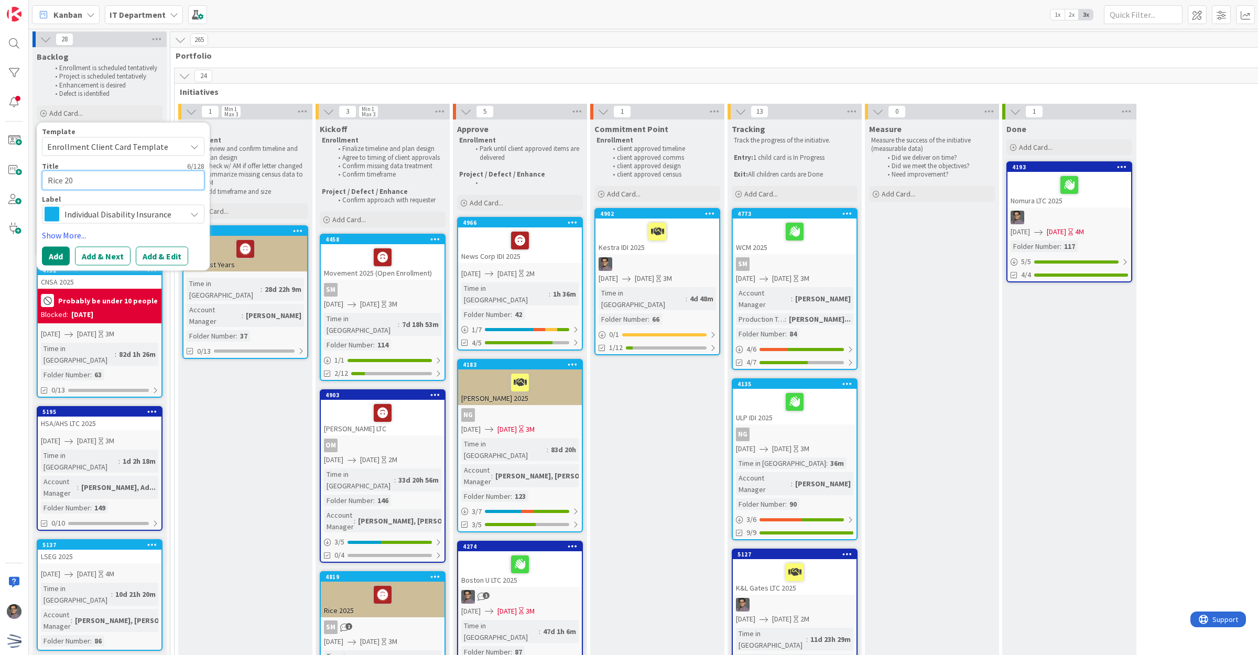
type textarea "x"
type textarea "Rice 202"
type textarea "x"
type textarea "Rice 2025"
type textarea "x"
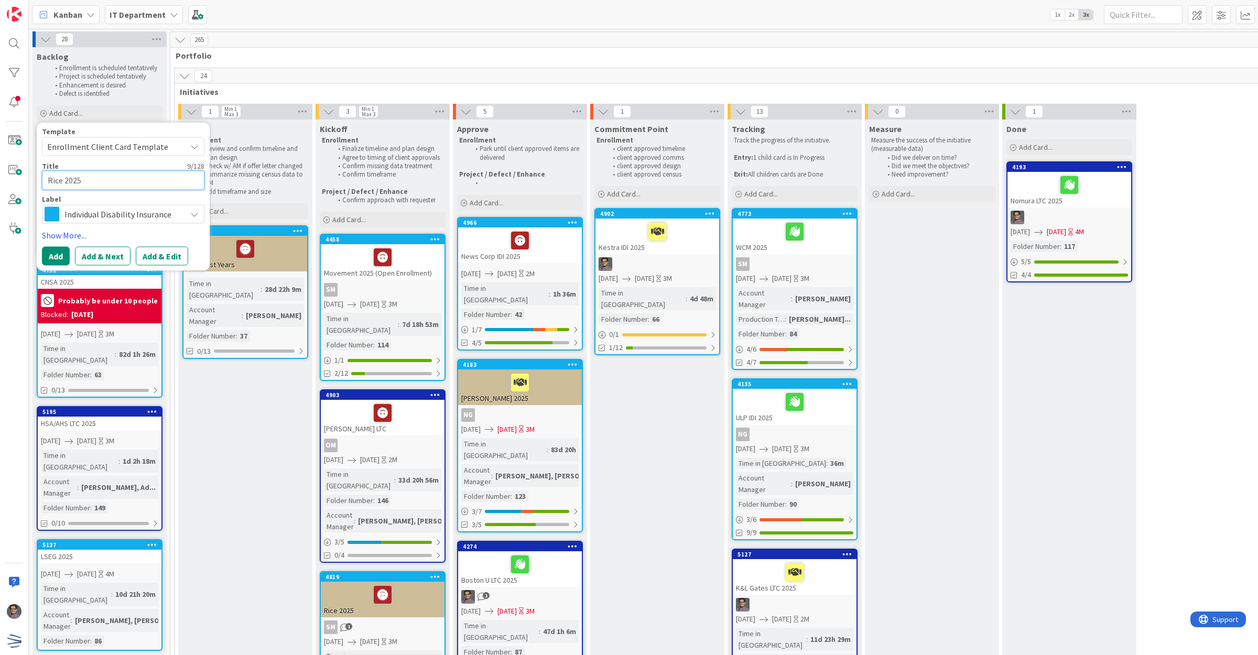
type textarea "Rice 2025"
type textarea "x"
type textarea "Rice 2025"
click at [58, 253] on button "Add" at bounding box center [56, 255] width 28 height 19
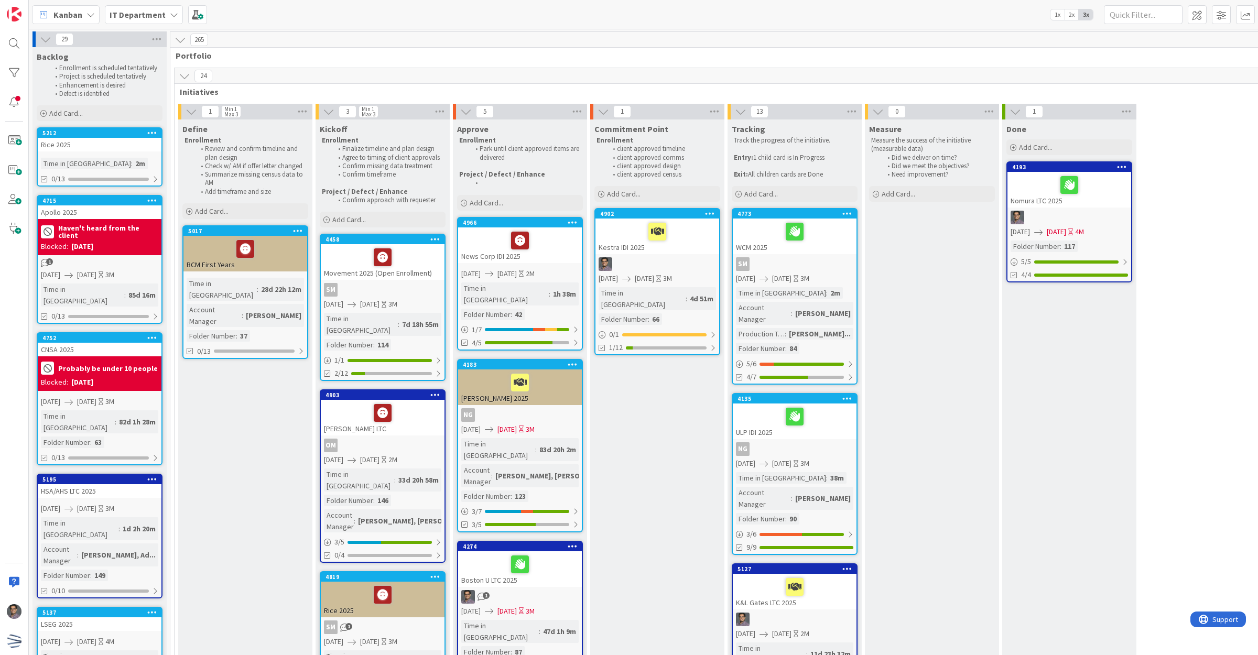
click at [108, 139] on div "Rice 2025" at bounding box center [100, 145] width 124 height 14
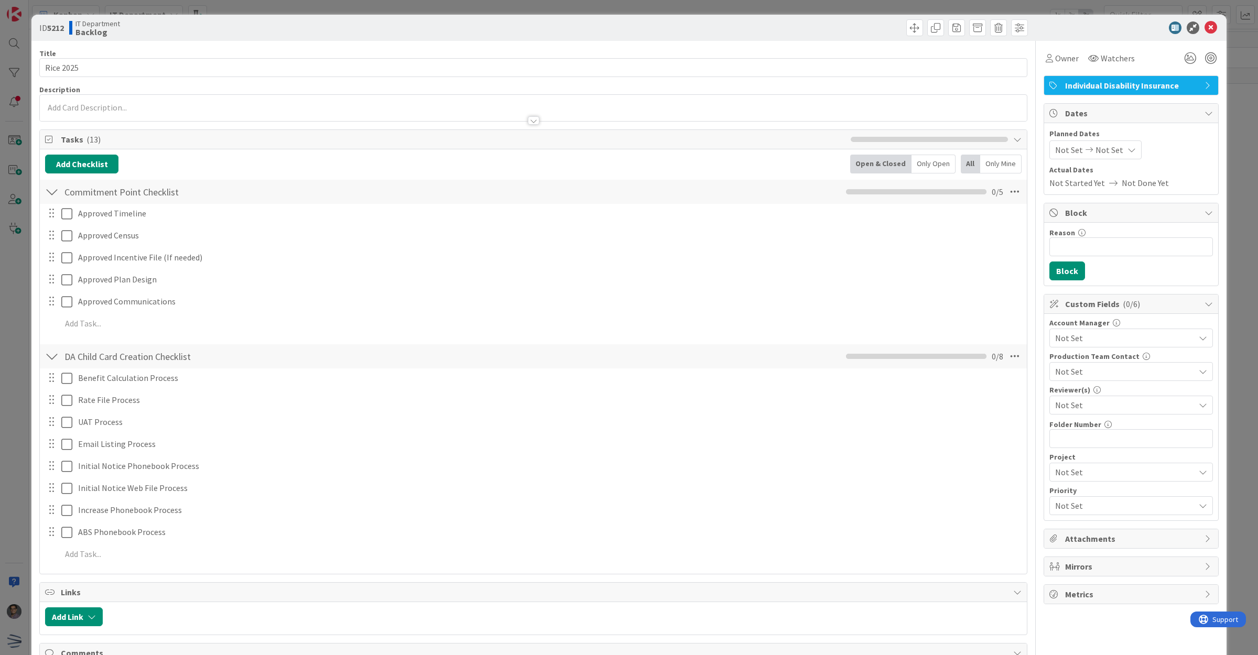
click at [1083, 339] on span "Not Set" at bounding box center [1125, 338] width 139 height 13
click at [1065, 405] on span "Brett" at bounding box center [1096, 401] width 62 height 16
click at [1070, 415] on span "[PERSON_NAME]" at bounding box center [1096, 420] width 62 height 16
click at [1142, 303] on span "Custom Fields ( 1/6 )" at bounding box center [1132, 304] width 134 height 13
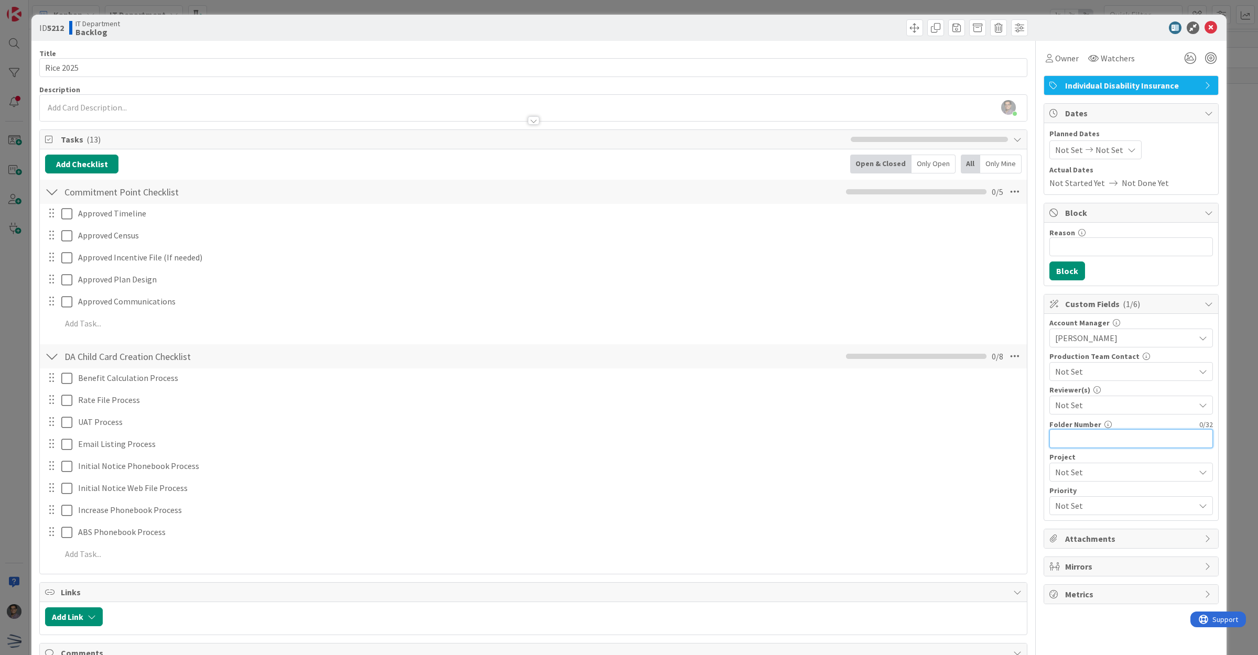
click at [1067, 444] on input "text" at bounding box center [1132, 438] width 164 height 19
type input "106"
click at [1056, 150] on span "Not Set" at bounding box center [1070, 150] width 28 height 13
click at [1163, 150] on div "Not Set Not Set Su Mo Tu We Th Fr Sa August 2025 1 2 3 4 5 6 7 8 9 10 11 12 13 …" at bounding box center [1132, 150] width 164 height 19
click at [1205, 25] on icon at bounding box center [1211, 27] width 13 height 13
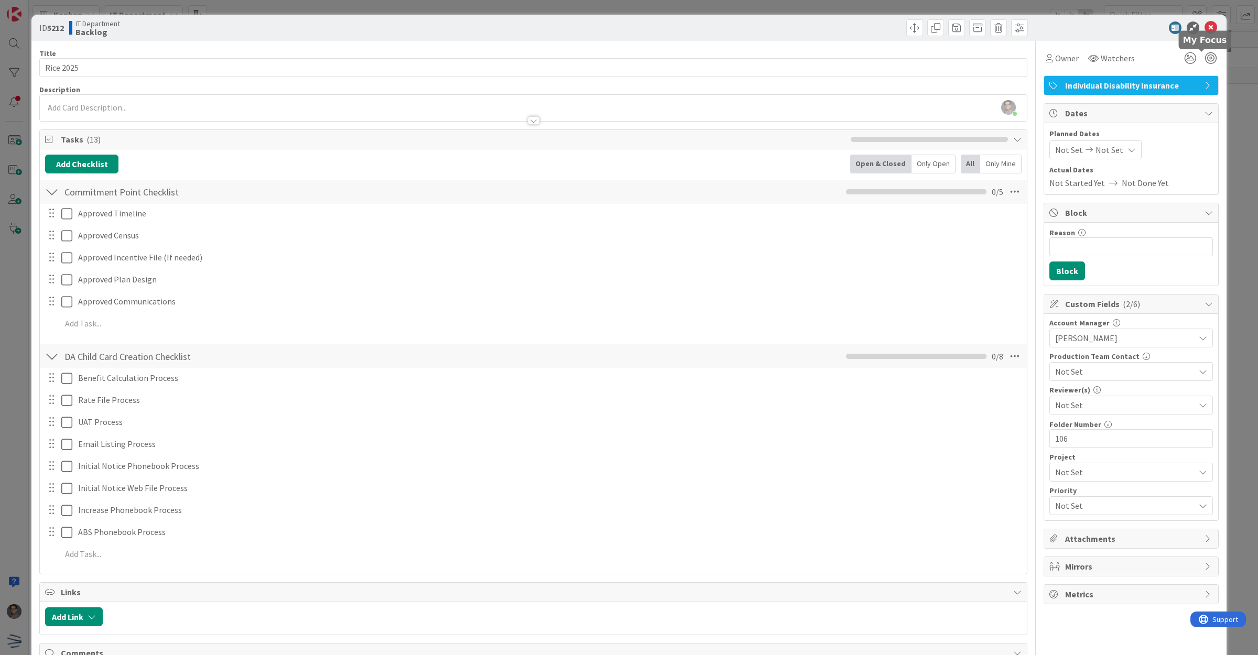
click at [1206, 30] on icon at bounding box center [1211, 27] width 13 height 13
click at [1205, 24] on icon at bounding box center [1211, 27] width 13 height 13
click at [1205, 27] on icon at bounding box center [1211, 27] width 13 height 13
click at [1205, 29] on icon at bounding box center [1211, 27] width 13 height 13
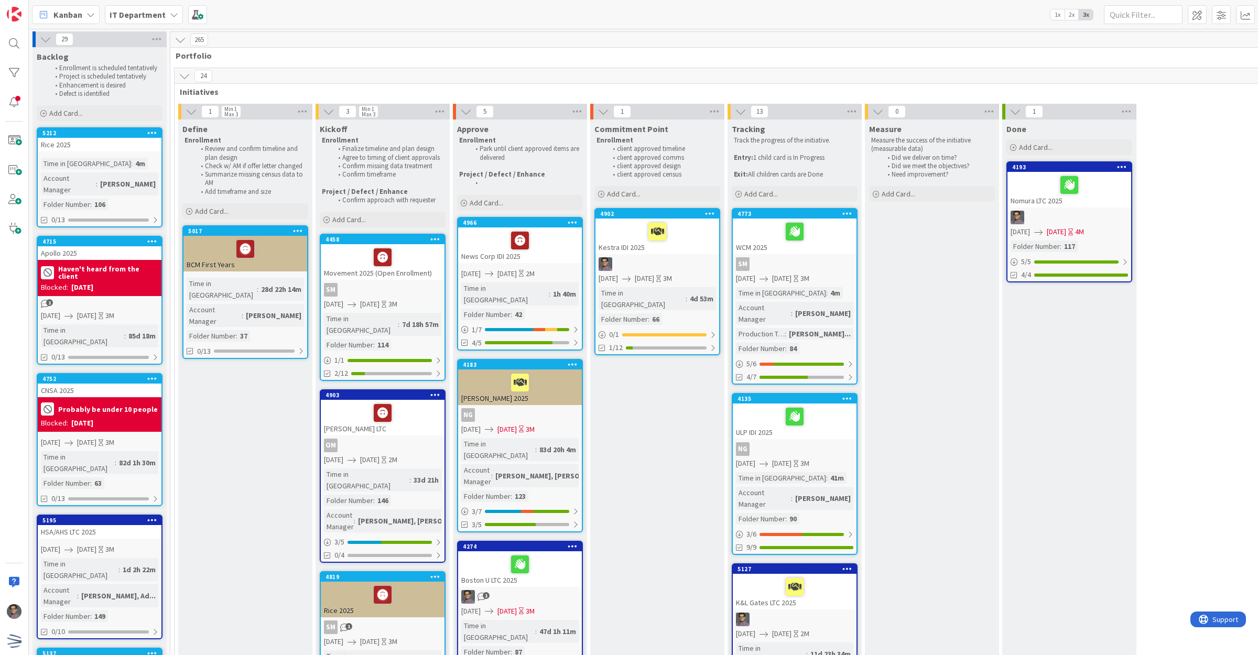
click at [135, 146] on div "Rice 2025" at bounding box center [100, 145] width 124 height 14
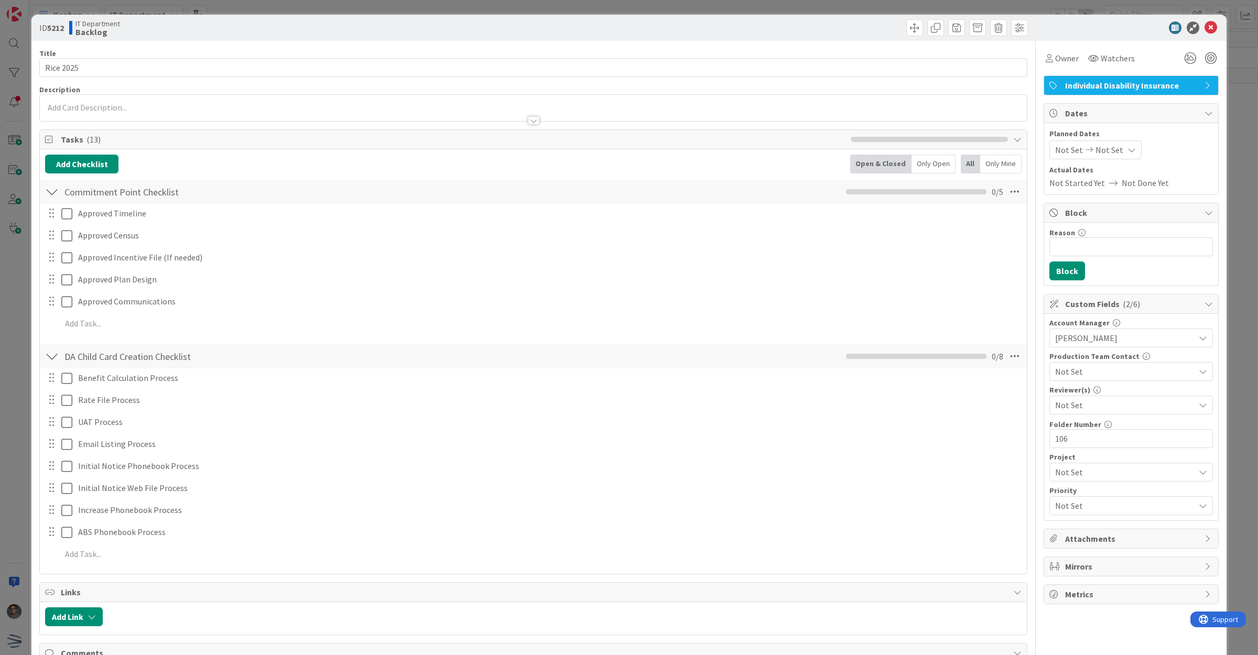
click at [1062, 148] on span "Not Set" at bounding box center [1070, 150] width 28 height 13
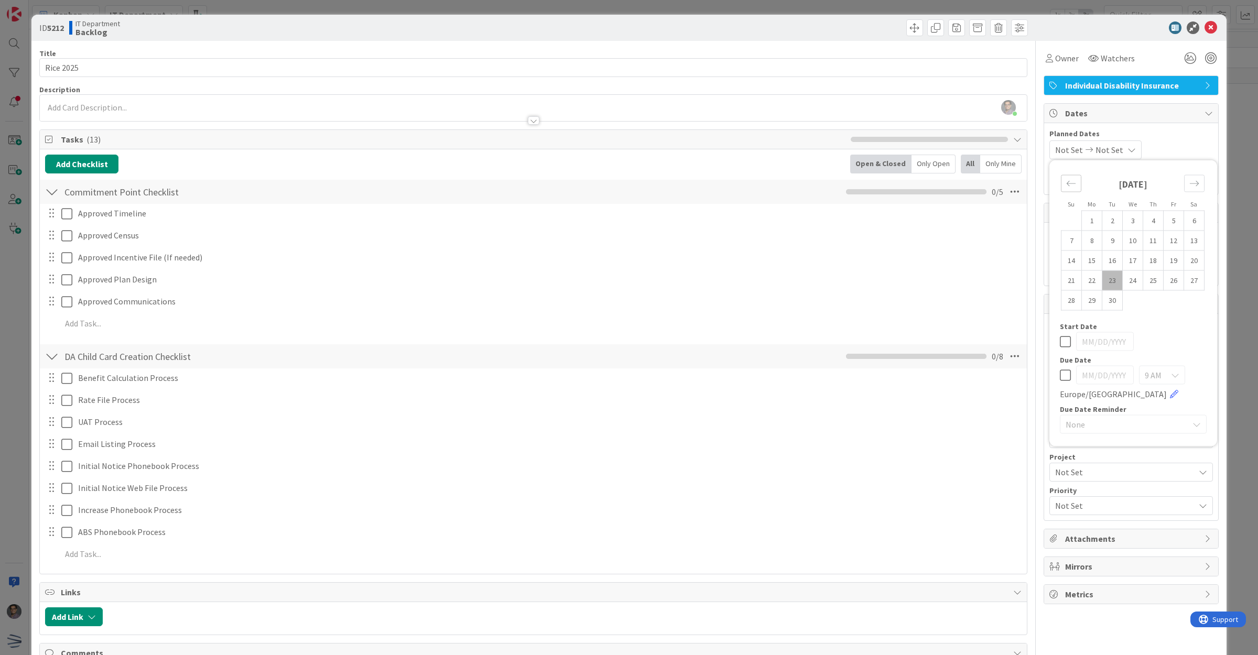
click at [1071, 185] on div "Move backward to switch to the previous month." at bounding box center [1071, 183] width 20 height 17
click at [1103, 235] on td "5" at bounding box center [1113, 241] width 20 height 20
type input "[DATE]"
click at [1190, 181] on icon "Move forward to switch to the next month." at bounding box center [1195, 184] width 10 height 10
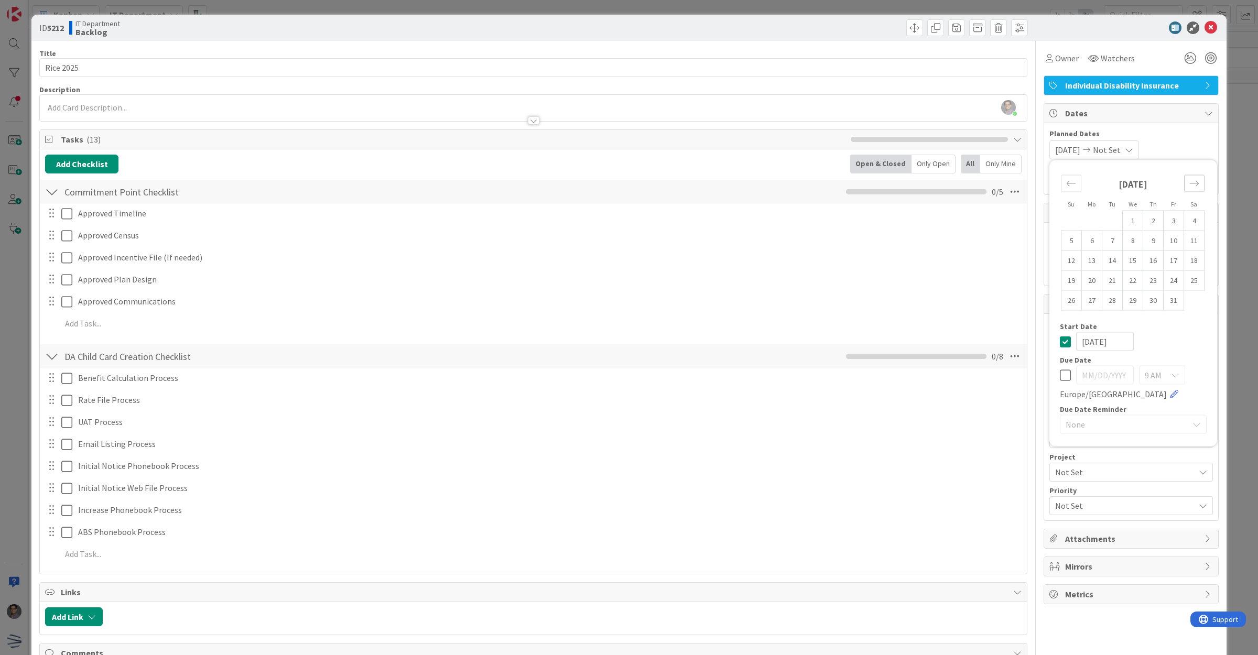
click at [1190, 181] on icon "Move forward to switch to the next month." at bounding box center [1195, 184] width 10 height 10
click at [1129, 261] on td "12" at bounding box center [1133, 261] width 20 height 20
type input "[DATE]"
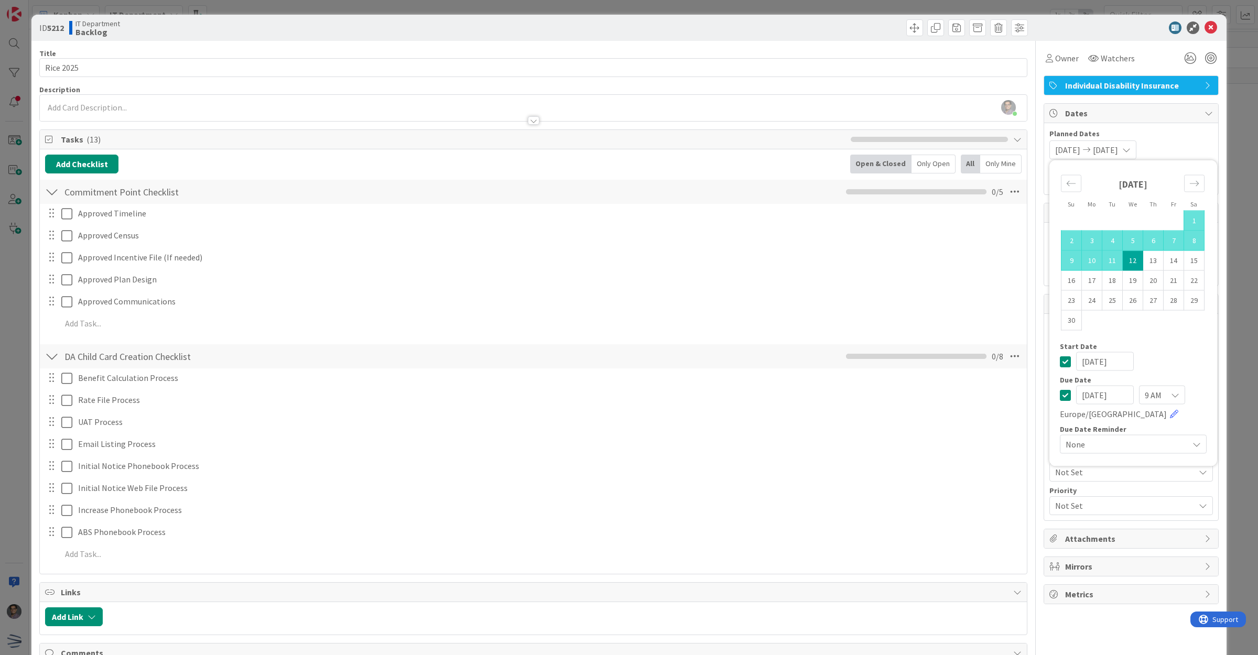
click at [1198, 153] on div "[DATE] [DATE] Su Mo Tu We Th Fr Sa [DATE] 1 2 3 4 5 6 7 8 9 10 11 12 13 14 15 1…" at bounding box center [1132, 150] width 164 height 19
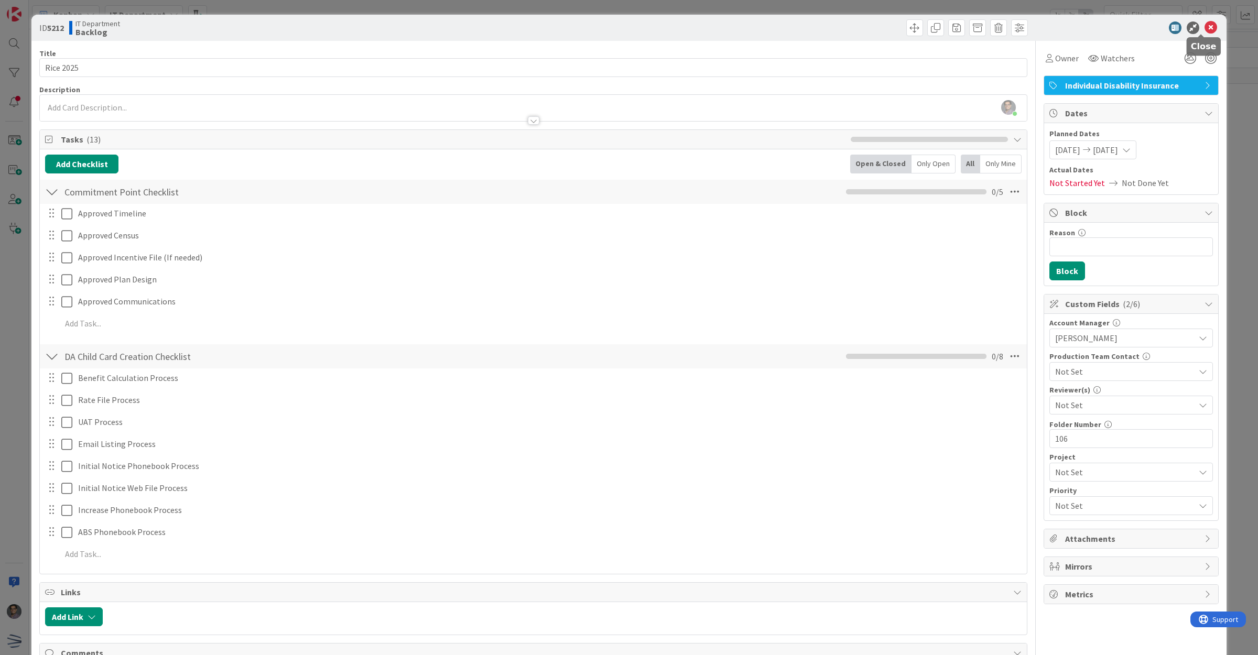
click at [1205, 27] on icon at bounding box center [1211, 27] width 13 height 13
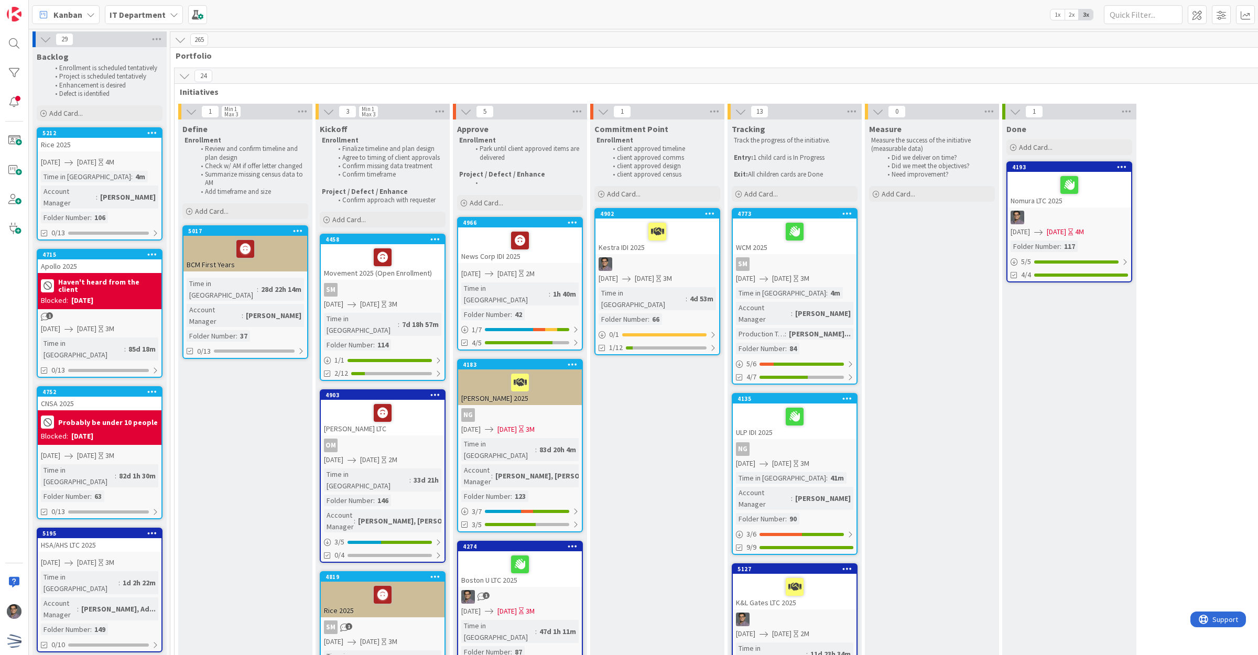
click at [90, 152] on link "5212 Rice 2025 [DATE] [DATE] 4M Time in [GEOGRAPHIC_DATA] : 4m Account Manager …" at bounding box center [100, 183] width 126 height 113
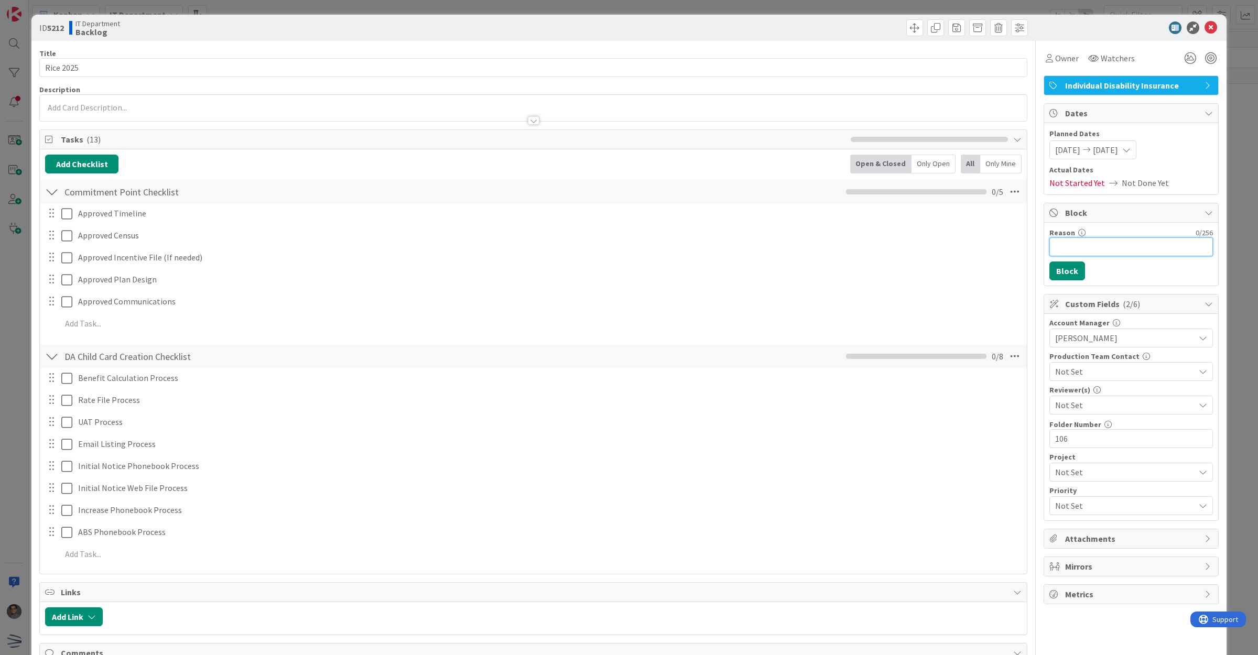
click at [1086, 248] on input "Reason" at bounding box center [1132, 247] width 164 height 19
click at [1079, 232] on icon at bounding box center [1082, 232] width 7 height 7
click at [1206, 28] on icon at bounding box center [1211, 27] width 13 height 13
